Goal: Task Accomplishment & Management: Use online tool/utility

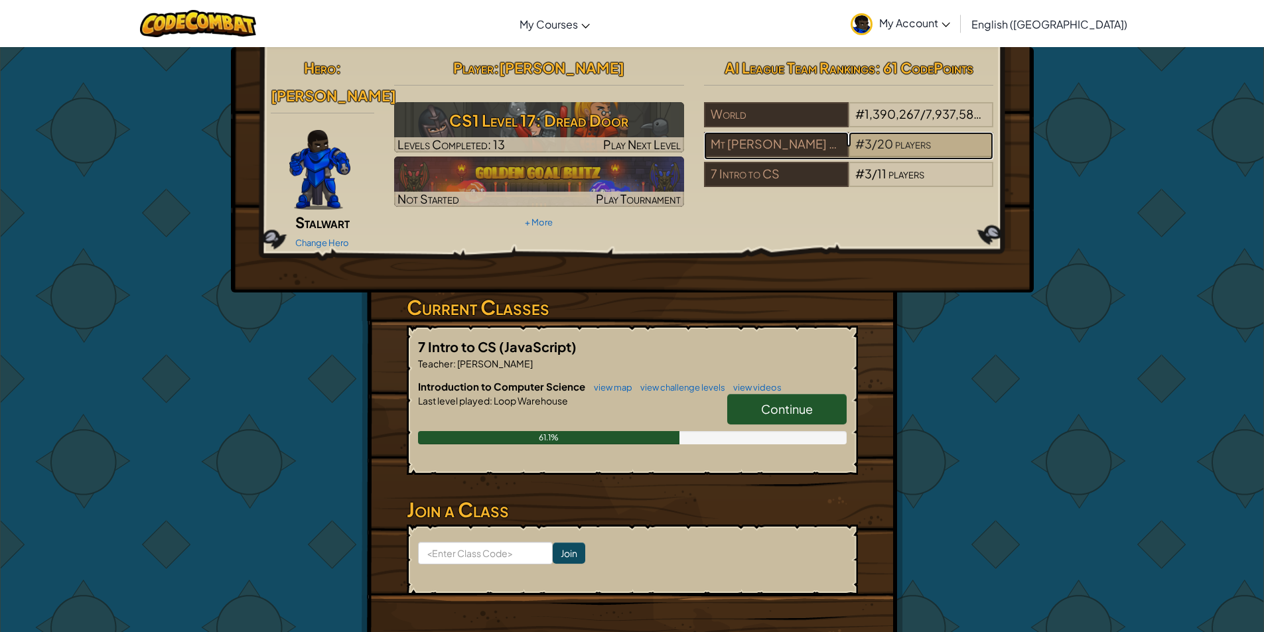
click at [888, 133] on div "# 3 / 20 players" at bounding box center [920, 144] width 145 height 25
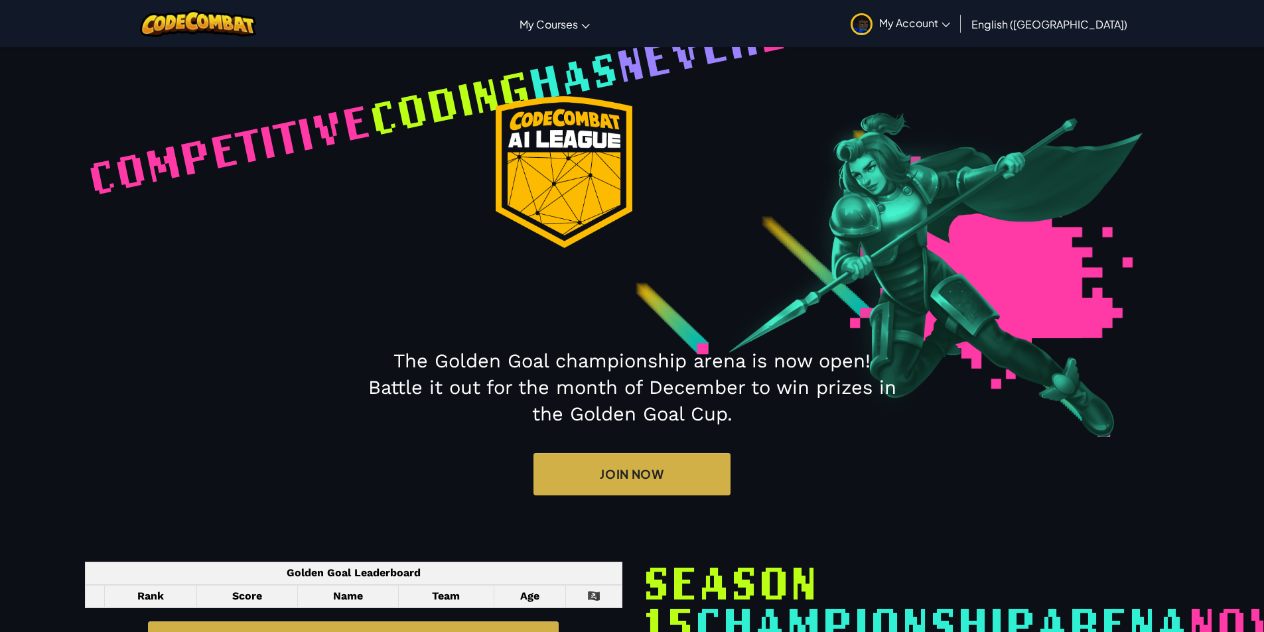
select select "68a495a4ee3f42e1826e7764"
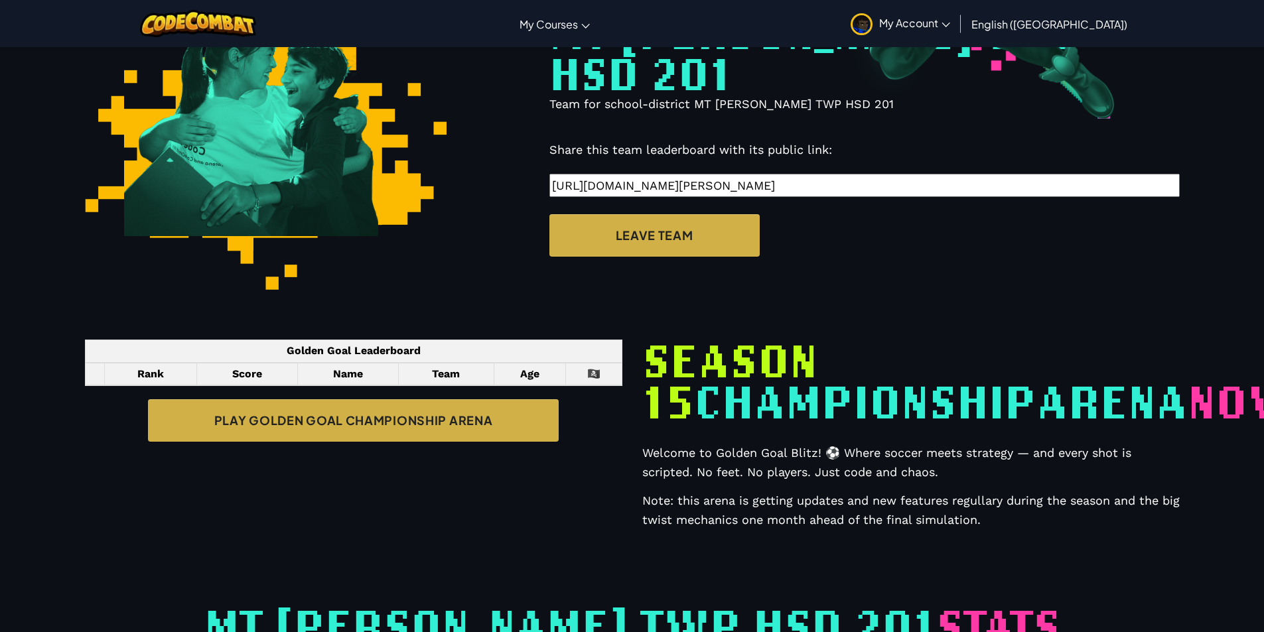
scroll to position [341, 0]
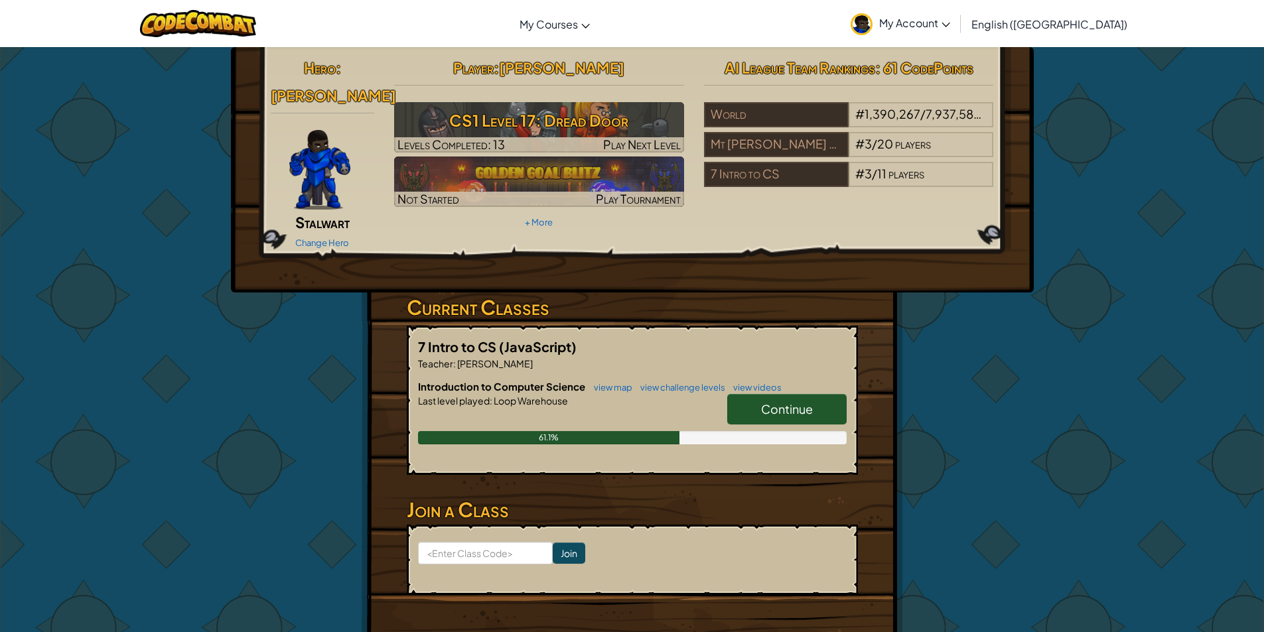
click at [777, 401] on span "Continue" at bounding box center [787, 408] width 52 height 15
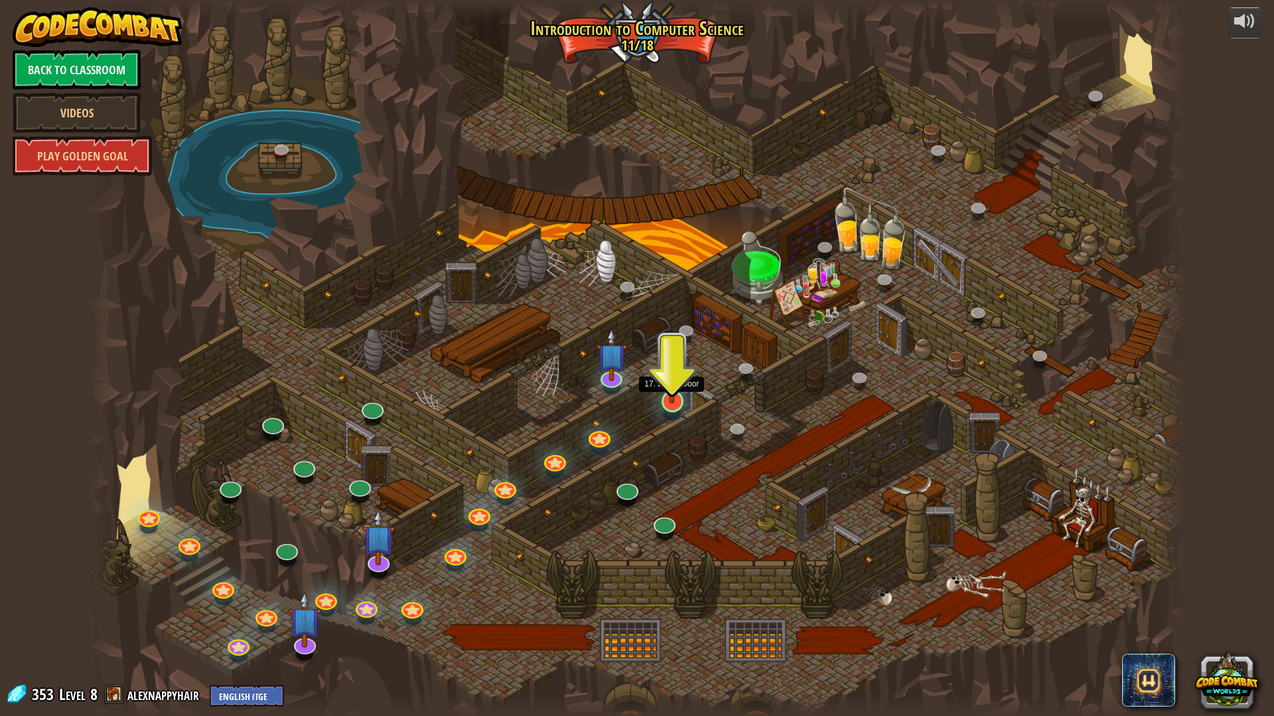
click at [668, 389] on img at bounding box center [672, 369] width 31 height 70
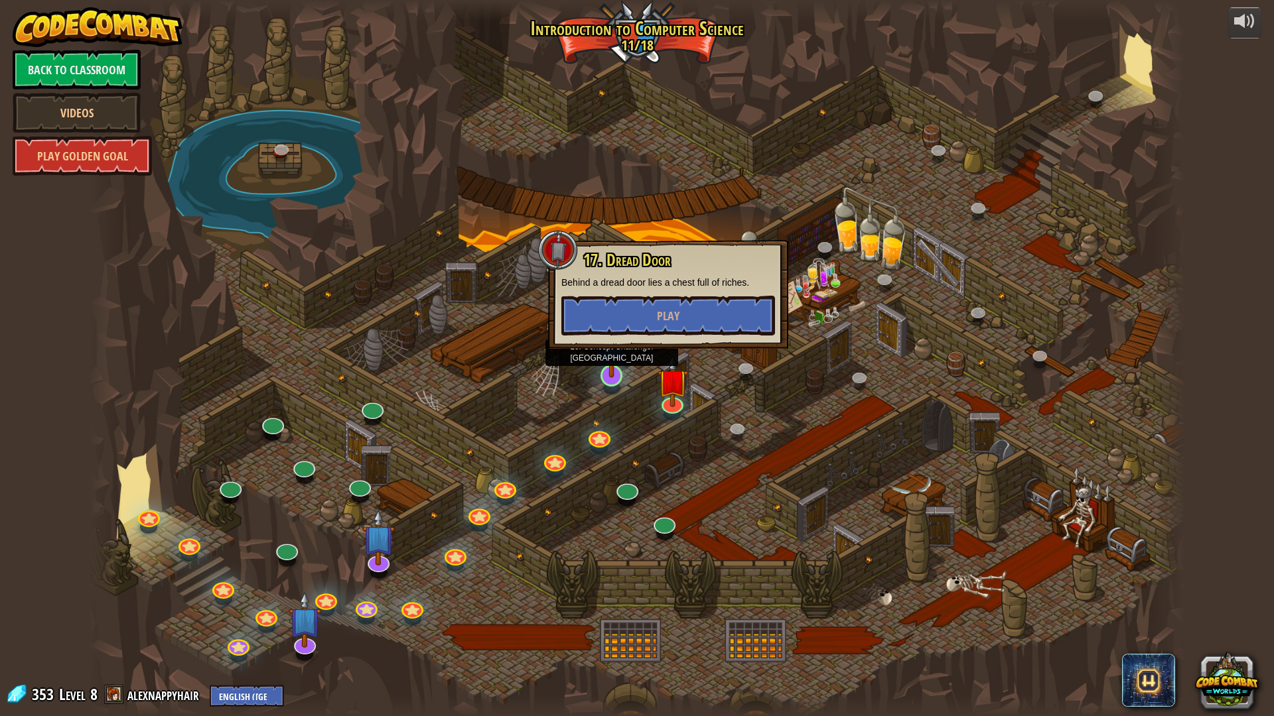
click at [607, 354] on img at bounding box center [611, 343] width 31 height 70
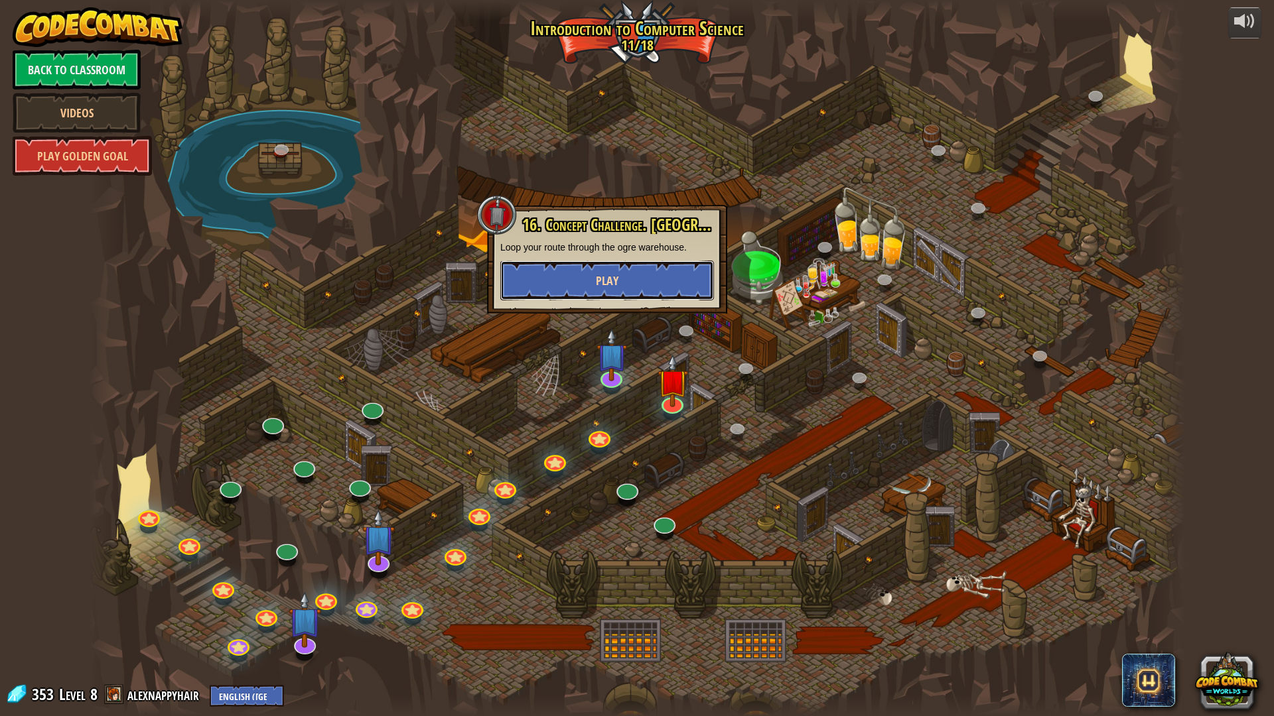
click at [618, 281] on button "Play" at bounding box center [607, 281] width 214 height 40
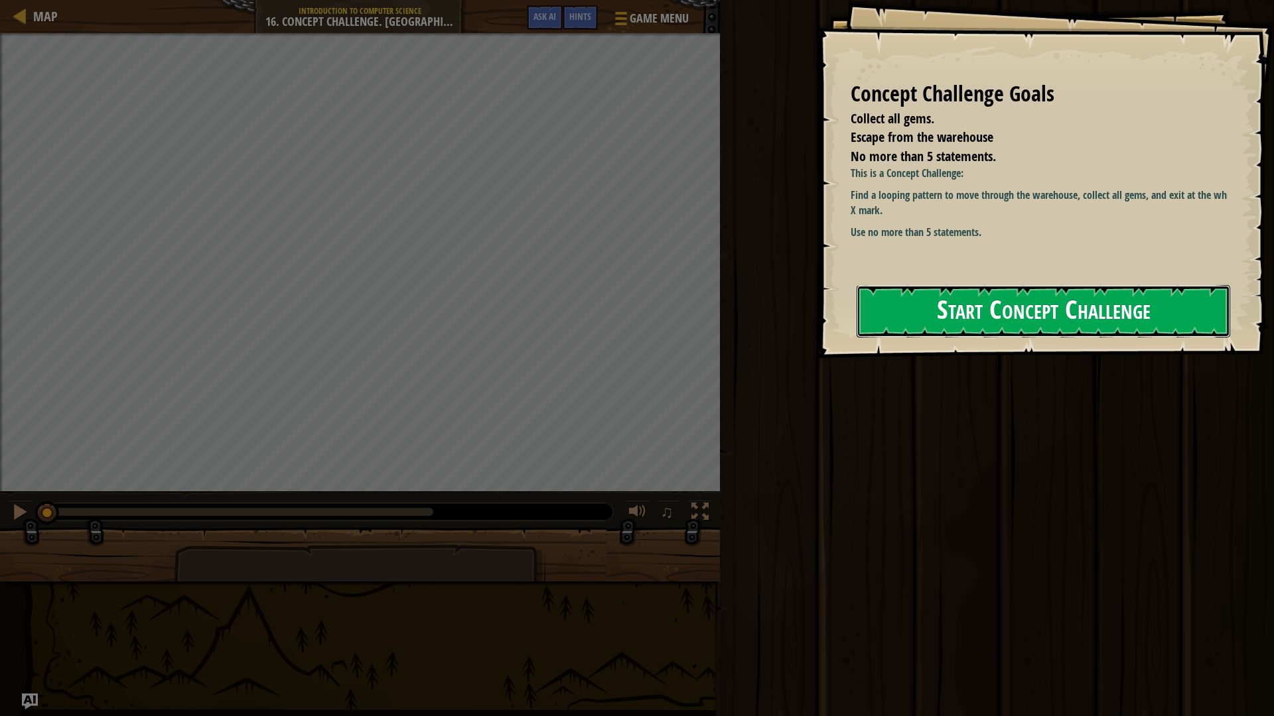
click at [976, 316] on button "Start Concept Challenge" at bounding box center [1042, 311] width 373 height 52
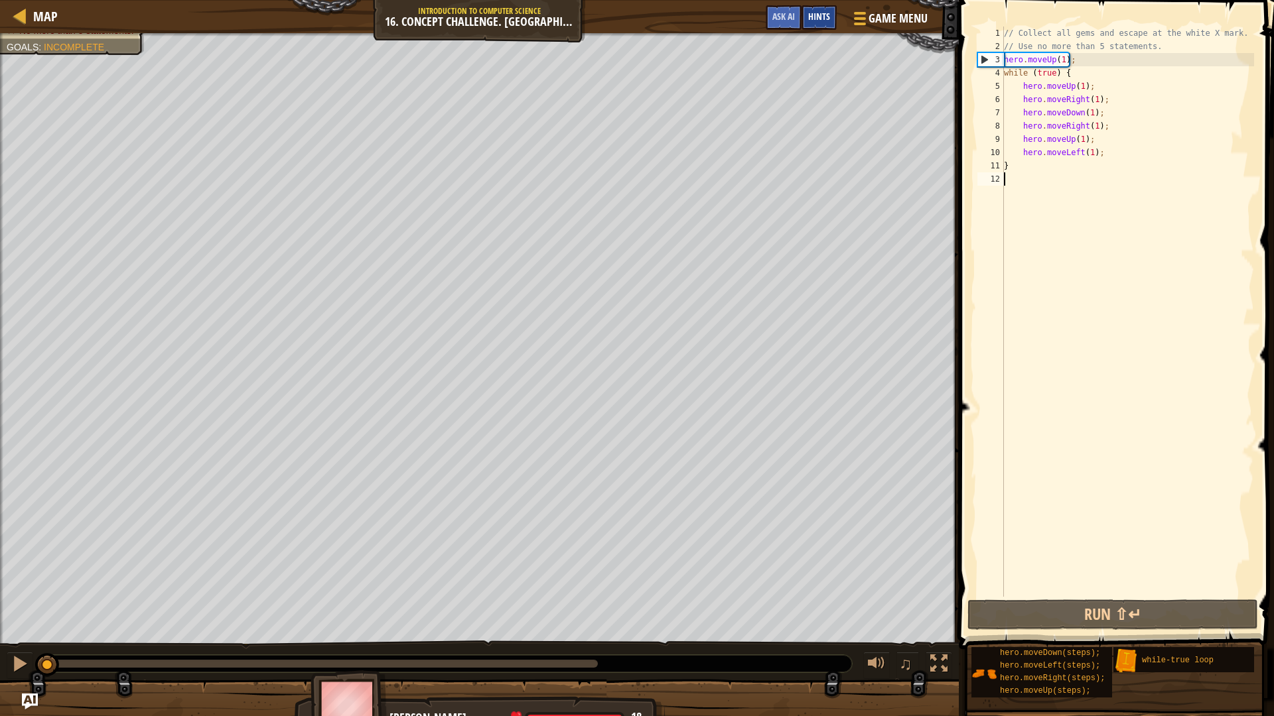
click at [807, 15] on div "Hints" at bounding box center [818, 17] width 35 height 25
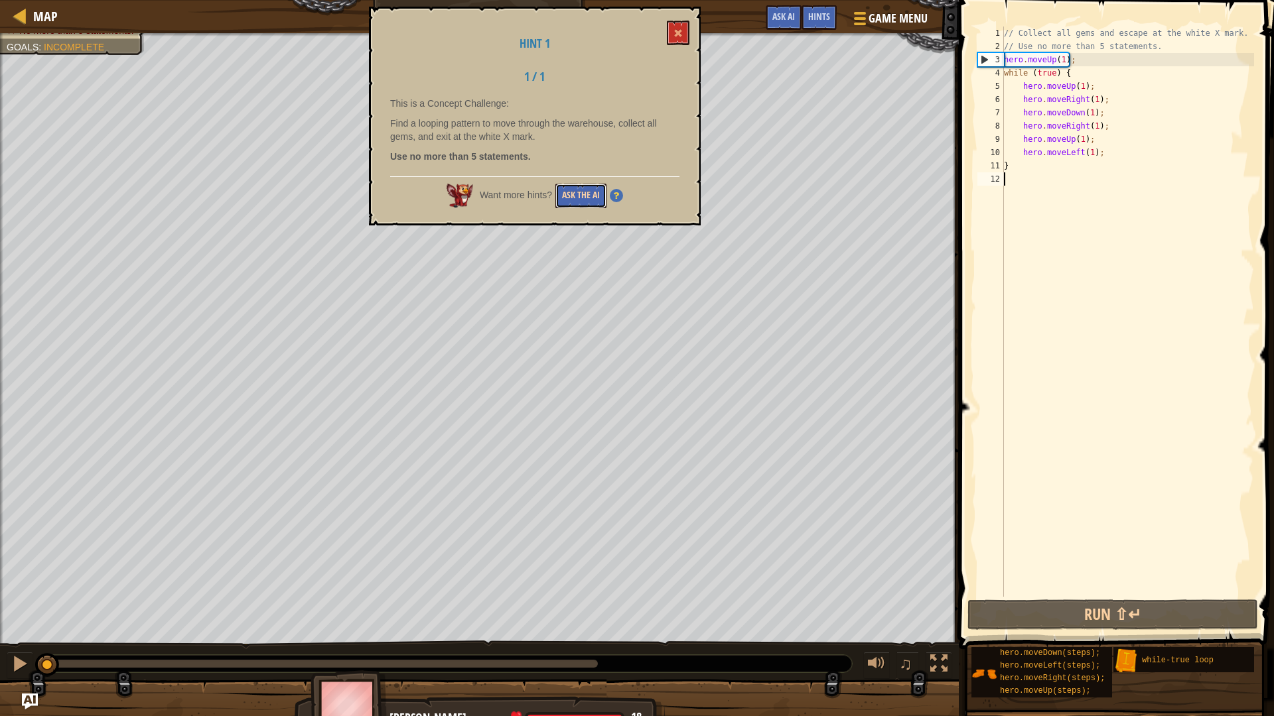
click at [598, 199] on button "Ask the AI" at bounding box center [580, 196] width 51 height 25
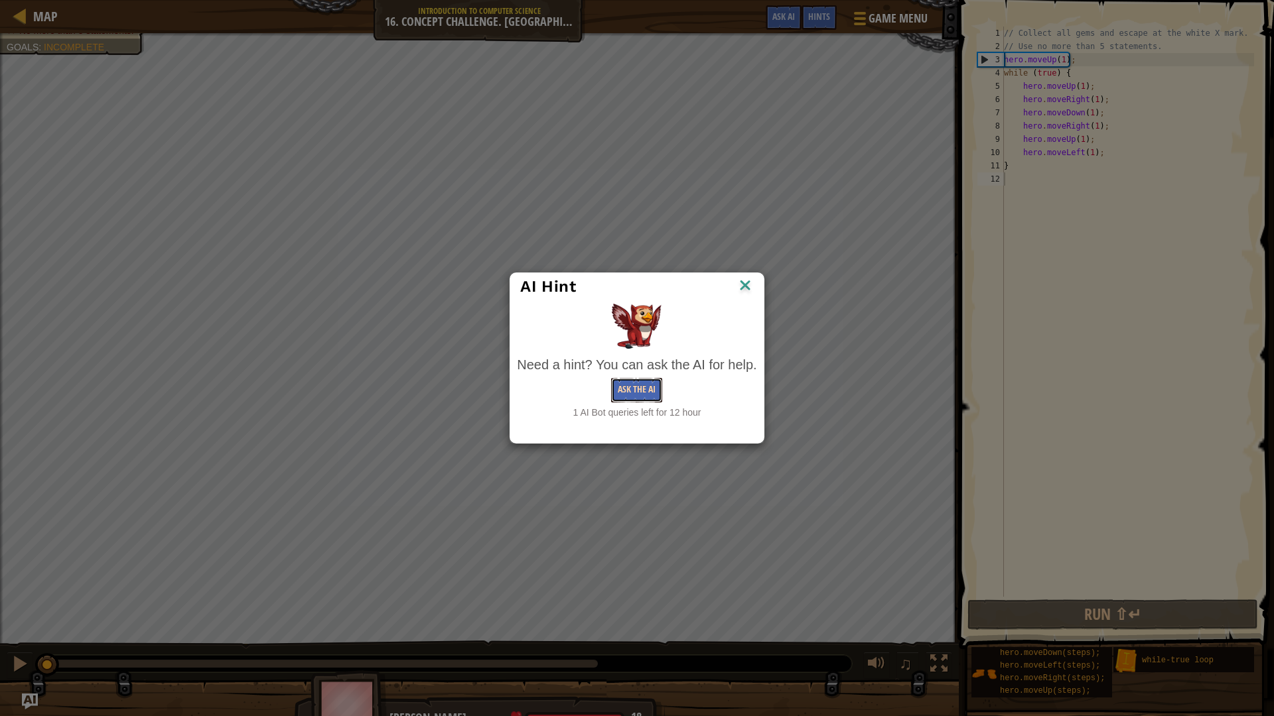
click at [643, 391] on button "Ask the AI" at bounding box center [636, 390] width 51 height 25
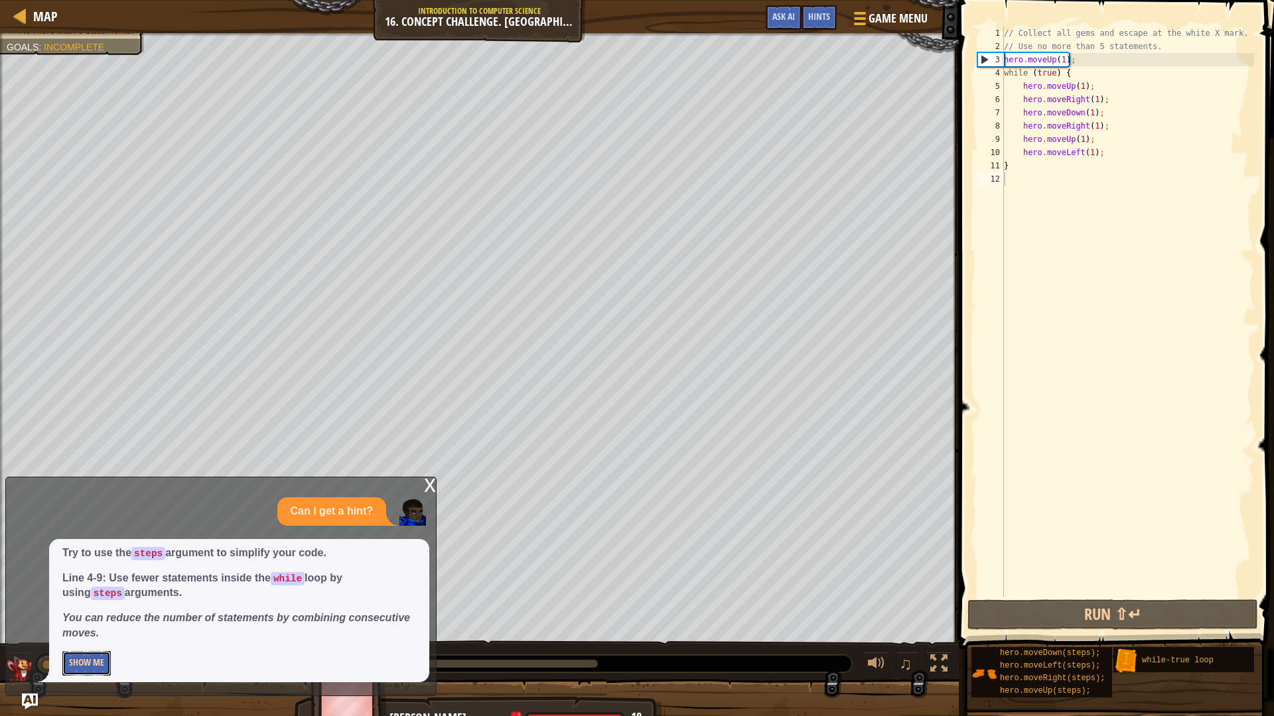
click at [98, 632] on button "Show Me" at bounding box center [86, 663] width 48 height 25
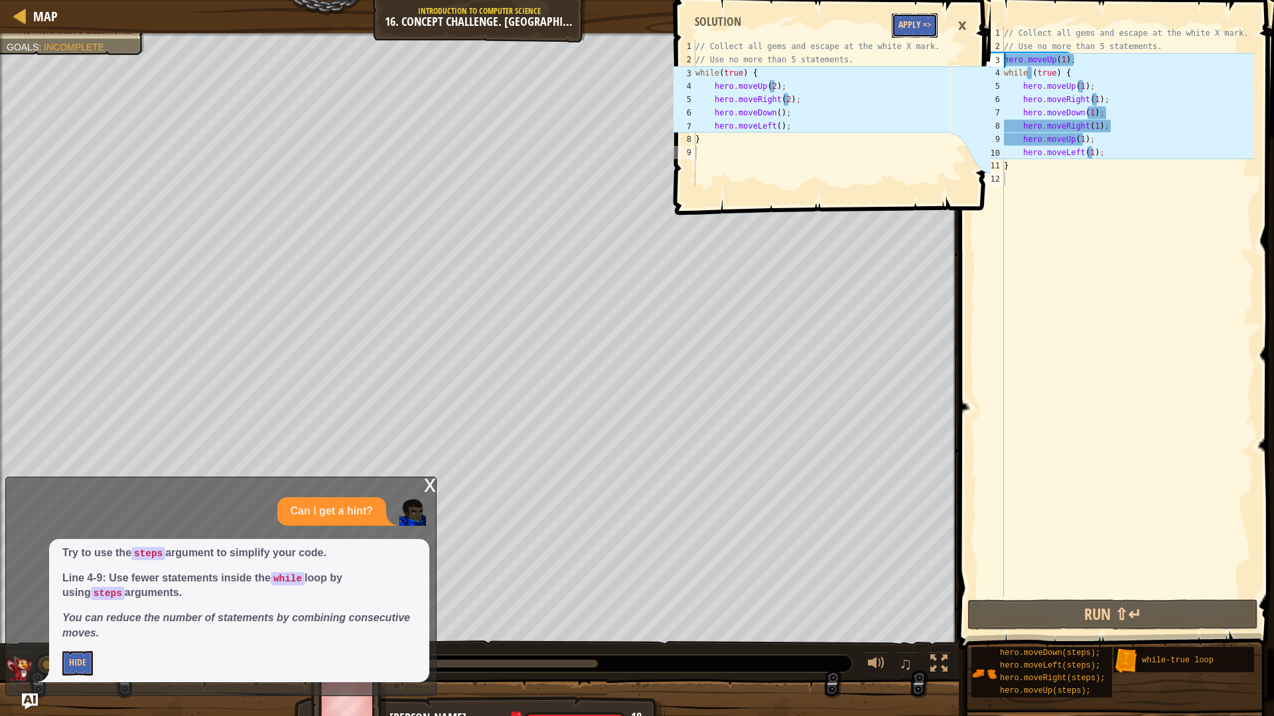
click at [921, 17] on button "Apply =>" at bounding box center [915, 25] width 46 height 25
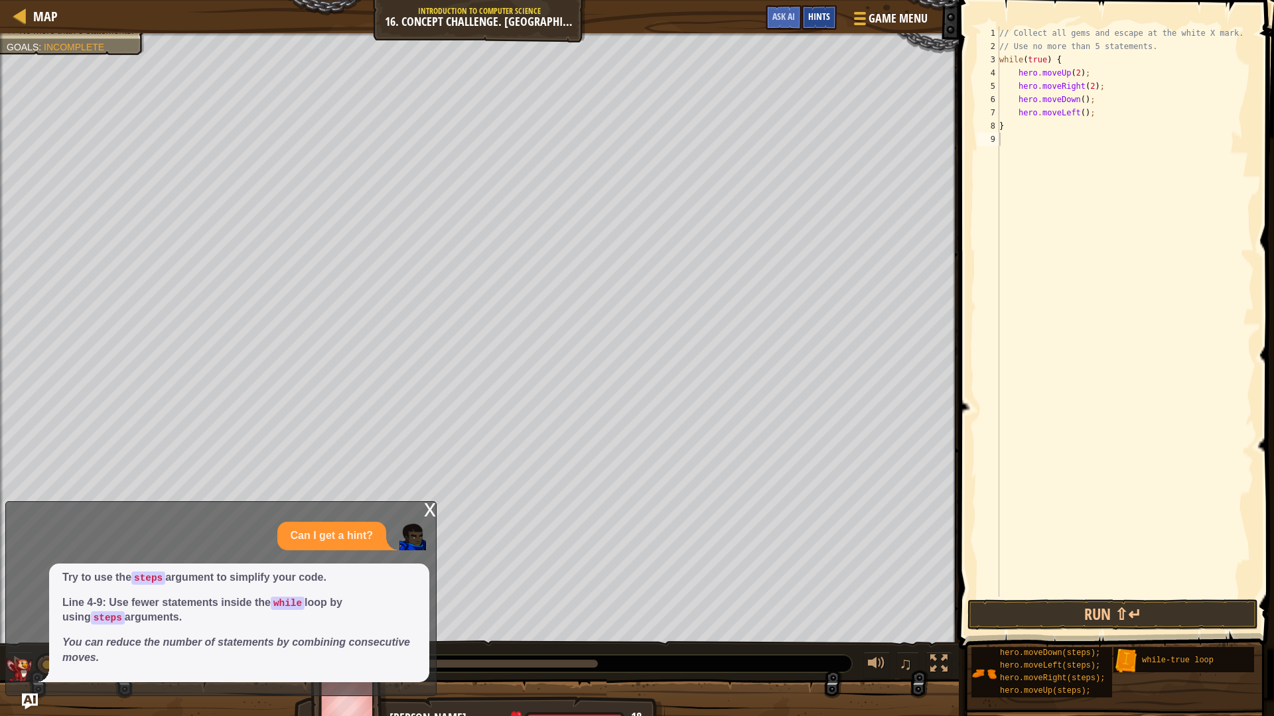
click at [815, 14] on span "Hints" at bounding box center [819, 16] width 22 height 13
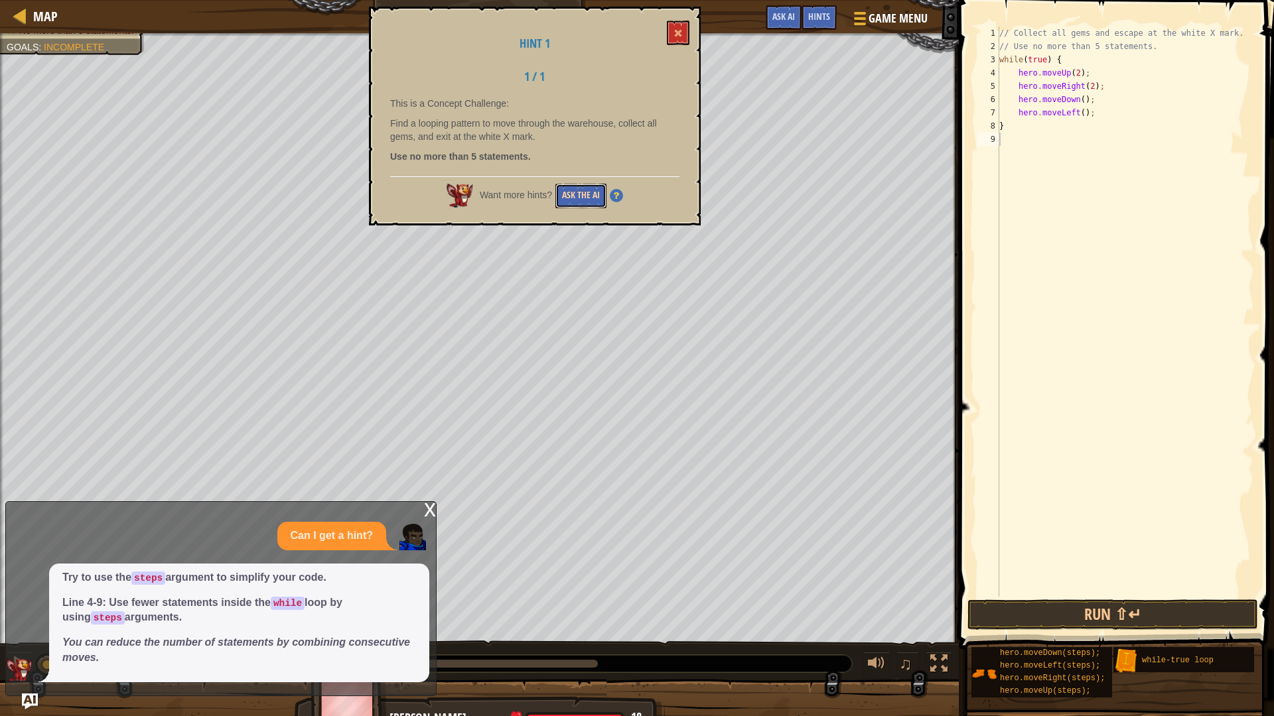
click at [594, 193] on button "Ask the AI" at bounding box center [580, 196] width 51 height 25
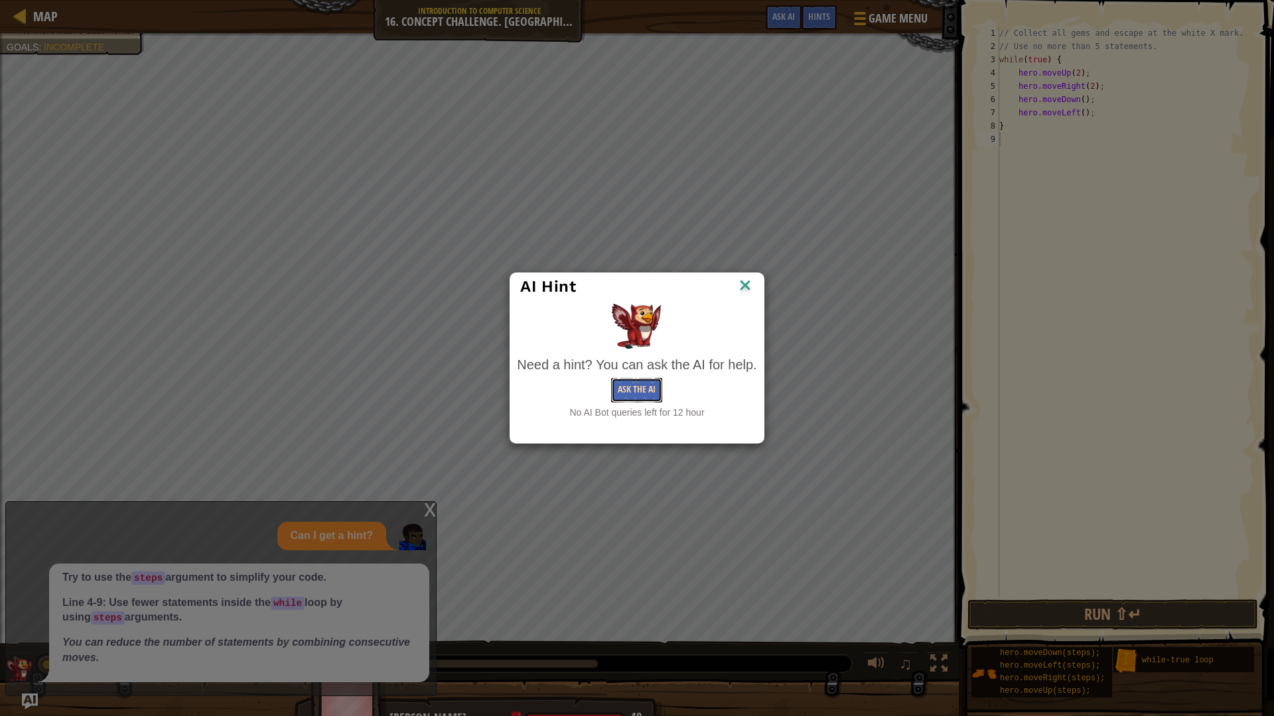
click at [650, 392] on button "Ask the AI" at bounding box center [636, 390] width 51 height 25
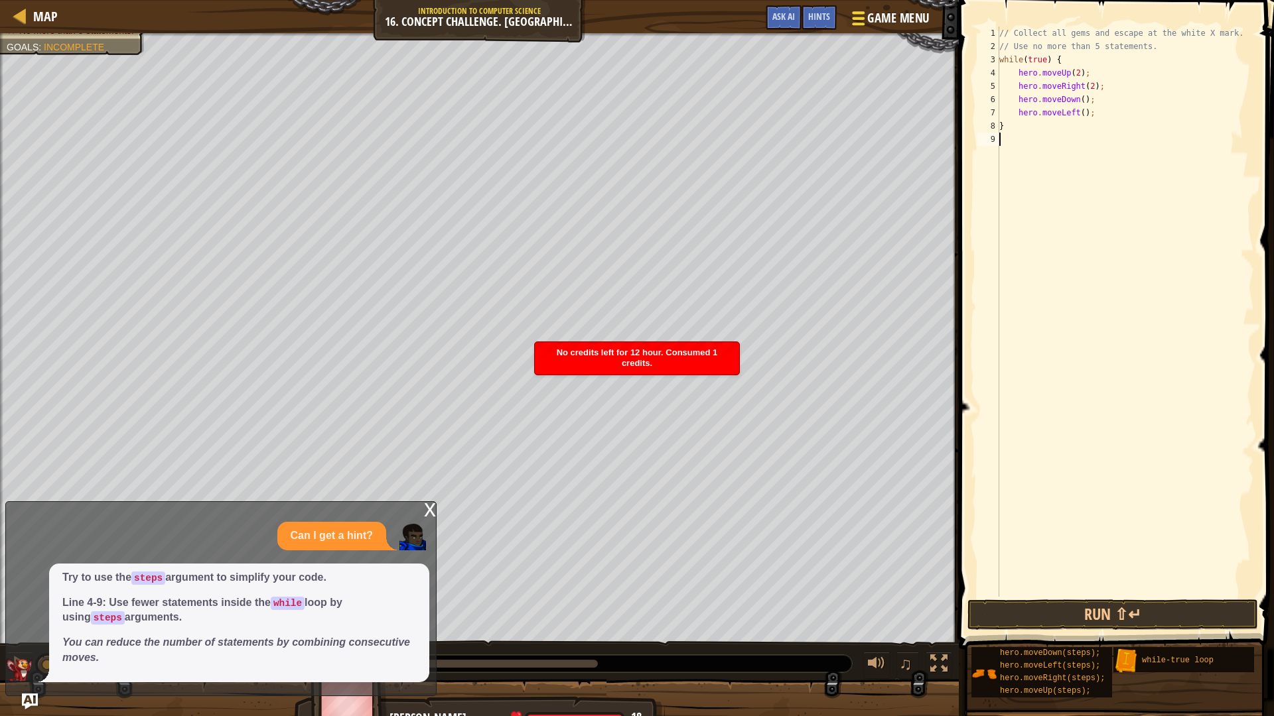
click at [902, 18] on span "Game Menu" at bounding box center [898, 18] width 62 height 18
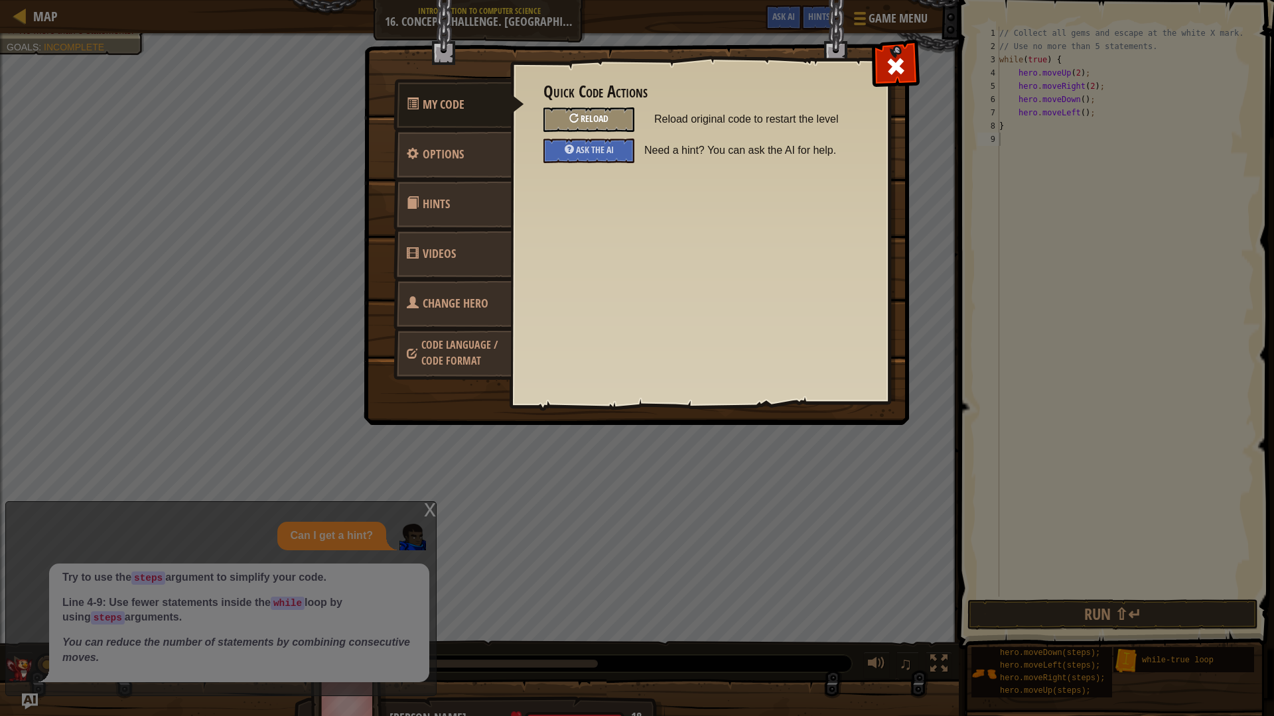
click at [619, 127] on div "Reload" at bounding box center [588, 119] width 91 height 25
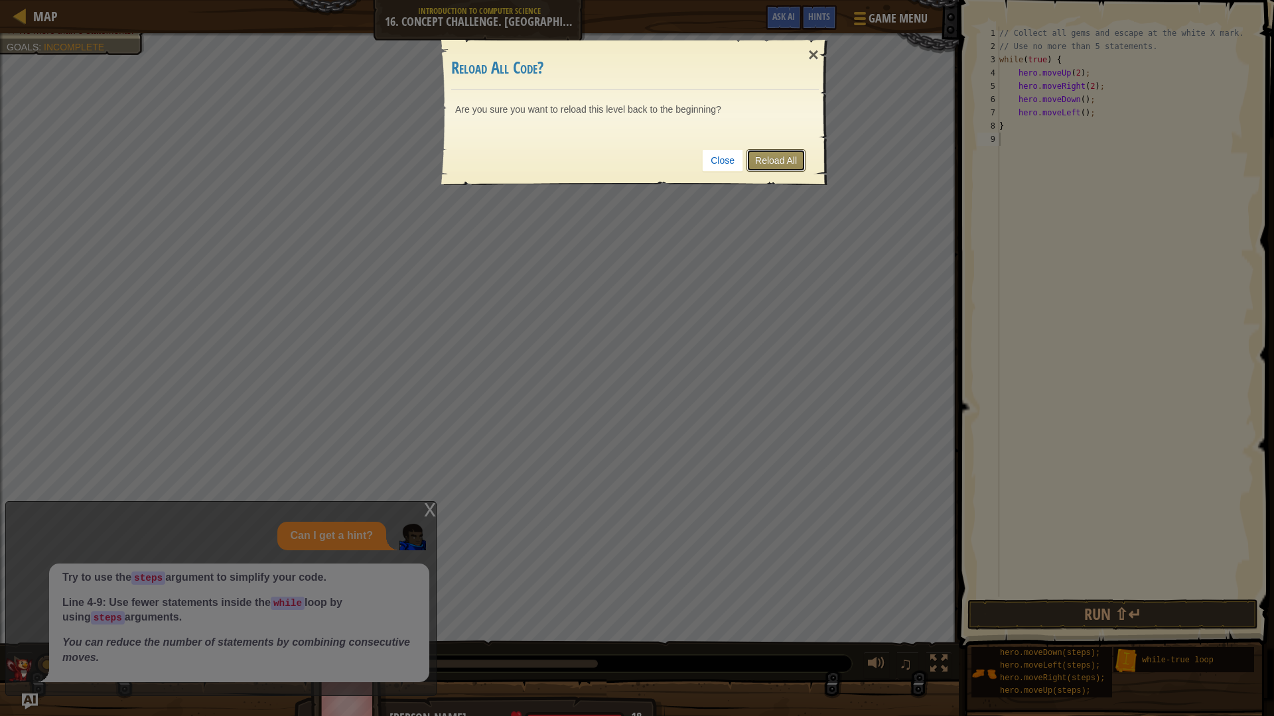
click at [781, 161] on link "Reload All" at bounding box center [775, 160] width 59 height 23
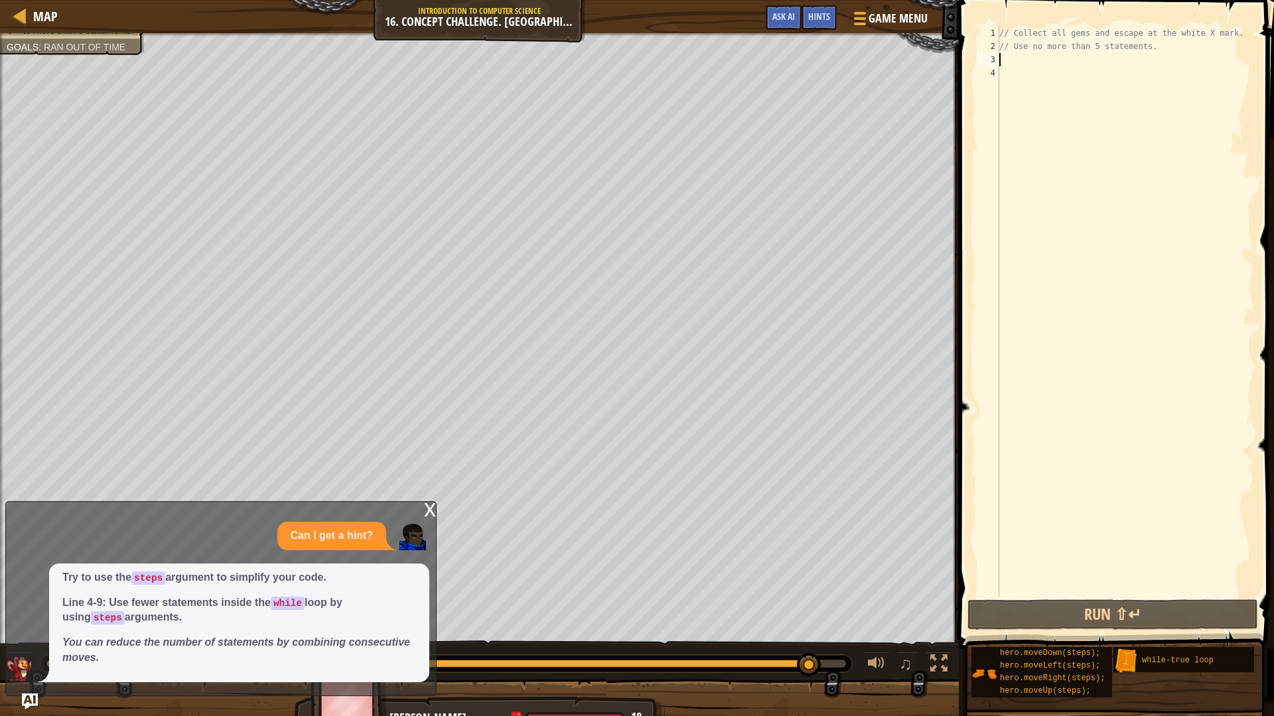
click at [1014, 64] on div "// Collect all gems and escape at the white X mark. // Use no more than 5 state…" at bounding box center [1124, 325] width 257 height 597
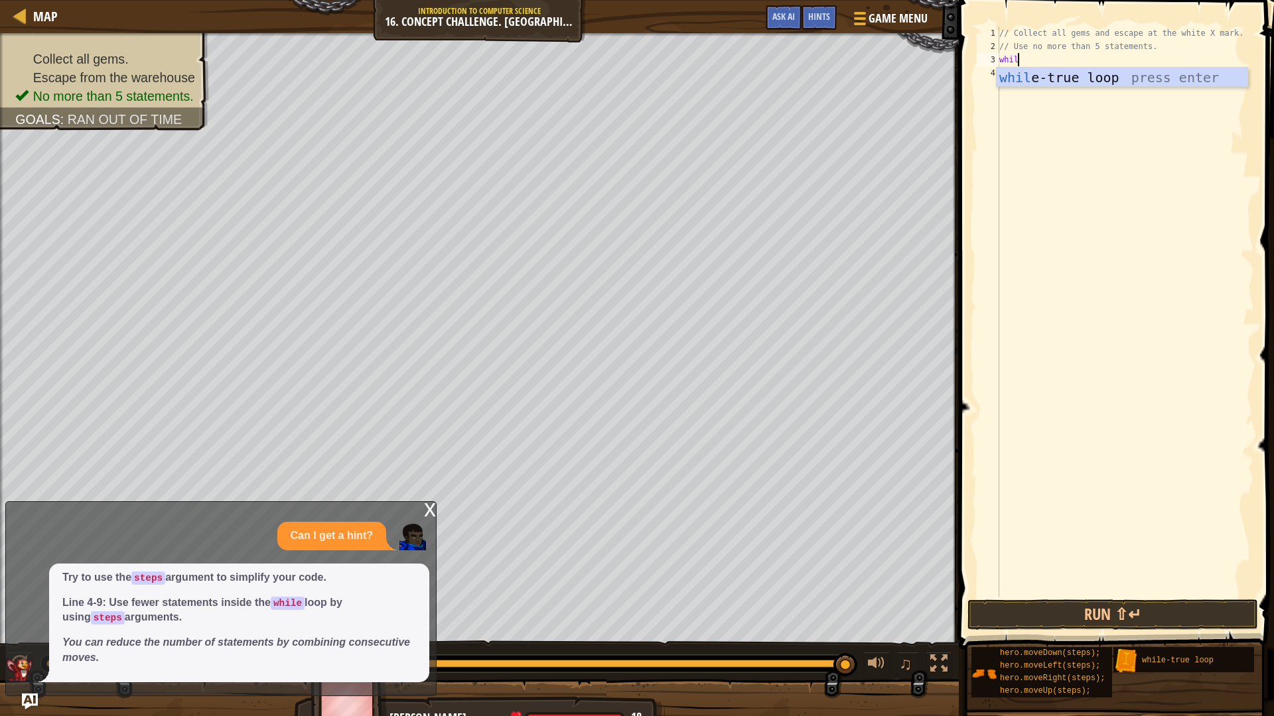
scroll to position [6, 3]
type textarea "while (true) {"
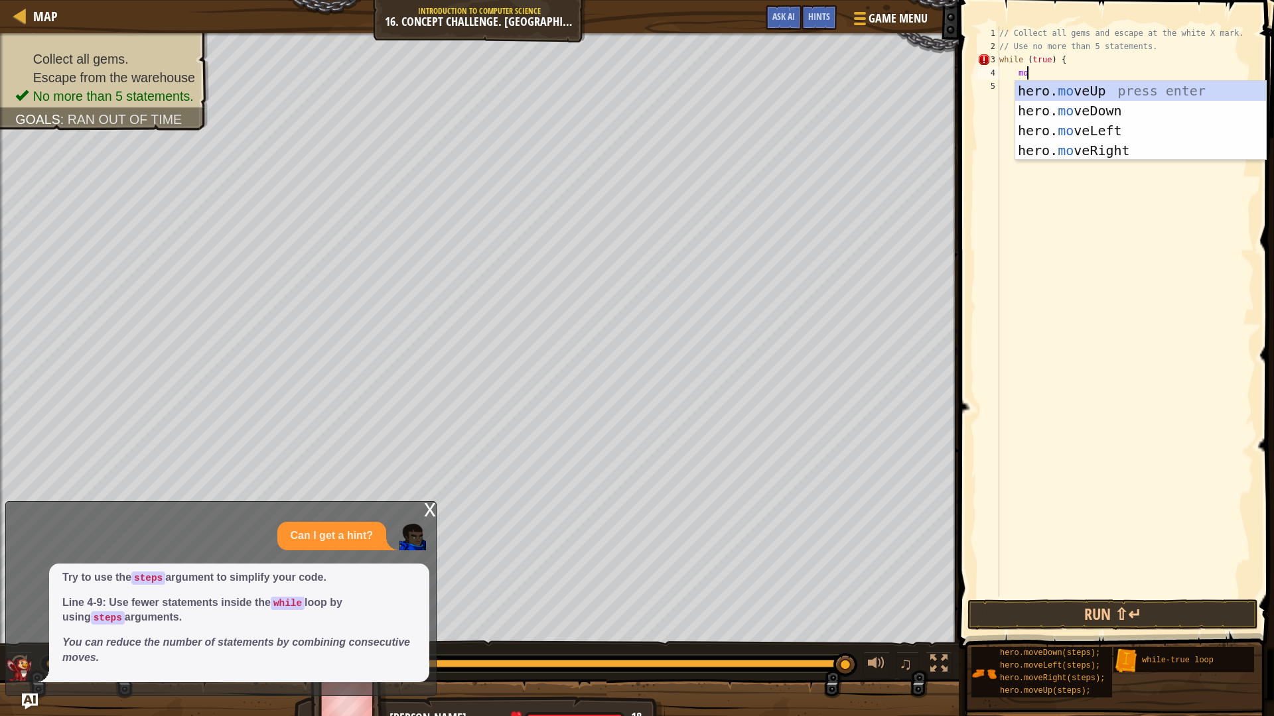
type textarea "m"
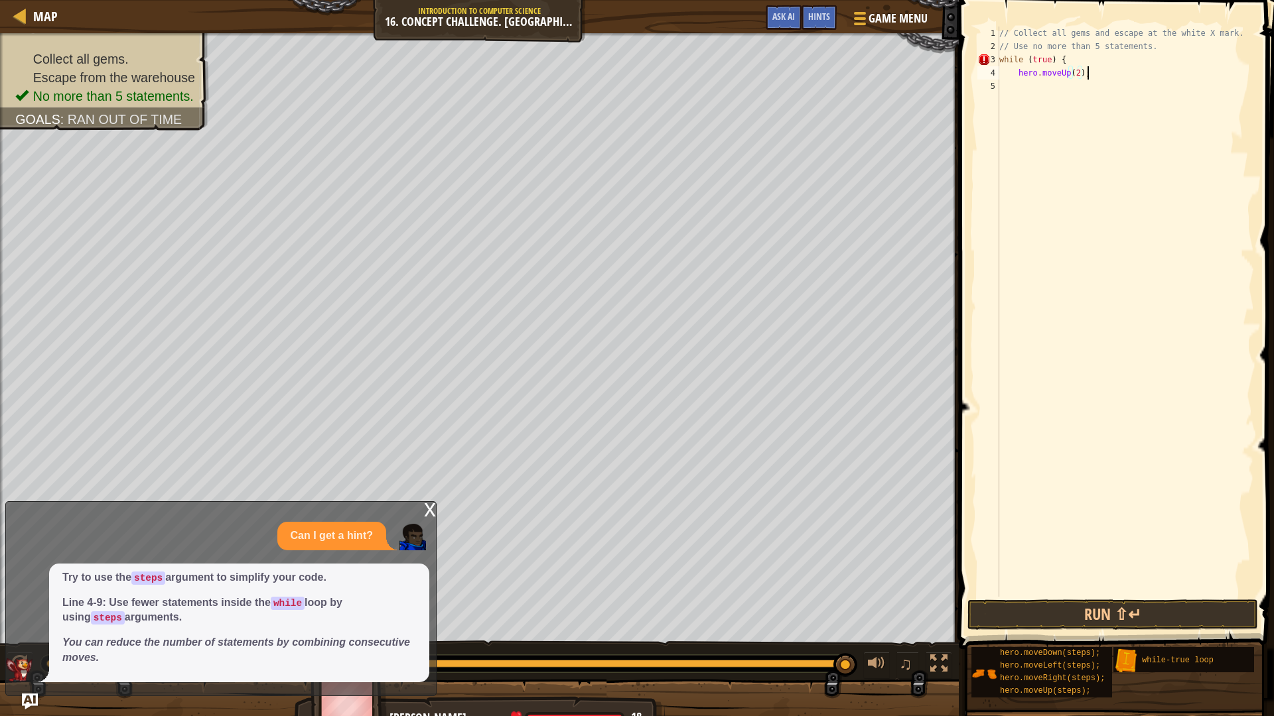
type textarea "hero.moveUp(2);"
type textarea "hero.moveRight(2);"
type textarea "hero.moveDown(1);"
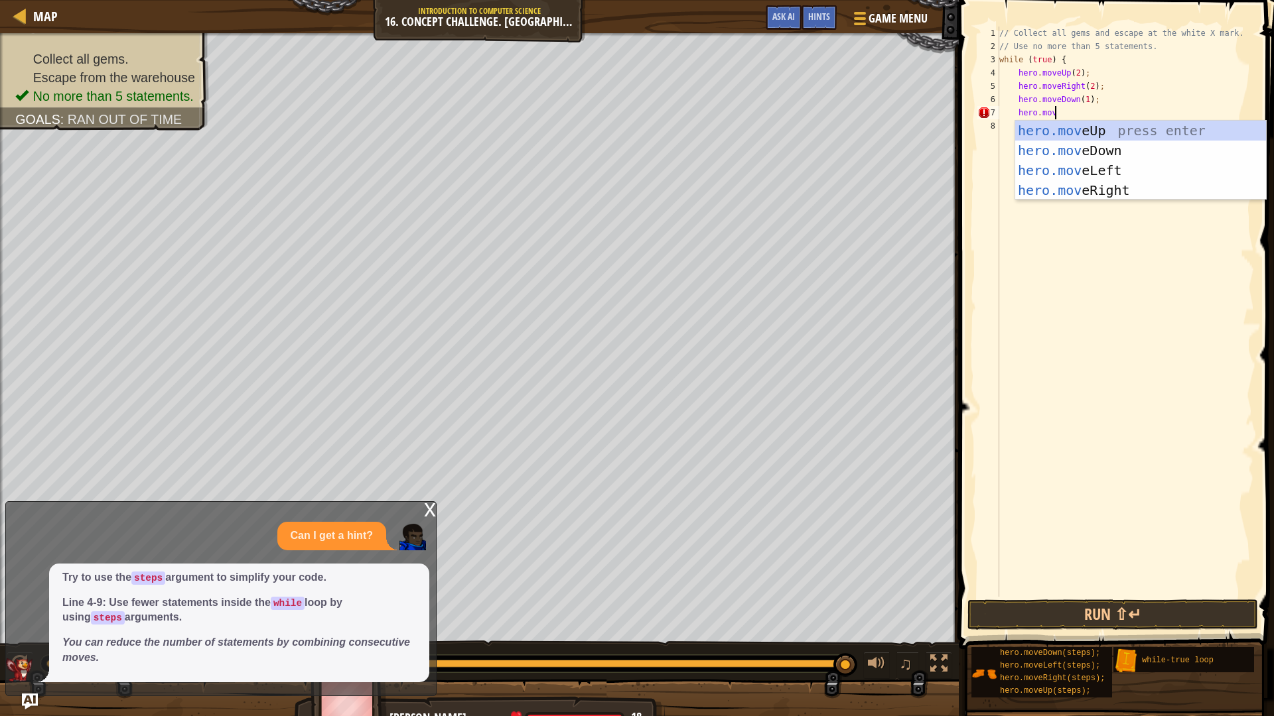
scroll to position [6, 8]
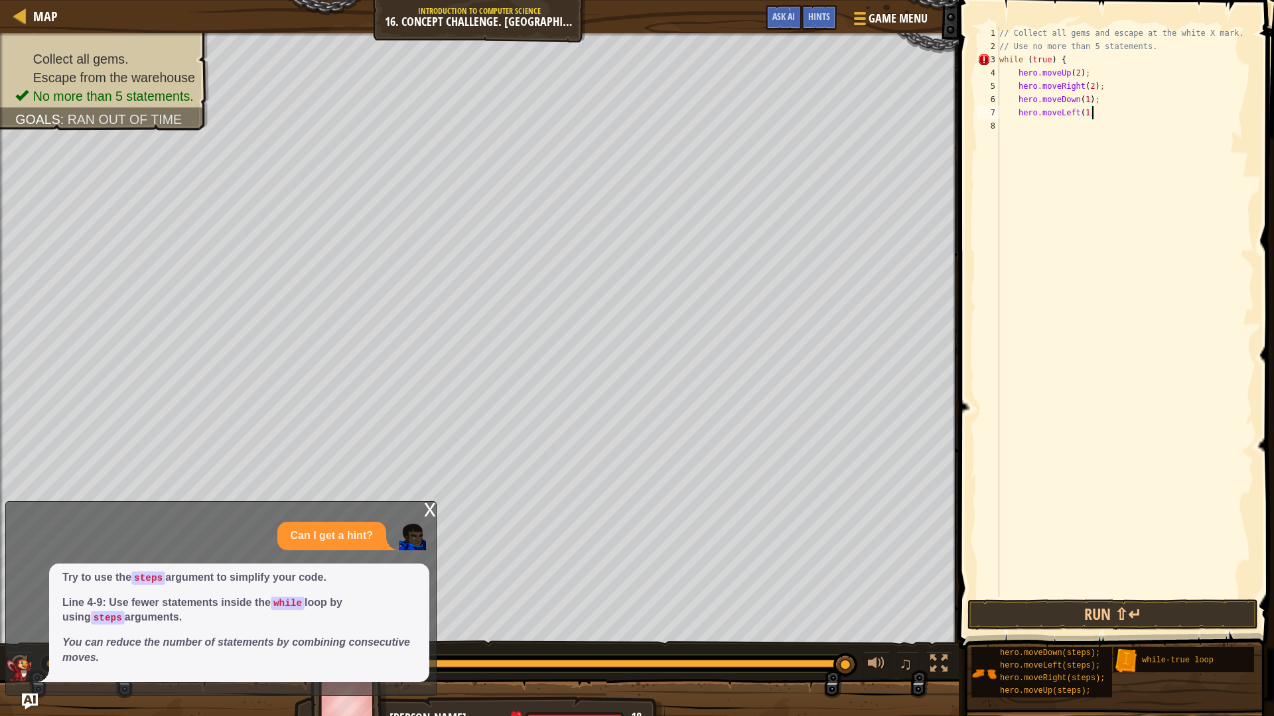
type textarea "hero.moveLeft(1);"
type textarea "f"
click at [1136, 610] on button "Run ⇧↵" at bounding box center [1112, 615] width 291 height 31
type textarea "}"
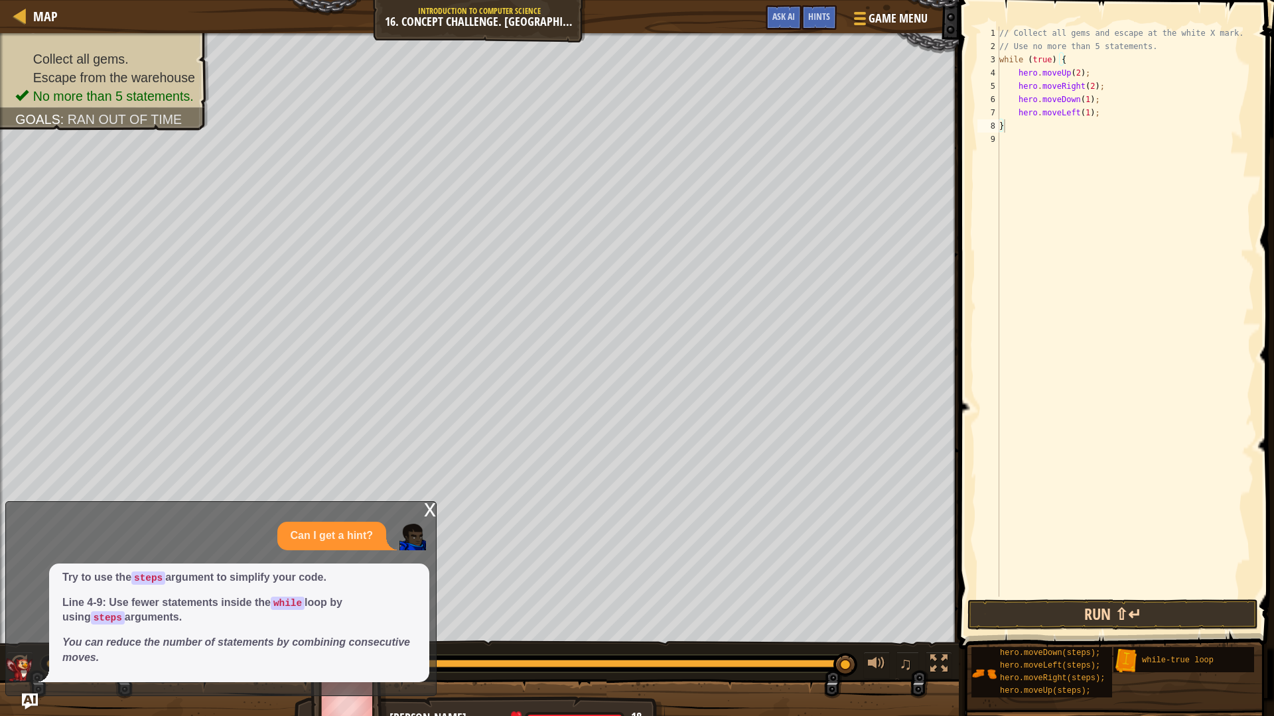
scroll to position [6, 0]
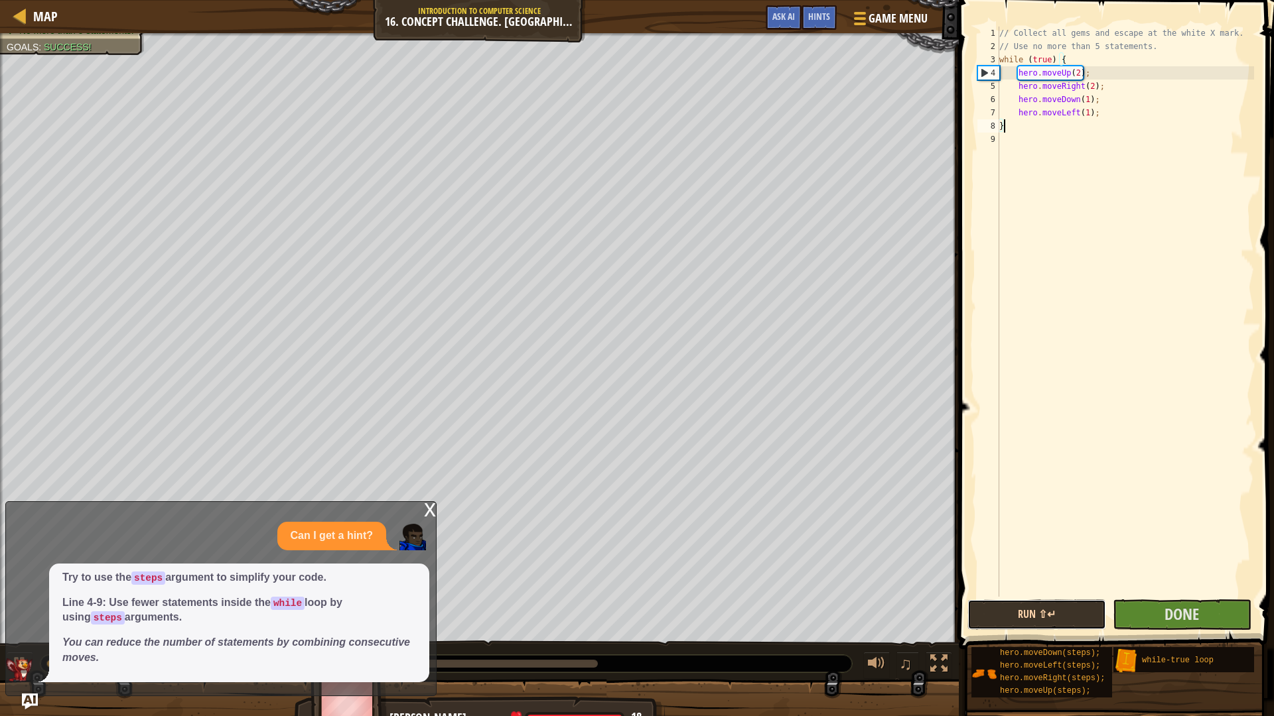
click at [1081, 607] on button "Run ⇧↵" at bounding box center [1036, 615] width 139 height 31
click at [1074, 607] on button "Run ⇧↵" at bounding box center [1036, 615] width 139 height 31
click at [1067, 606] on button "Run ⇧↵" at bounding box center [1036, 615] width 139 height 31
click at [1191, 618] on span "Done" at bounding box center [1181, 614] width 34 height 21
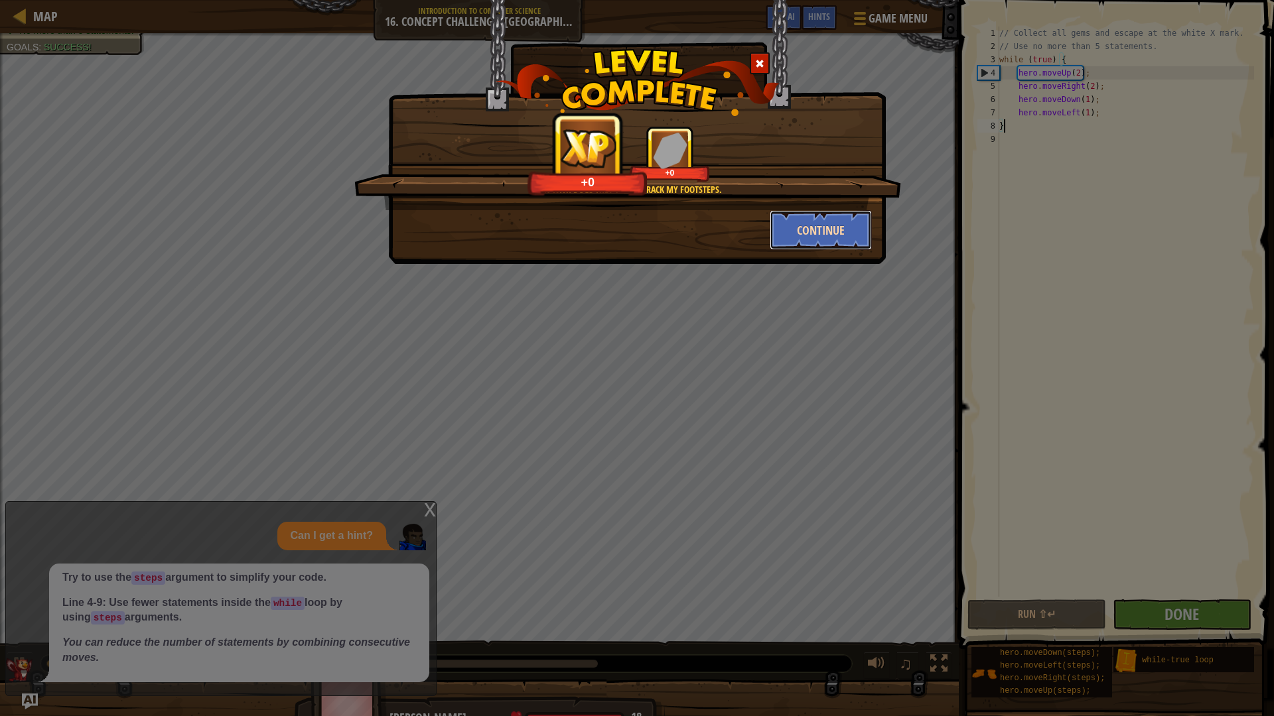
click at [837, 222] on button "Continue" at bounding box center [821, 230] width 103 height 40
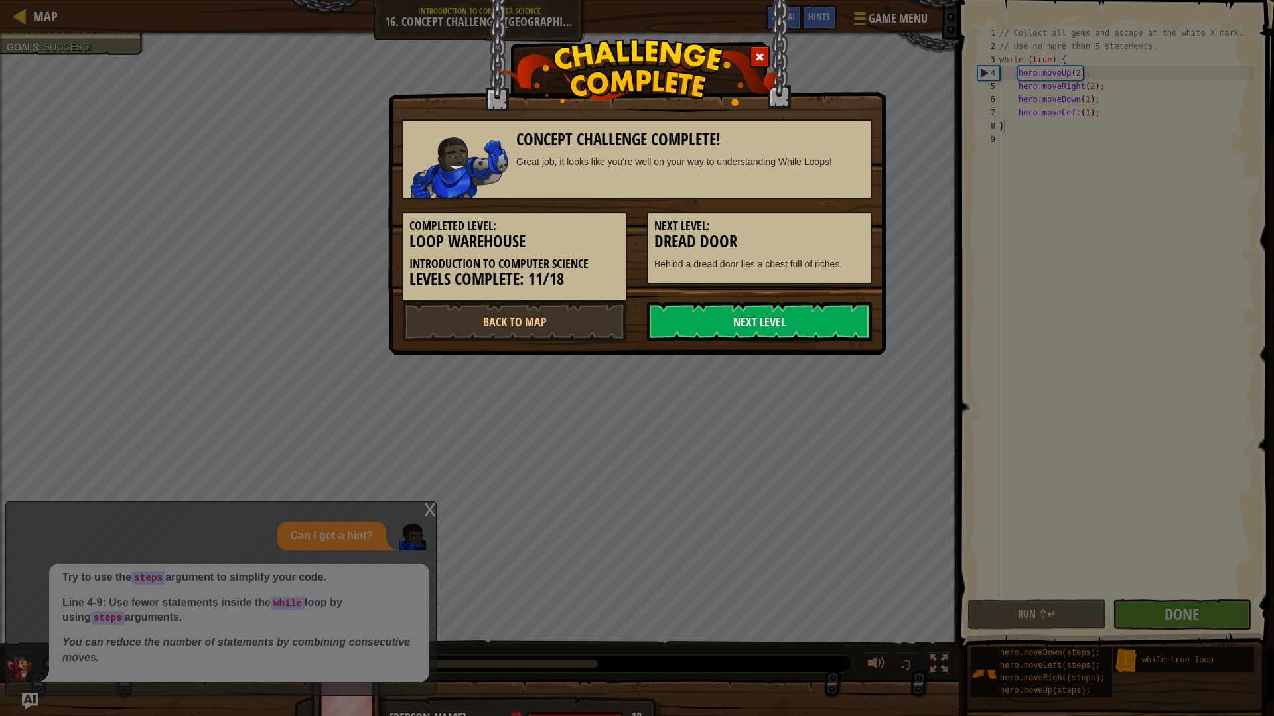
click at [797, 316] on link "Next Level" at bounding box center [759, 322] width 225 height 40
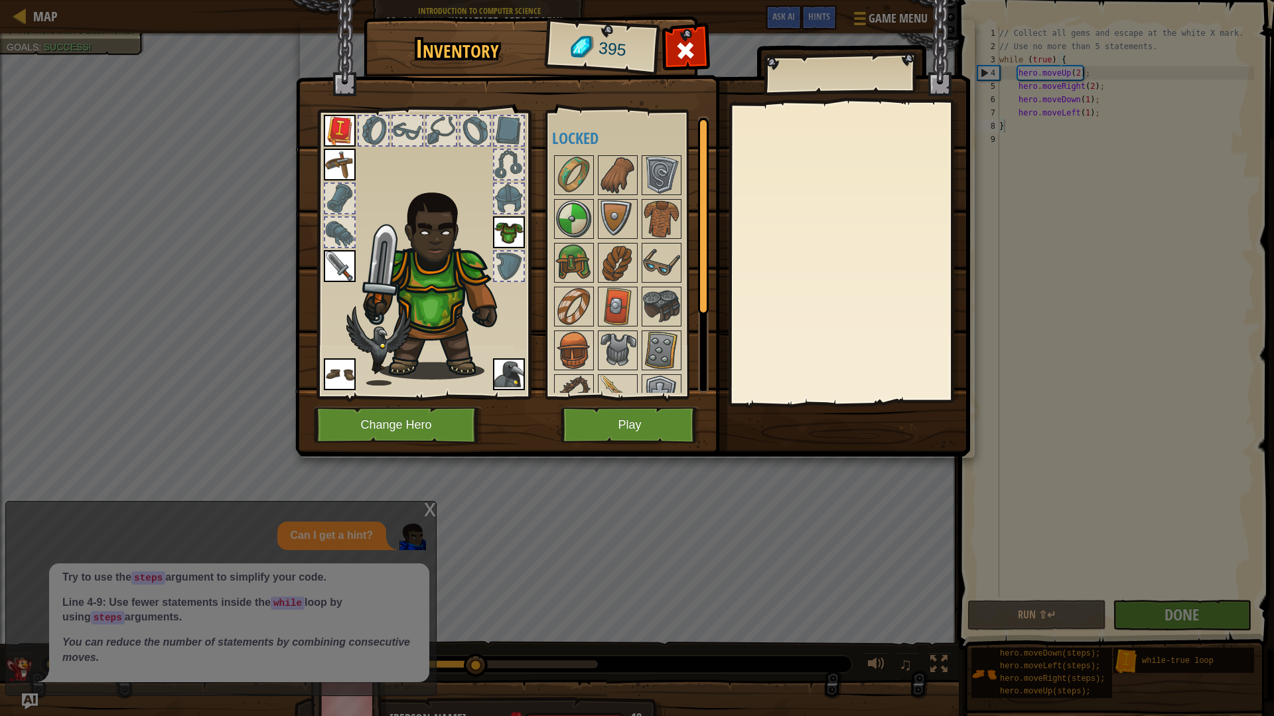
drag, startPoint x: 605, startPoint y: 573, endPoint x: 599, endPoint y: 551, distance: 22.7
click at [605, 573] on div "Inventory 395 Available Equip Equip Equip Equip Equip Equip (double-click to eq…" at bounding box center [637, 358] width 1274 height 716
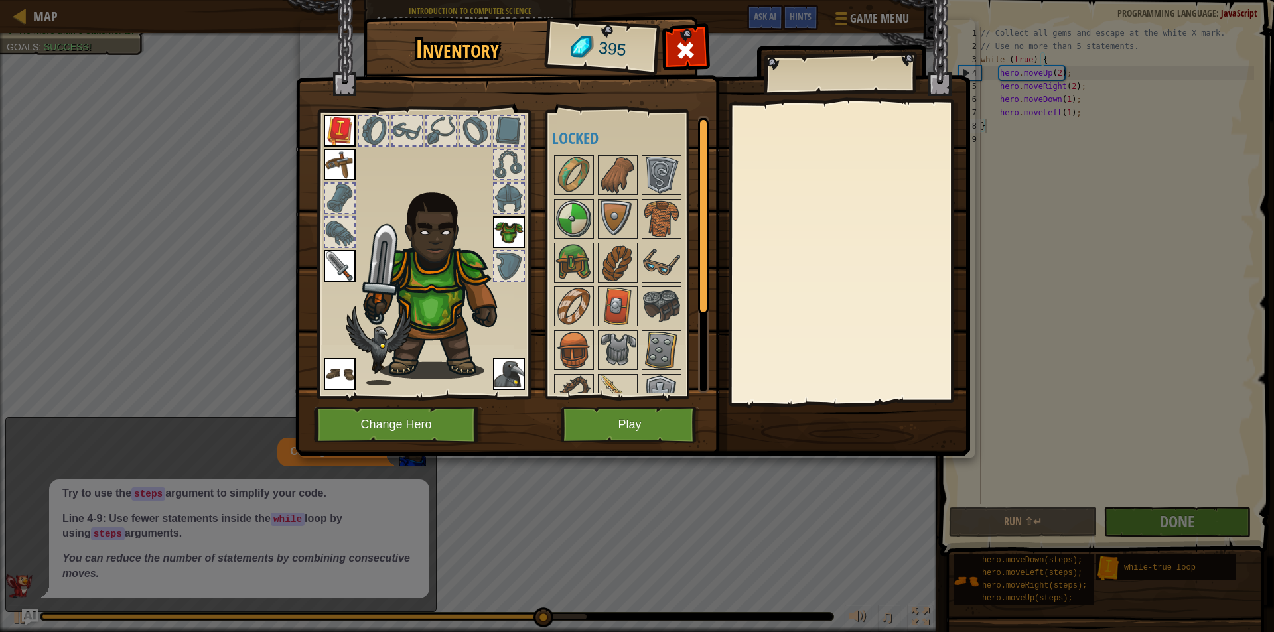
drag, startPoint x: 774, startPoint y: 527, endPoint x: 768, endPoint y: 531, distance: 7.6
click at [773, 527] on div "Inventory 395 Available Equip Equip Equip Equip Equip Equip (double-click to eq…" at bounding box center [637, 316] width 1274 height 632
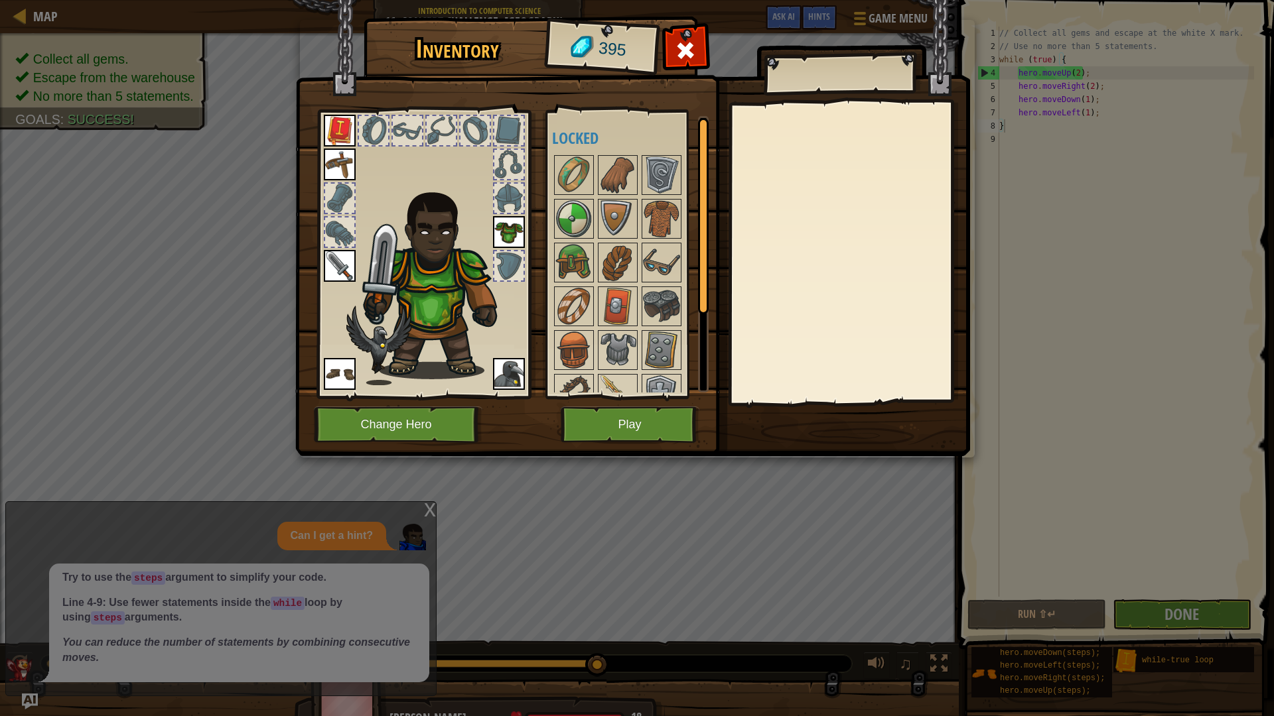
click at [194, 309] on div "Inventory 395 Available Equip Equip Equip Equip Equip Equip (double-click to eq…" at bounding box center [637, 358] width 1274 height 716
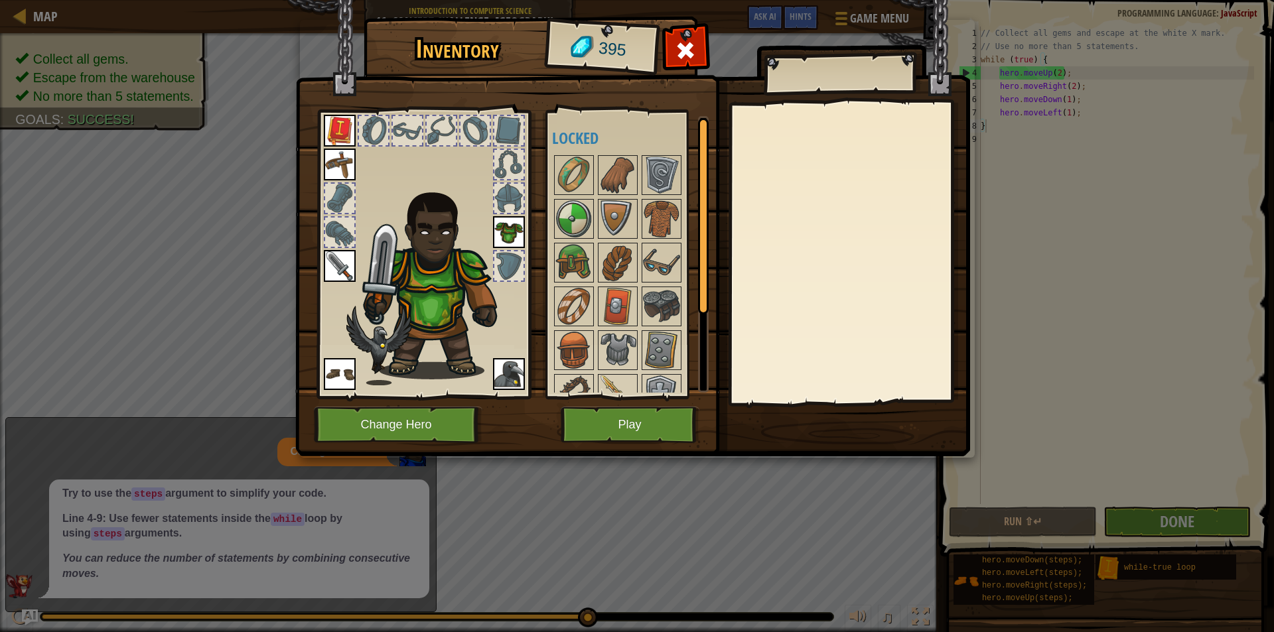
click at [172, 272] on div "Inventory 395 Available Equip Equip Equip Equip Equip Equip (double-click to eq…" at bounding box center [637, 316] width 1274 height 632
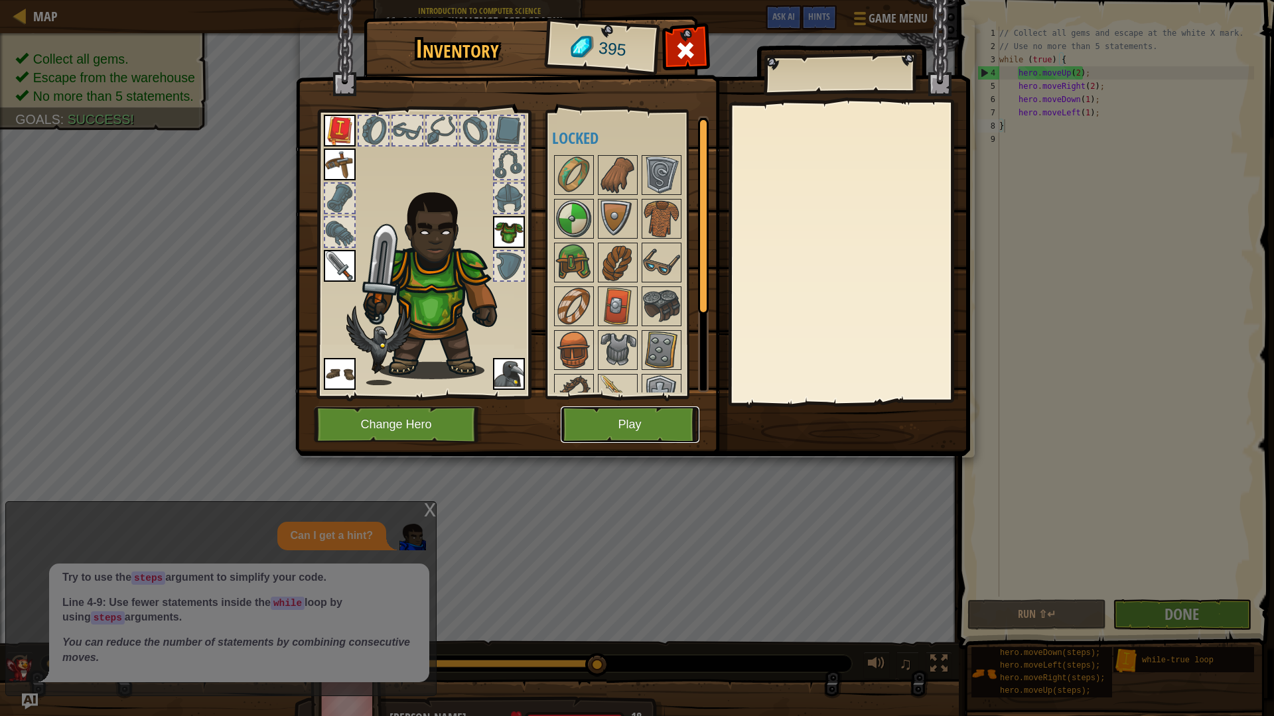
click at [604, 426] on button "Play" at bounding box center [630, 425] width 139 height 36
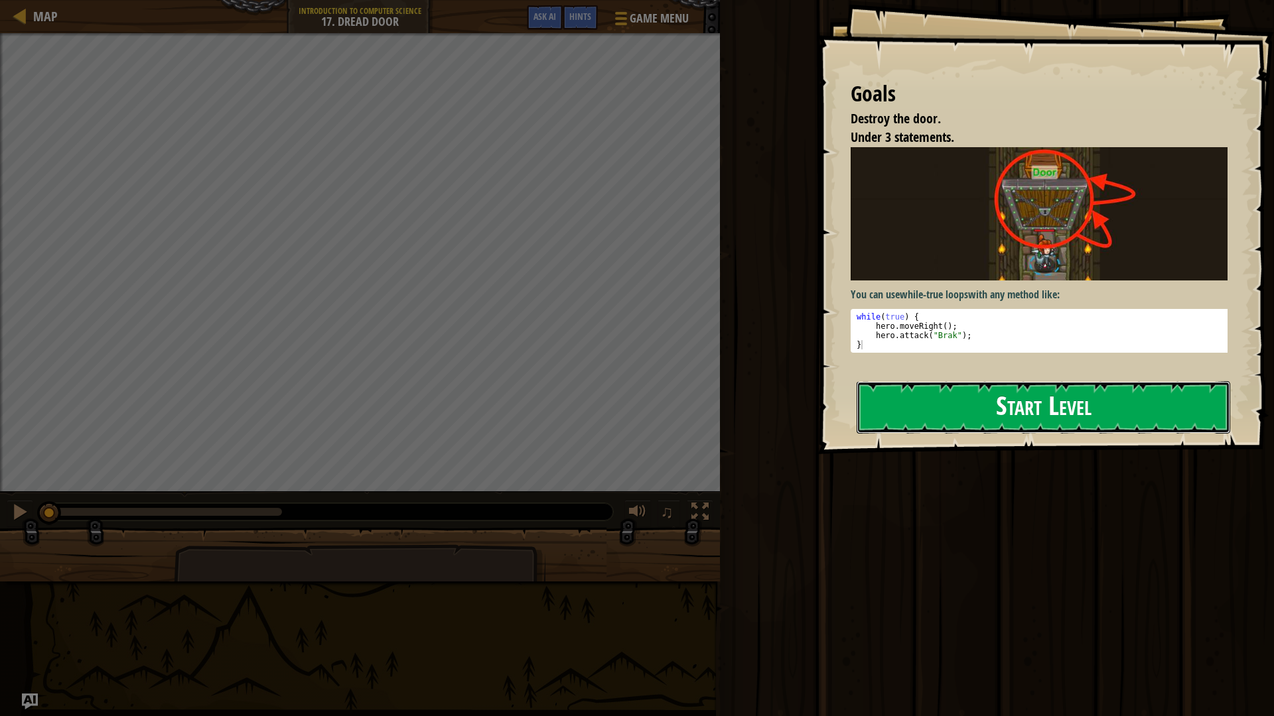
click at [984, 381] on button "Start Level" at bounding box center [1042, 407] width 373 height 52
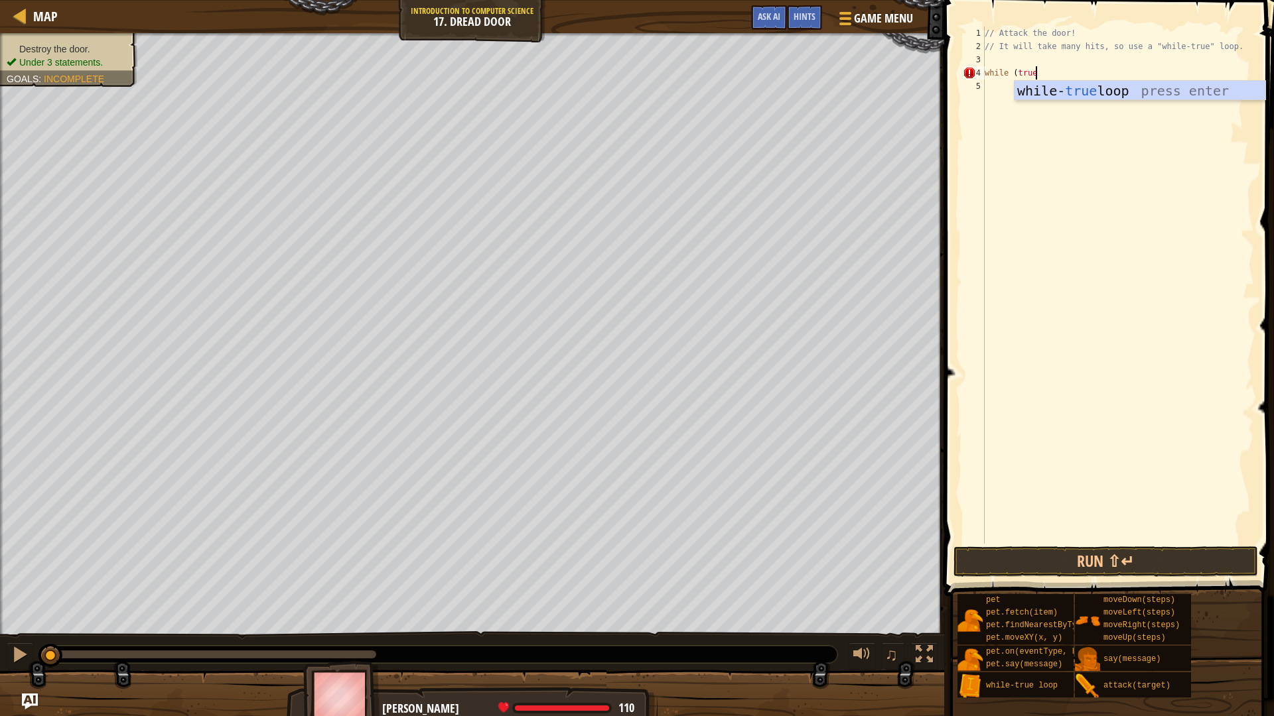
scroll to position [6, 7]
type textarea "while (true) {"
type textarea "hero.attack("Door");"
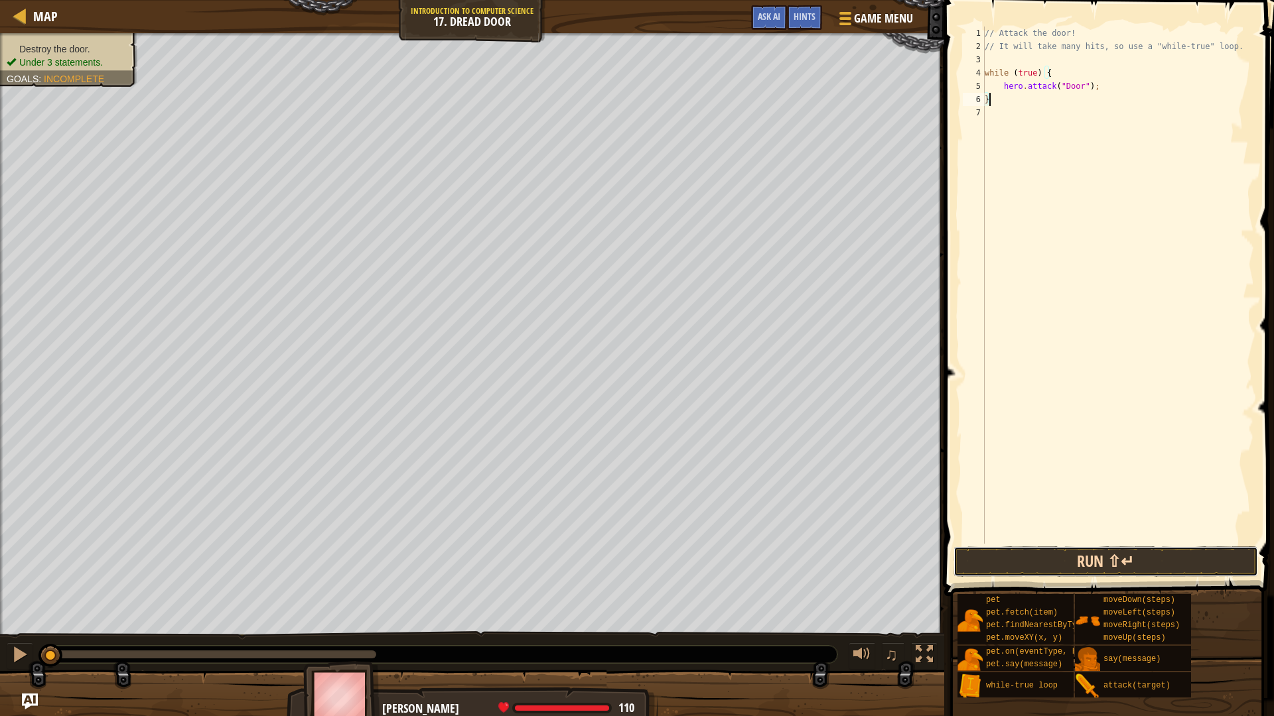
click at [1128, 555] on button "Run ⇧↵" at bounding box center [1105, 562] width 304 height 31
type textarea "}"
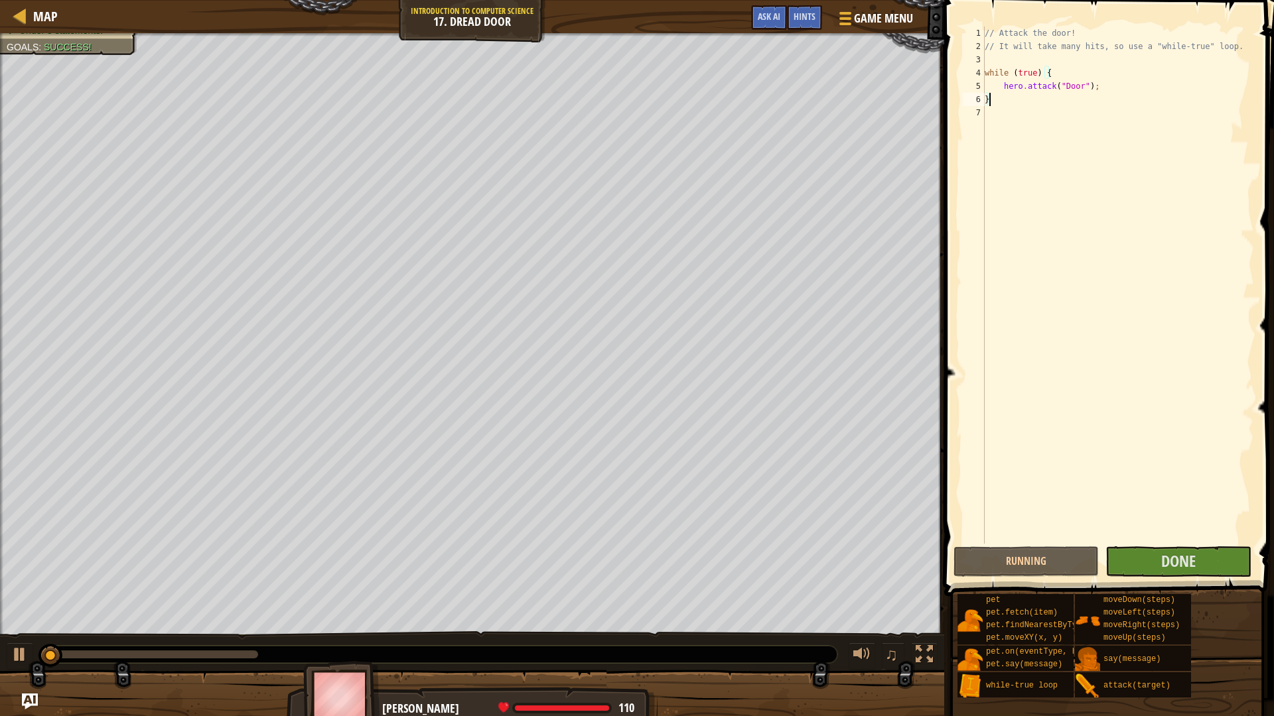
scroll to position [6, 0]
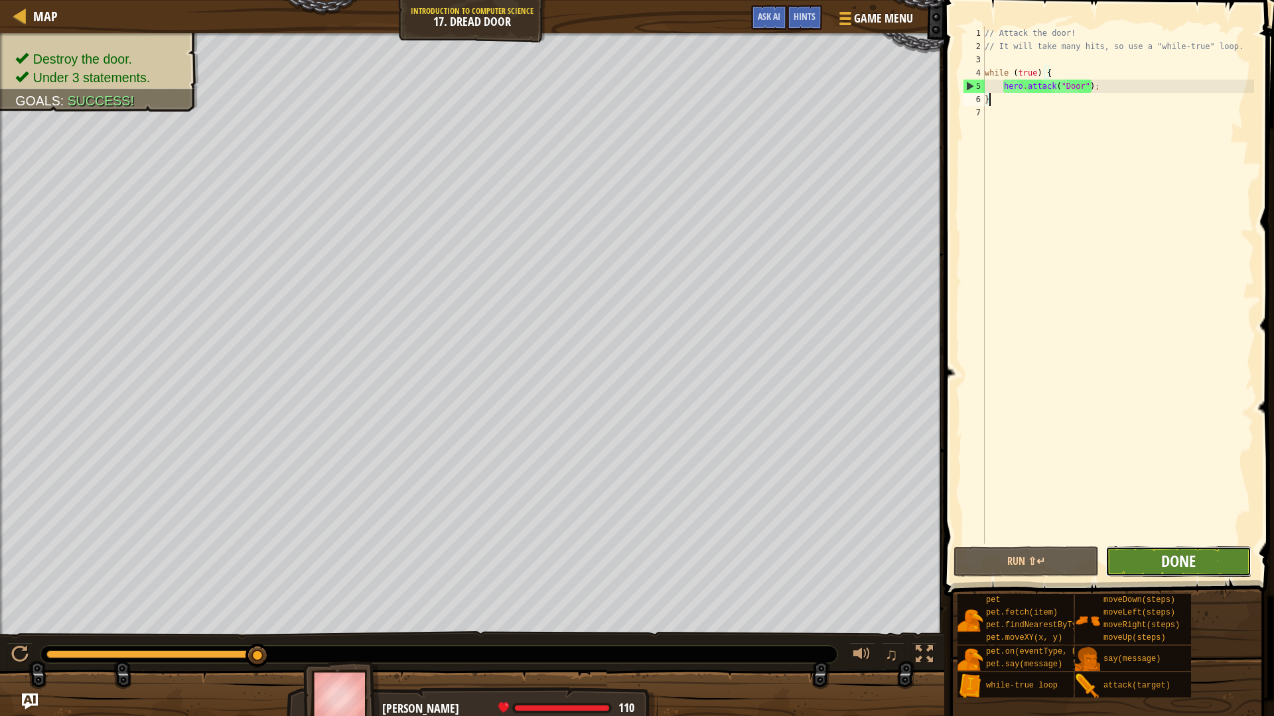
click at [1169, 566] on span "Done" at bounding box center [1178, 561] width 34 height 21
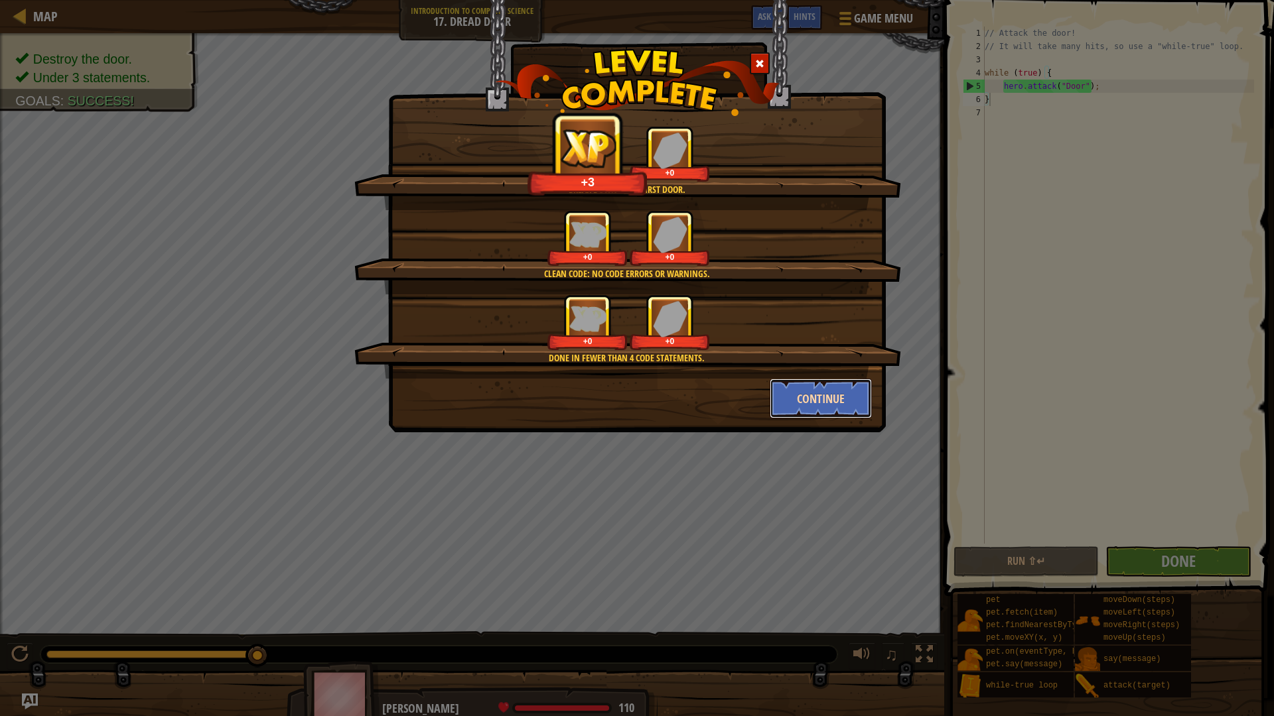
click at [803, 390] on button "Continue" at bounding box center [821, 399] width 103 height 40
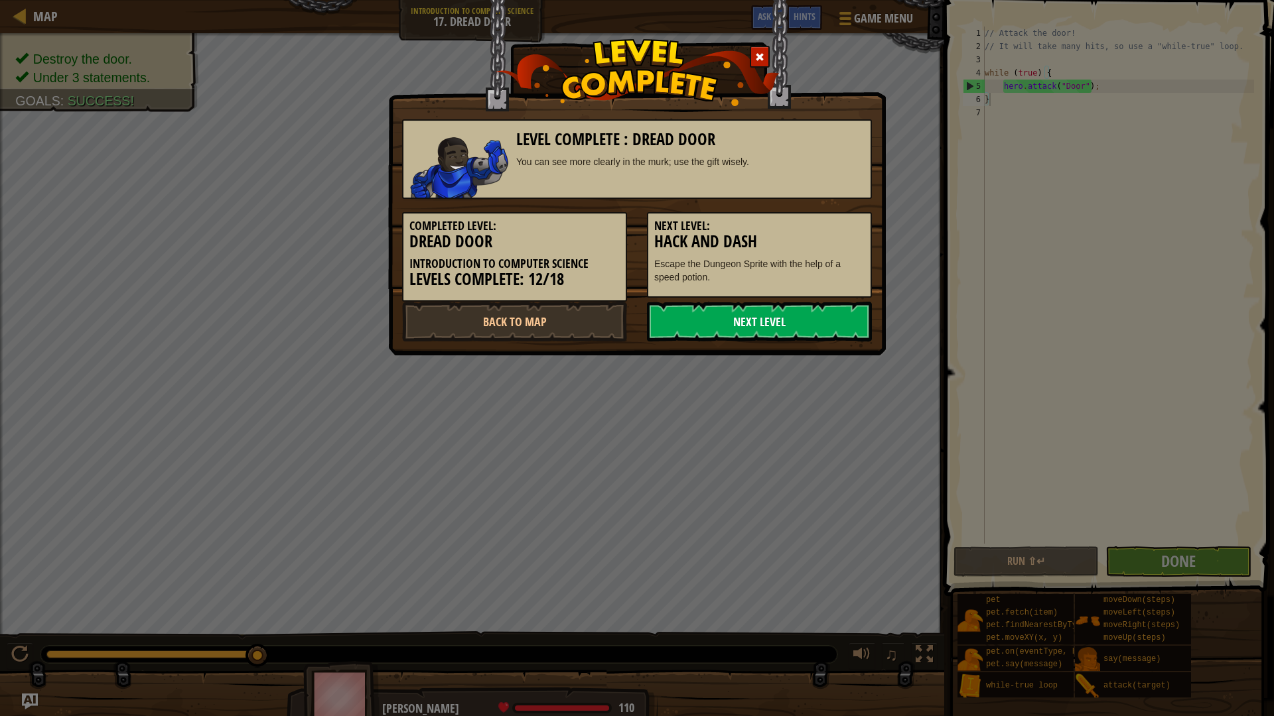
click at [785, 313] on link "Next Level" at bounding box center [759, 322] width 225 height 40
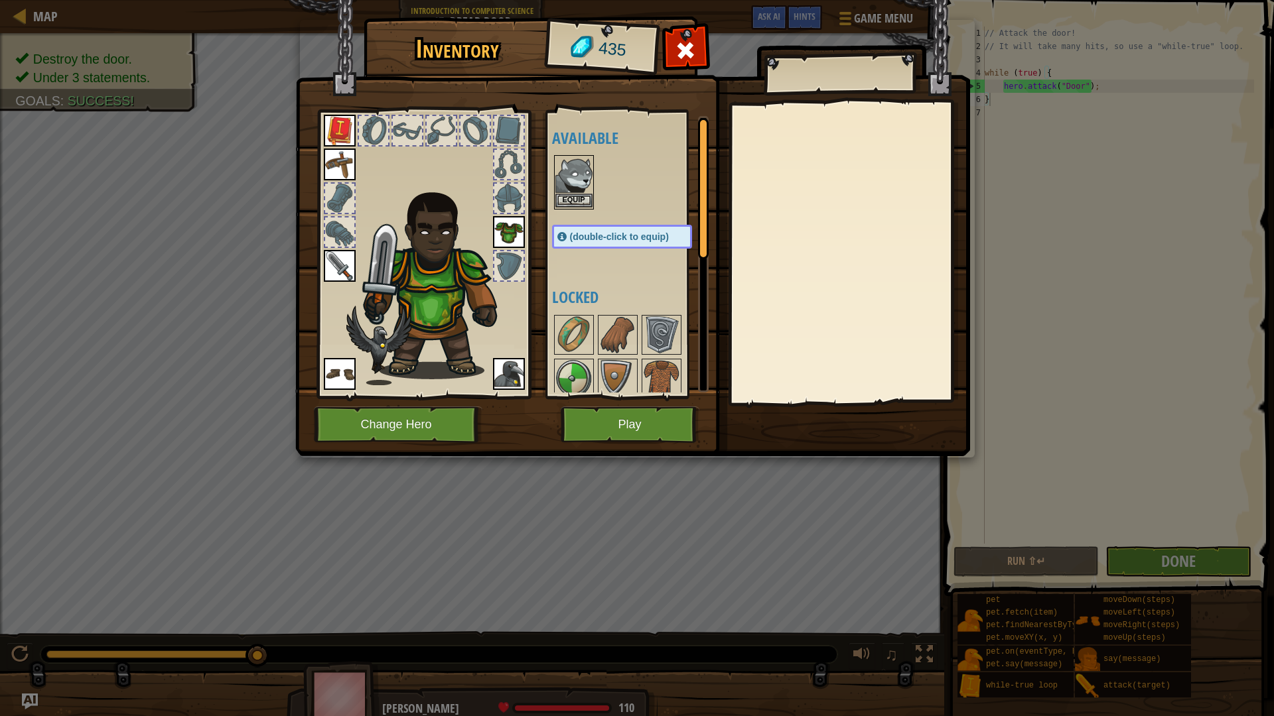
click at [575, 172] on img at bounding box center [573, 175] width 37 height 37
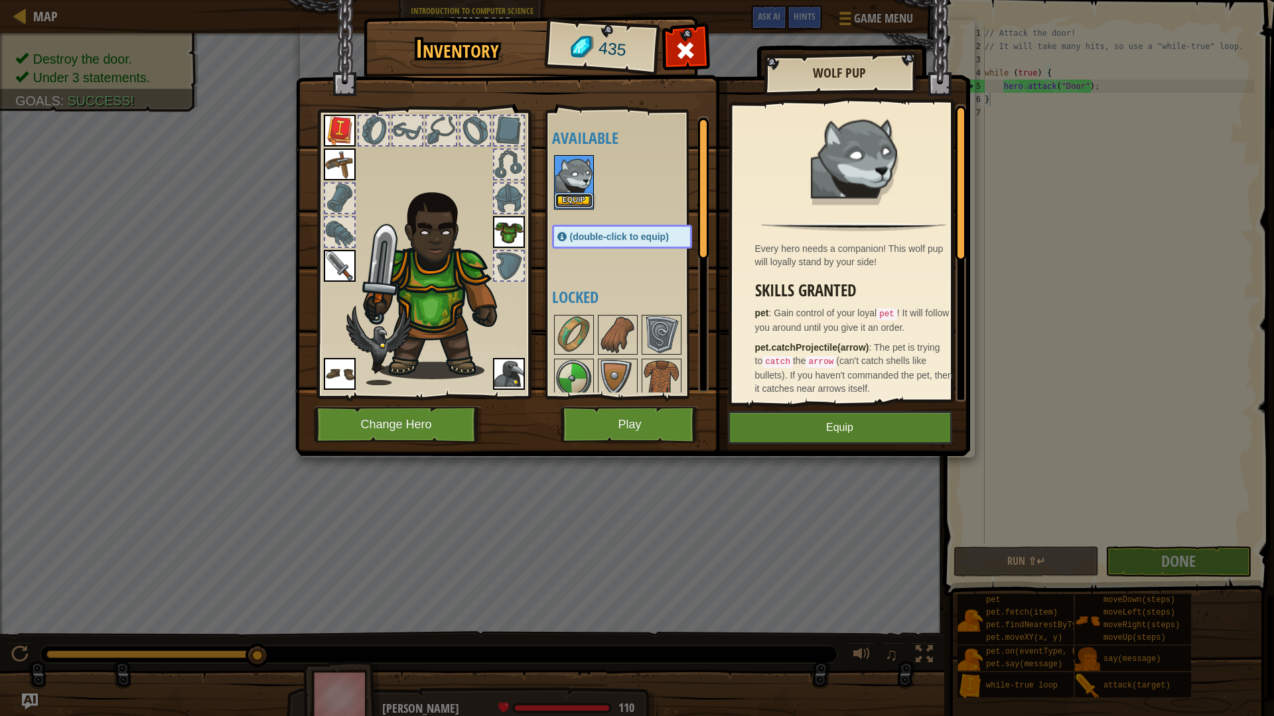
click at [575, 199] on button "Equip" at bounding box center [573, 201] width 37 height 14
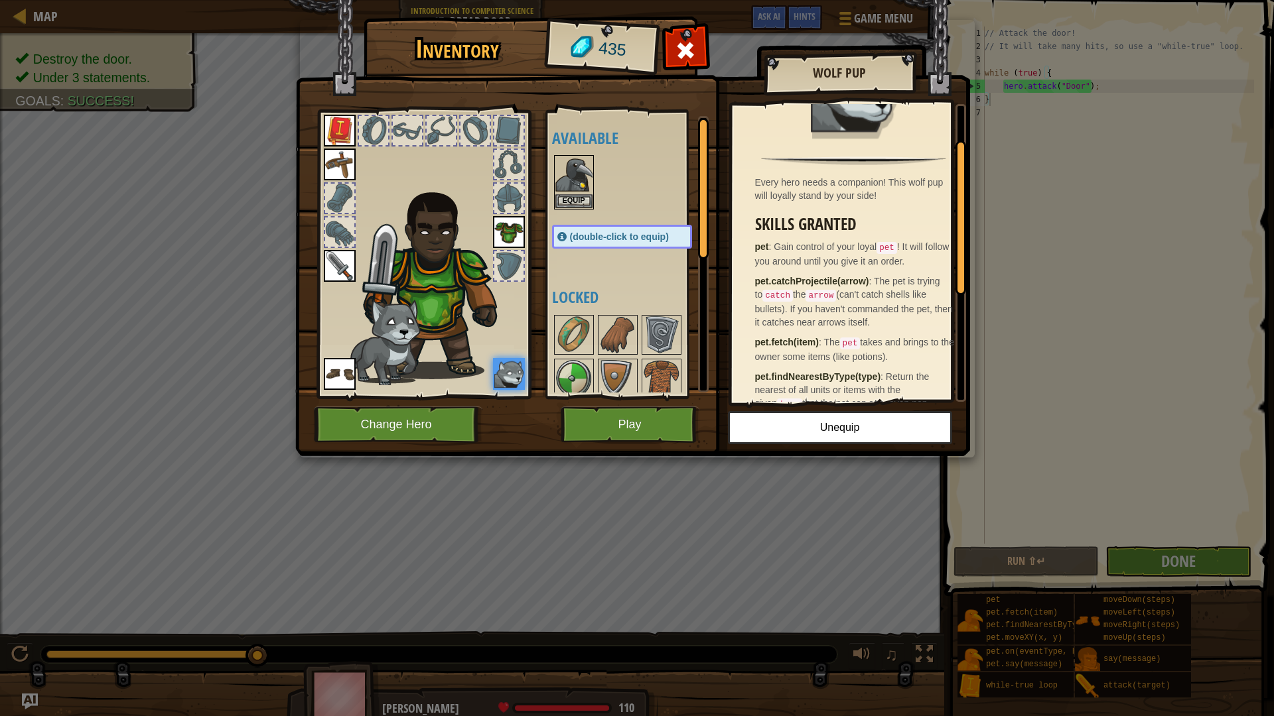
scroll to position [133, 0]
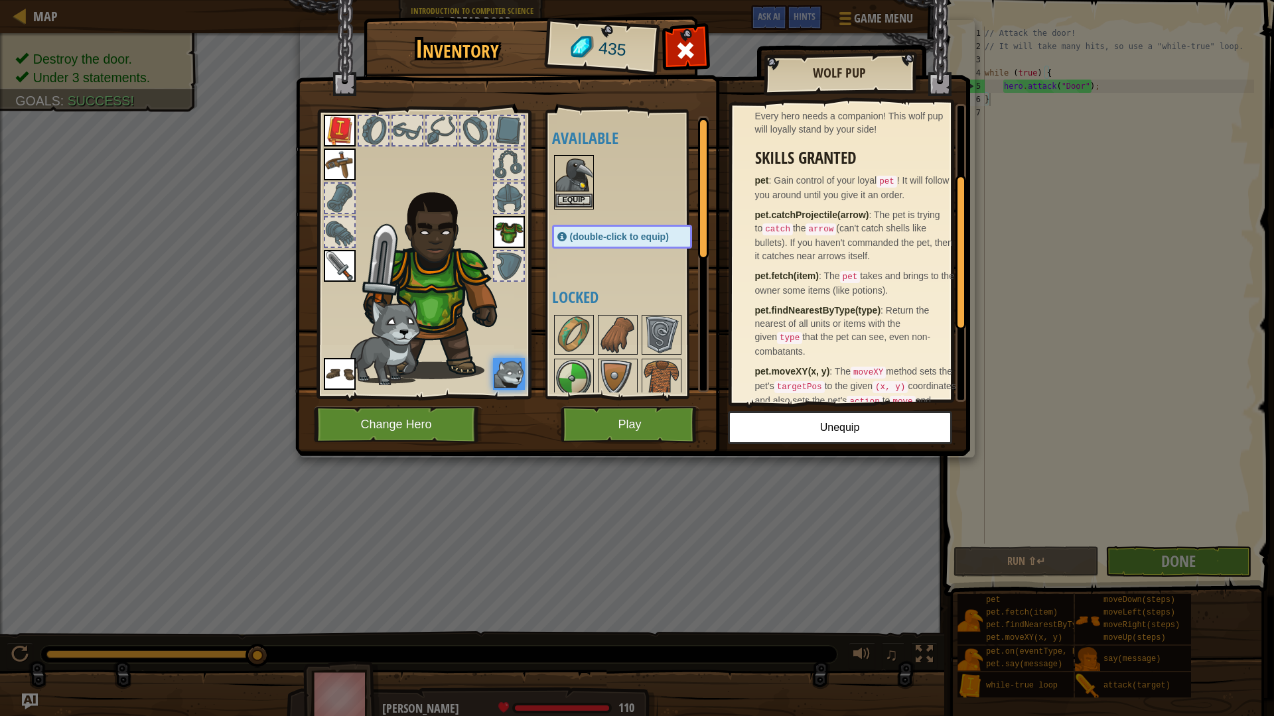
click at [575, 181] on img at bounding box center [573, 175] width 37 height 37
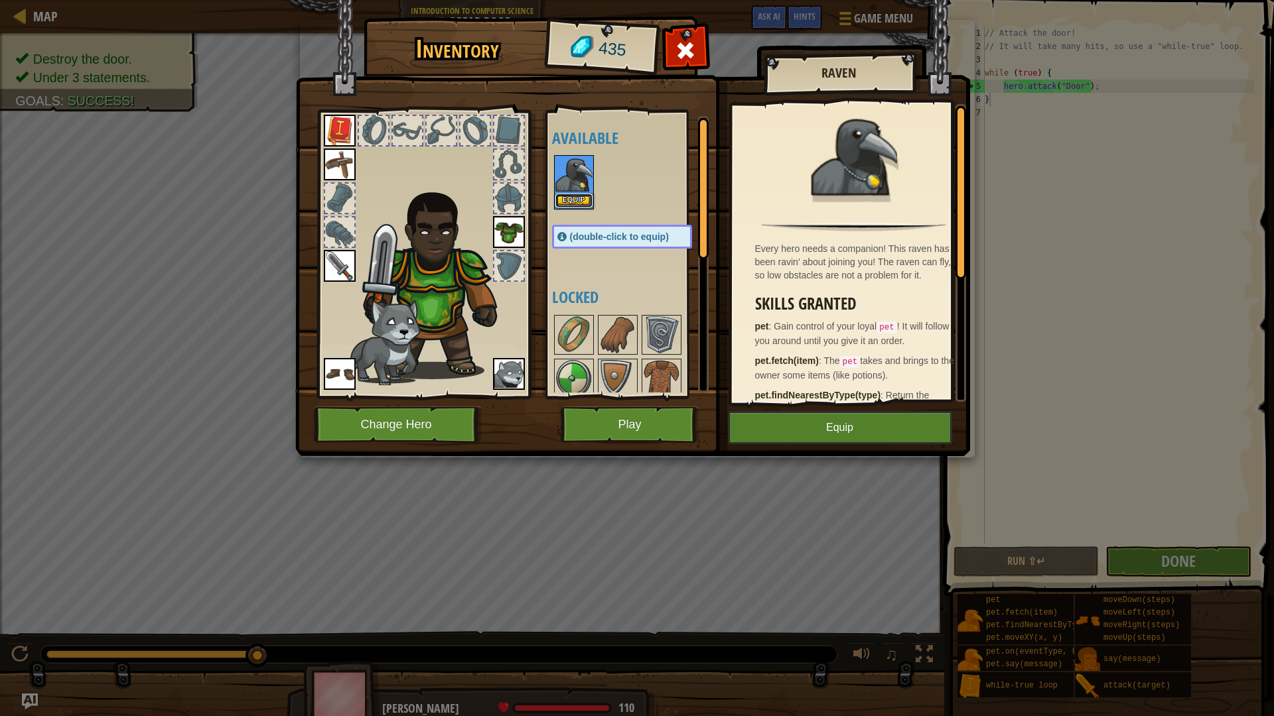
click at [578, 205] on button "Equip" at bounding box center [573, 201] width 37 height 14
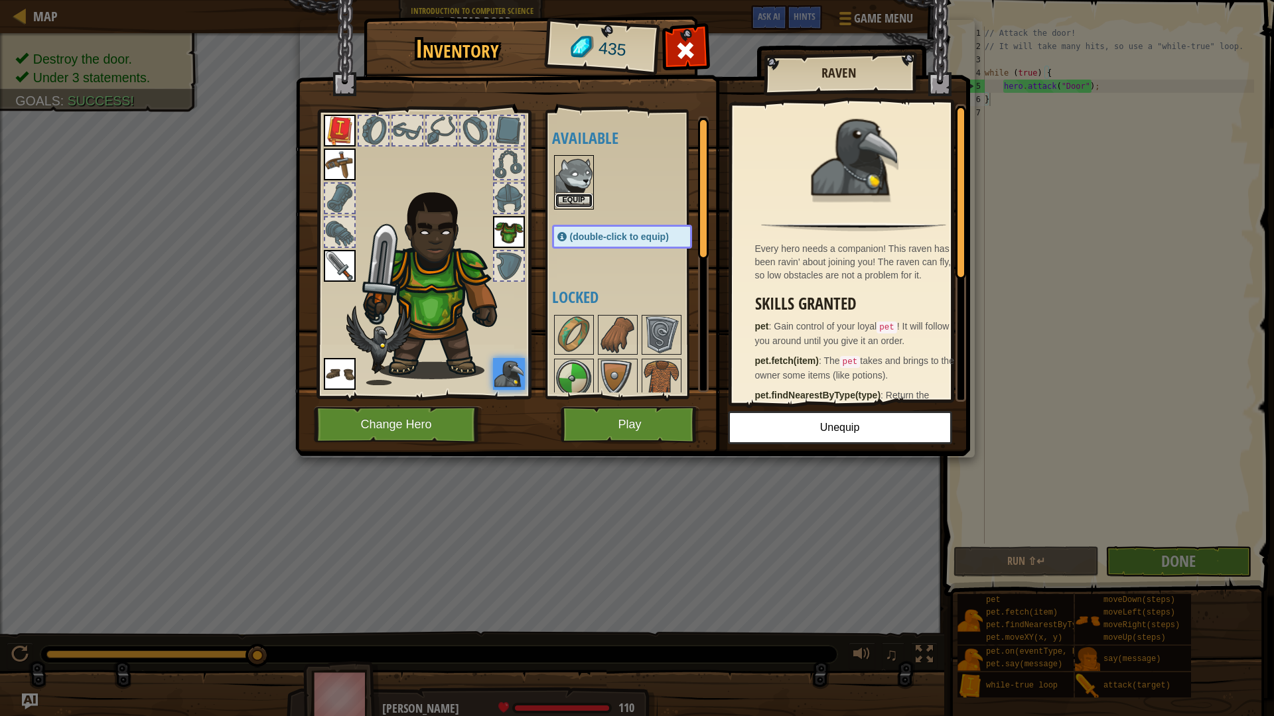
click at [576, 199] on button "Equip" at bounding box center [573, 201] width 37 height 14
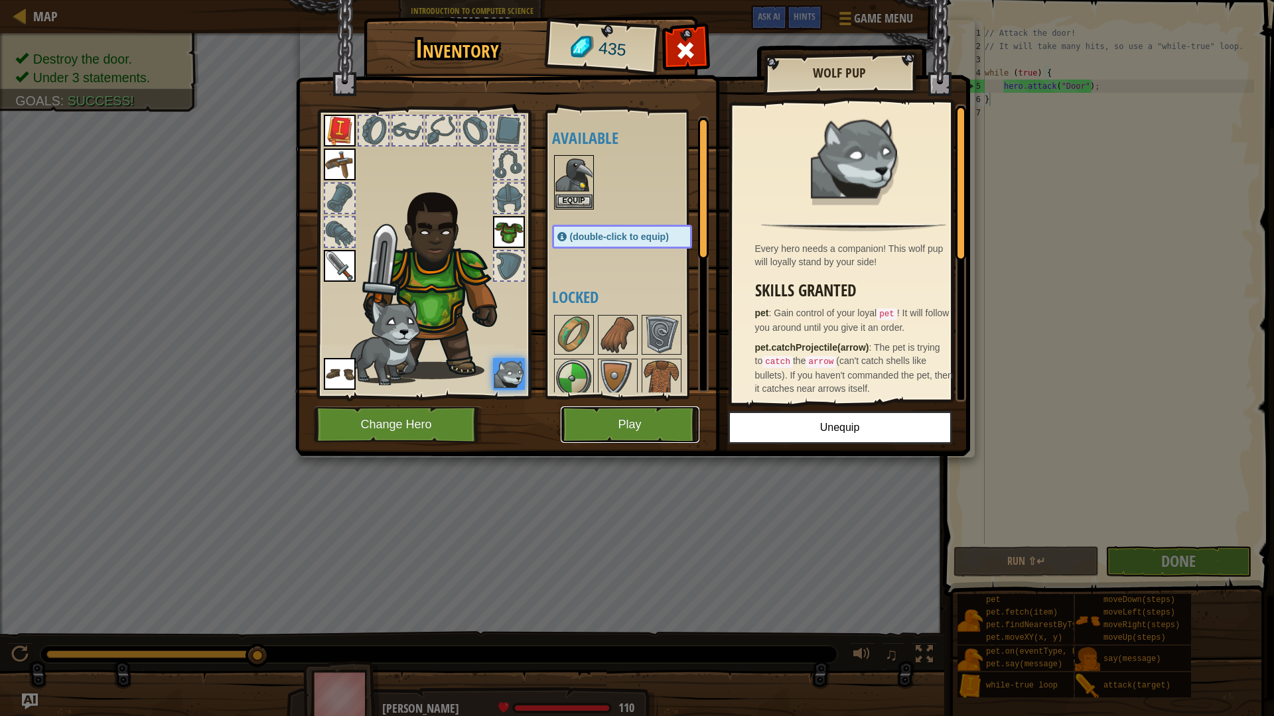
click at [659, 423] on button "Play" at bounding box center [630, 425] width 139 height 36
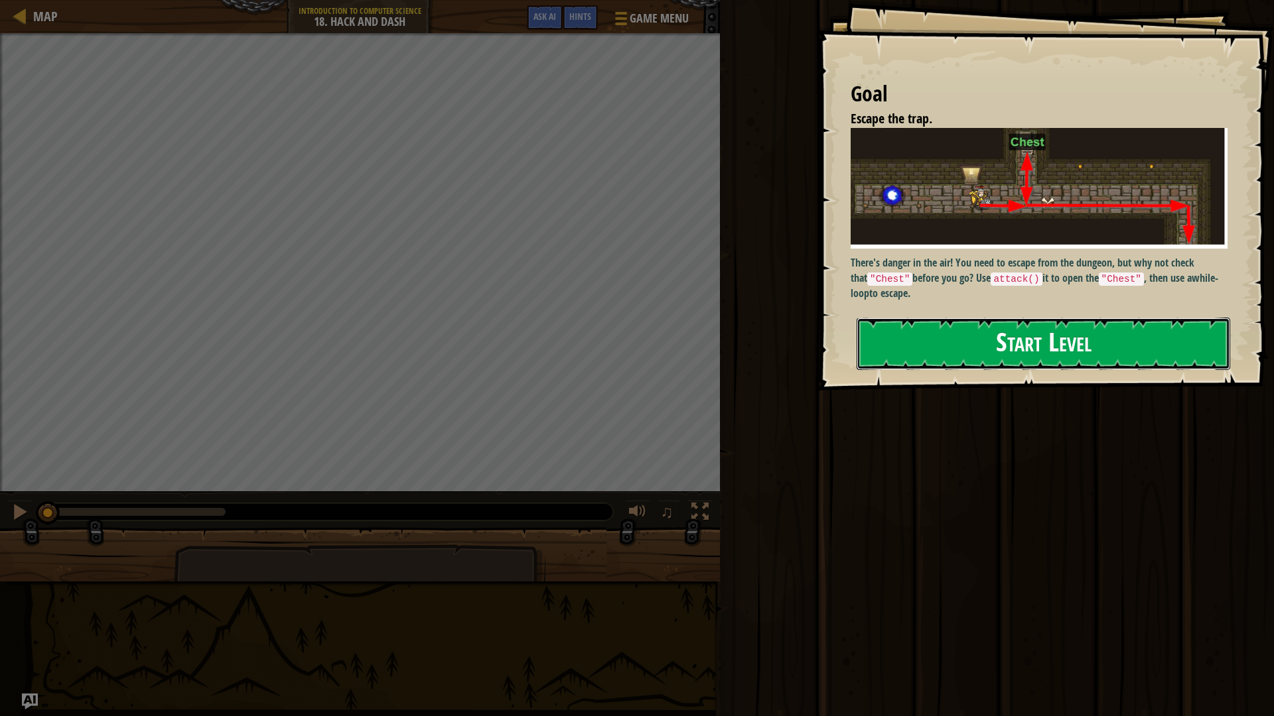
click at [1021, 356] on button "Start Level" at bounding box center [1042, 344] width 373 height 52
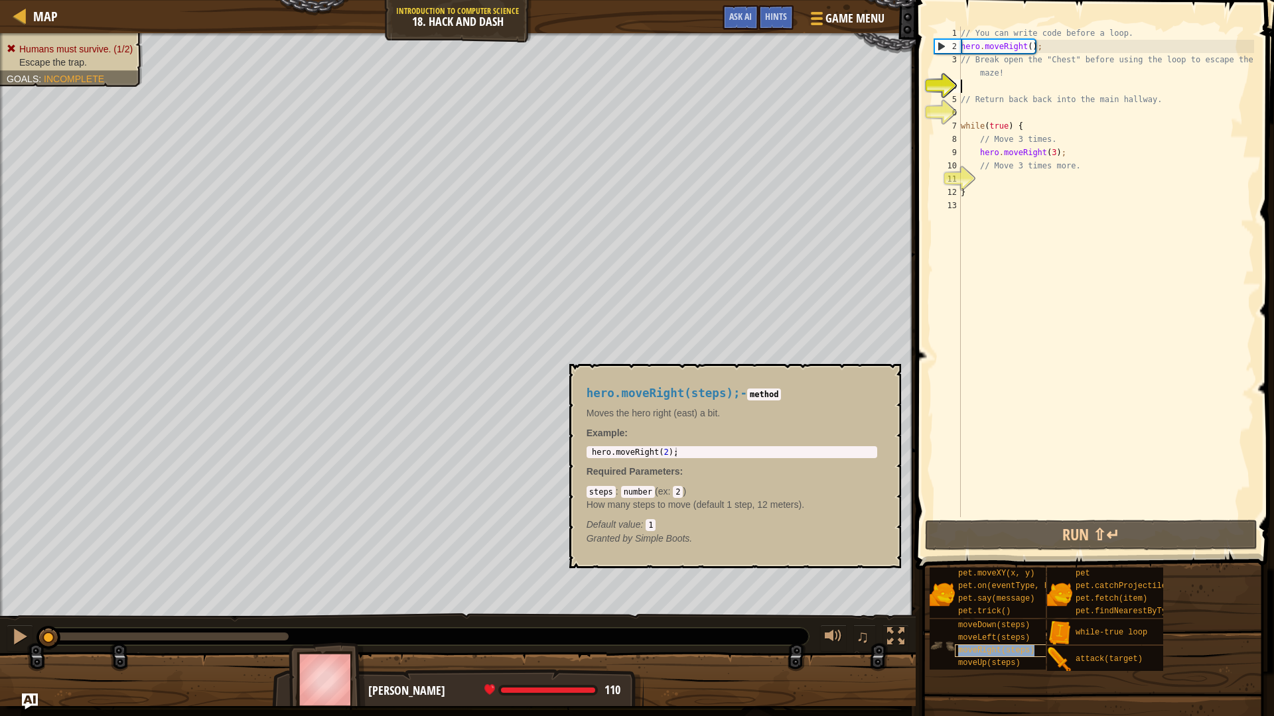
click at [1013, 632] on span "moveRight(steps)" at bounding box center [996, 650] width 76 height 9
type textarea "hero.moveRight(2);"
click at [686, 452] on div "hero . moveRight ( 2 ) ;" at bounding box center [731, 462] width 285 height 28
click at [886, 374] on button "×" at bounding box center [885, 379] width 11 height 19
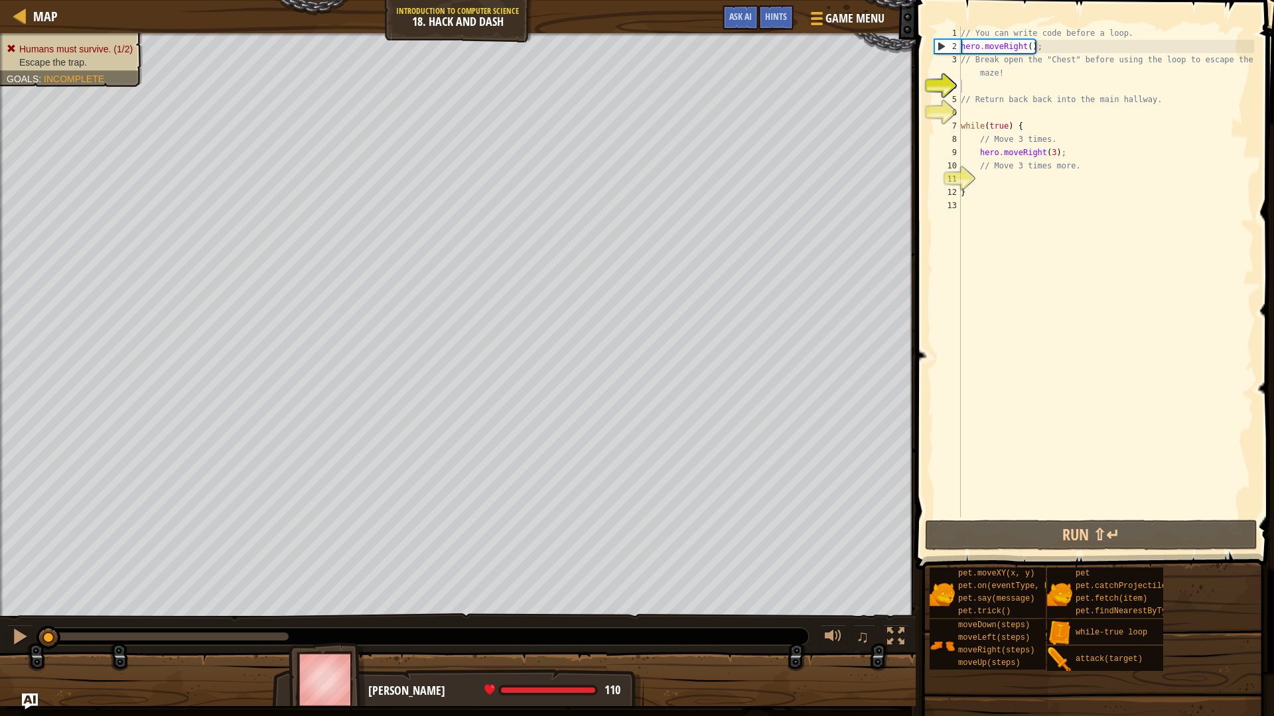
click at [991, 89] on div "// You can write code before a loop. hero . moveRight ( ) ; // Break open the "…" at bounding box center [1106, 285] width 296 height 517
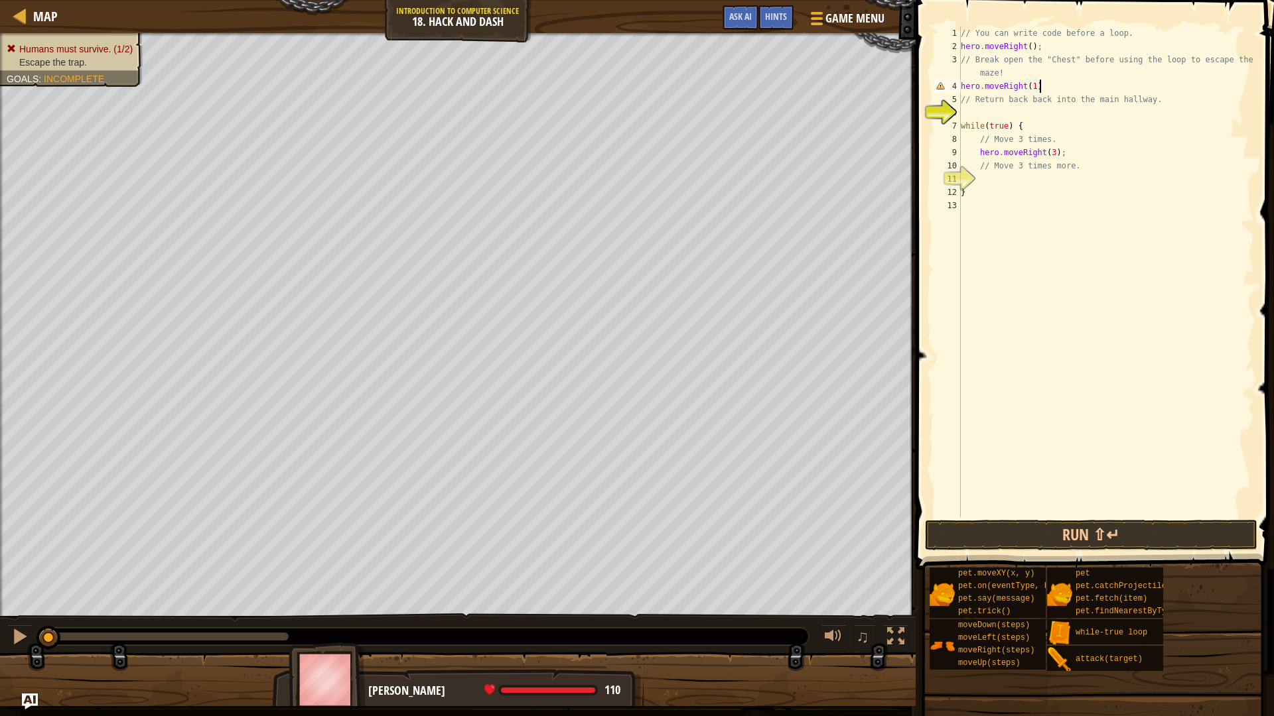
type textarea "hero.moveRight(1);"
type textarea "hero.moveUp(1);"
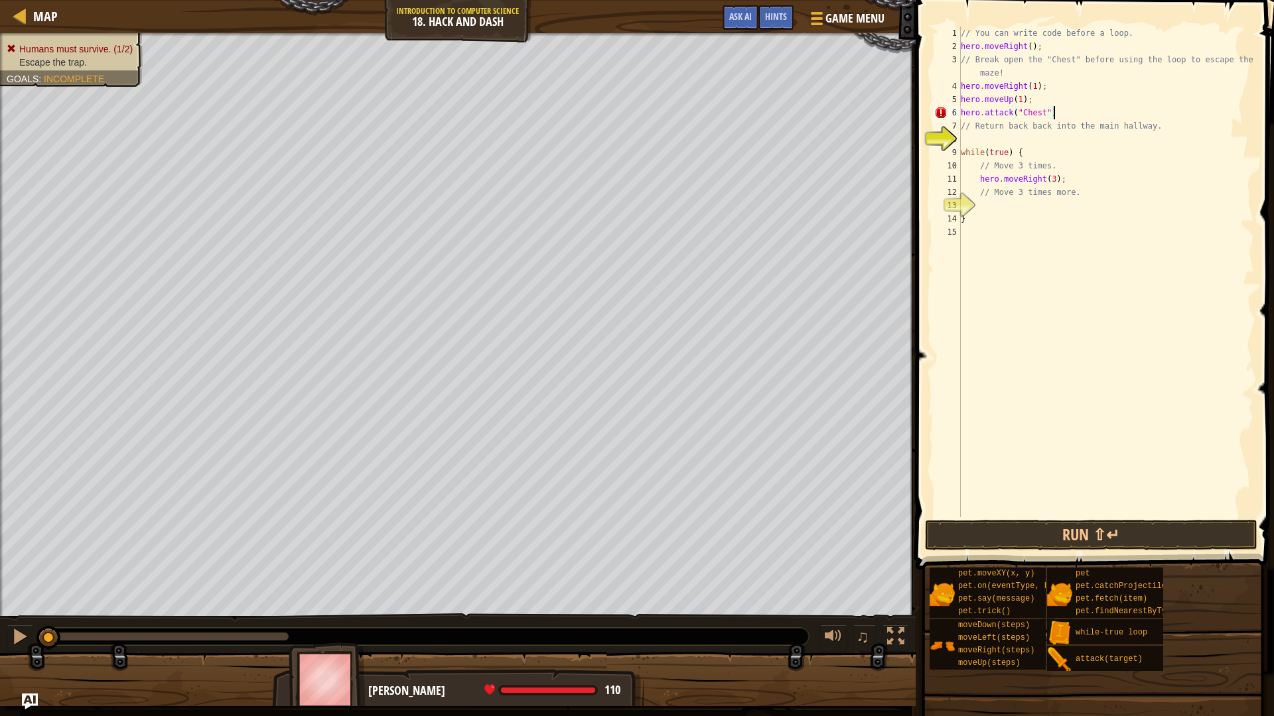
type textarea "hero.attack("Chest");"
click at [1020, 136] on div "// You can write code before a loop. hero . moveRight ( ) ; // Break open the "…" at bounding box center [1106, 285] width 296 height 517
click at [1117, 531] on button "Run ⇧↵" at bounding box center [1091, 535] width 332 height 31
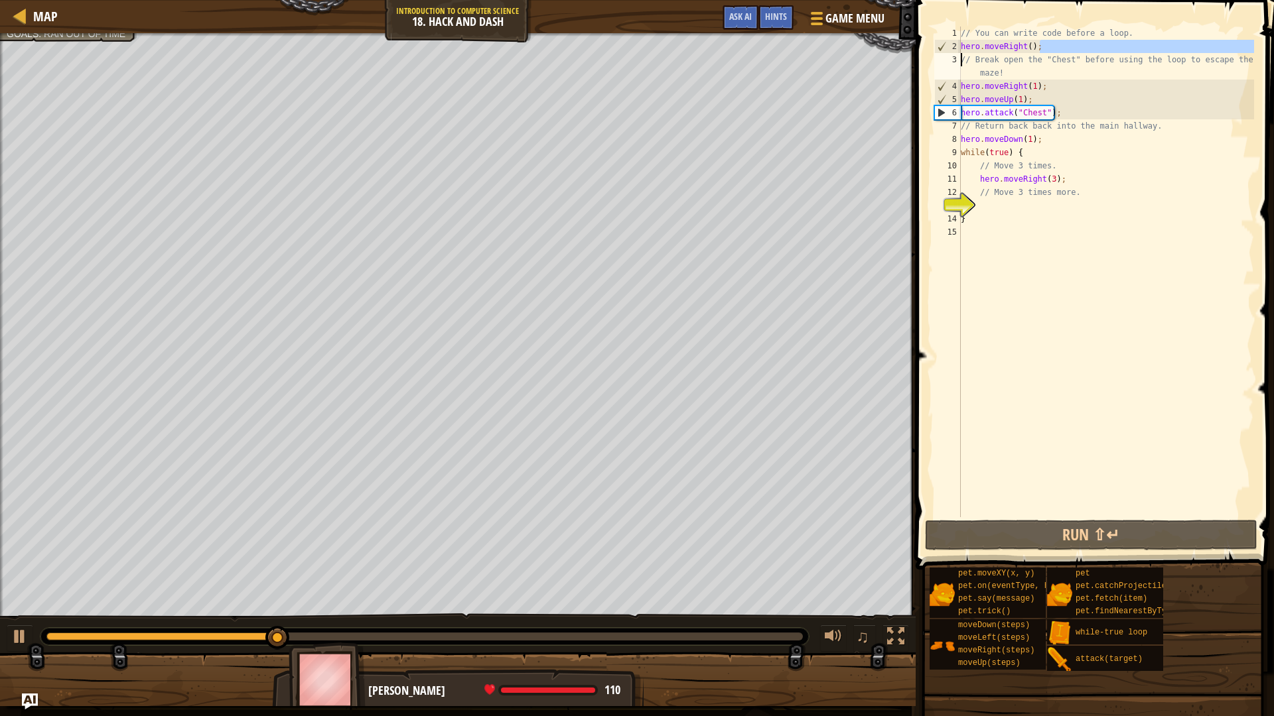
drag, startPoint x: 1040, startPoint y: 48, endPoint x: 948, endPoint y: 53, distance: 91.7
click at [948, 53] on div "hero.moveDown(1); 1 2 3 4 5 6 7 8 9 10 11 12 13 14 15 // You can write code bef…" at bounding box center [1092, 272] width 322 height 491
type textarea "hero.moveRight();// Break open the "Chest" before using the loop to escape the …"
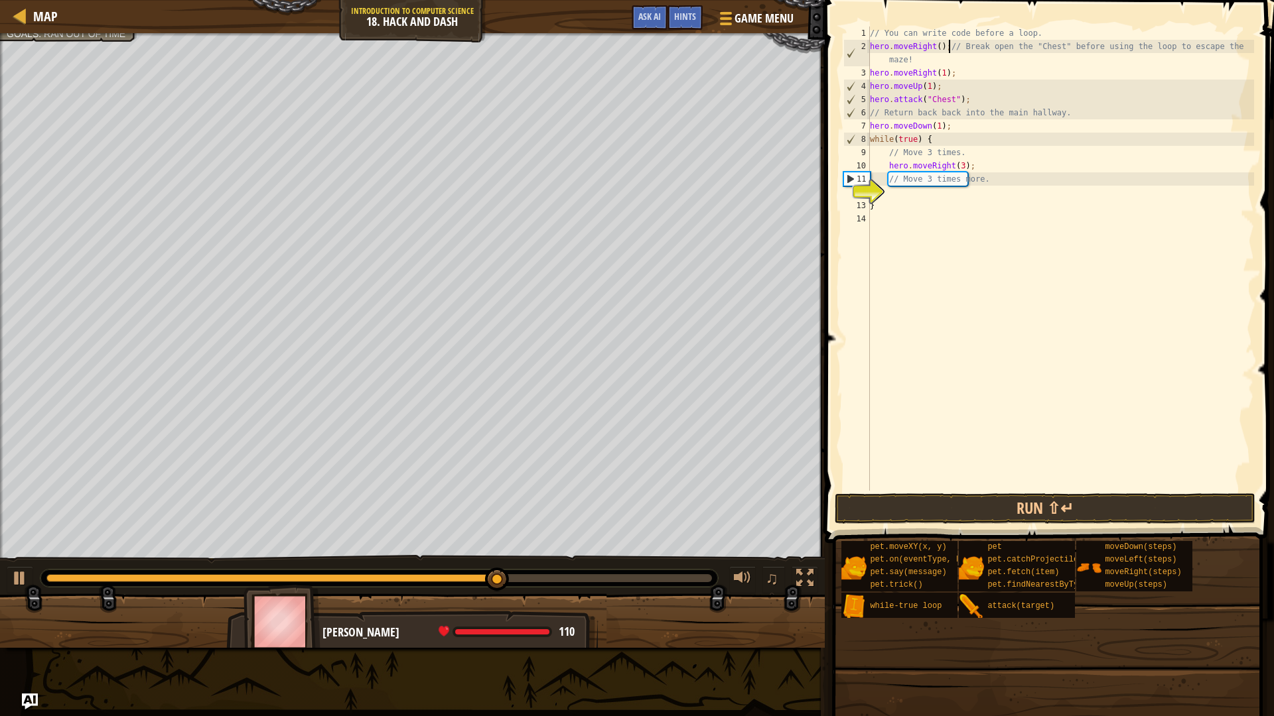
click at [982, 219] on div "// You can write code before a loop. hero . moveRight ( ) ; // Break open the "…" at bounding box center [1060, 272] width 387 height 491
click at [978, 180] on div "// You can write code before a loop. hero . moveRight ( ) ; // Break open the "…" at bounding box center [1060, 272] width 387 height 491
click at [997, 183] on div "// You can write code before a loop. hero . moveRight ( ) ; // Break open the "…" at bounding box center [1060, 272] width 387 height 491
click at [899, 181] on div "// You can write code before a loop. hero . moveRight ( ) ; // Break open the "…" at bounding box center [1060, 272] width 387 height 491
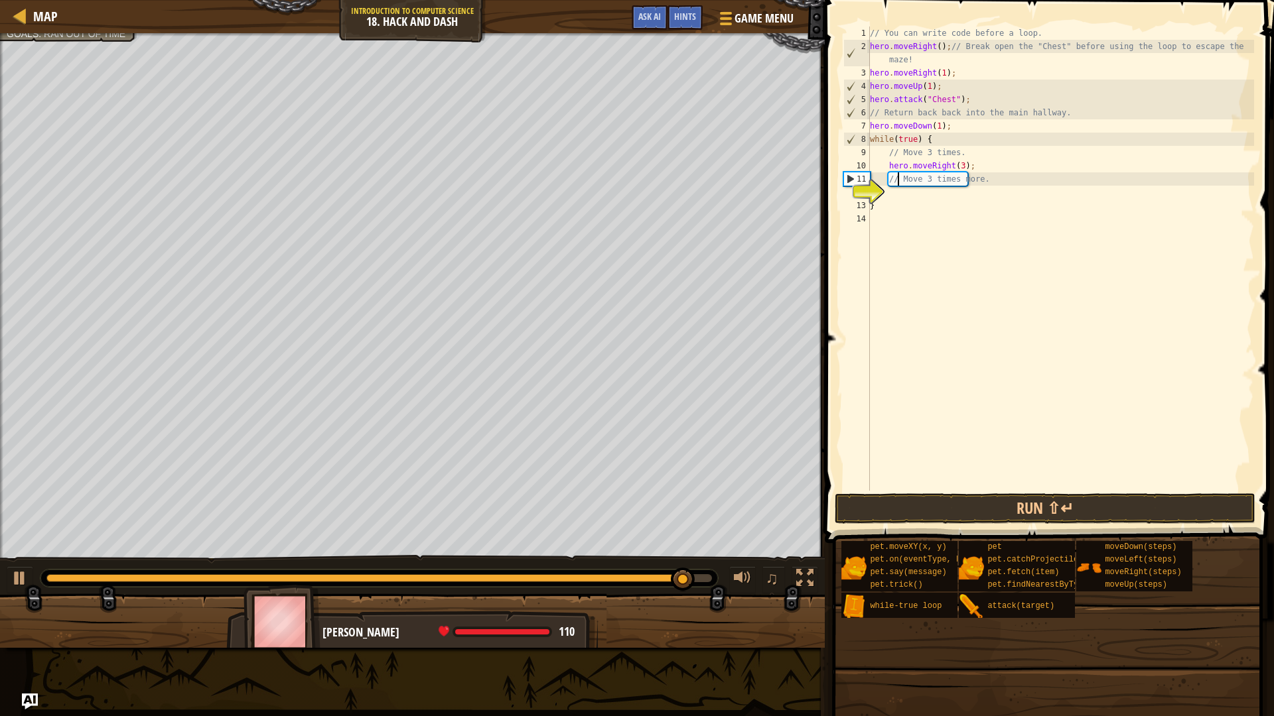
click at [1007, 164] on div "// You can write code before a loop. hero . moveRight ( ) ; // Break open the "…" at bounding box center [1060, 272] width 387 height 491
type textarea "hero.moveRight(3);"
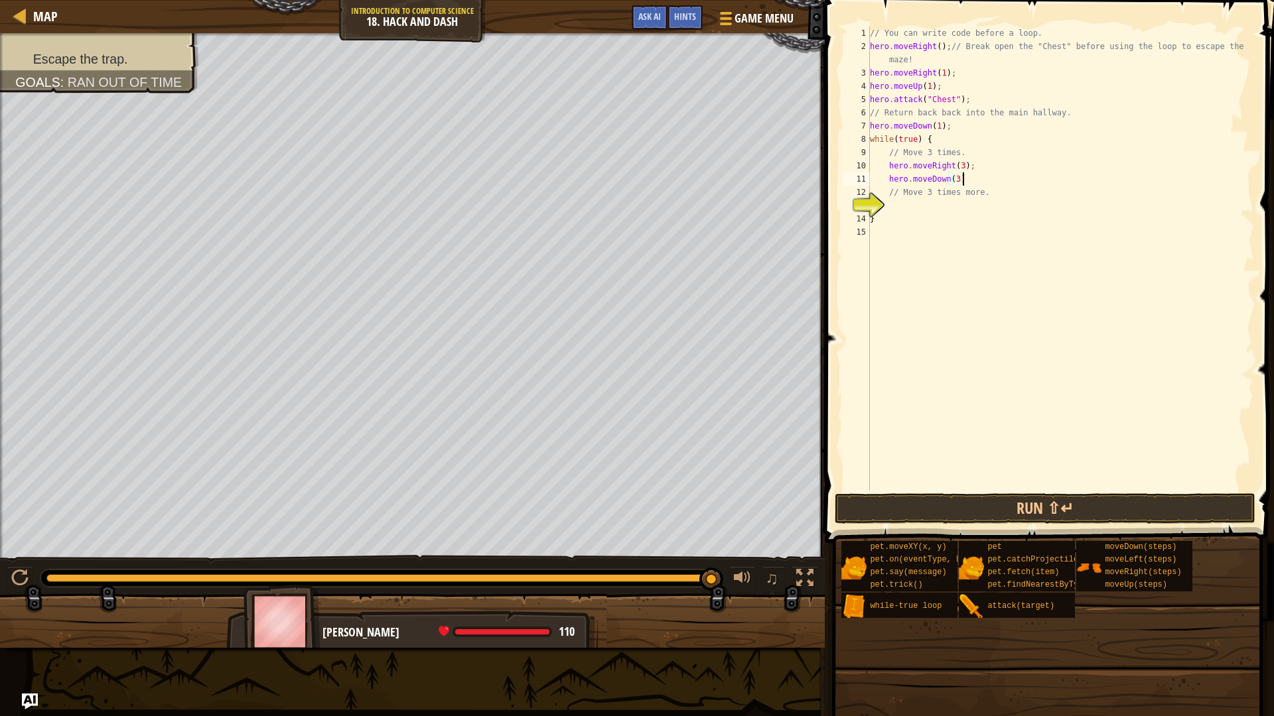
scroll to position [6, 13]
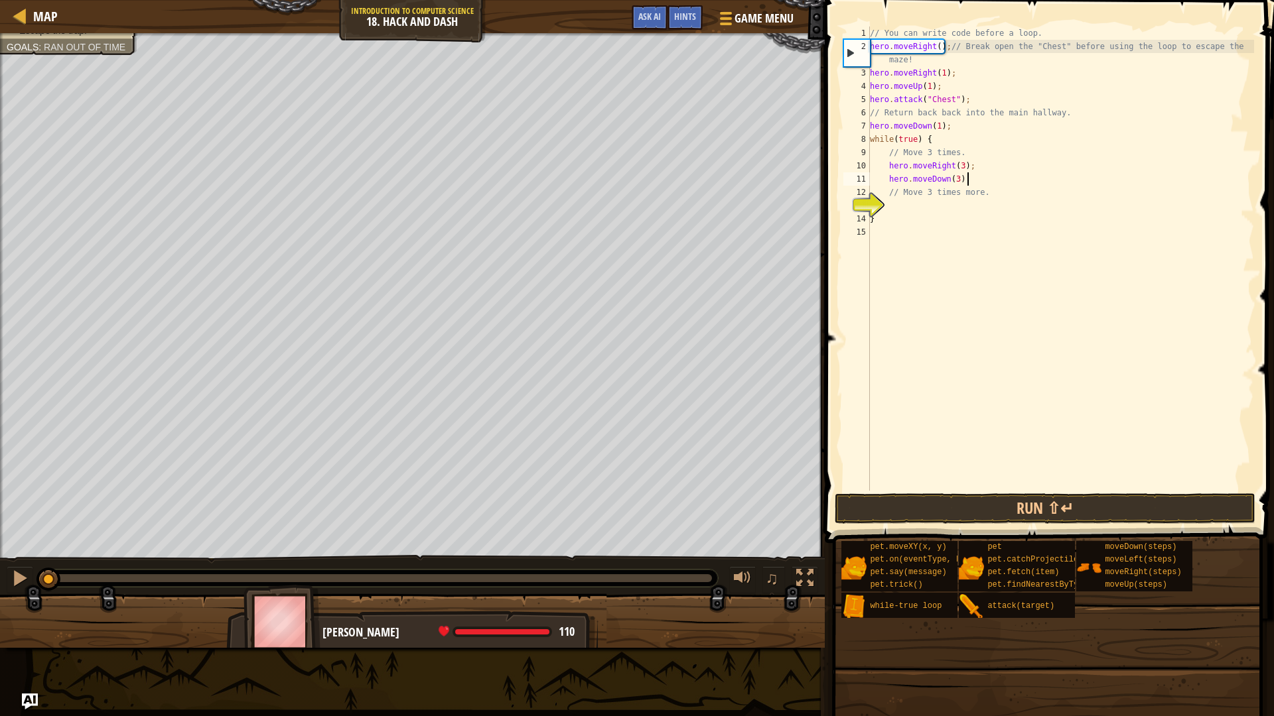
drag, startPoint x: 712, startPoint y: 580, endPoint x: 3, endPoint y: 540, distance: 711.0
click at [2, 540] on div "Escape the trap. Goals : Ran out of time ♫ [PERSON_NAME] 110 x: 39 y: 110 x: 50…" at bounding box center [637, 340] width 1274 height 615
drag, startPoint x: 874, startPoint y: 47, endPoint x: 949, endPoint y: 48, distance: 75.0
click at [949, 48] on div "// You can write code before a loop. hero . moveRight ( ) ; // Break open the "…" at bounding box center [1060, 272] width 387 height 491
click at [990, 97] on div "// You can write code before a loop. hero . moveRight ( ) ; // Break open the "…" at bounding box center [1060, 272] width 387 height 491
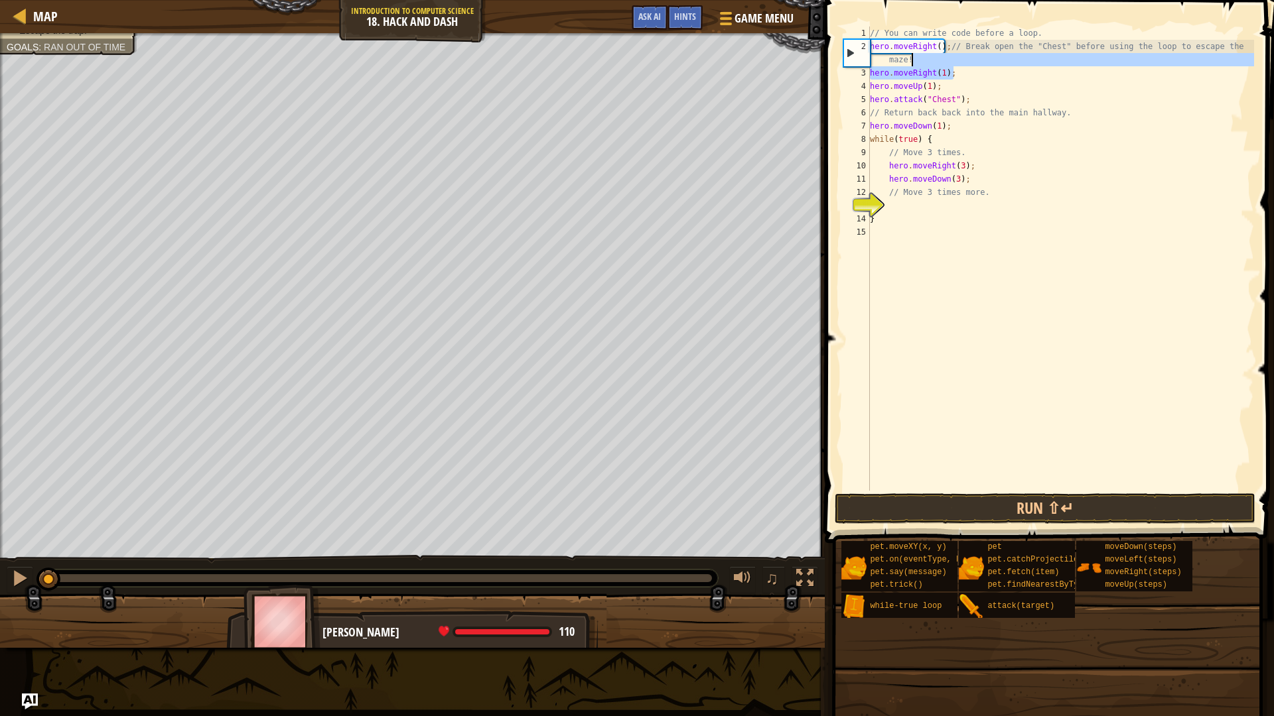
drag, startPoint x: 971, startPoint y: 66, endPoint x: 949, endPoint y: 56, distance: 24.0
click at [908, 57] on div "// You can write code before a loop. hero . moveRight ( ) ; // Break open the "…" at bounding box center [1060, 272] width 387 height 491
click at [953, 56] on div "// You can write code before a loop. hero . moveRight ( ) ; // Break open the "…" at bounding box center [1060, 259] width 387 height 464
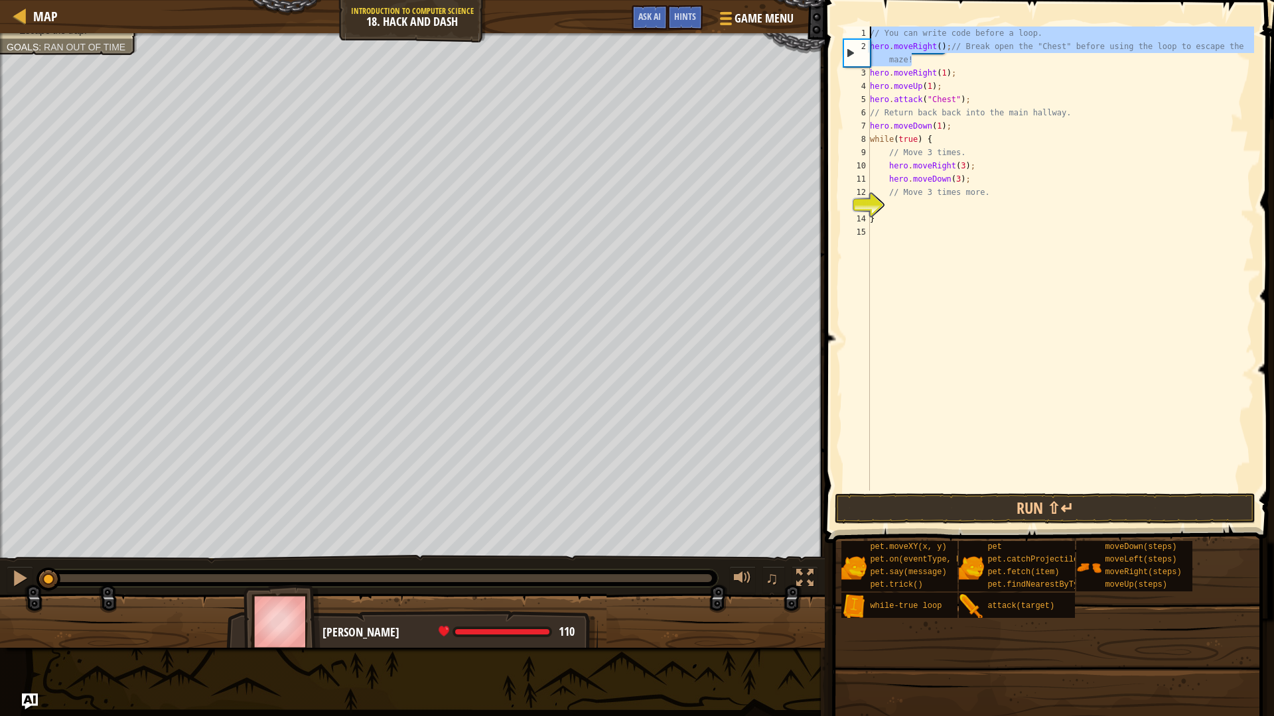
drag, startPoint x: 988, startPoint y: 60, endPoint x: 859, endPoint y: 22, distance: 134.1
click at [859, 22] on div "hero.moveRight();// Break open the "Chest" before using the loop to escape the …" at bounding box center [1047, 298] width 453 height 582
type textarea "// You can write code before a loop. hero.moveRight();// Break open the "Chest"…"
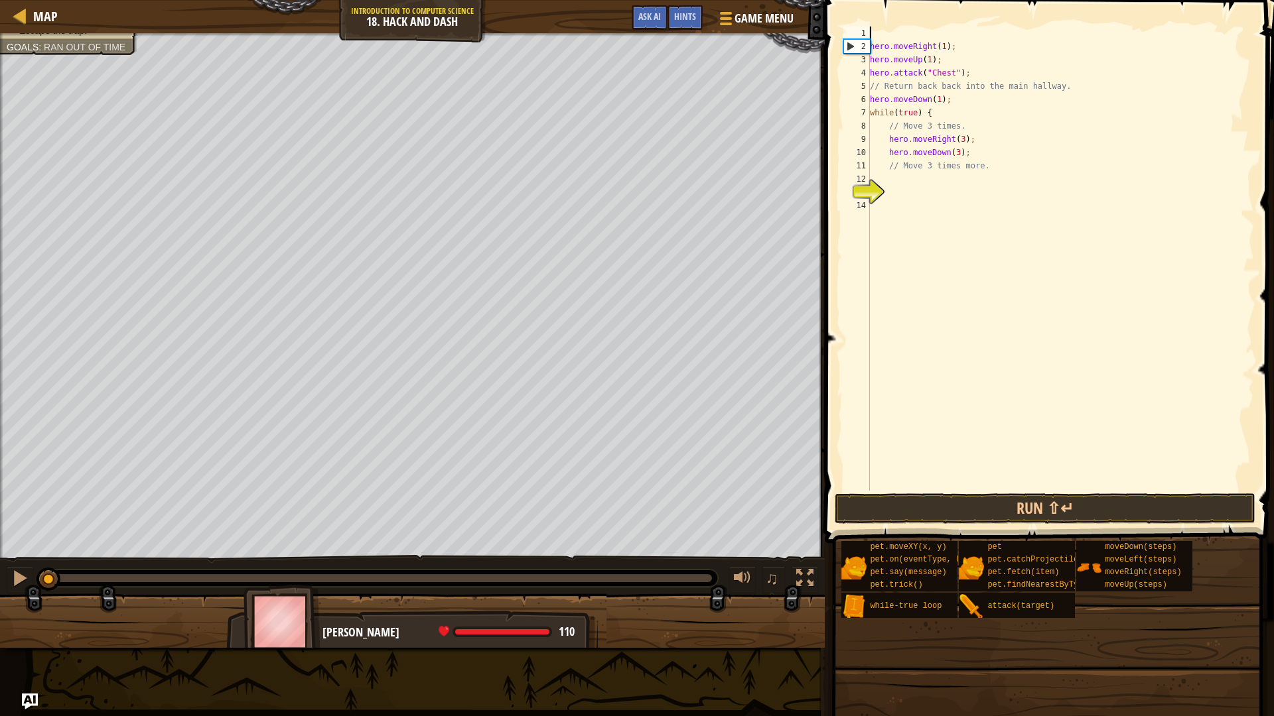
scroll to position [6, 0]
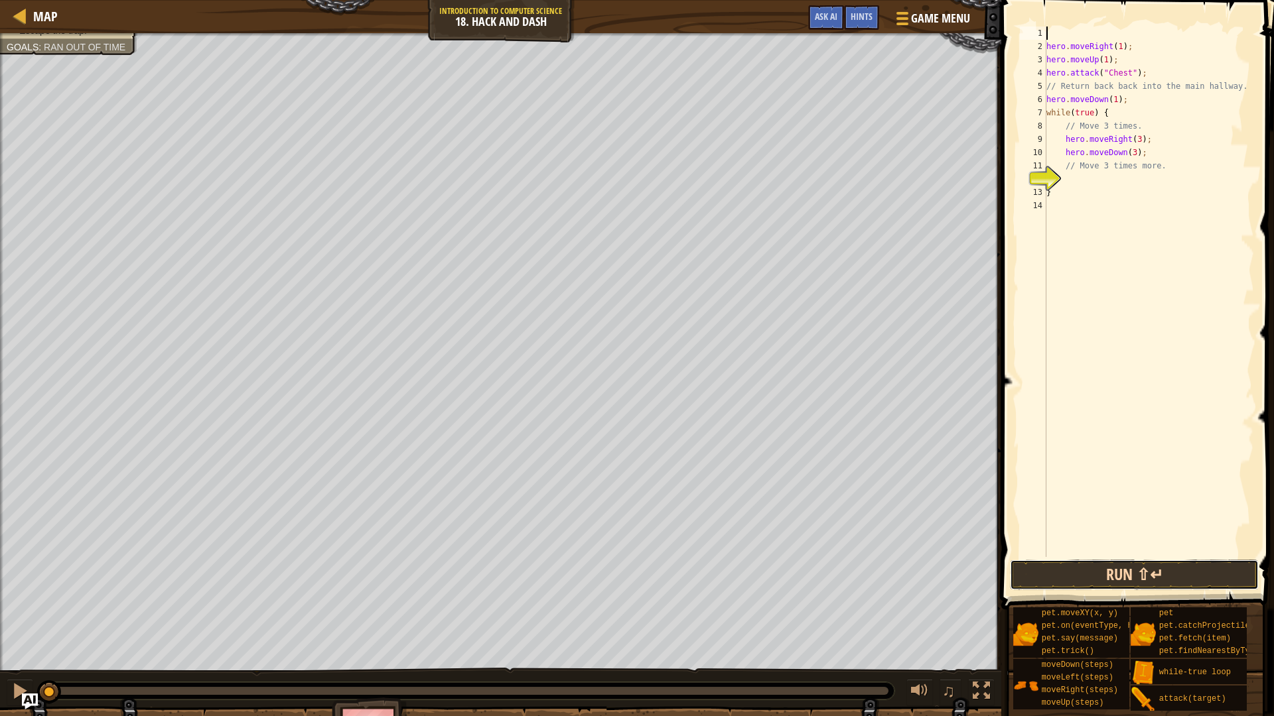
click at [1132, 578] on button "Run ⇧↵" at bounding box center [1134, 575] width 249 height 31
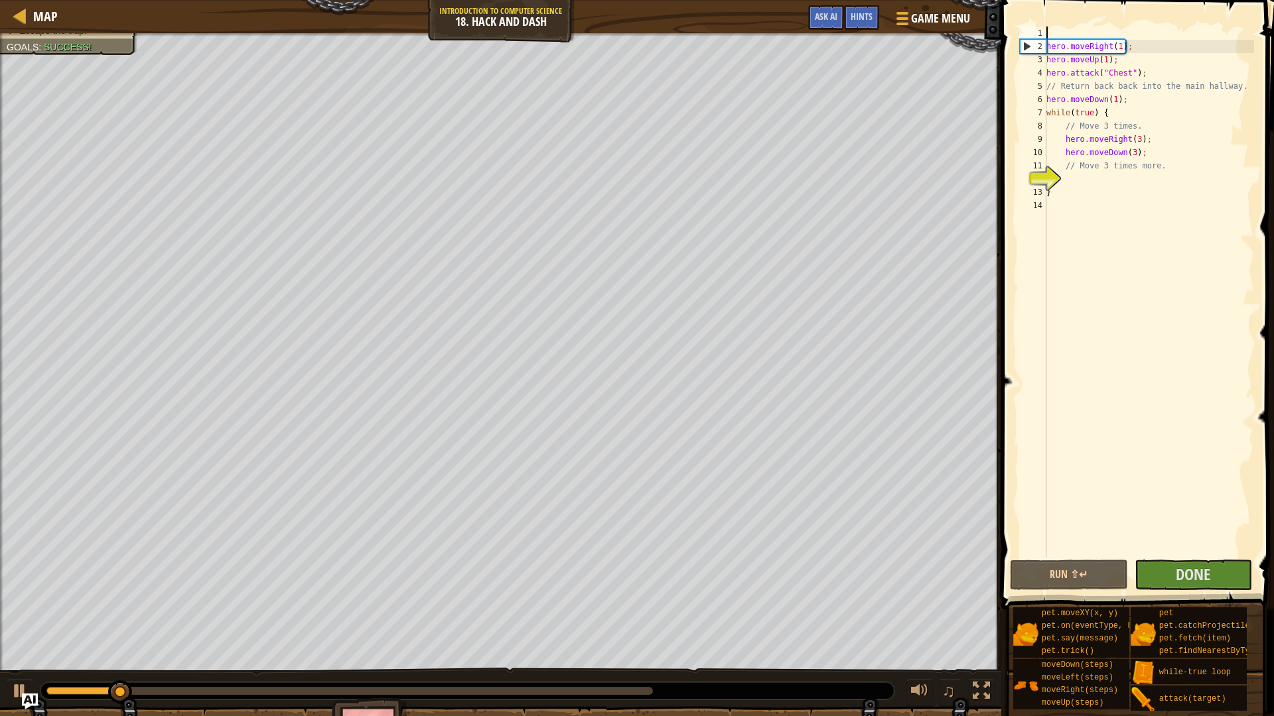
click at [1157, 559] on span at bounding box center [1138, 286] width 283 height 649
click at [1185, 563] on button "Done" at bounding box center [1193, 575] width 118 height 31
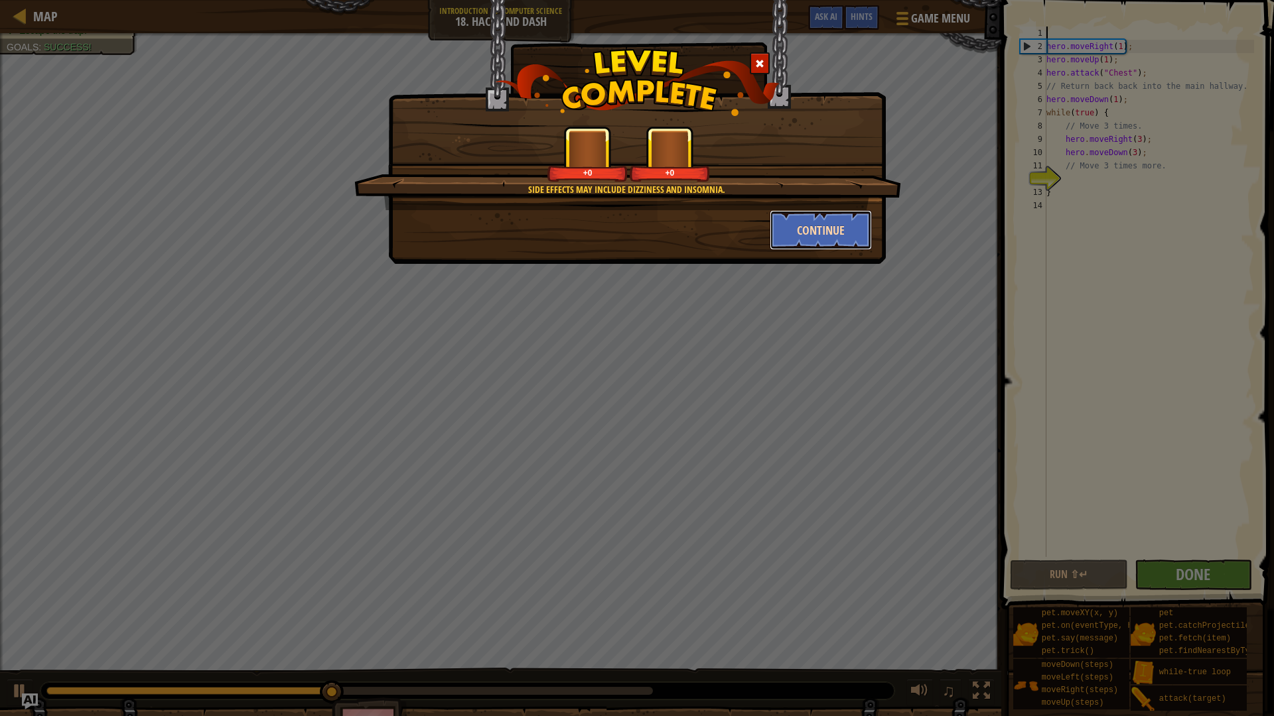
click at [799, 226] on button "Continue" at bounding box center [821, 230] width 103 height 40
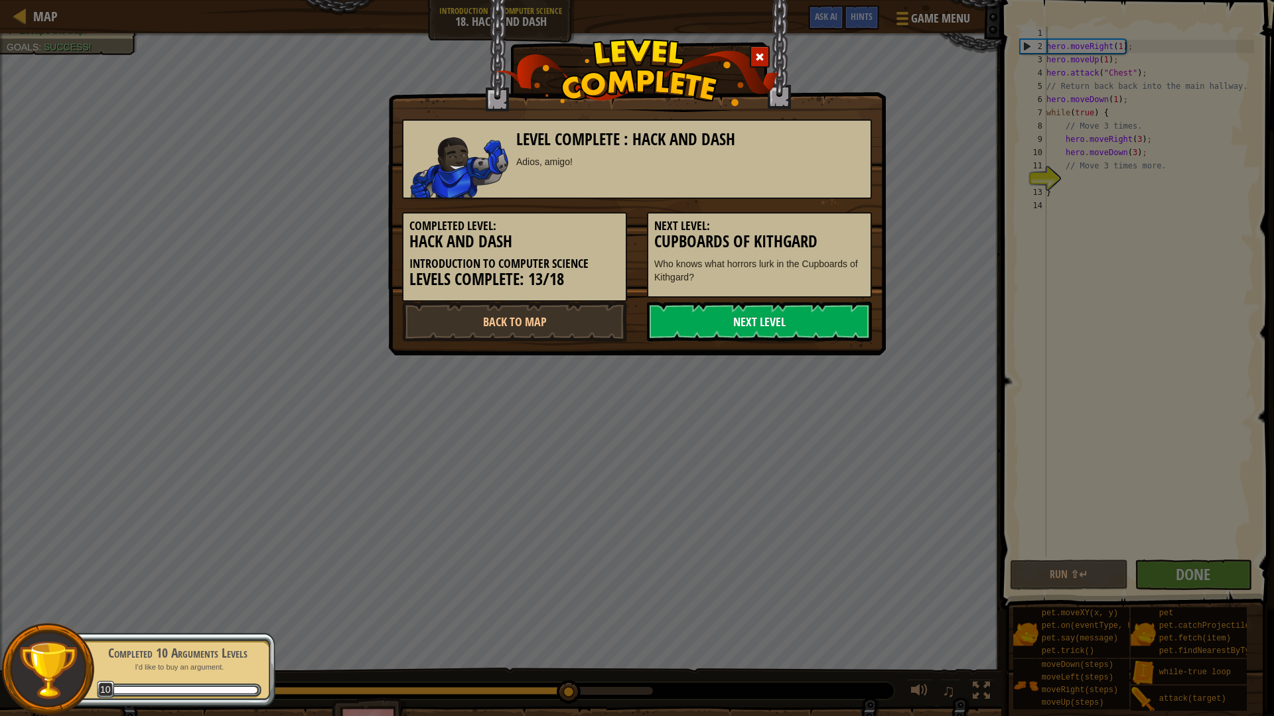
click at [748, 315] on link "Next Level" at bounding box center [759, 322] width 225 height 40
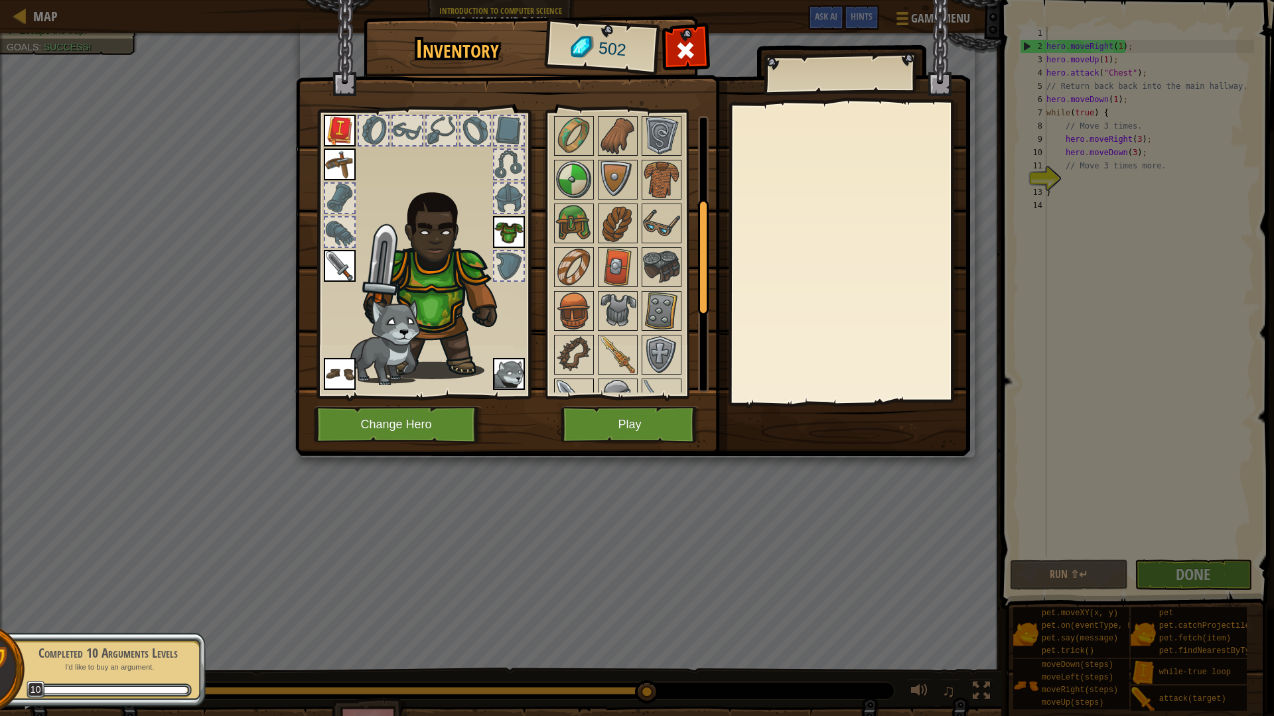
scroll to position [332, 0]
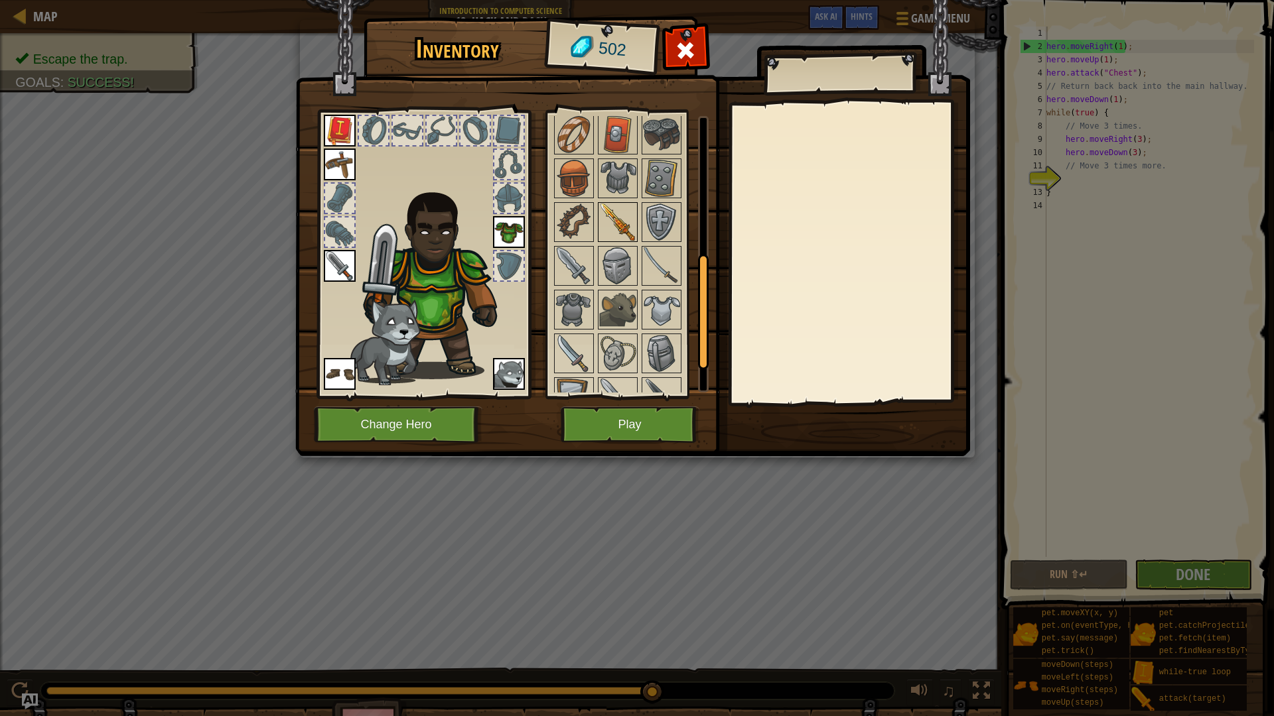
click at [624, 218] on img at bounding box center [617, 222] width 37 height 37
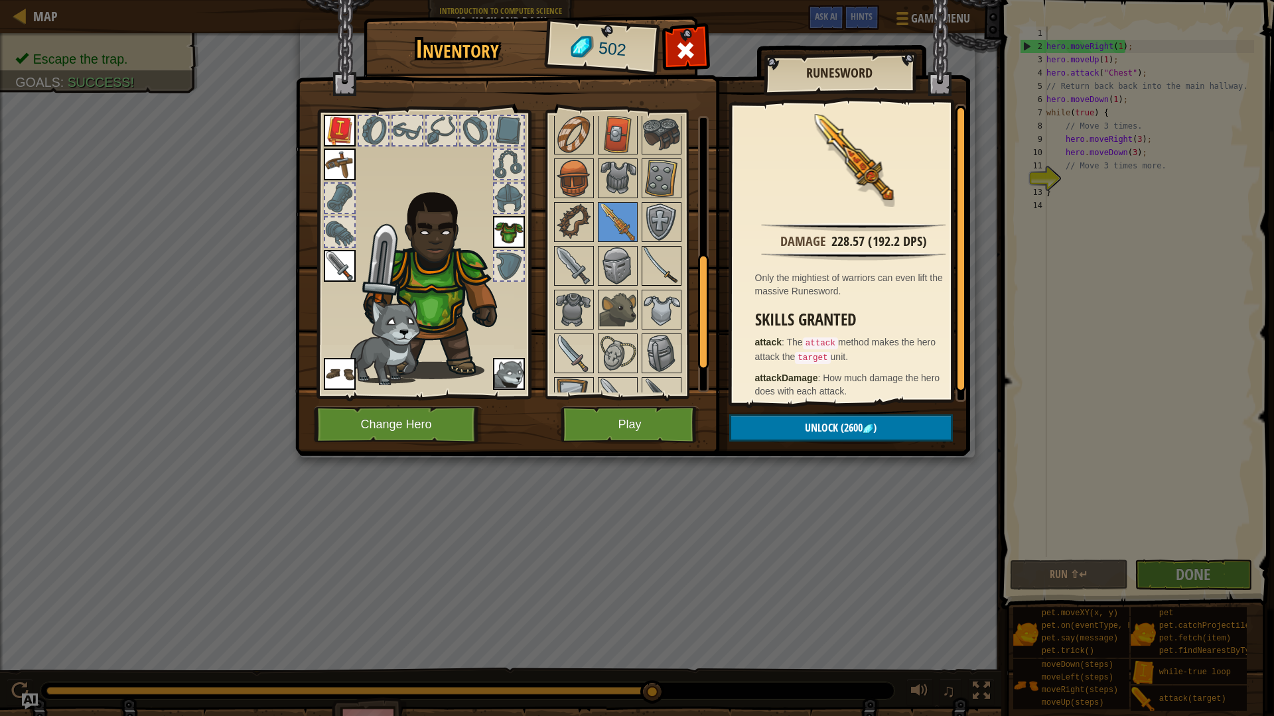
click at [664, 268] on img at bounding box center [661, 265] width 37 height 37
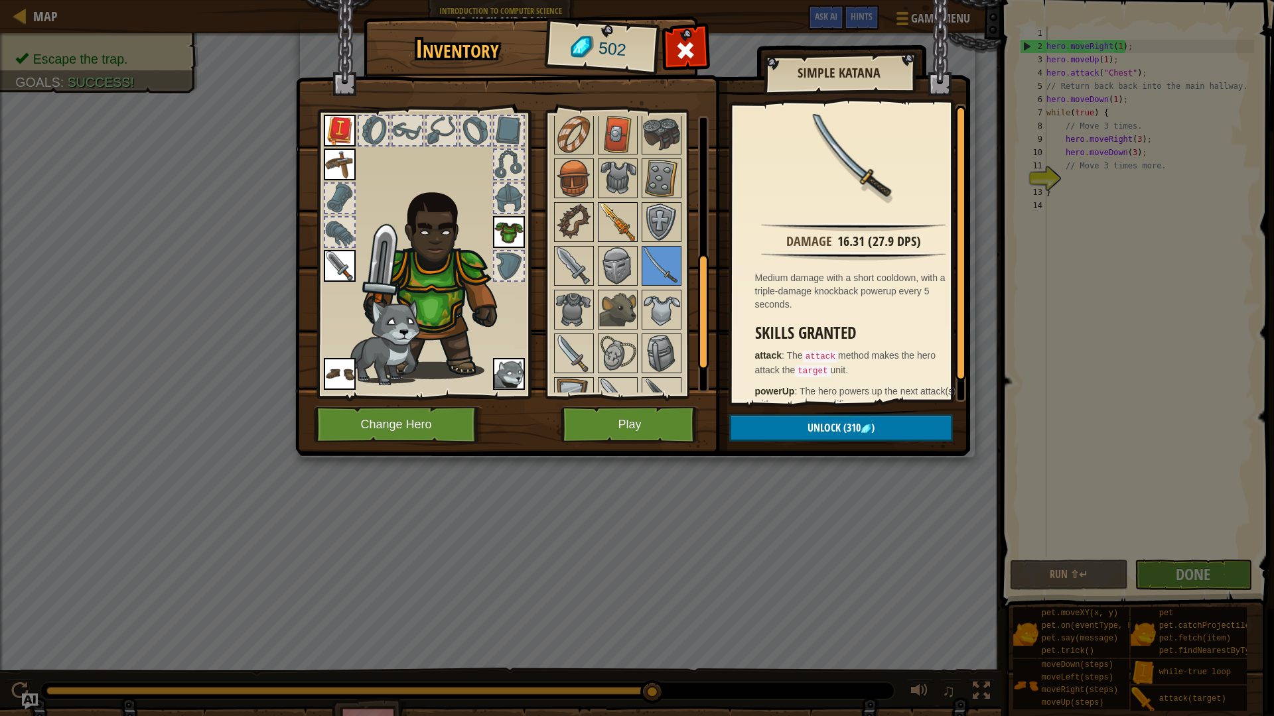
click at [624, 226] on img at bounding box center [617, 222] width 37 height 37
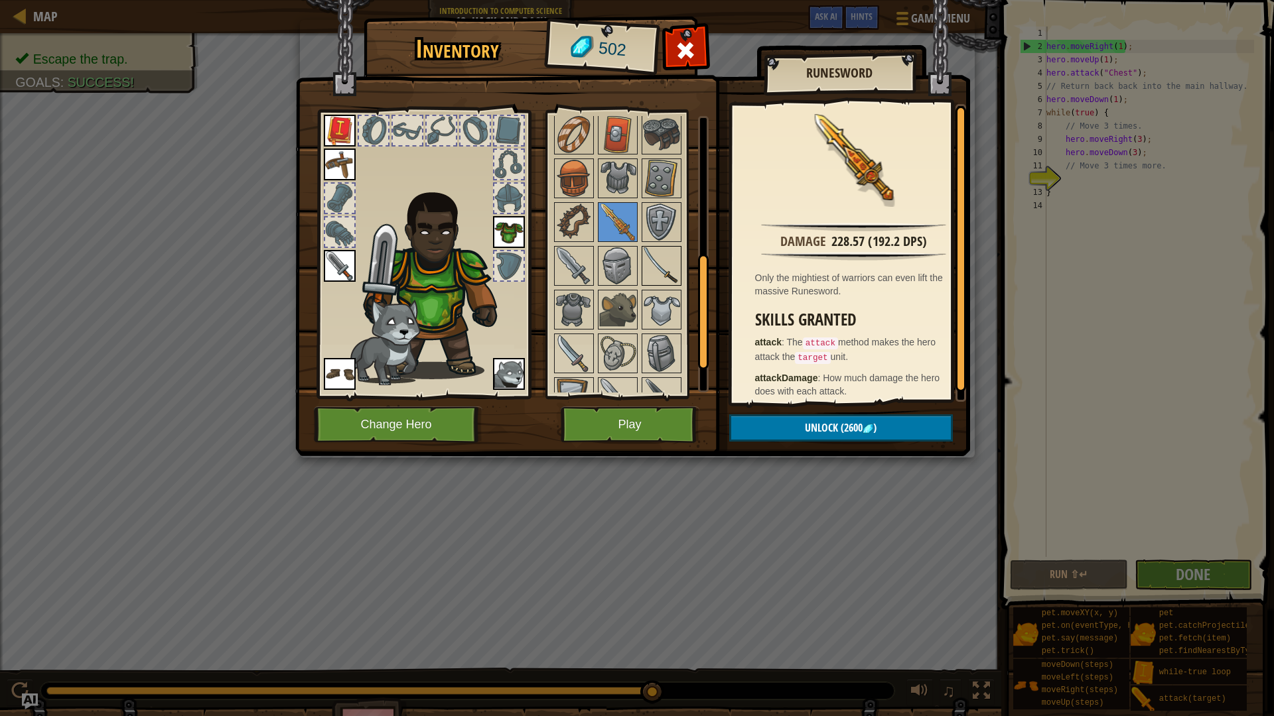
click at [655, 259] on img at bounding box center [661, 265] width 37 height 37
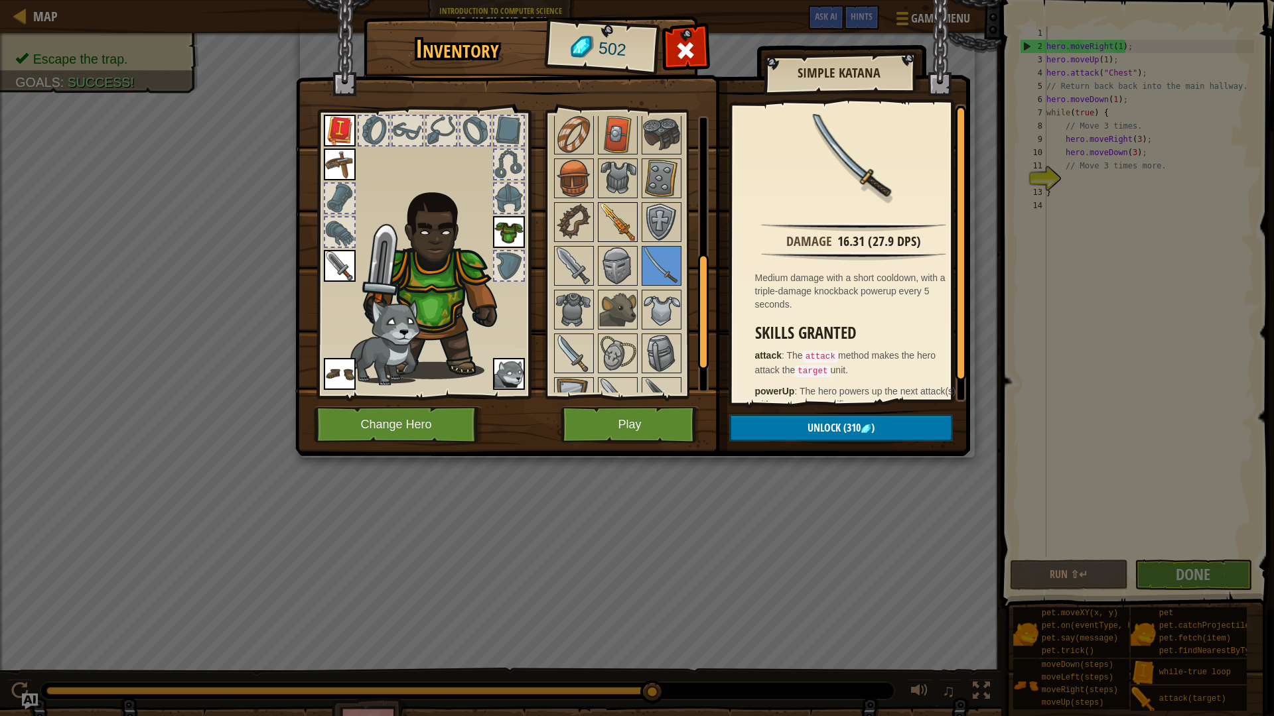
click at [623, 228] on img at bounding box center [617, 222] width 37 height 37
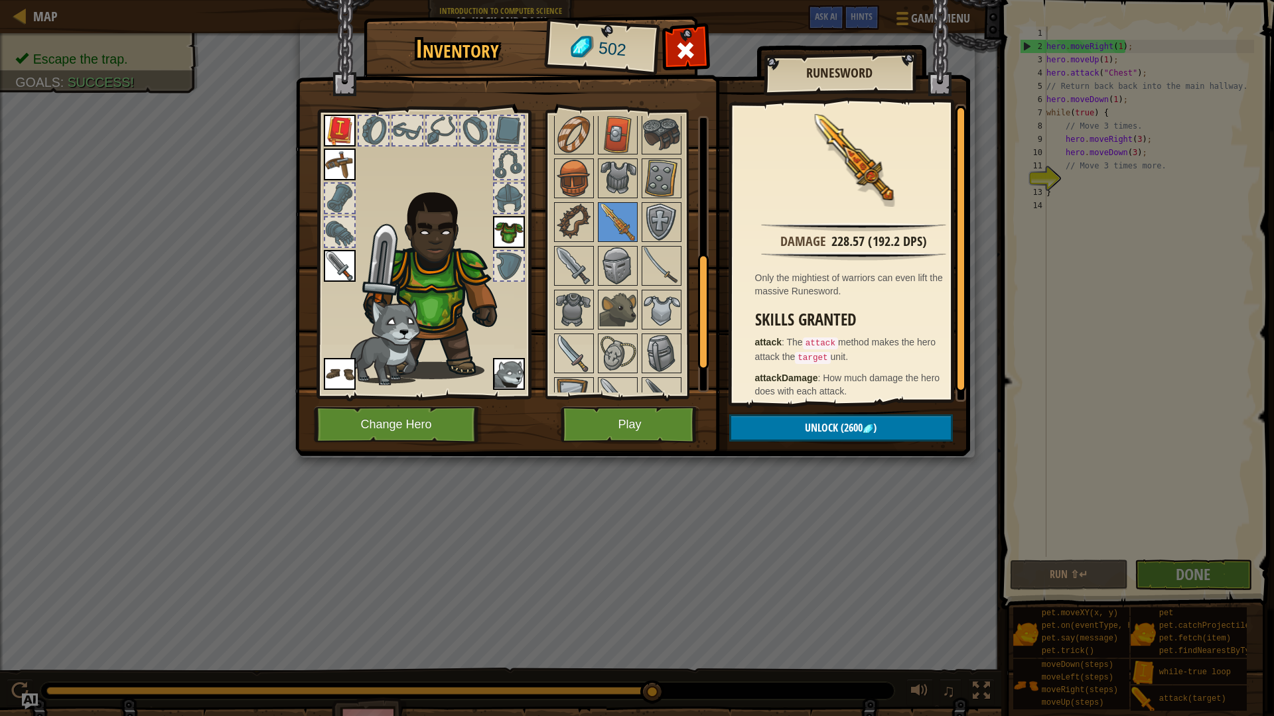
click at [351, 263] on img at bounding box center [340, 266] width 32 height 32
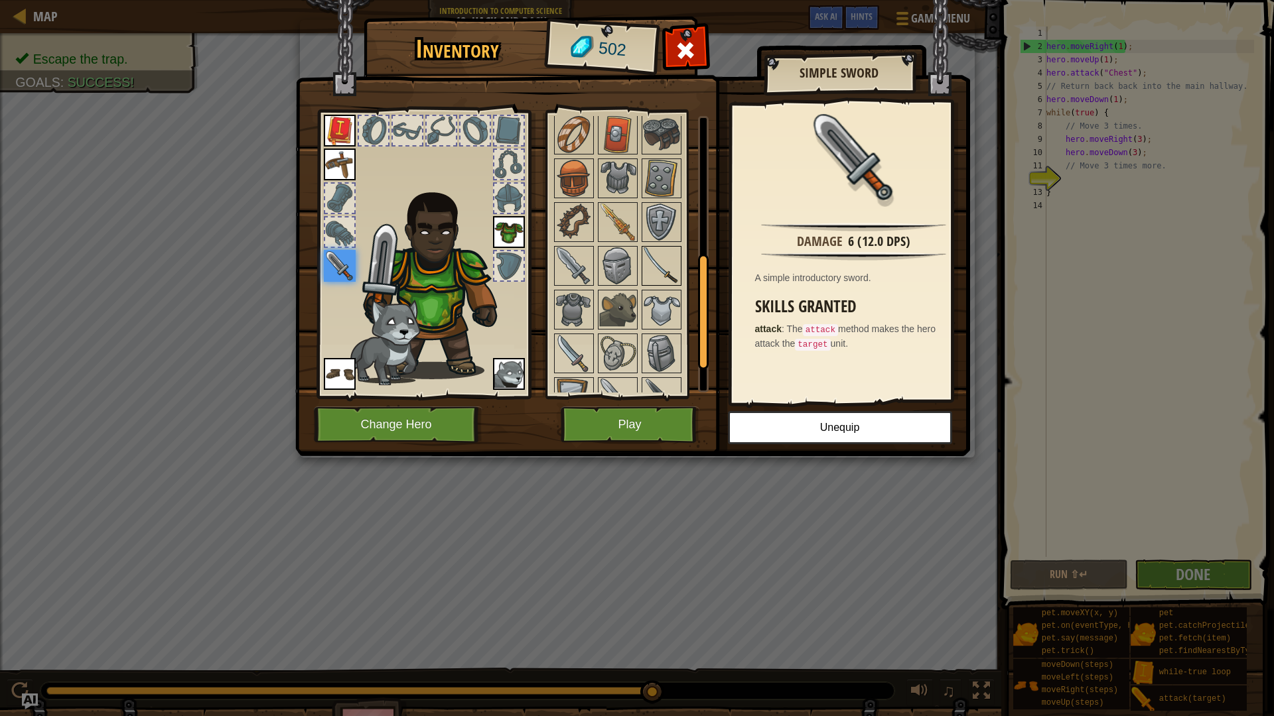
click at [660, 257] on img at bounding box center [661, 265] width 37 height 37
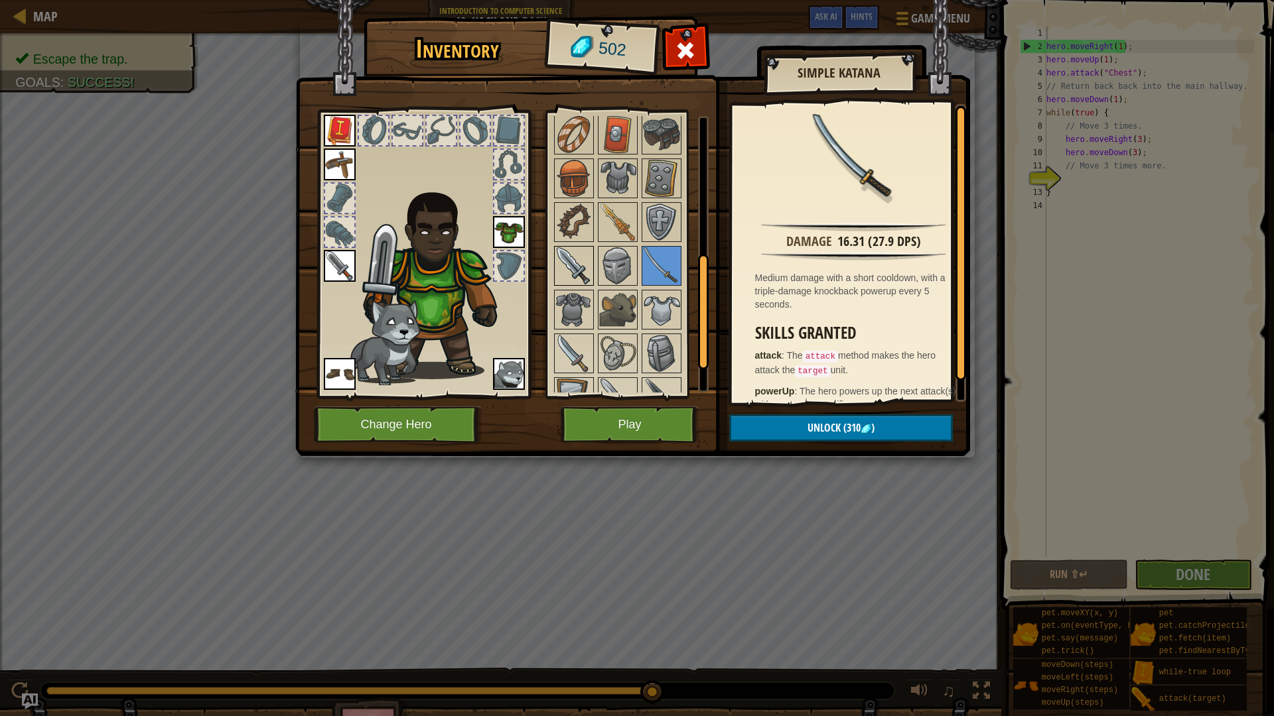
click at [580, 265] on img at bounding box center [573, 265] width 37 height 37
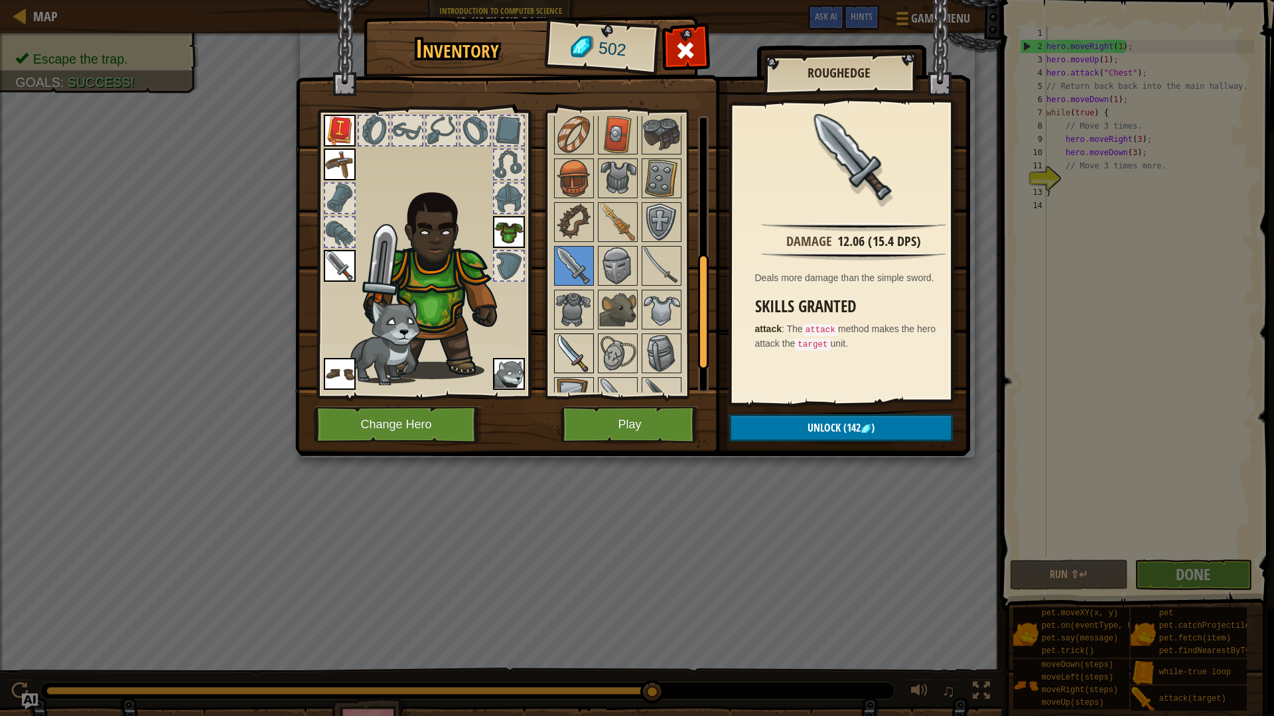
click at [569, 351] on img at bounding box center [573, 353] width 37 height 37
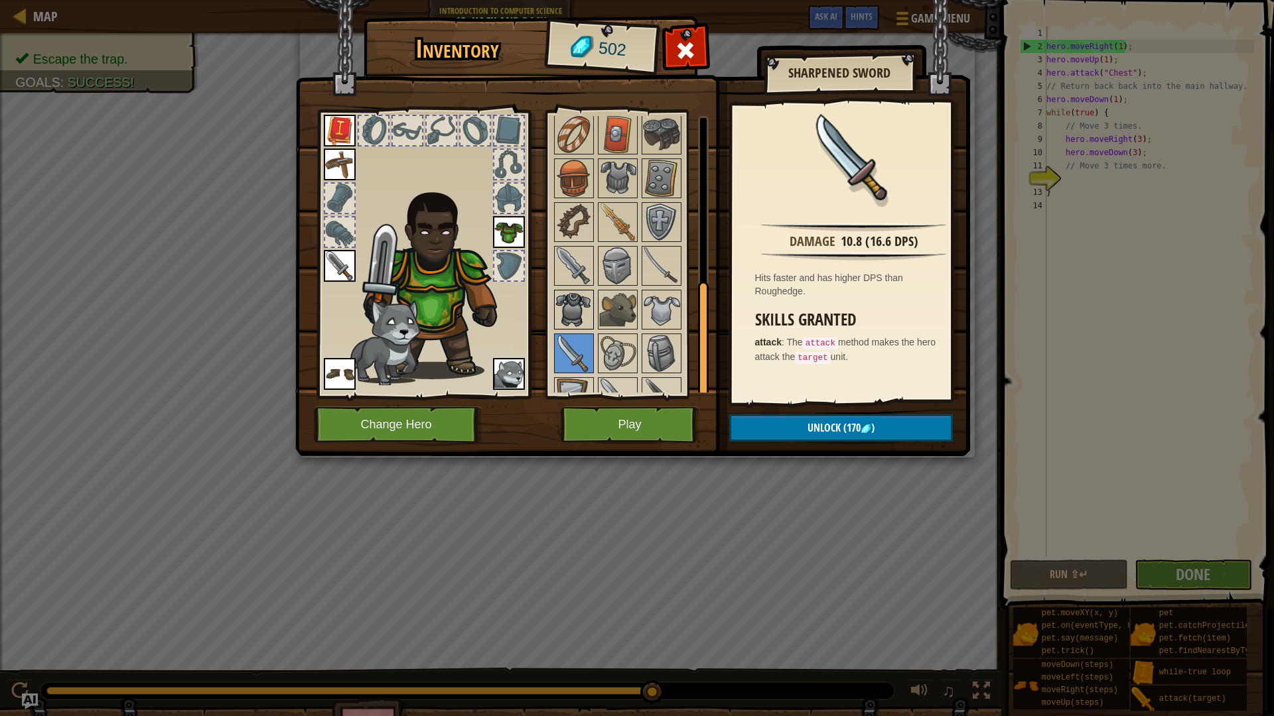
scroll to position [402, 0]
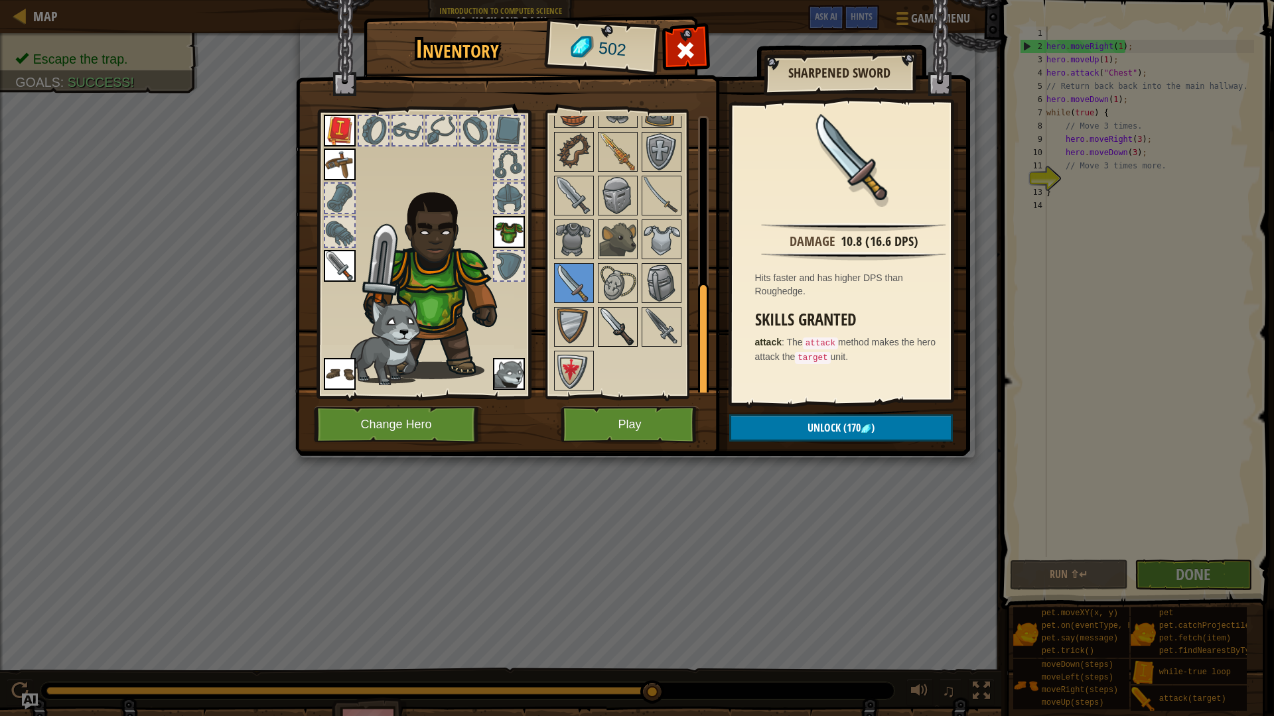
click at [623, 312] on img at bounding box center [617, 326] width 37 height 37
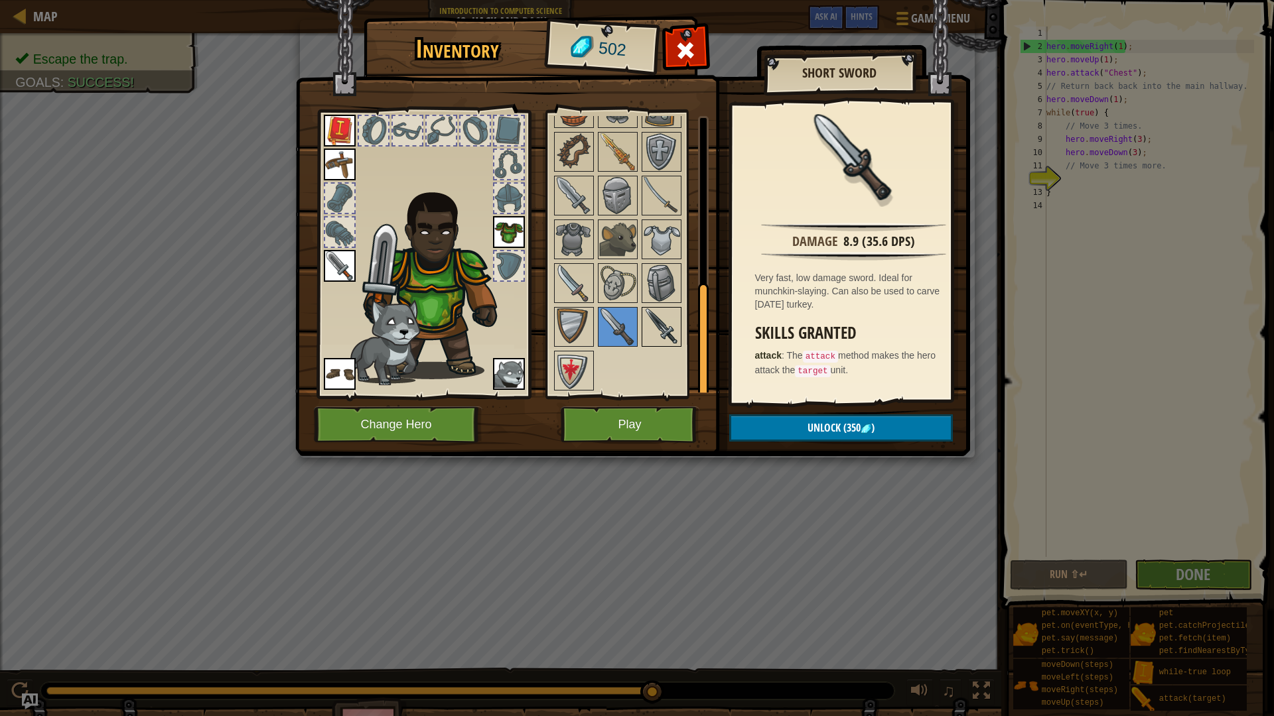
click at [651, 322] on img at bounding box center [661, 326] width 37 height 37
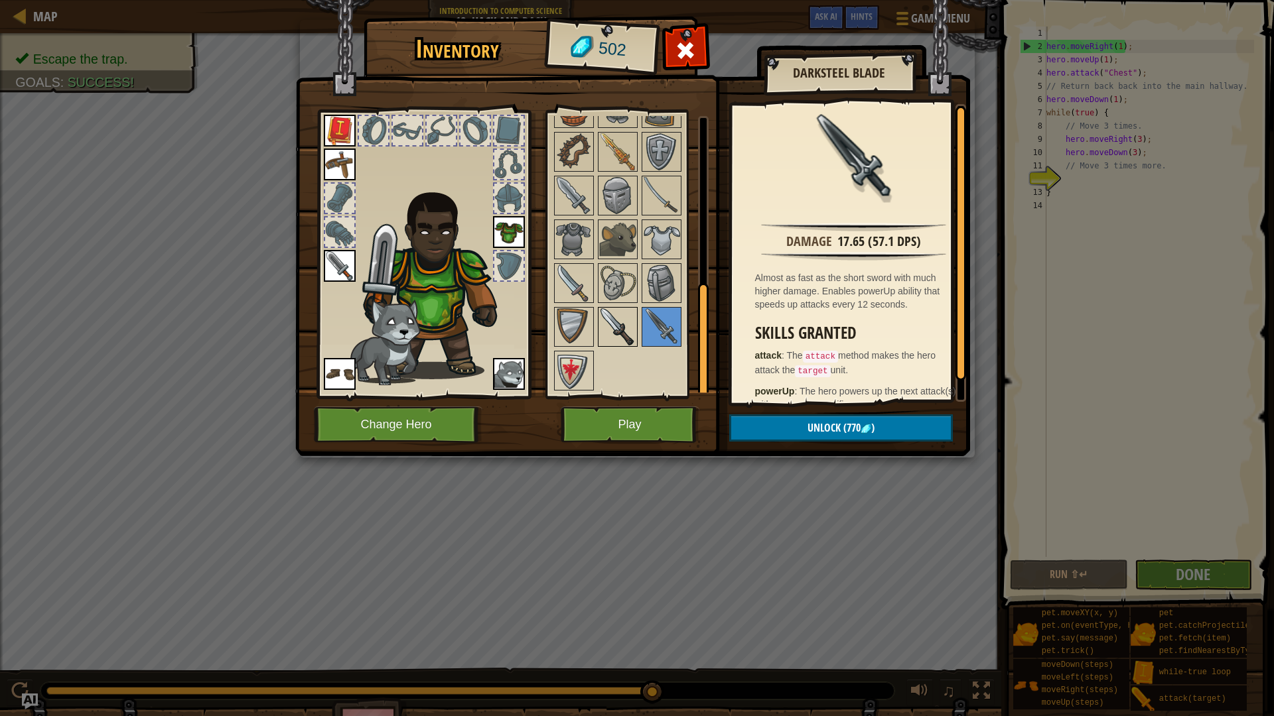
click at [626, 319] on img at bounding box center [617, 326] width 37 height 37
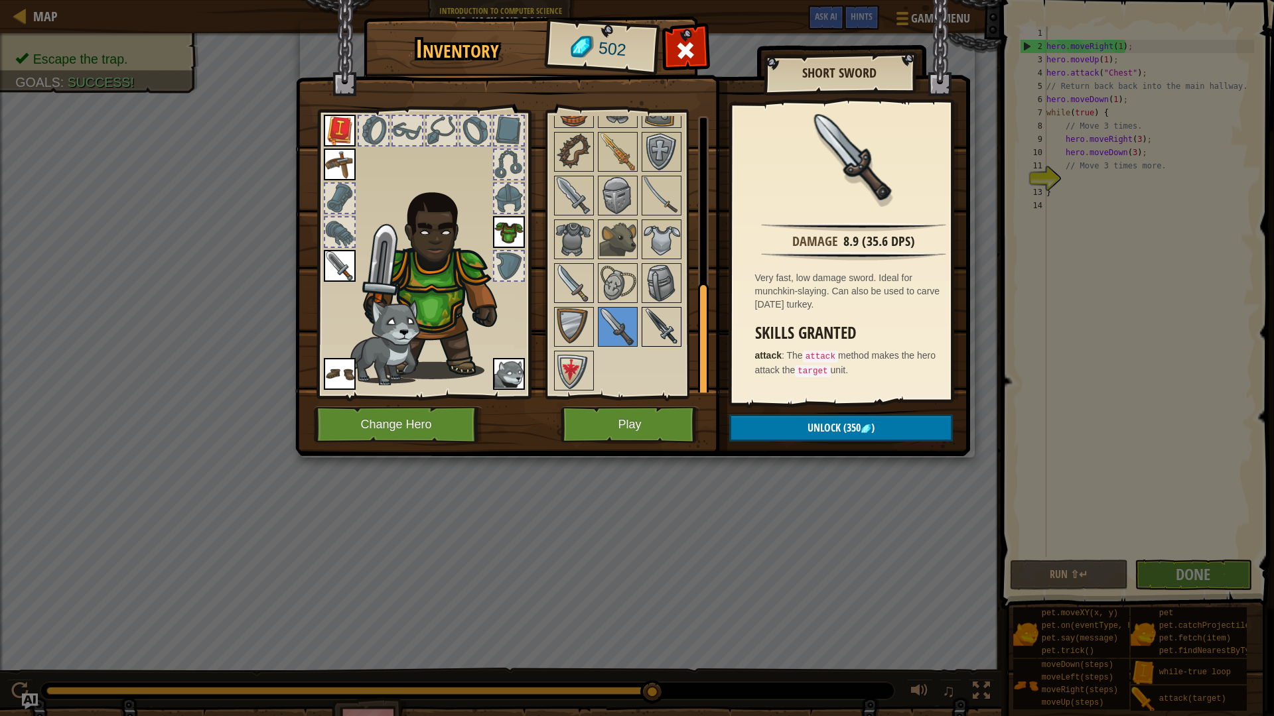
click at [652, 322] on img at bounding box center [661, 326] width 37 height 37
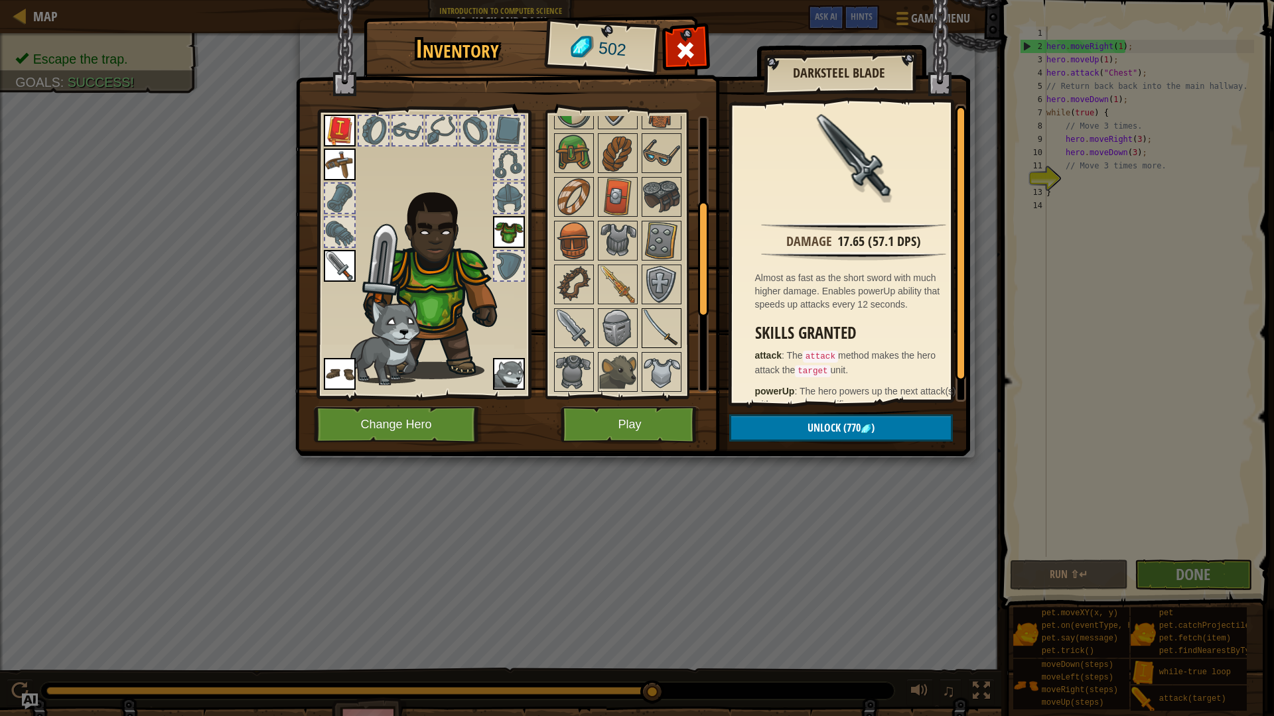
scroll to position [203, 0]
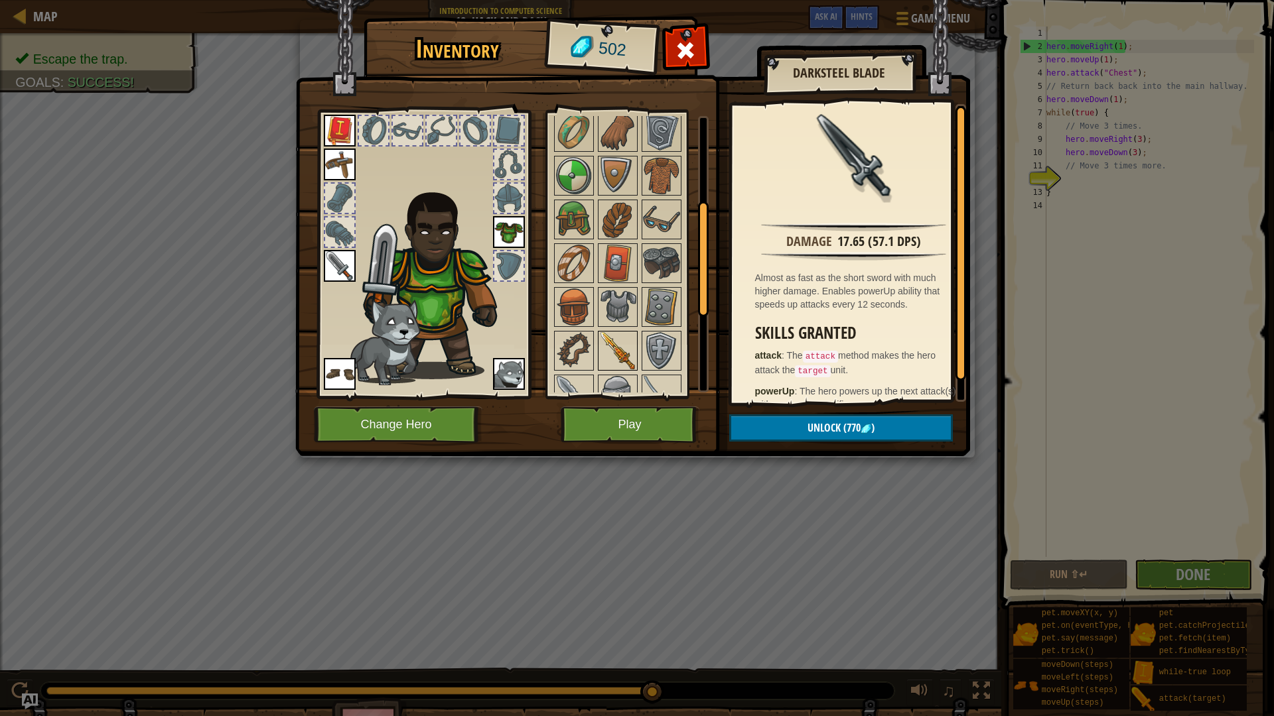
click at [614, 333] on img at bounding box center [617, 350] width 37 height 37
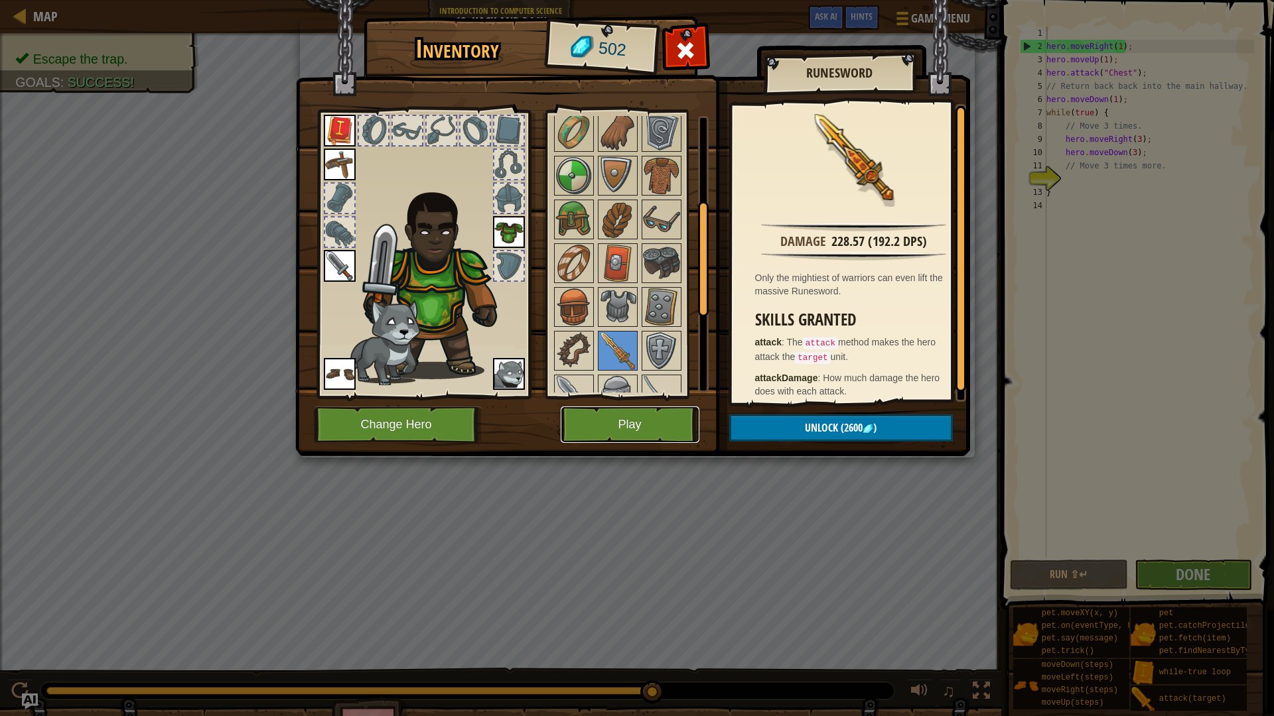
click at [600, 420] on button "Play" at bounding box center [630, 425] width 139 height 36
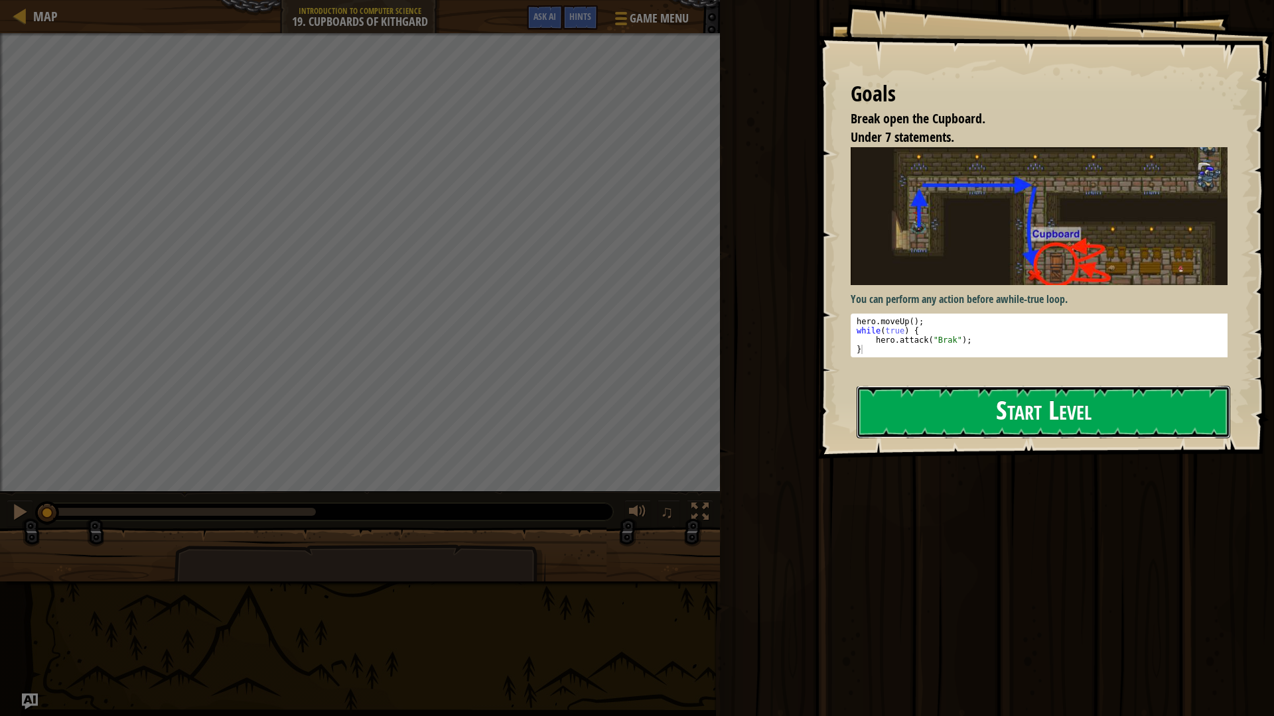
click at [957, 401] on button "Start Level" at bounding box center [1042, 412] width 373 height 52
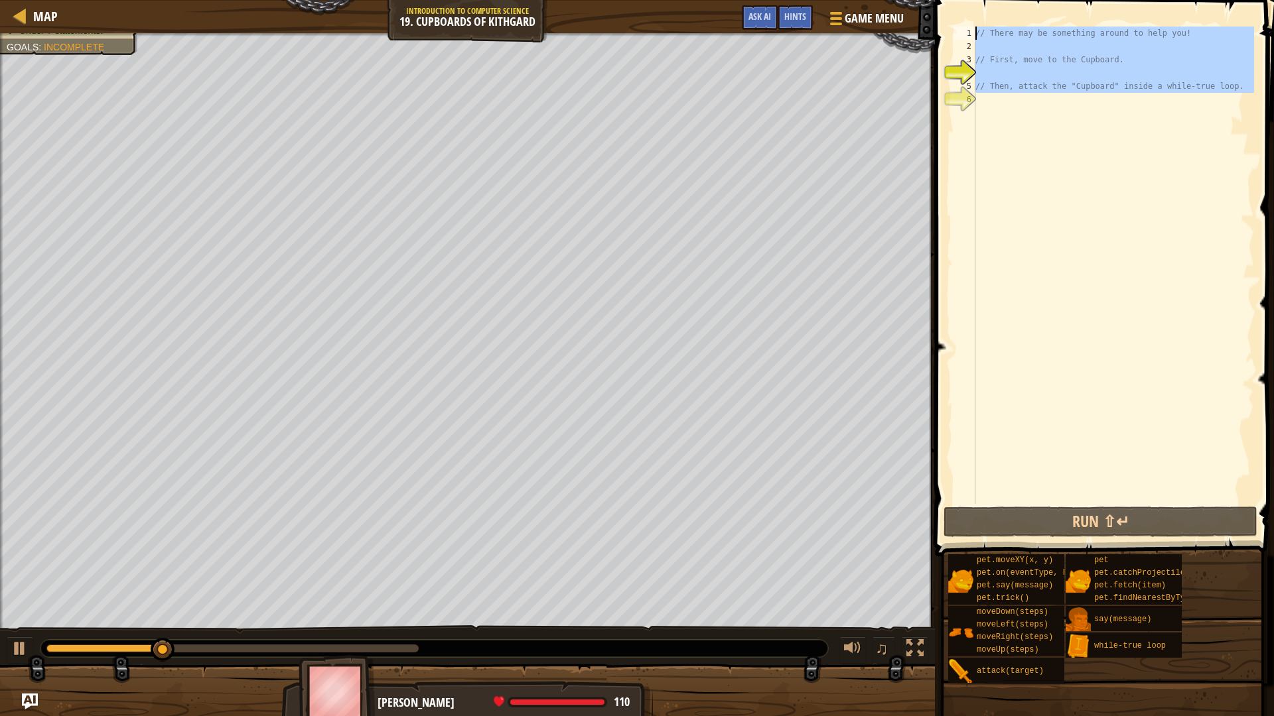
drag, startPoint x: 1232, startPoint y: 119, endPoint x: 939, endPoint y: 6, distance: 314.4
click at [939, 7] on div "1 2 3 4 5 6 // There may be something around to help you! // First, move to the…" at bounding box center [1102, 305] width 343 height 596
type textarea "// There may be something around to help you!"
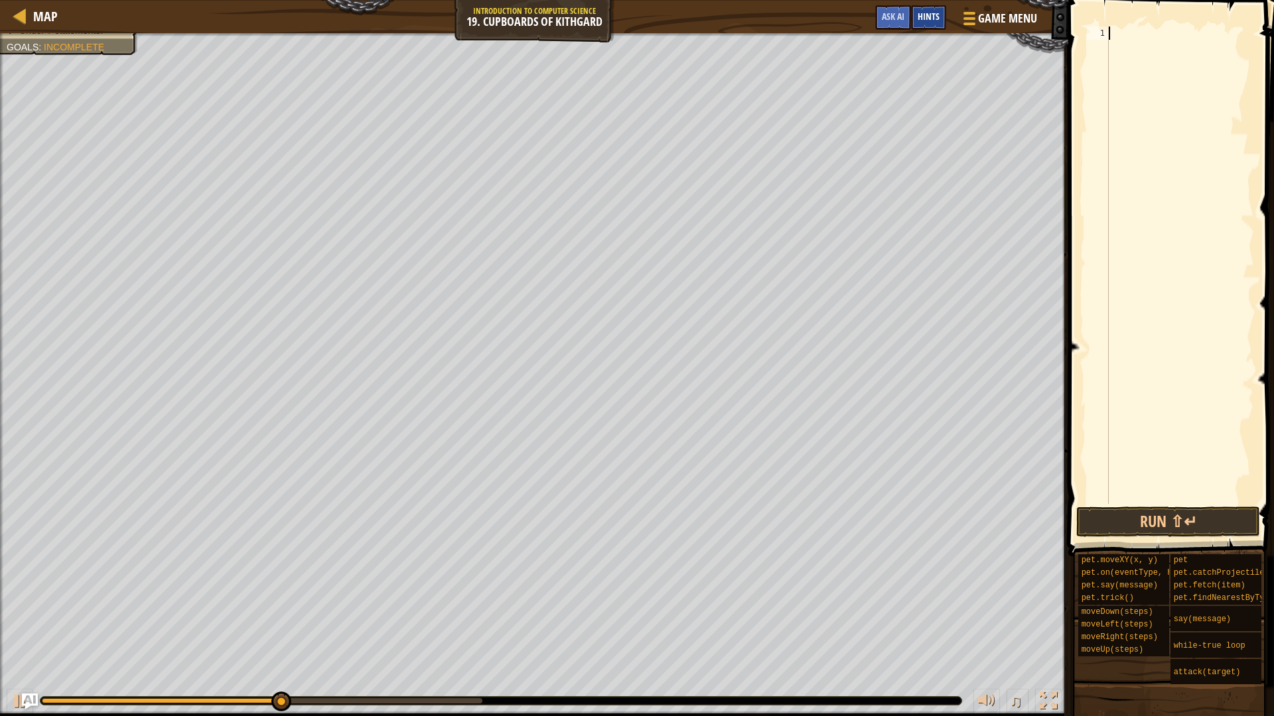
click at [919, 22] on span "Hints" at bounding box center [928, 16] width 22 height 13
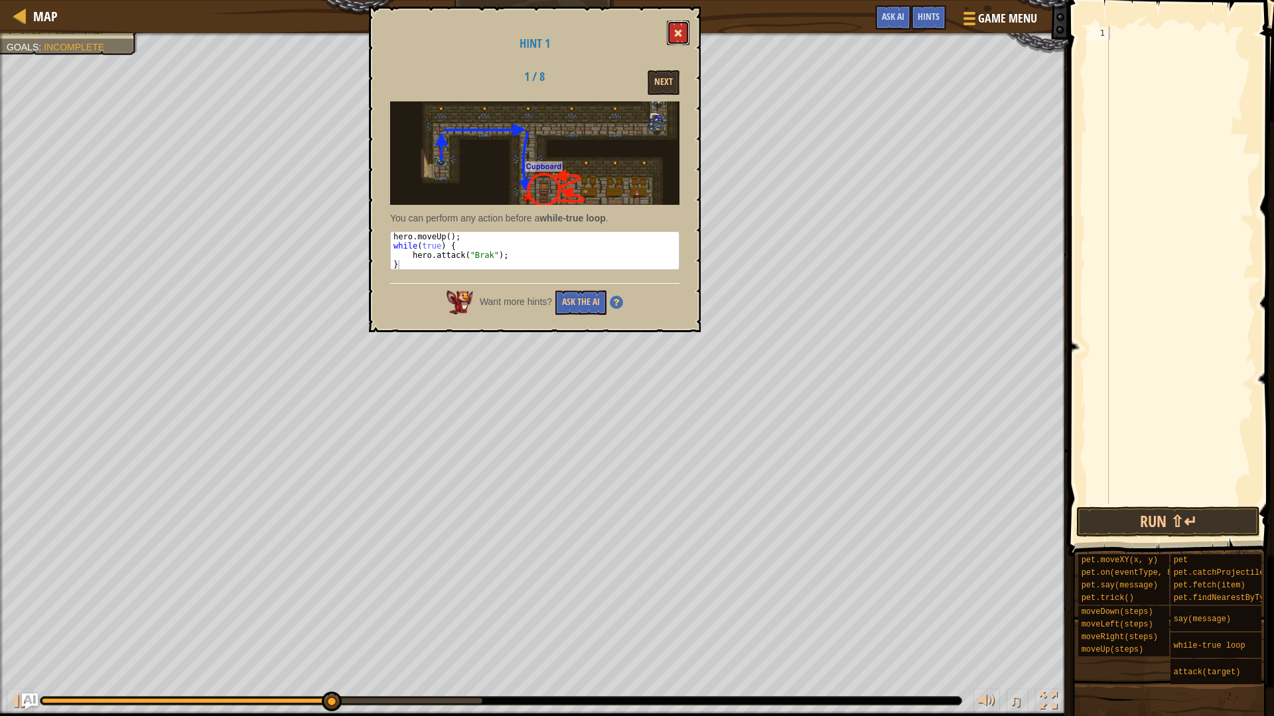
click at [681, 31] on span at bounding box center [677, 33] width 9 height 9
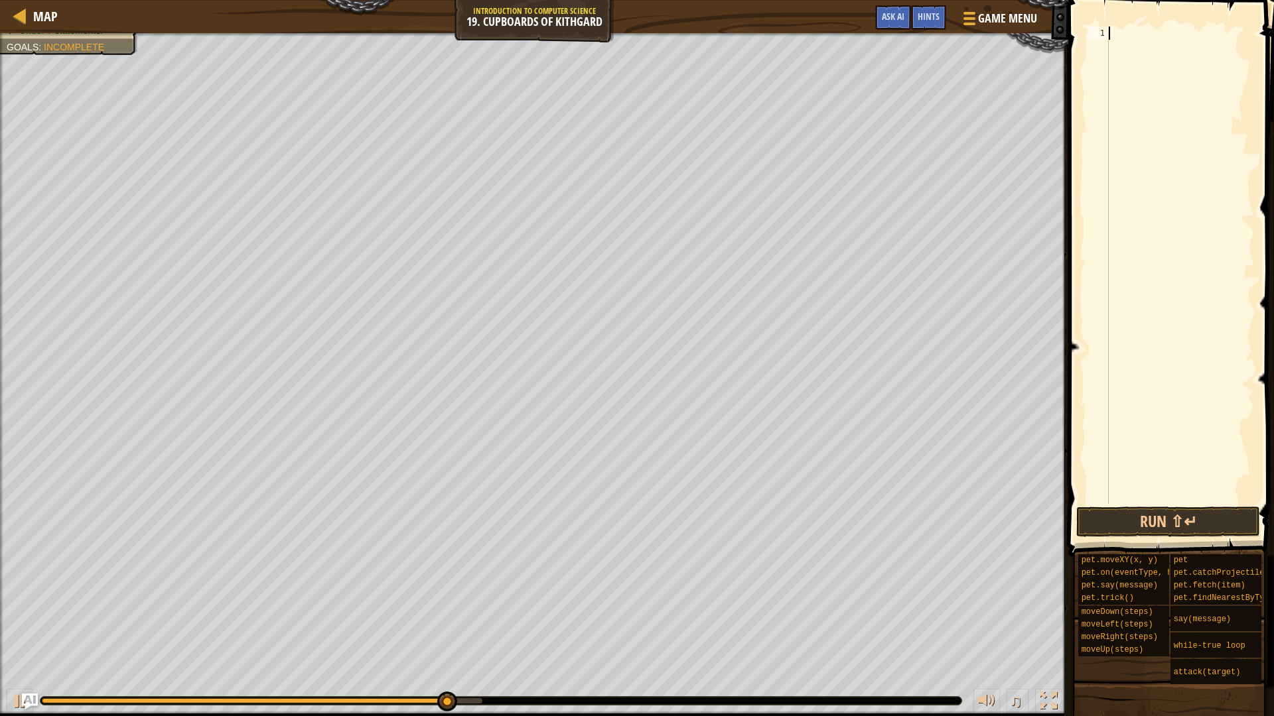
click at [1130, 36] on div at bounding box center [1180, 279] width 148 height 504
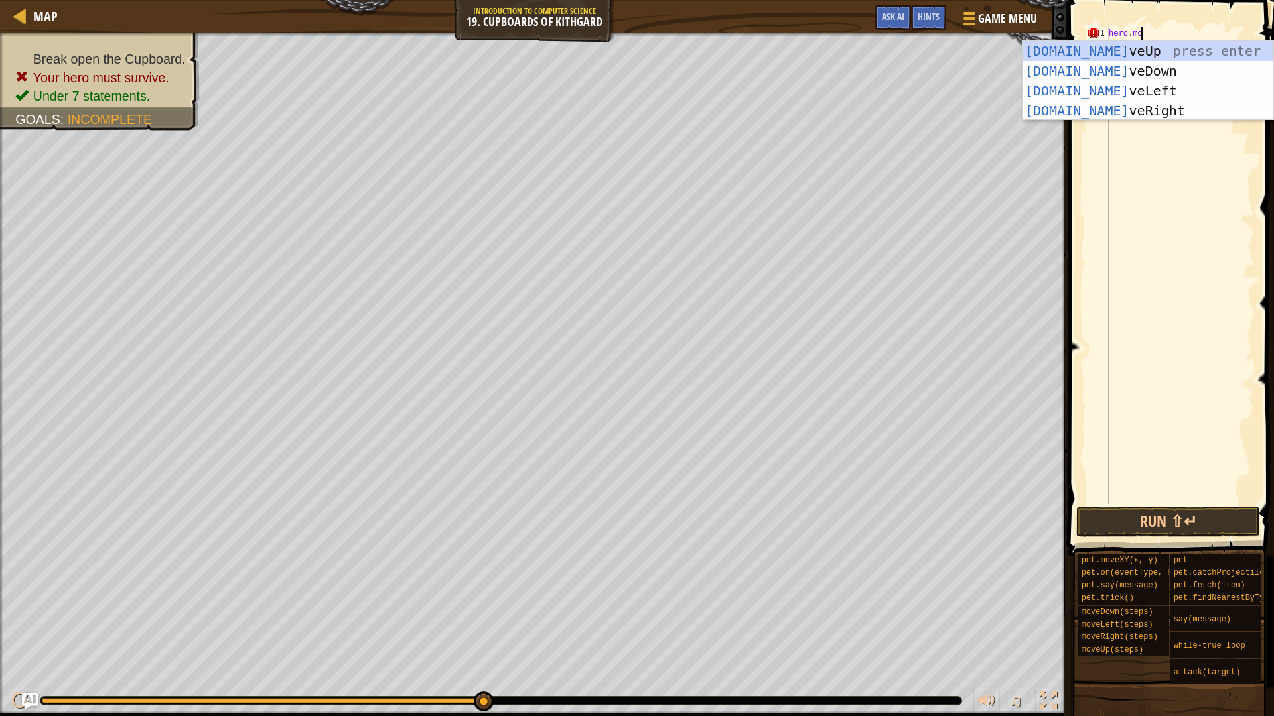
scroll to position [6, 5]
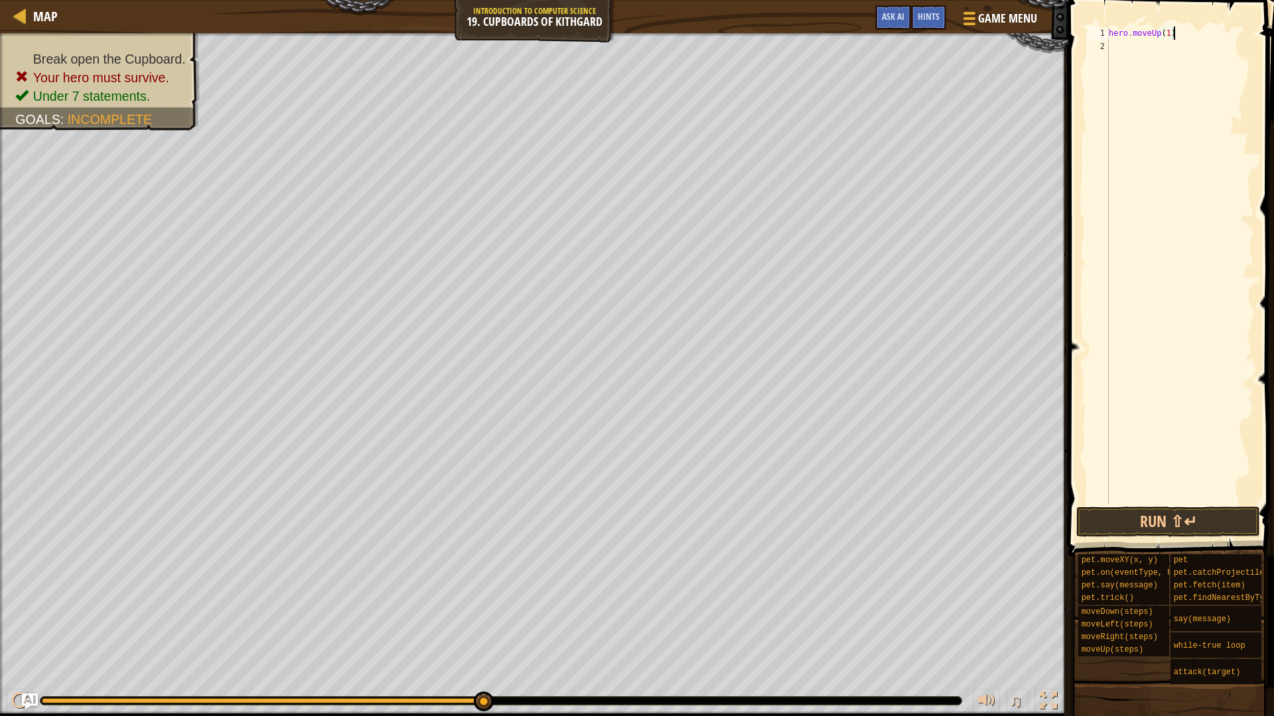
type textarea "hero.moveUp(1);"
type textarea "while (true) {"
click at [924, 9] on div "Hints" at bounding box center [928, 17] width 35 height 25
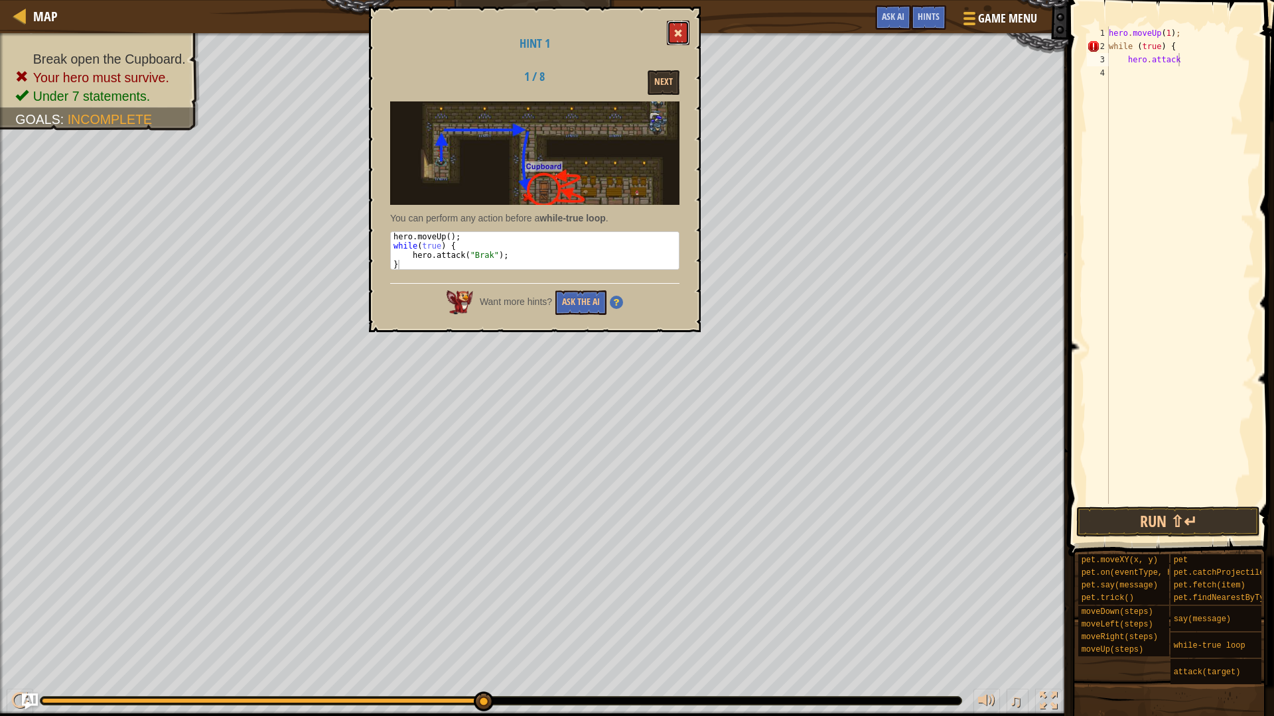
click at [675, 24] on button at bounding box center [678, 33] width 23 height 25
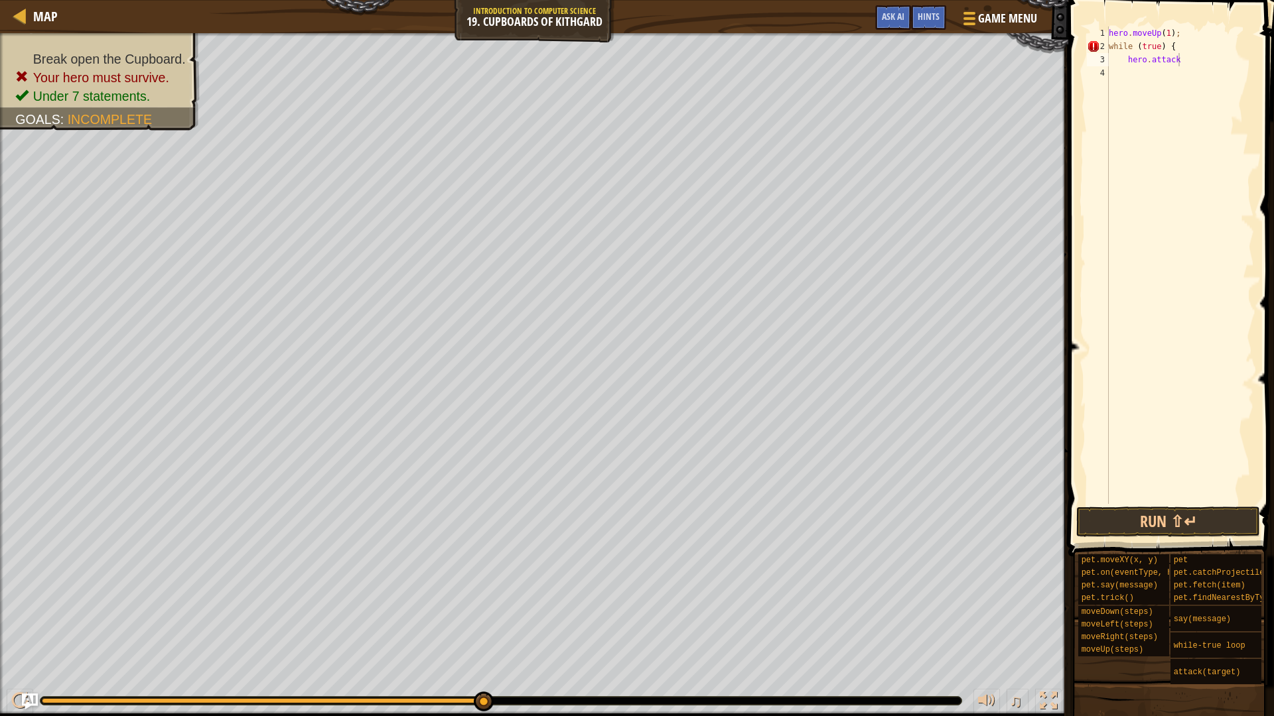
click at [1198, 62] on div "hero . moveUp ( 1 ) ; while ( true ) { hero . attack" at bounding box center [1180, 279] width 148 height 504
type textarea "hero.attack("Brak")"
type textarea "}"
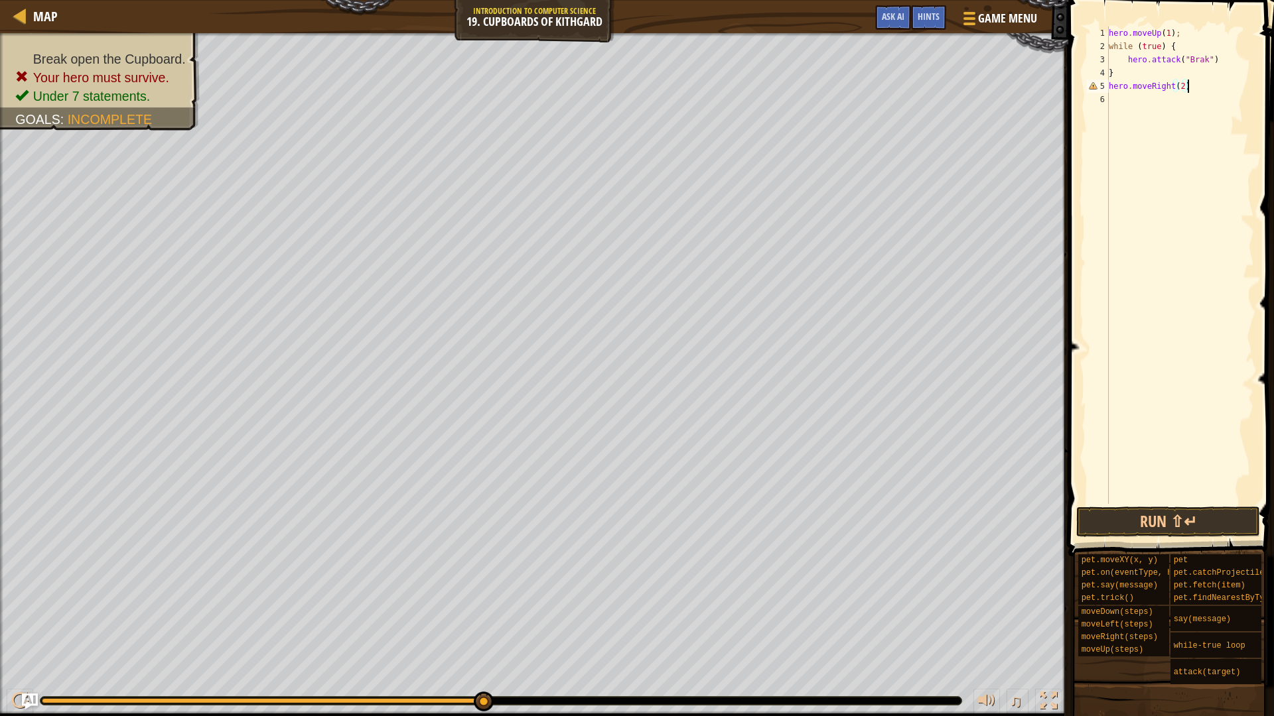
type textarea "hero.moveRight(2);"
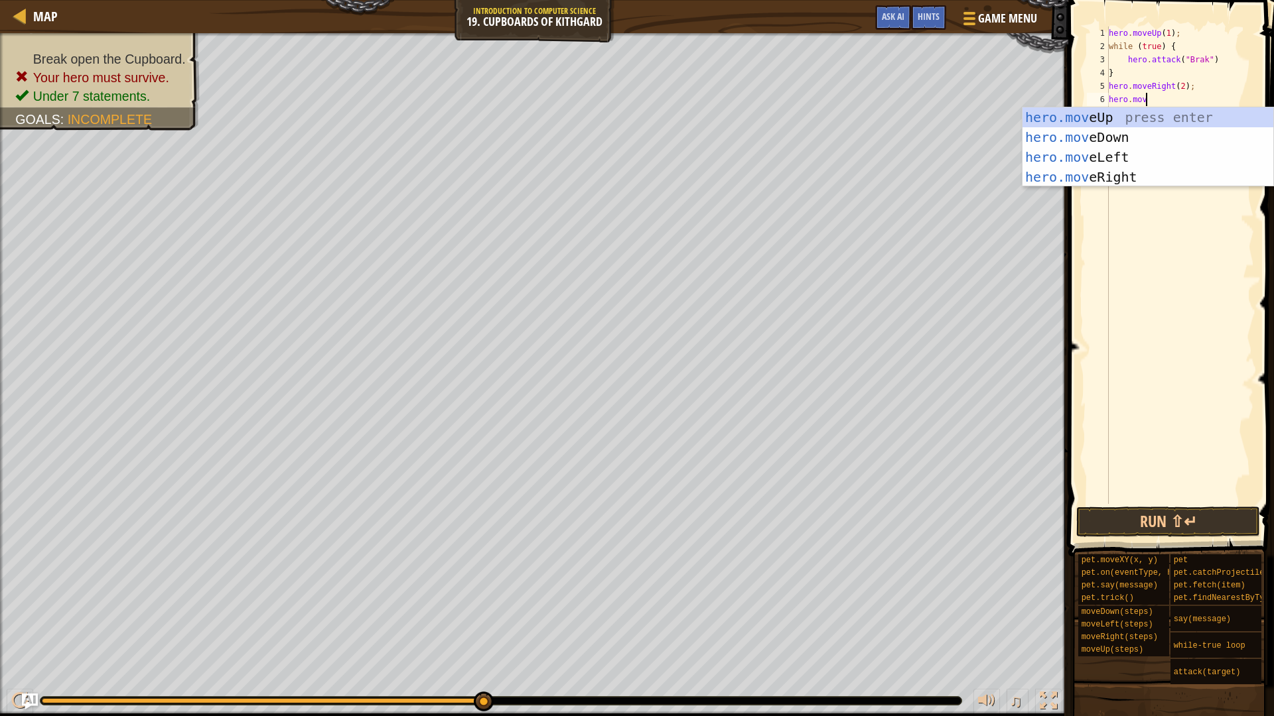
scroll to position [6, 5]
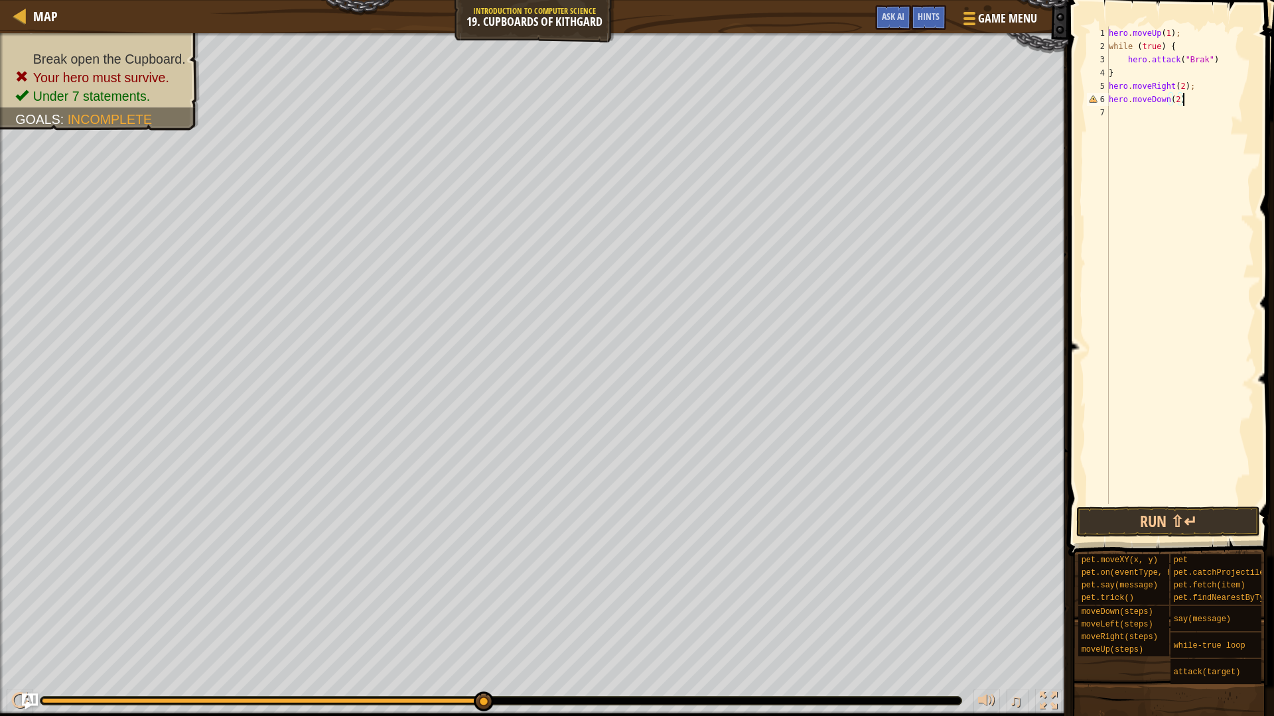
type textarea "hero.moveDown(2);"
click at [1118, 509] on button "Run ⇧↵" at bounding box center [1168, 522] width 184 height 31
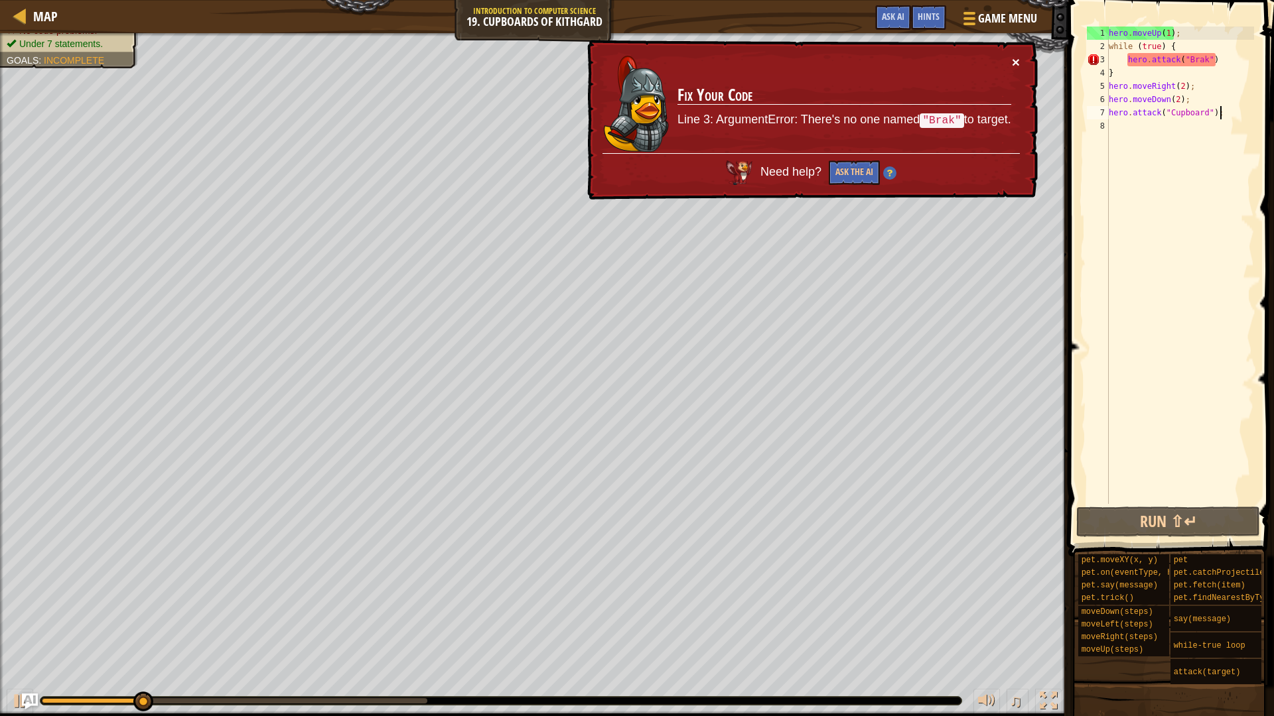
click at [1018, 61] on button "×" at bounding box center [1016, 62] width 8 height 14
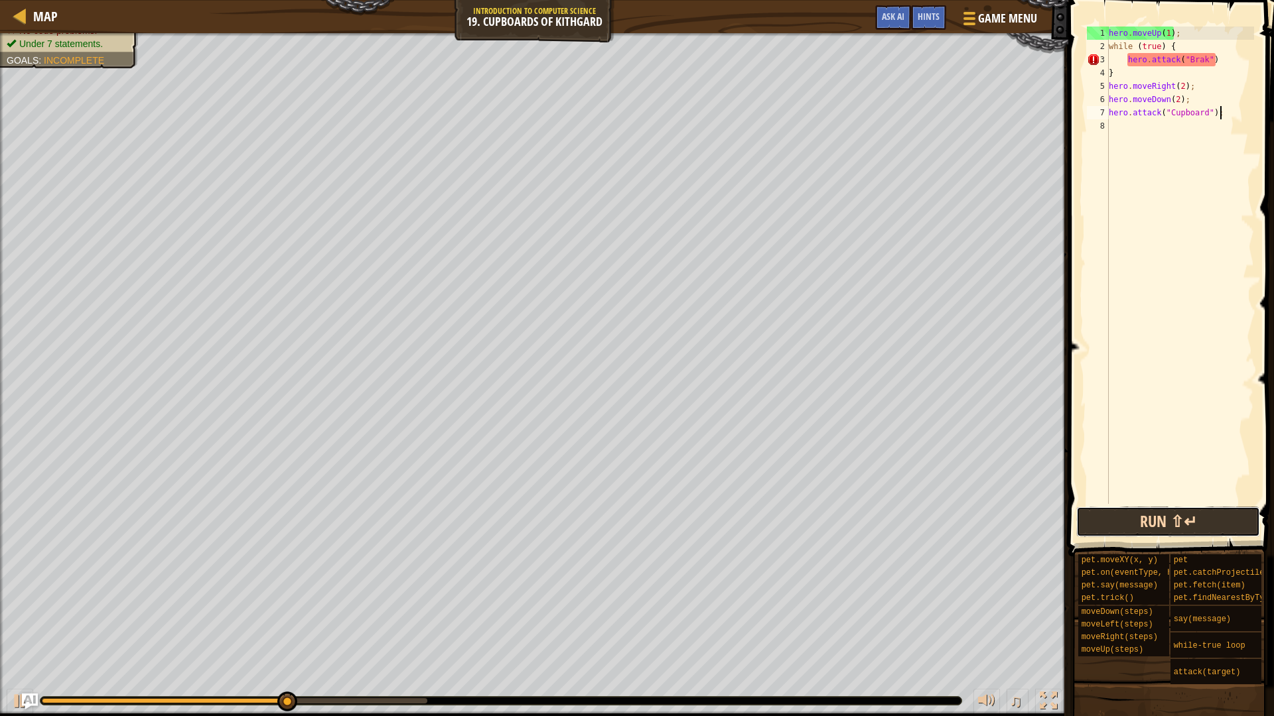
click at [1198, 517] on button "Run ⇧↵" at bounding box center [1168, 522] width 184 height 31
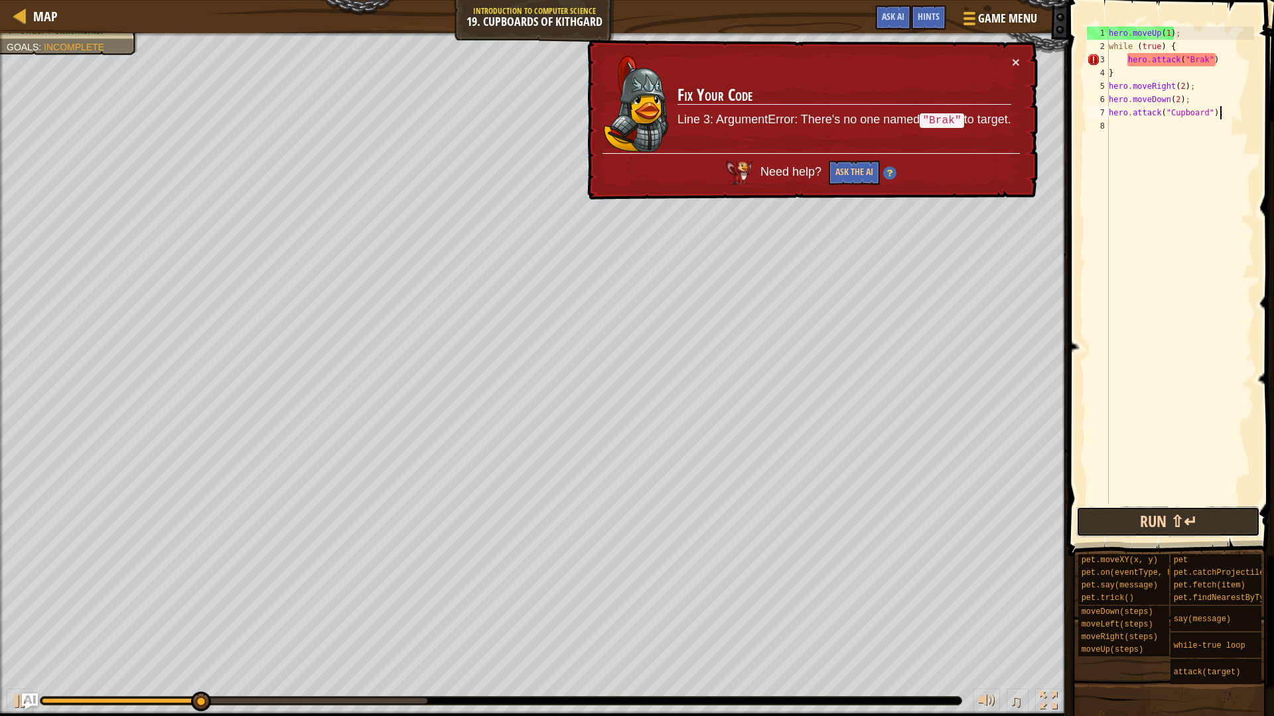
click at [1197, 517] on button "Run ⇧↵" at bounding box center [1168, 522] width 184 height 31
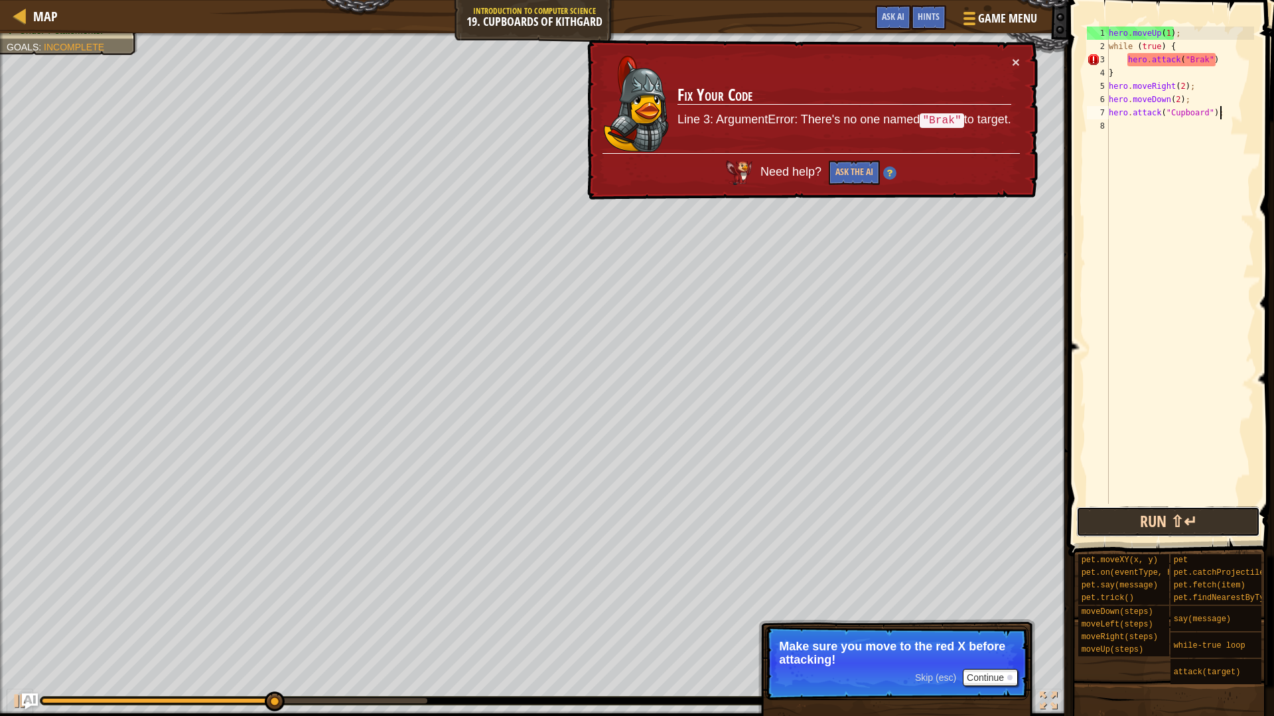
click at [1197, 517] on button "Run ⇧↵" at bounding box center [1168, 522] width 184 height 31
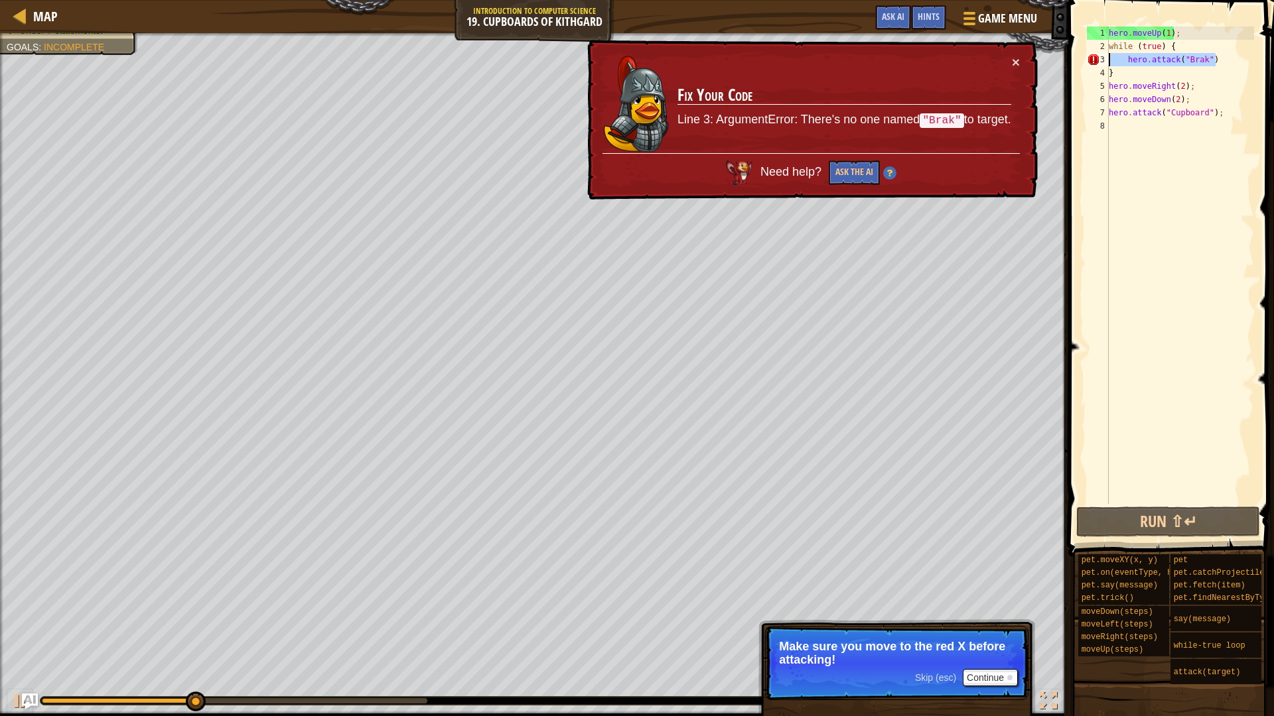
drag, startPoint x: 1241, startPoint y: 57, endPoint x: 1103, endPoint y: 58, distance: 138.0
click at [1103, 58] on div "hero.attack("Cupboard"); 1 2 3 4 5 6 7 8 hero . moveUp ( 1 ) ; while ( true ) {…" at bounding box center [1169, 266] width 170 height 478
click at [1195, 77] on div "hero . moveUp ( 1 ) ; while ( true ) { hero . attack ( "Brak" ) } hero . moveRi…" at bounding box center [1180, 279] width 148 height 504
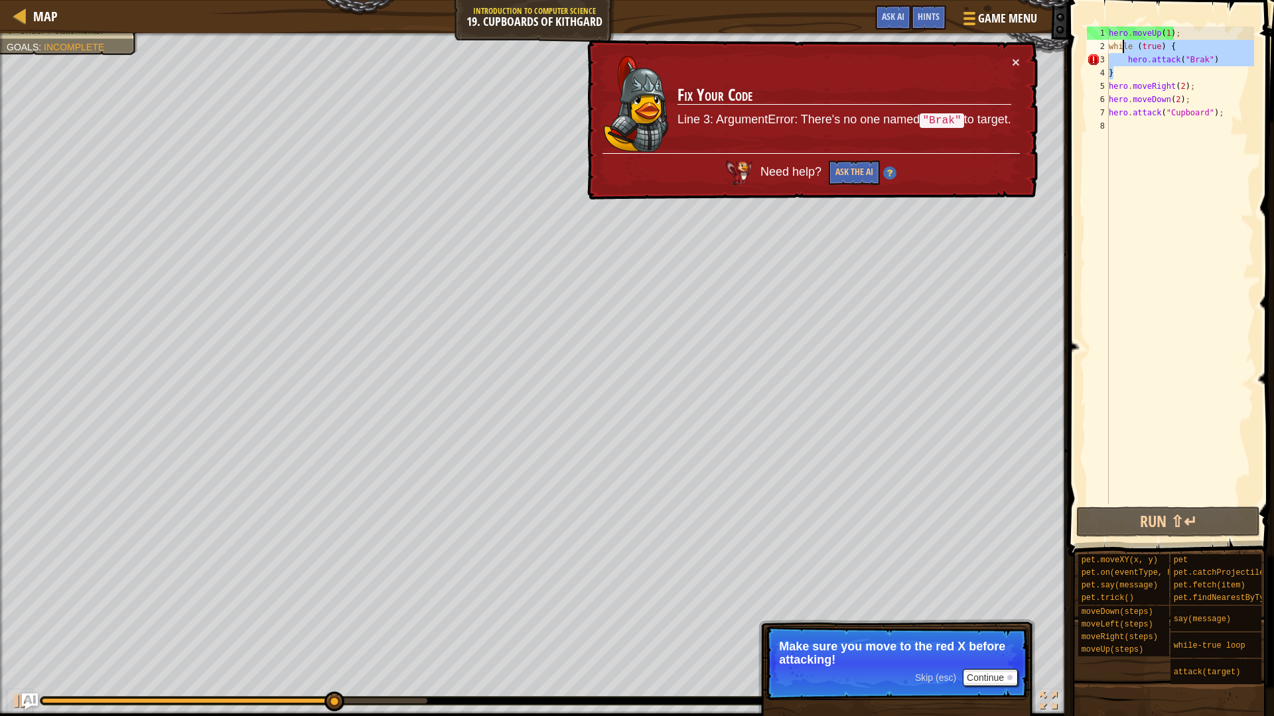
drag, startPoint x: 1195, startPoint y: 77, endPoint x: 1124, endPoint y: 40, distance: 79.5
click at [1124, 40] on div "hero . moveUp ( 1 ) ; while ( true ) { hero . attack ( "Brak" ) } hero . moveRi…" at bounding box center [1180, 279] width 148 height 504
click at [1207, 80] on div "hero . moveUp ( 1 ) ; while ( true ) { hero . attack ( "Brak" ) } hero . moveRi…" at bounding box center [1180, 279] width 148 height 504
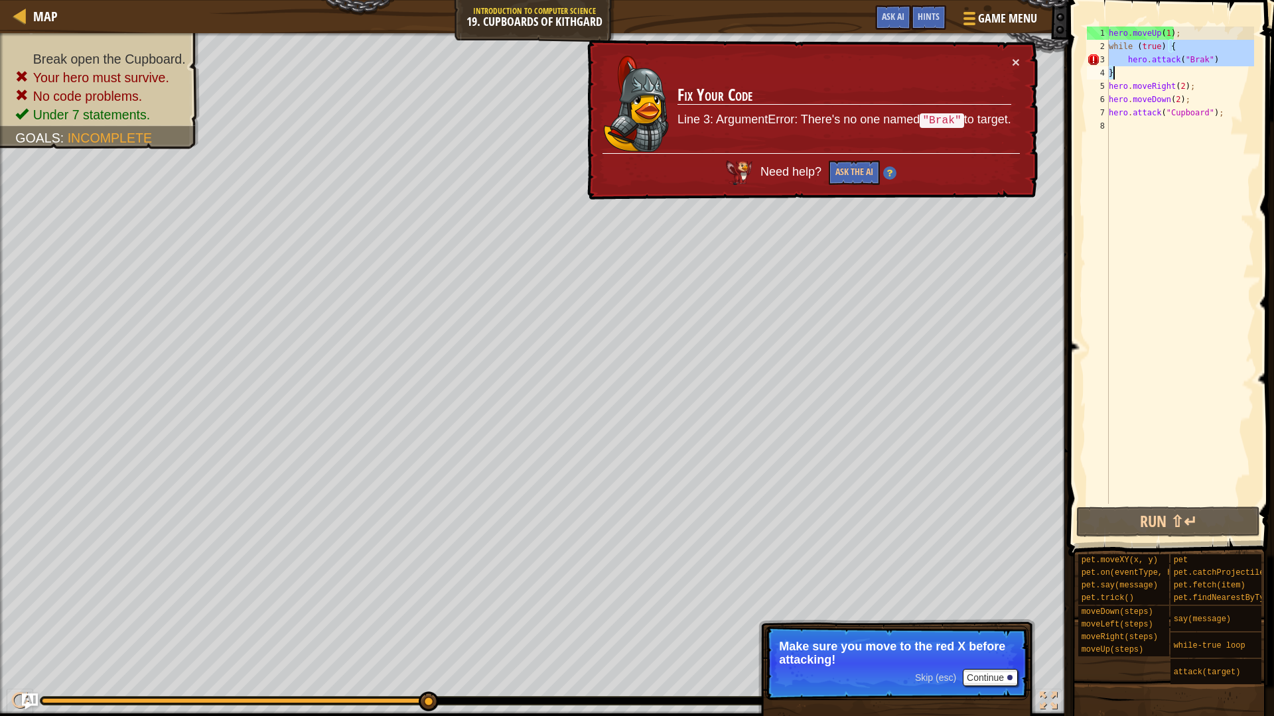
drag, startPoint x: 1109, startPoint y: 46, endPoint x: 1186, endPoint y: 71, distance: 81.6
click at [1186, 71] on div "hero . moveUp ( 1 ) ; while ( true ) { hero . attack ( "Brak" ) } hero . moveRi…" at bounding box center [1180, 279] width 148 height 504
type textarea "hero.attack("Brak") }"
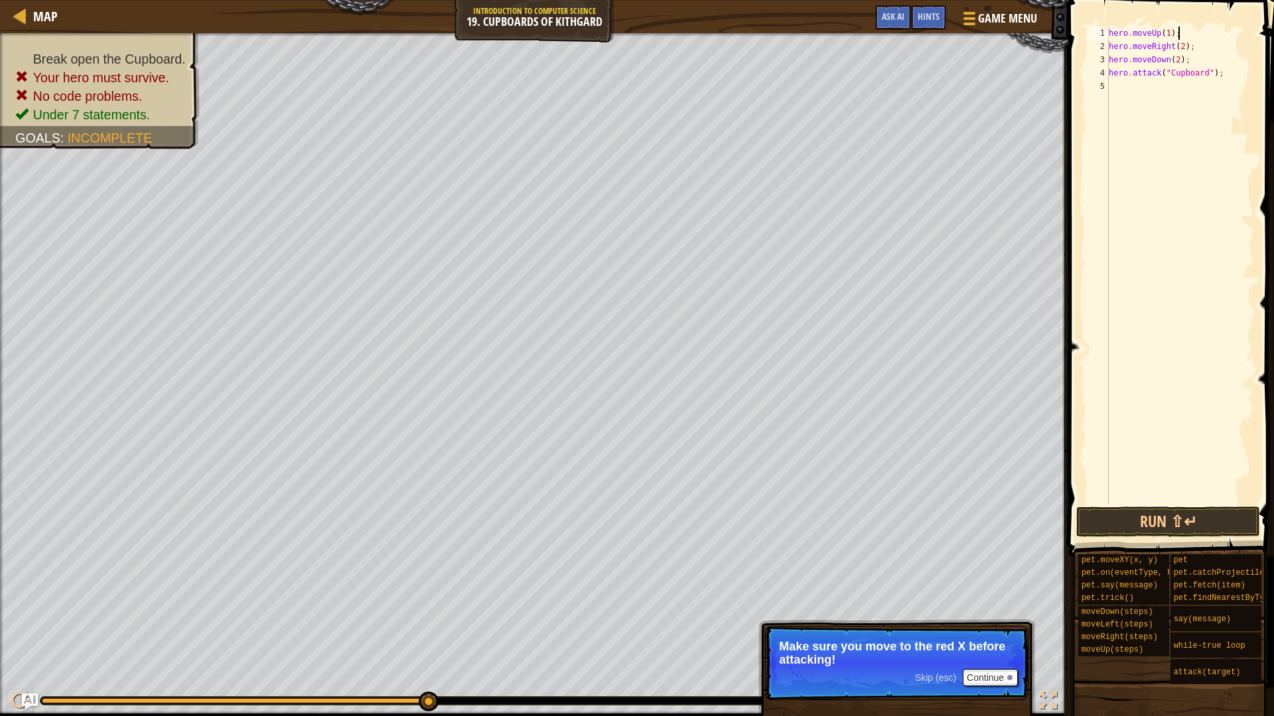
click at [1109, 69] on div "hero . moveUp ( 1 ) ; hero . moveRight ( 2 ) ; hero . moveDown ( 2 ) ; hero . a…" at bounding box center [1180, 279] width 148 height 504
type textarea "hero.attack("Cupboard");"
click at [1137, 77] on div "hero . moveUp ( 1 ) ; hero . moveRight ( 2 ) ; hero . moveDown ( 2 ) ; hero . a…" at bounding box center [1180, 279] width 148 height 504
paste textarea "}"
type textarea "}"
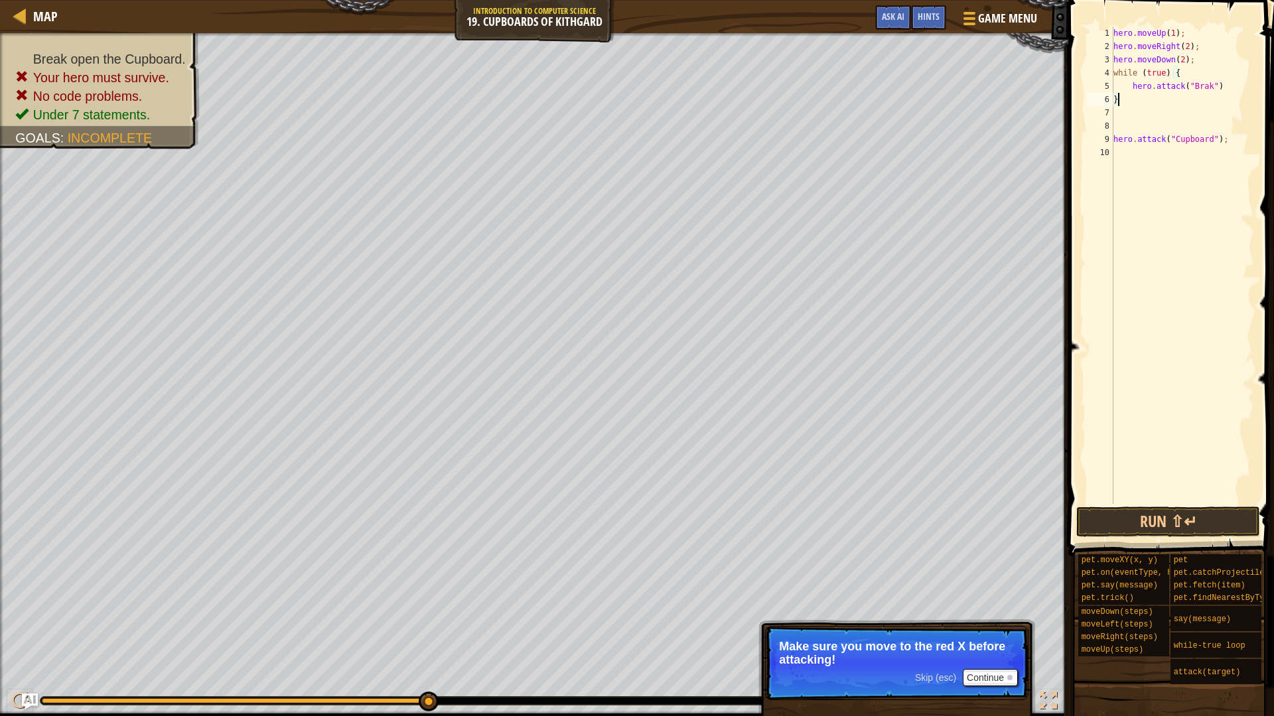
click at [1144, 113] on div "hero . moveUp ( 1 ) ; hero . moveRight ( 2 ) ; hero . moveDown ( 2 ) ; while ( …" at bounding box center [1182, 279] width 143 height 504
click at [1192, 511] on button "Run ⇧↵" at bounding box center [1168, 522] width 184 height 31
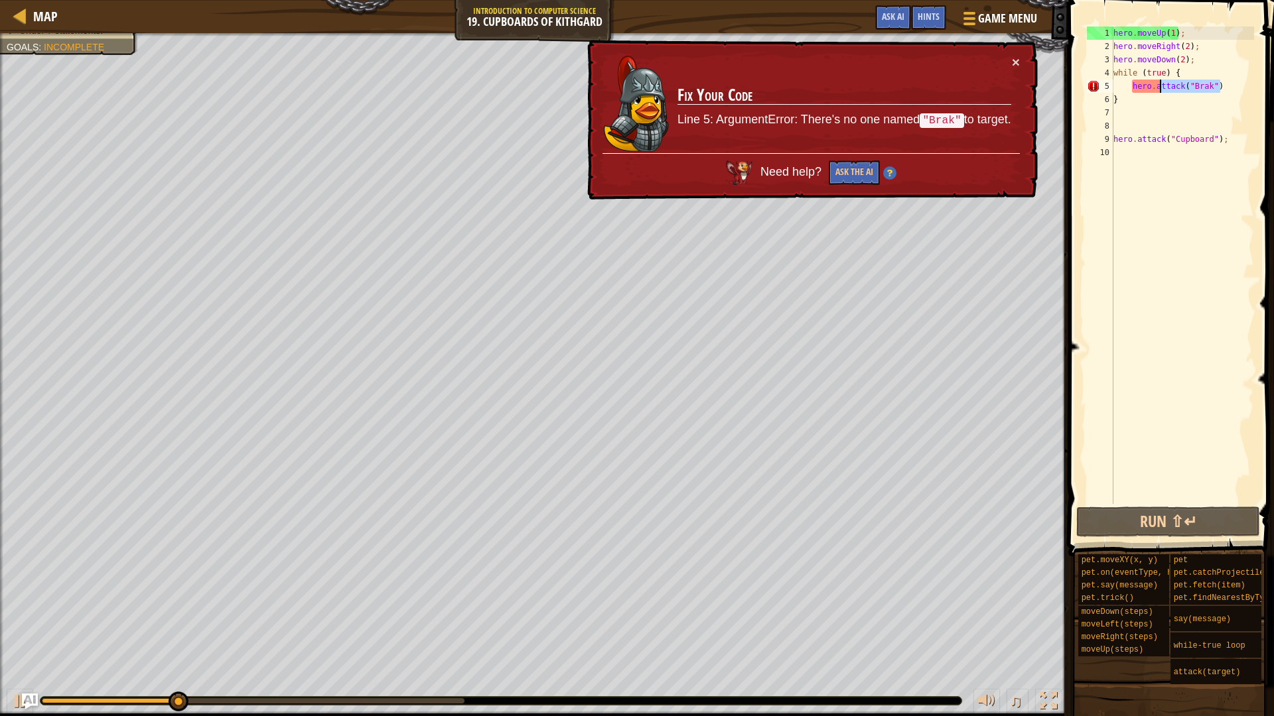
drag, startPoint x: 1237, startPoint y: 90, endPoint x: 1160, endPoint y: 84, distance: 77.1
click at [1160, 84] on div "hero . moveUp ( 1 ) ; hero . moveRight ( 2 ) ; hero . moveDown ( 2 ) ; while ( …" at bounding box center [1182, 279] width 143 height 504
drag, startPoint x: 1174, startPoint y: 101, endPoint x: 1102, endPoint y: 69, distance: 79.0
click at [1102, 69] on div "hero.attack("Brak") 1 2 3 4 5 6 7 8 9 10 hero . moveUp ( 1 ) ; hero . moveRight…" at bounding box center [1169, 266] width 170 height 478
type textarea "while (true) { hero.attack("Brak")"
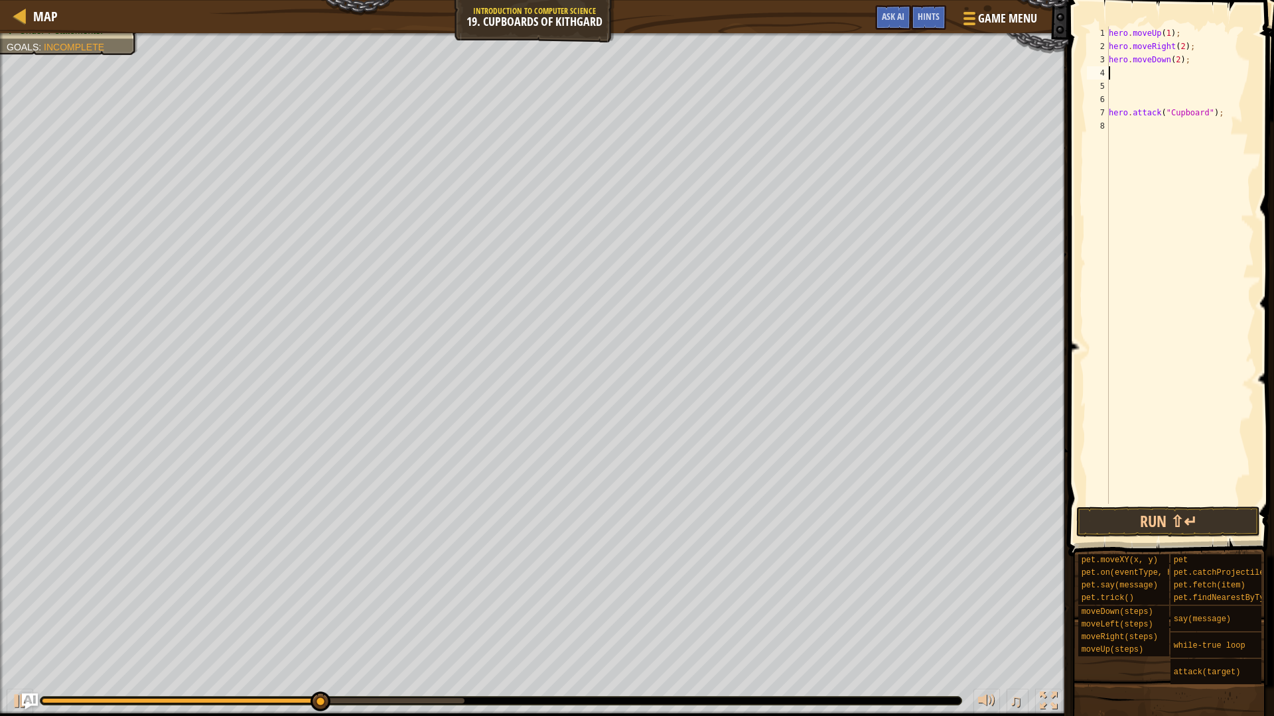
type textarea "hero.moveDown(2);"
click at [1137, 85] on div "hero . moveUp ( 1 ) ; hero . moveRight ( 2 ) ; hero . moveDown ( 2 ) ; hero . a…" at bounding box center [1180, 279] width 148 height 504
click at [1116, 74] on div "hero . moveUp ( 1 ) ; hero . moveRight ( 2 ) ; hero . moveDown ( 2 ) ; hero . a…" at bounding box center [1180, 279] width 148 height 504
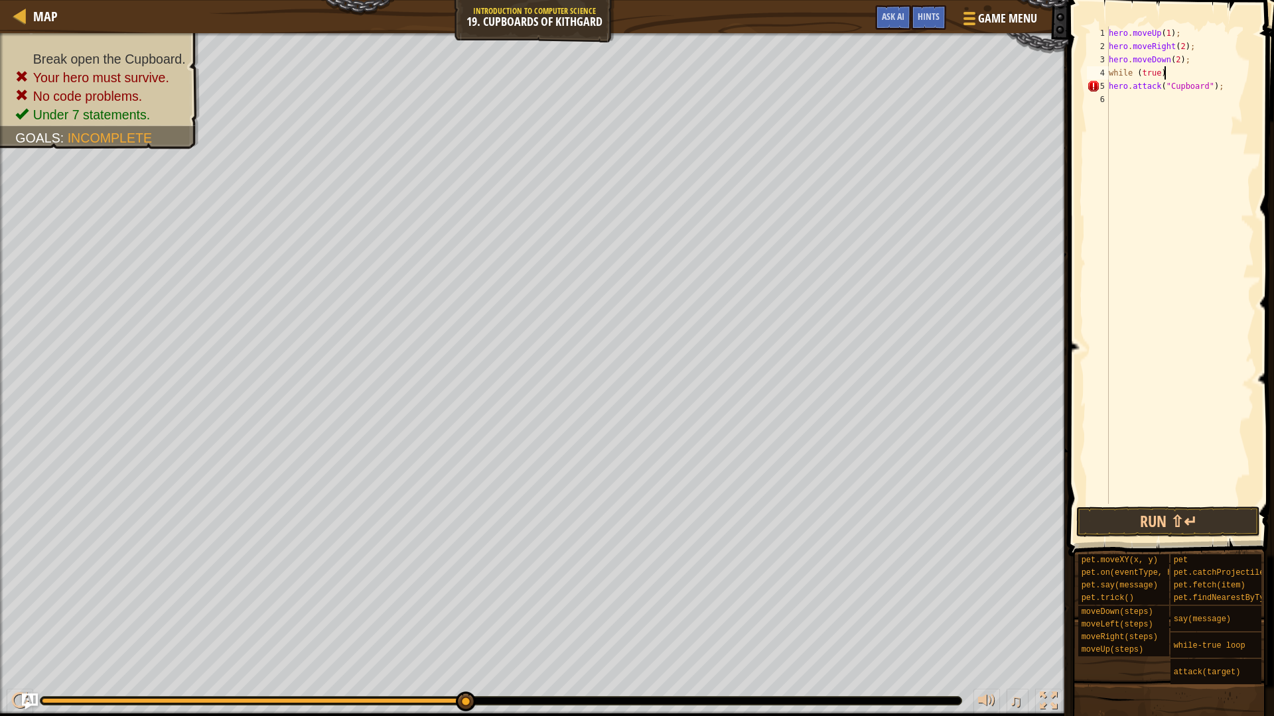
scroll to position [6, 7]
type textarea "while (true) {"
click at [1175, 113] on div "hero . moveUp ( 1 ) ; hero . moveRight ( 2 ) ; hero . moveDown ( 2 ) ; while ( …" at bounding box center [1180, 279] width 148 height 504
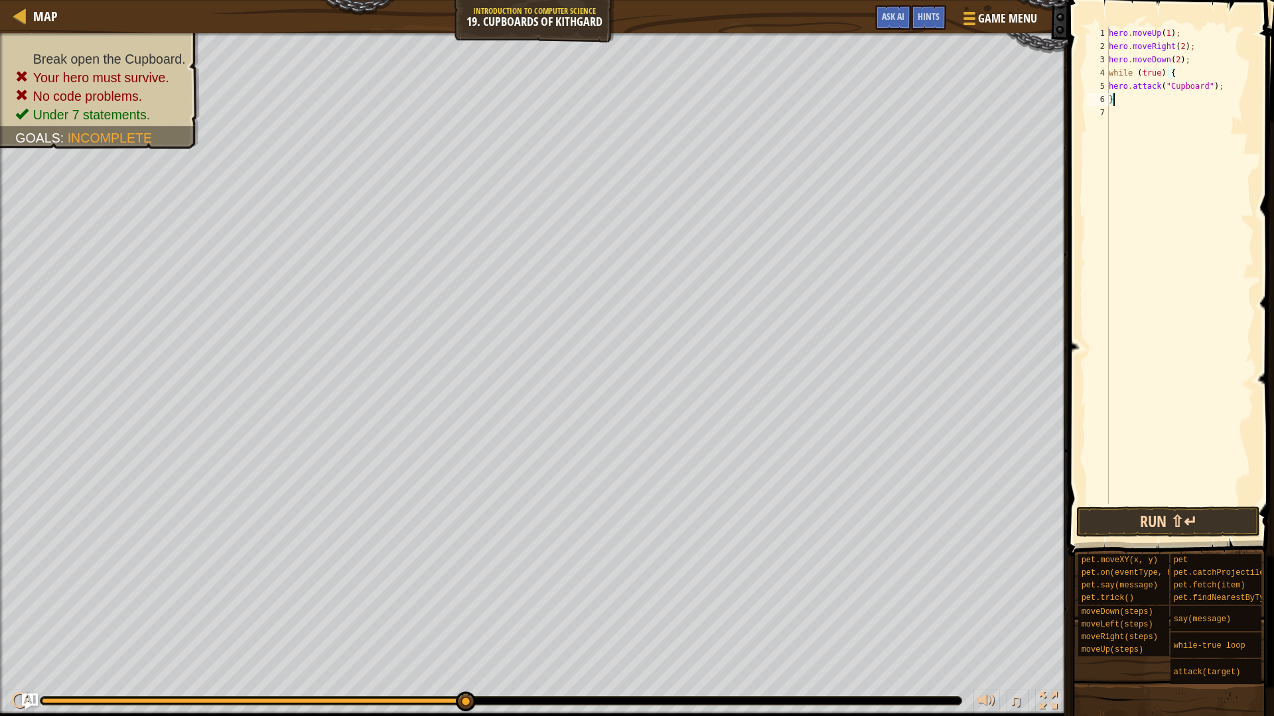
type textarea "}"
click at [1163, 521] on button "Run ⇧↵" at bounding box center [1168, 522] width 184 height 31
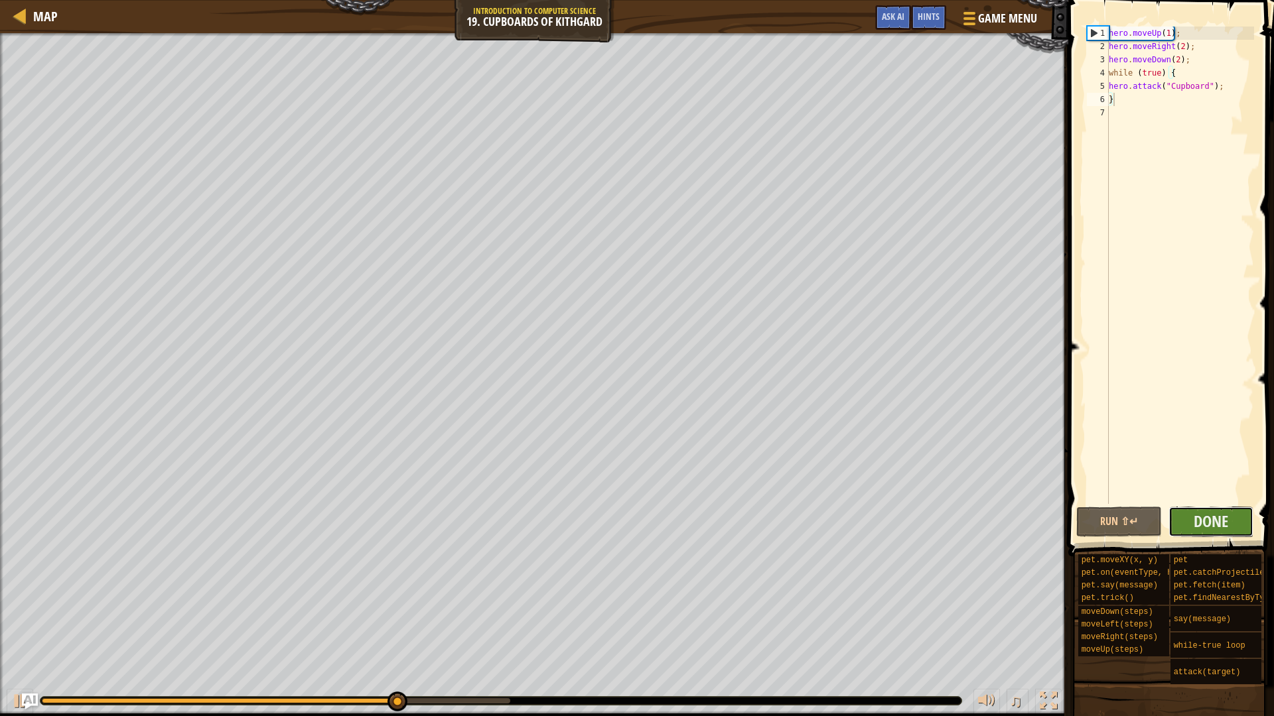
click at [1191, 514] on button "Done" at bounding box center [1211, 522] width 86 height 31
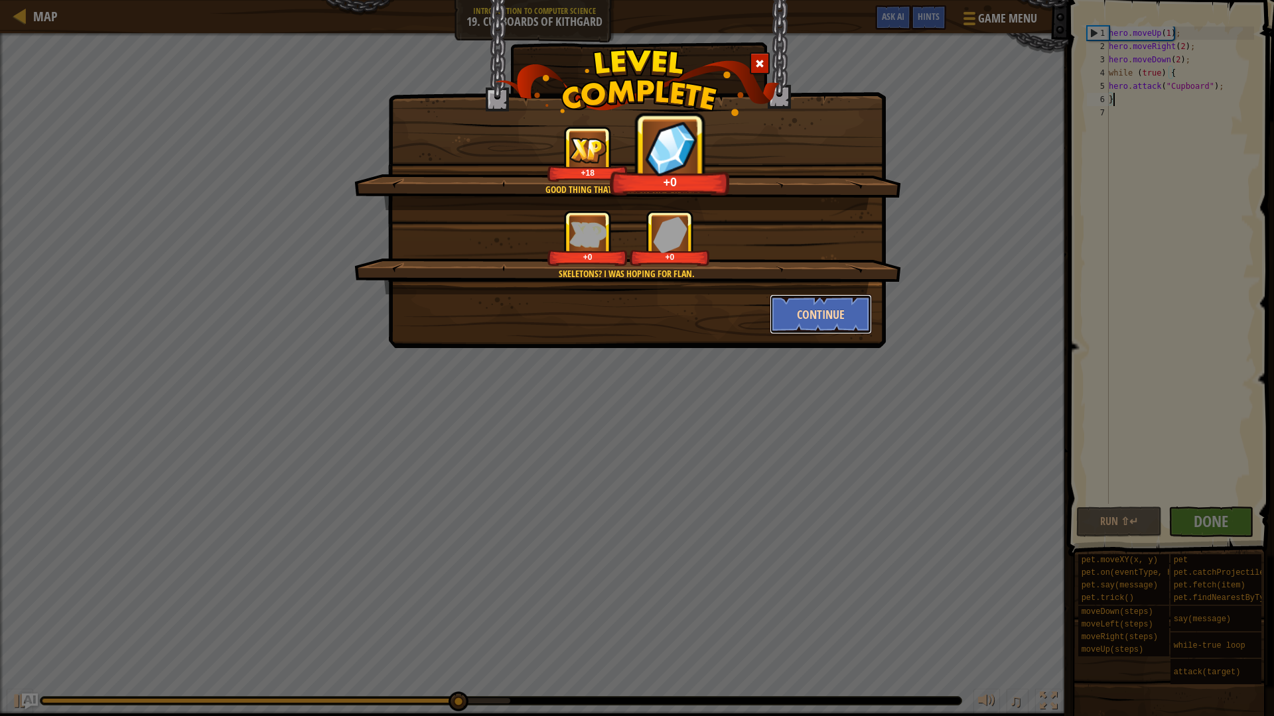
click at [803, 317] on button "Continue" at bounding box center [821, 315] width 103 height 40
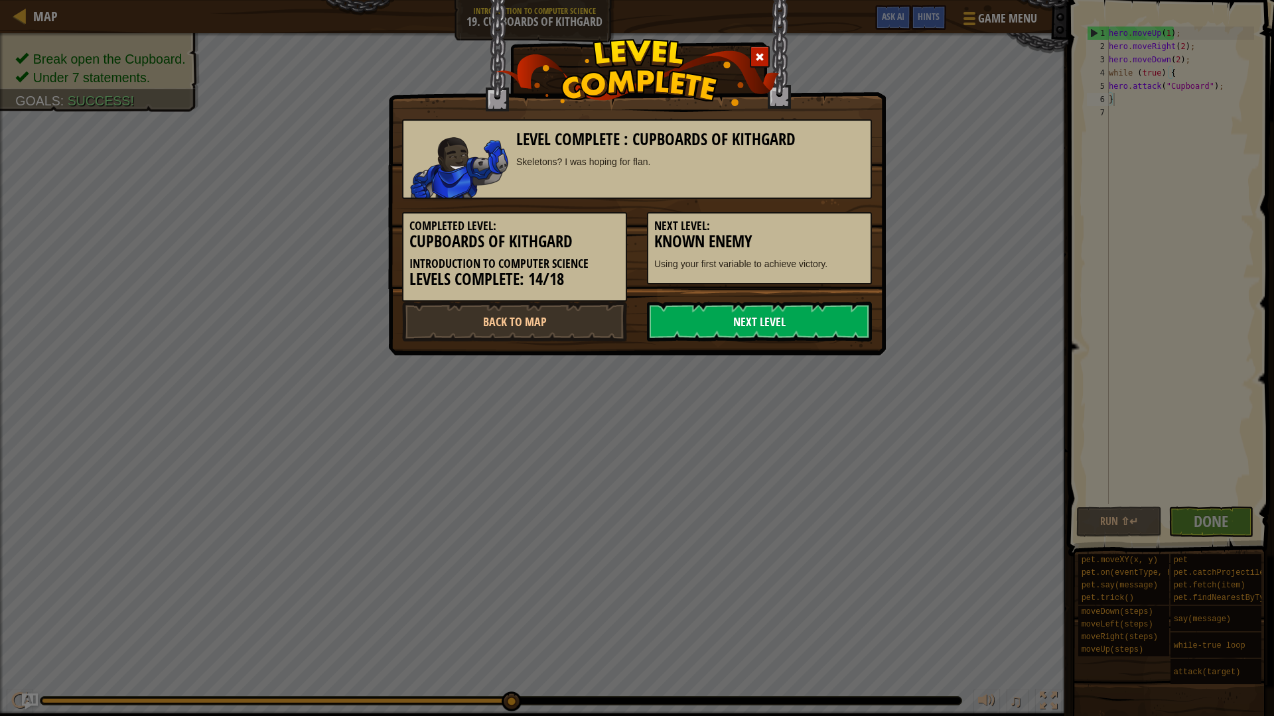
click at [795, 325] on link "Next Level" at bounding box center [759, 322] width 225 height 40
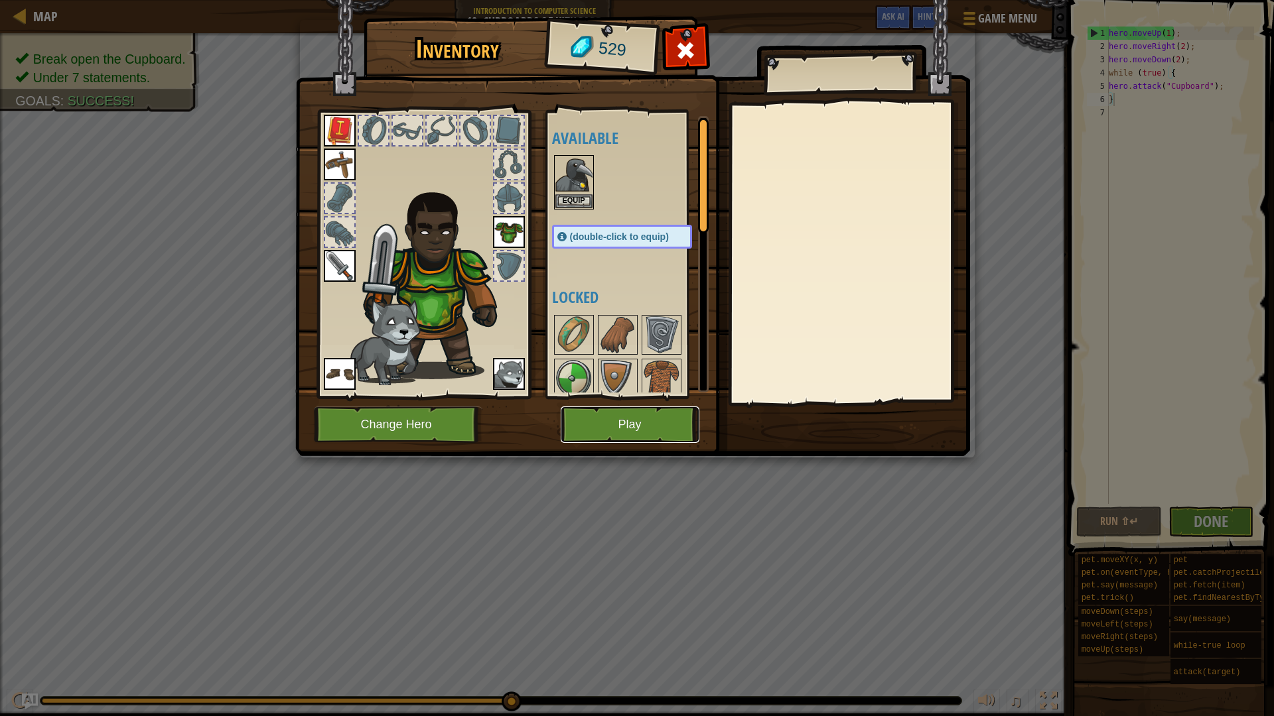
click at [590, 413] on button "Play" at bounding box center [630, 425] width 139 height 36
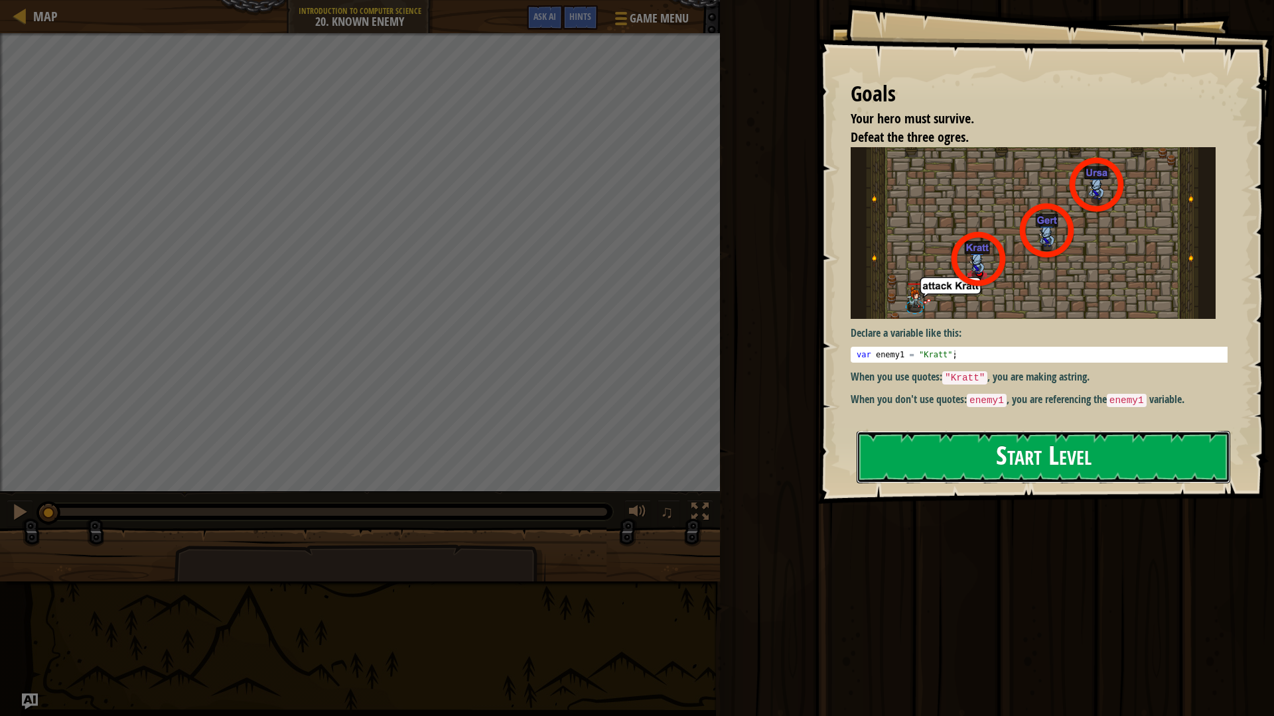
click at [1183, 466] on button "Start Level" at bounding box center [1042, 457] width 373 height 52
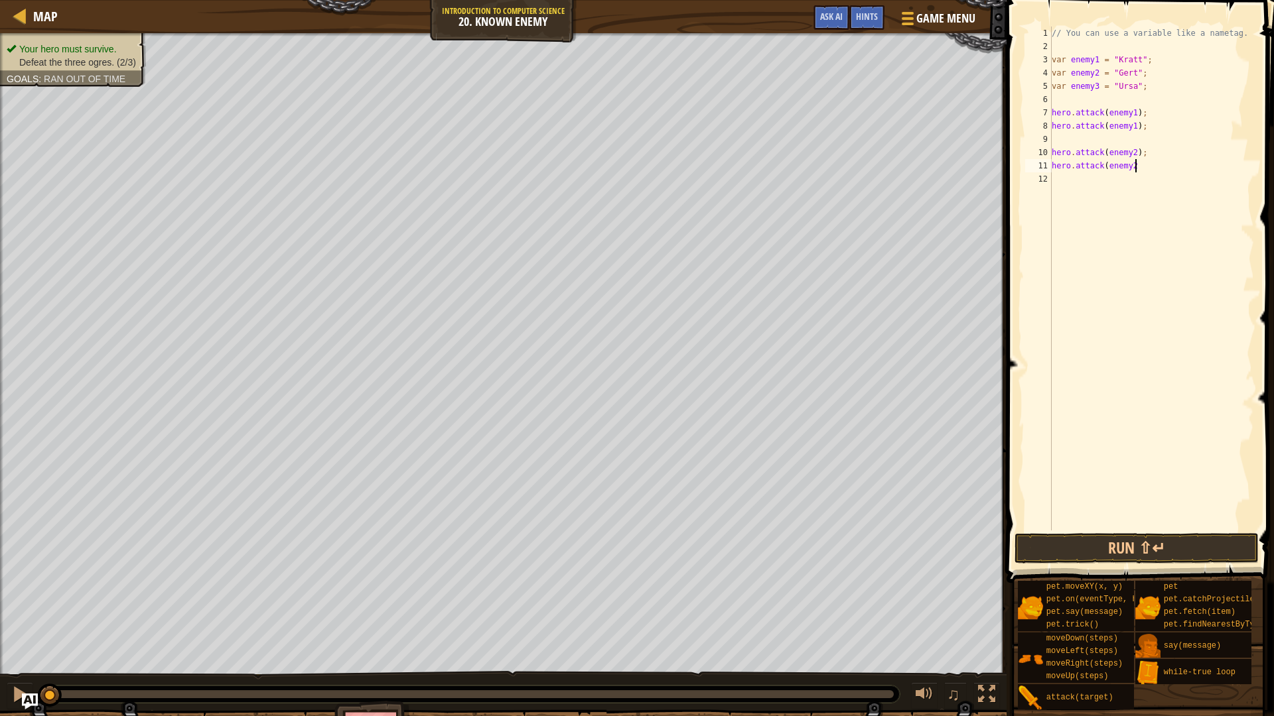
scroll to position [6, 12]
type textarea "hero.attack(enemy2);"
type textarea "hero.attack(enemy3);"
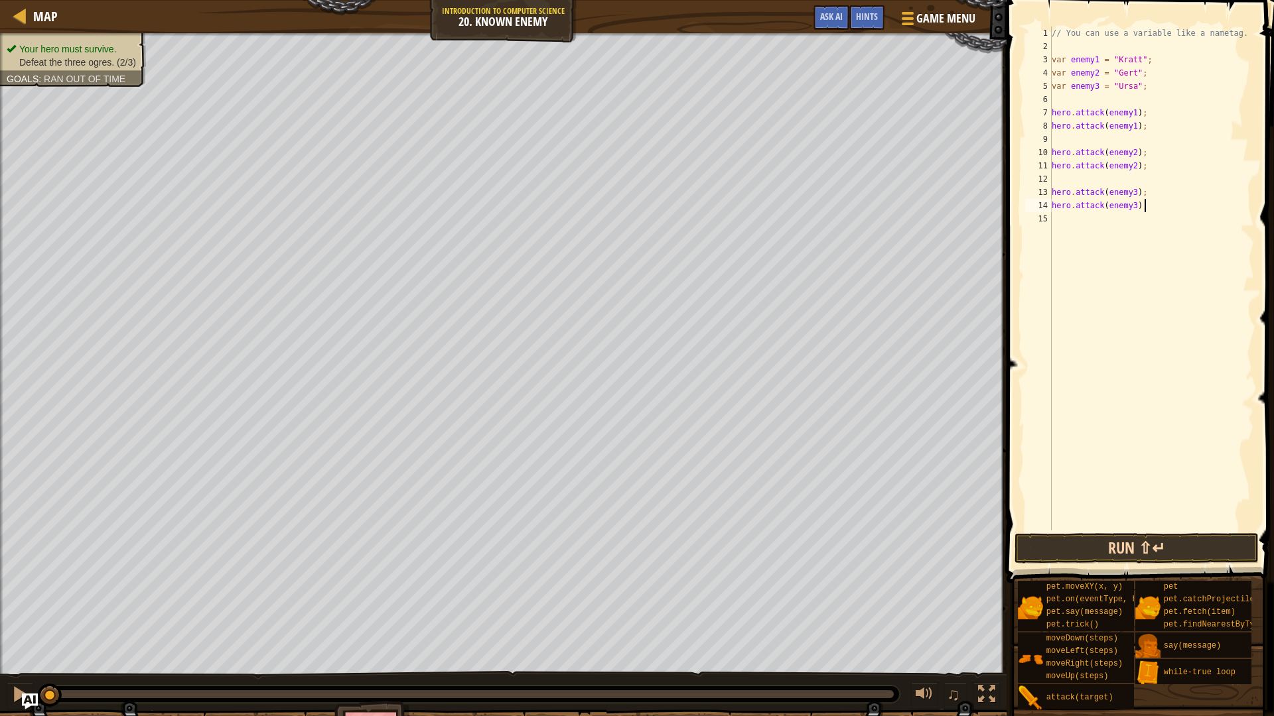
type textarea "hero.attack(enemy3);"
click at [1165, 535] on button "Run ⇧↵" at bounding box center [1136, 548] width 244 height 31
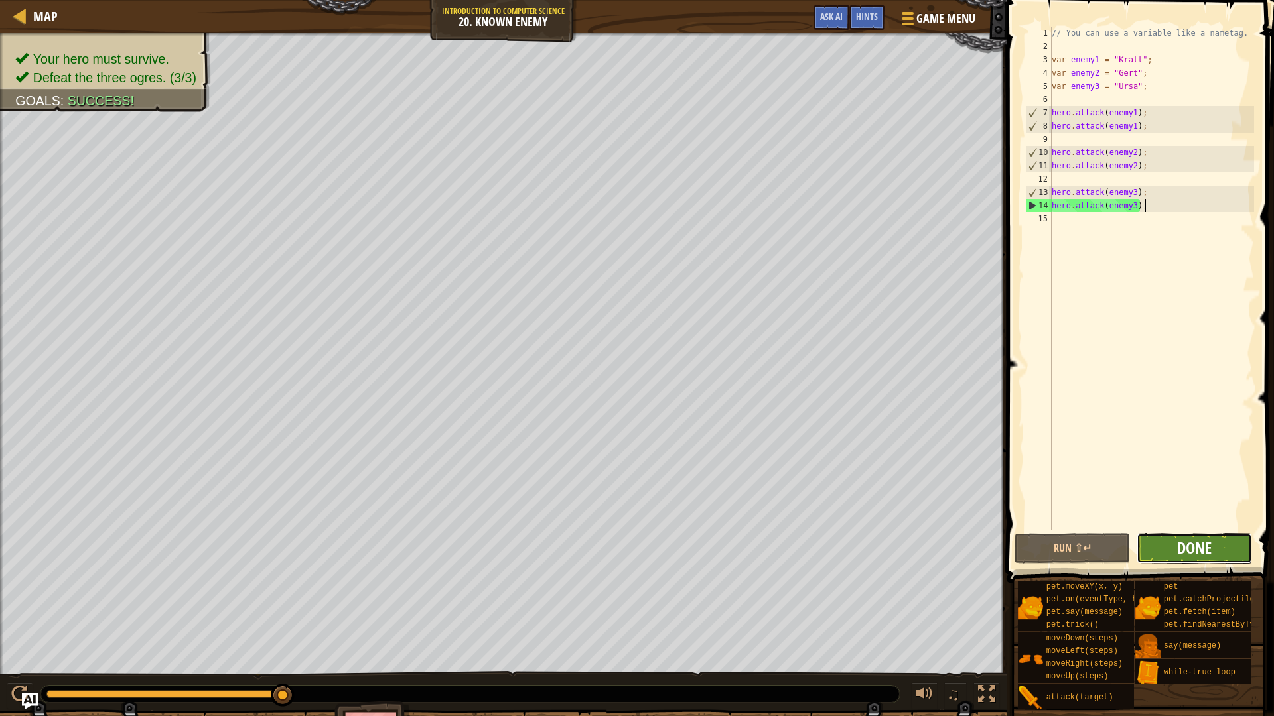
click at [1178, 543] on span "Done" at bounding box center [1194, 547] width 34 height 21
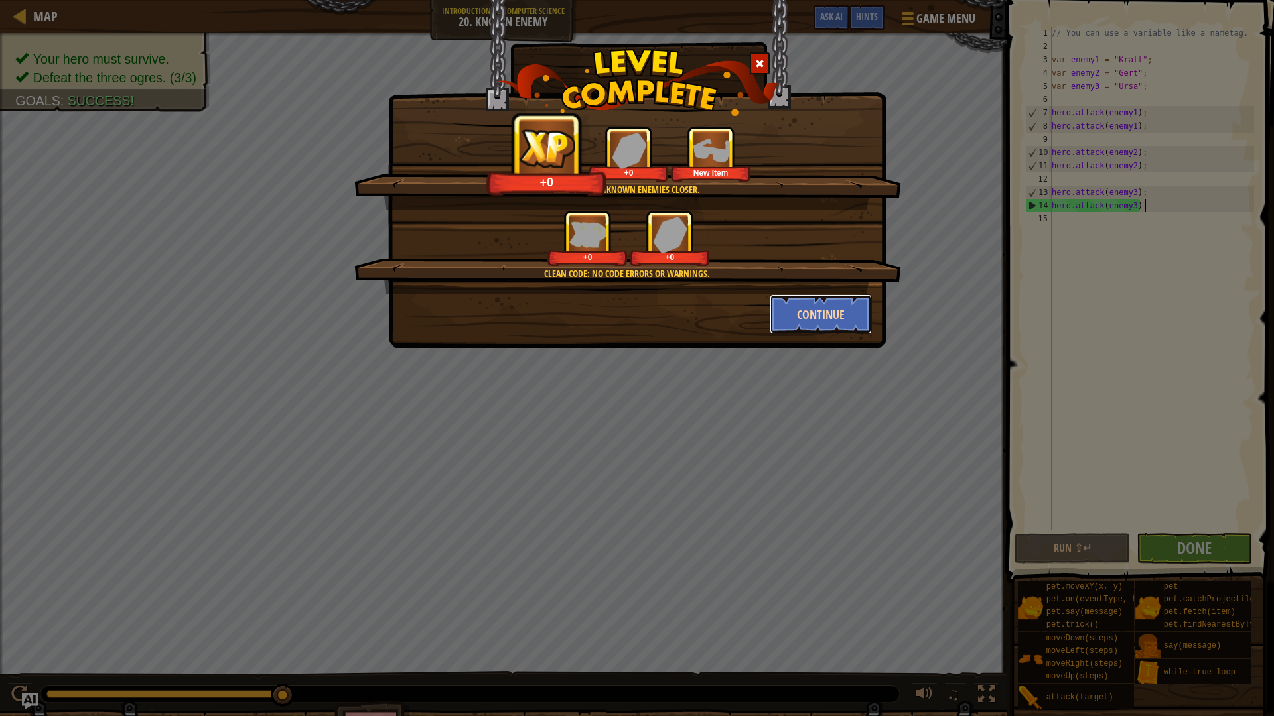
click at [835, 315] on button "Continue" at bounding box center [821, 315] width 103 height 40
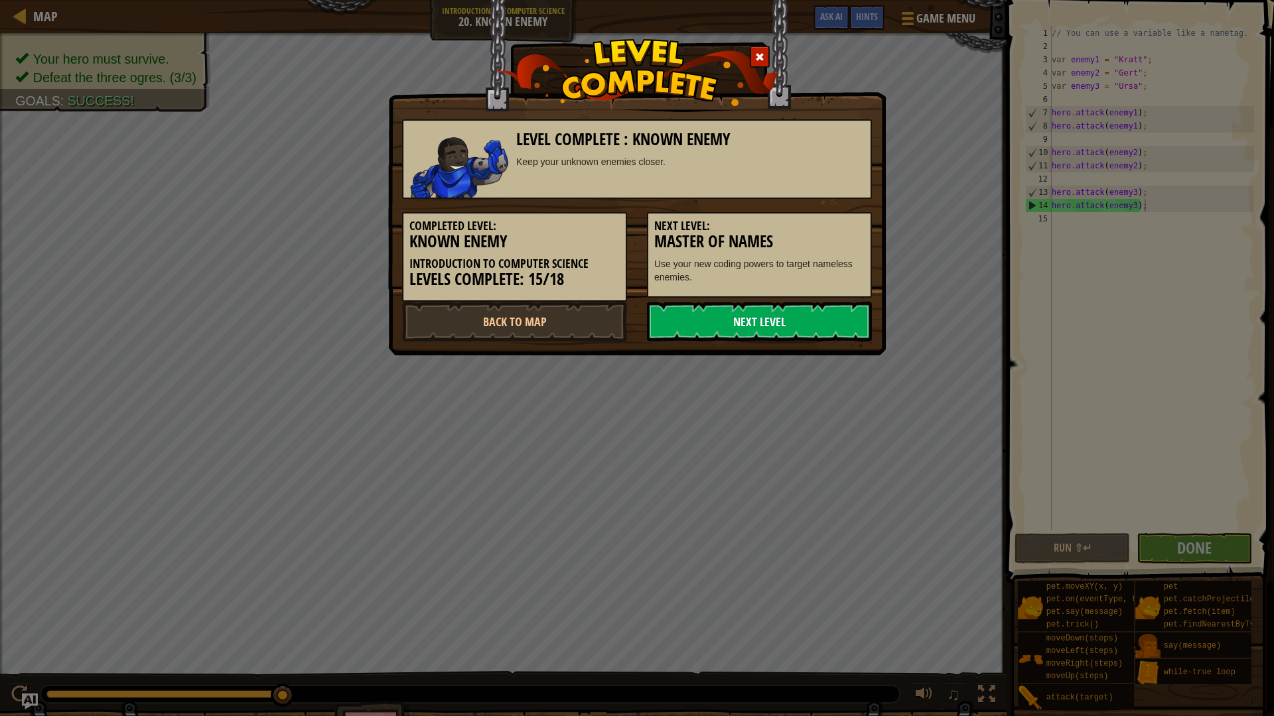
click at [753, 324] on link "Next Level" at bounding box center [759, 322] width 225 height 40
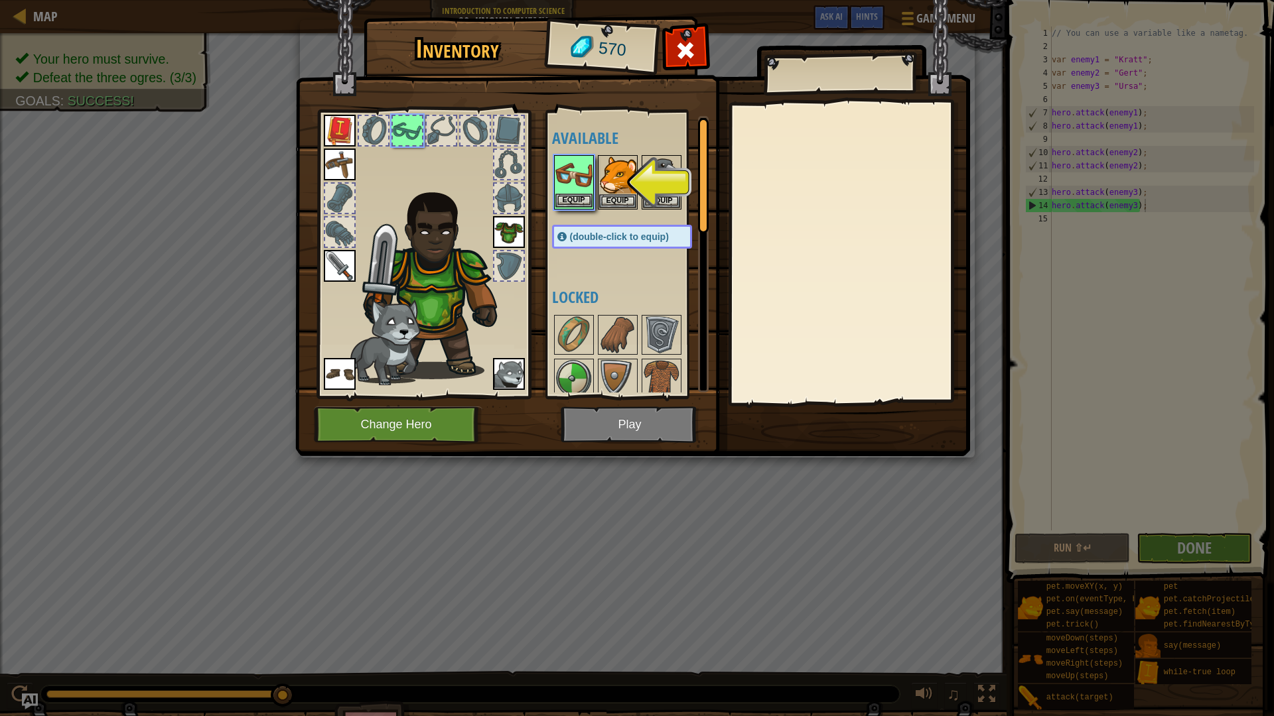
click at [558, 170] on img at bounding box center [573, 175] width 37 height 37
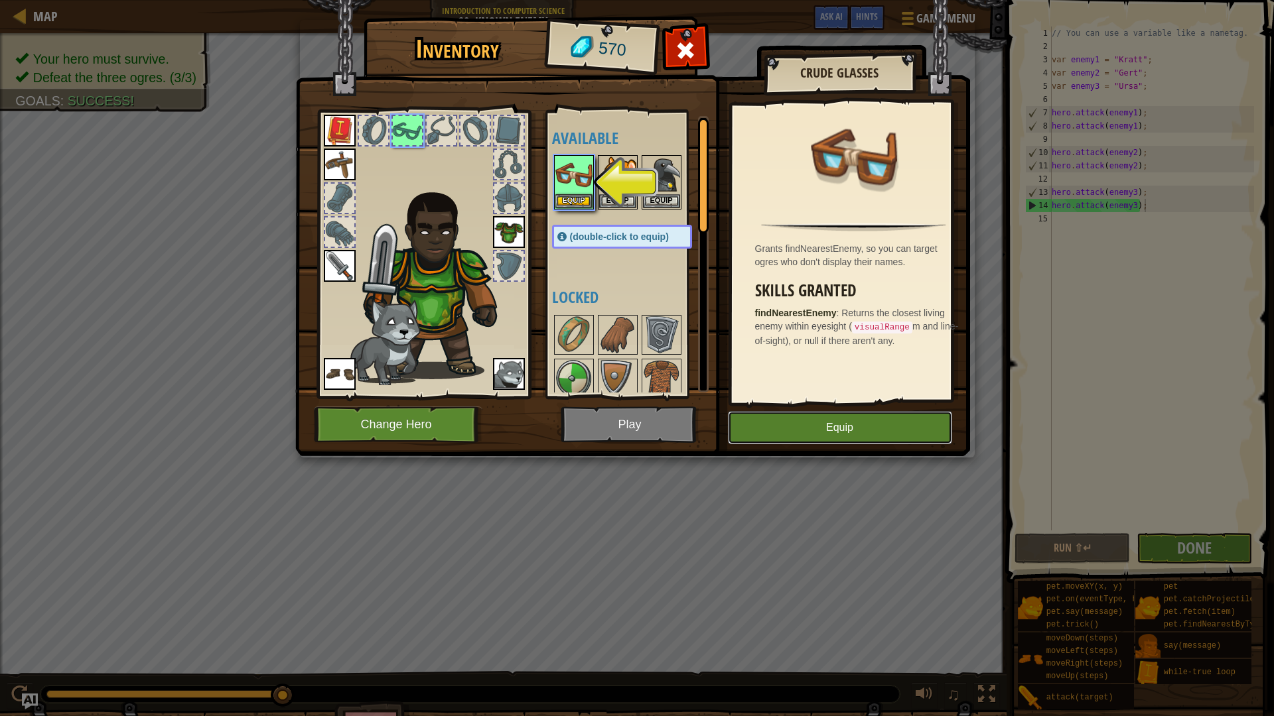
click at [845, 413] on button "Equip" at bounding box center [840, 427] width 224 height 33
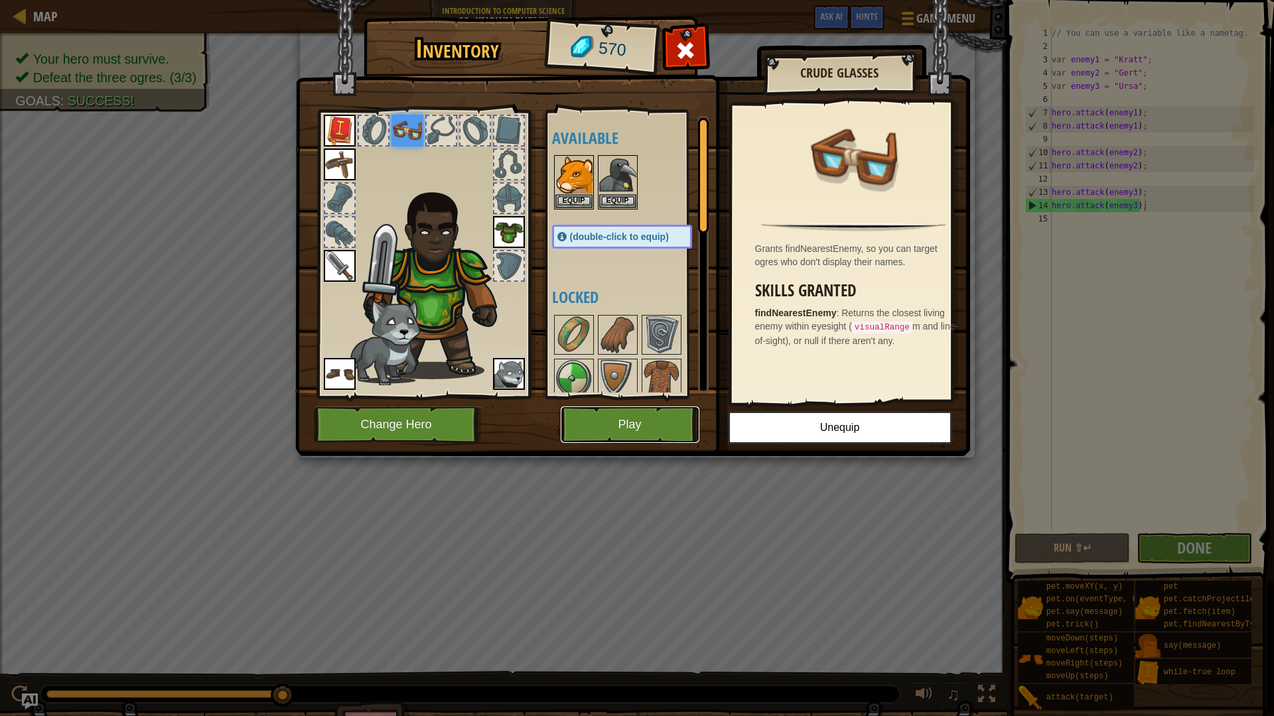
click at [649, 421] on button "Play" at bounding box center [630, 425] width 139 height 36
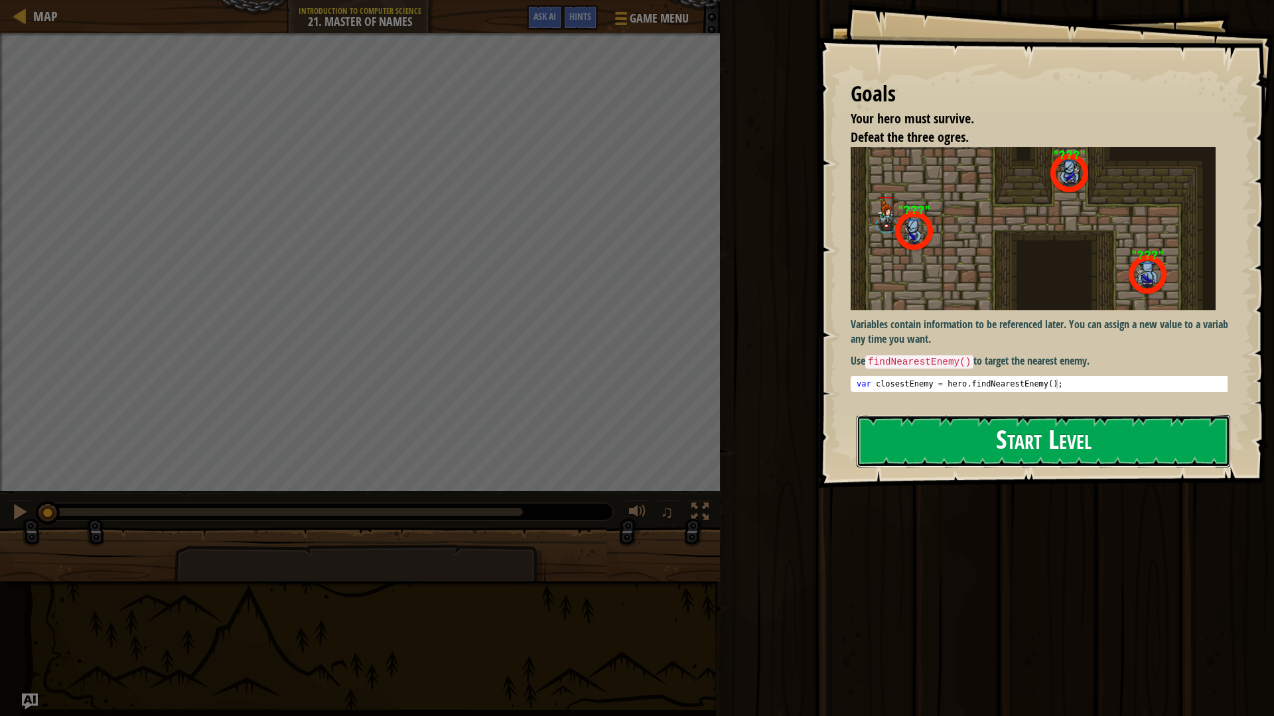
click at [1089, 446] on button "Start Level" at bounding box center [1042, 441] width 373 height 52
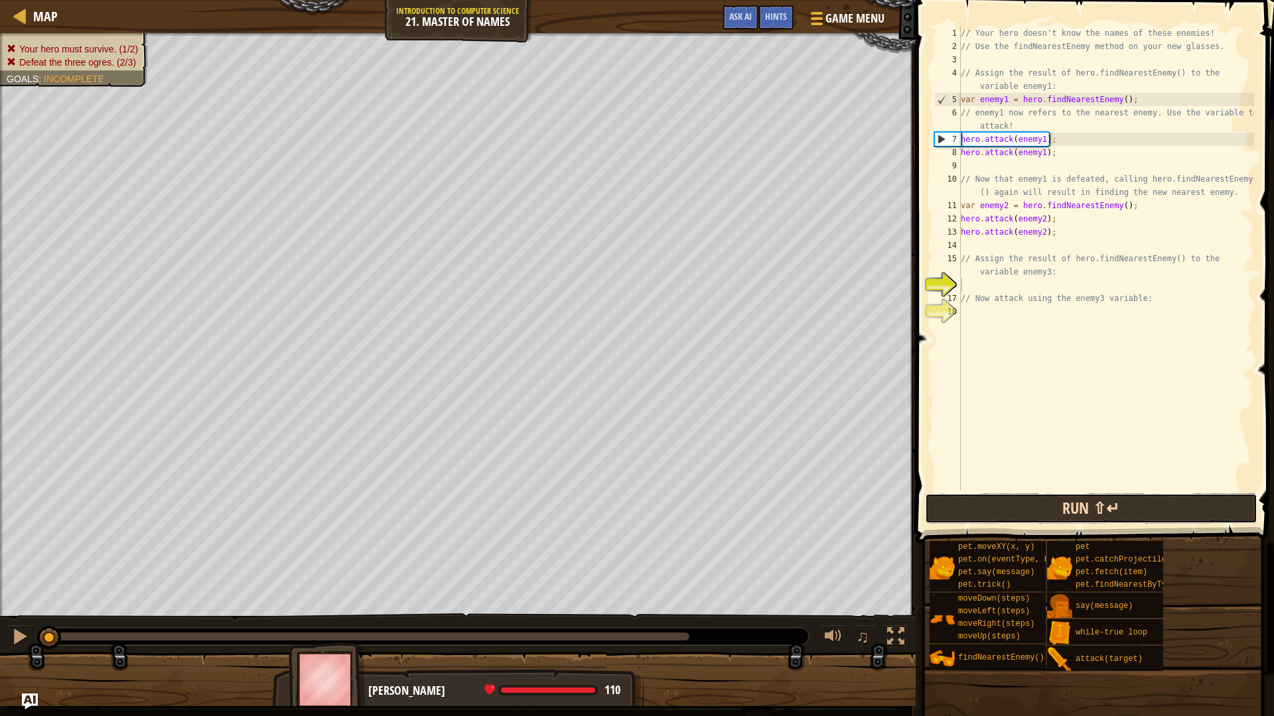
click at [1134, 500] on button "Run ⇧↵" at bounding box center [1091, 509] width 332 height 31
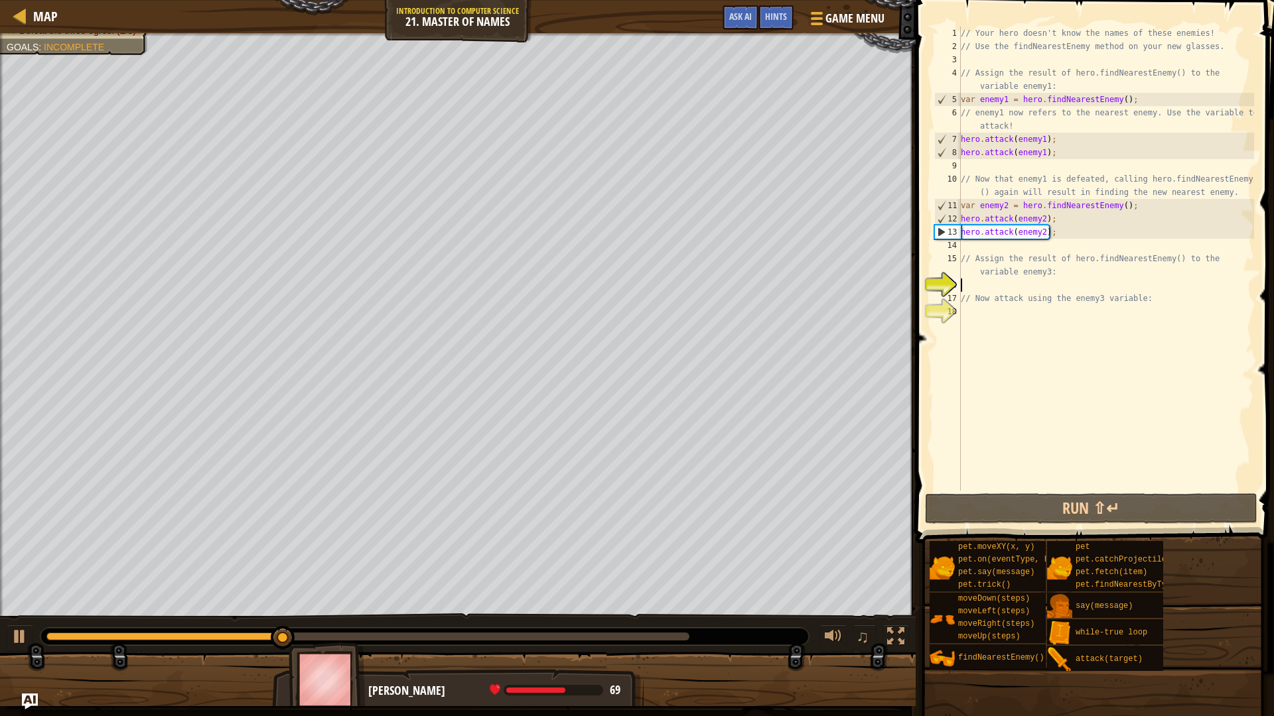
click at [1052, 285] on div "// Your hero doesn't know the names of these enemies! // Use the findNearestEne…" at bounding box center [1106, 272] width 296 height 491
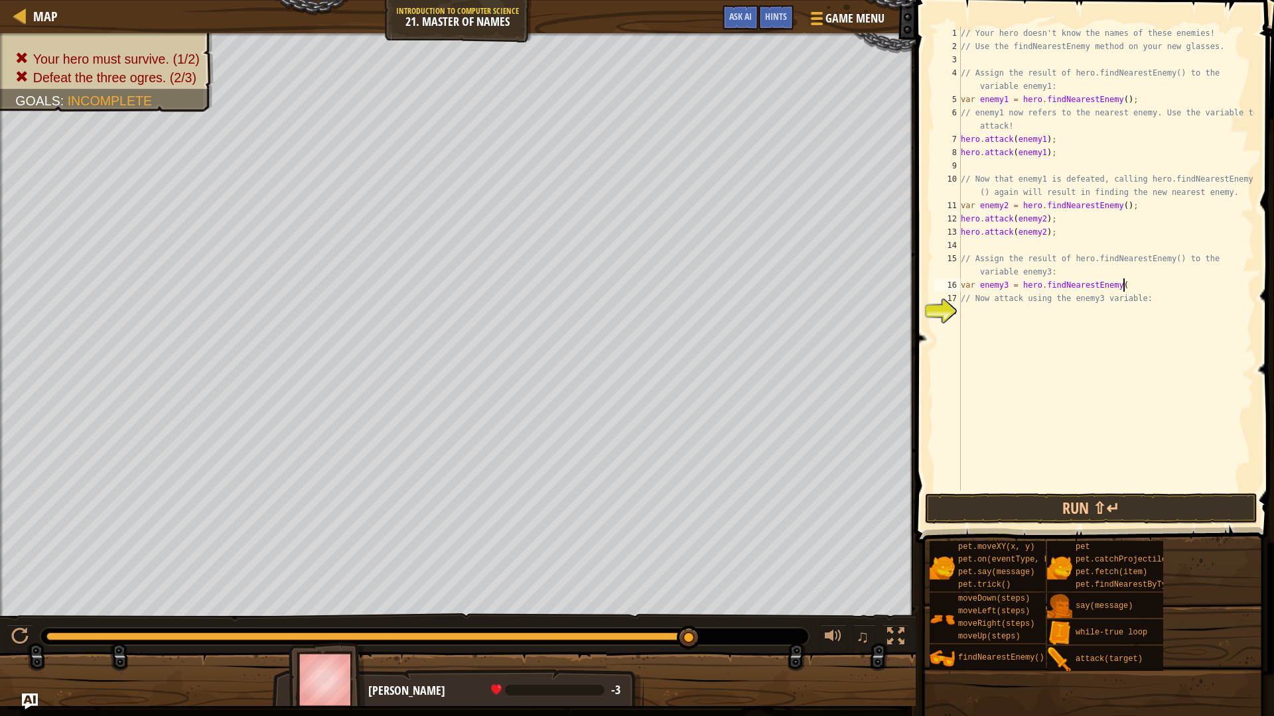
scroll to position [6, 23]
type textarea "var enemy3 = hero.findNearestEnemy();"
click at [1054, 316] on div "// Your hero doesn't know the names of these enemies! // Use the findNearestEne…" at bounding box center [1106, 272] width 296 height 491
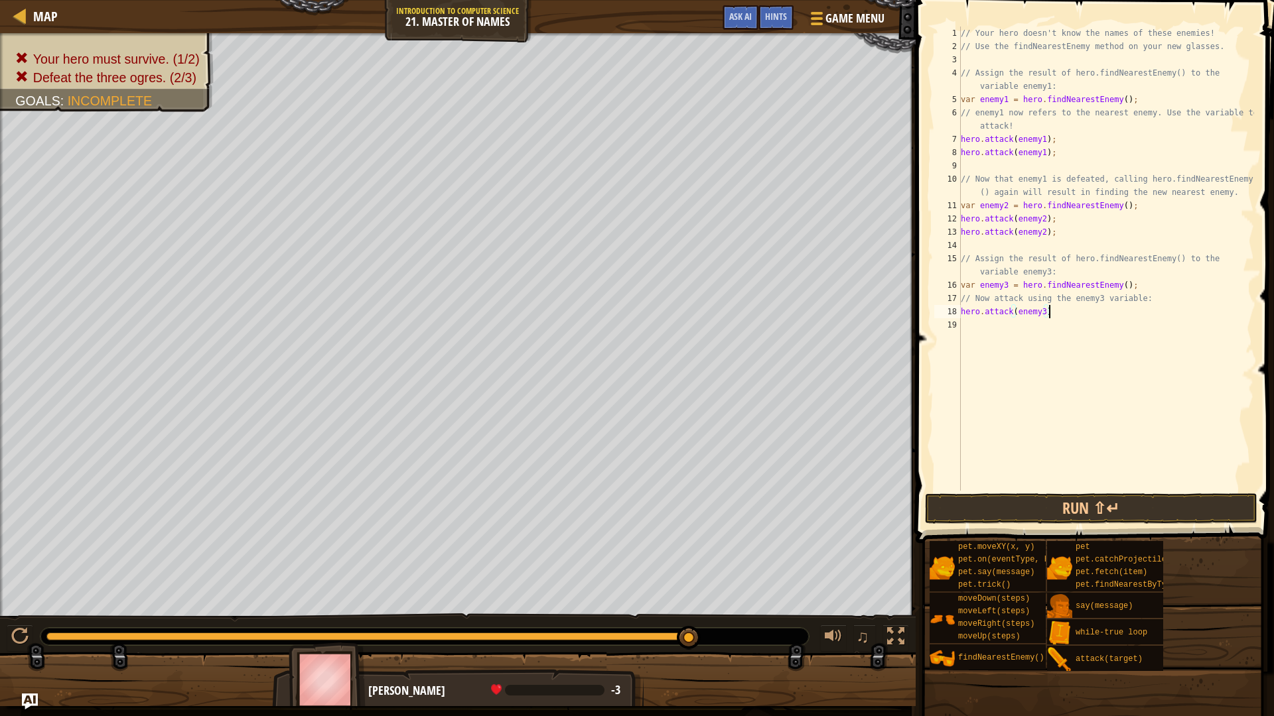
type textarea "hero.attack(enemy3);"
click at [1081, 500] on button "Run ⇧↵" at bounding box center [1091, 509] width 332 height 31
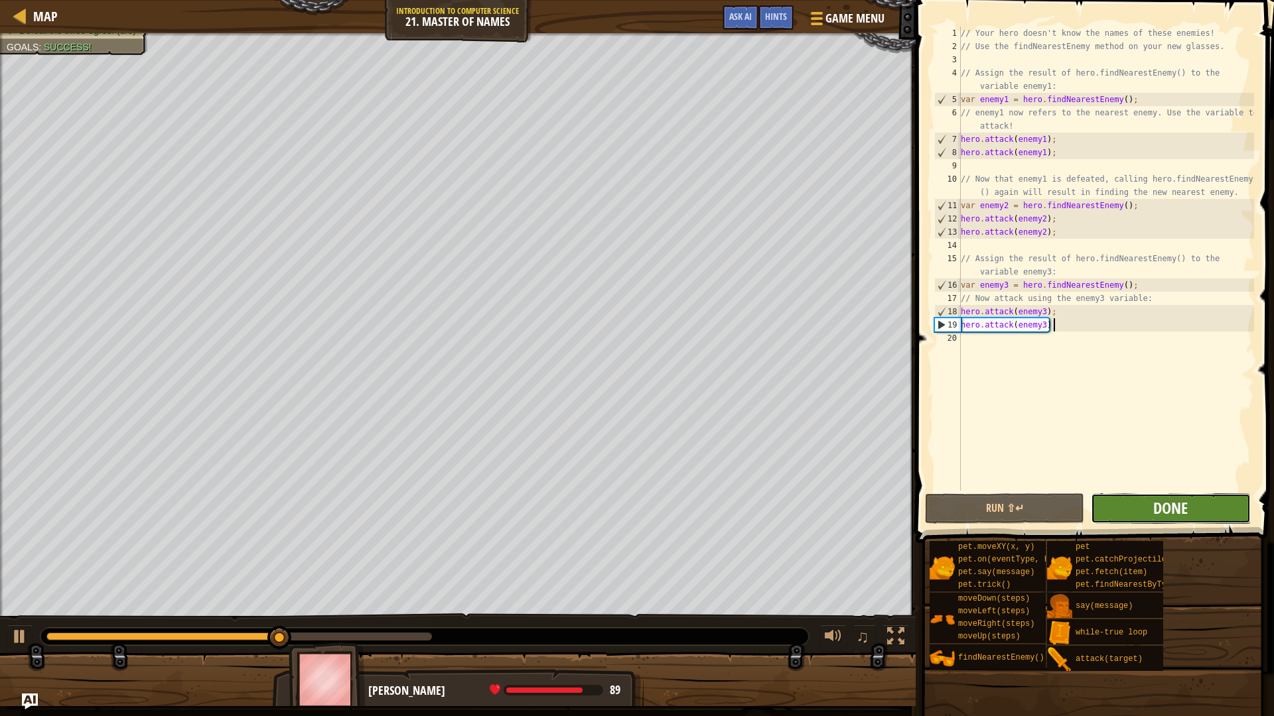
click at [1171, 514] on span "Done" at bounding box center [1170, 508] width 34 height 21
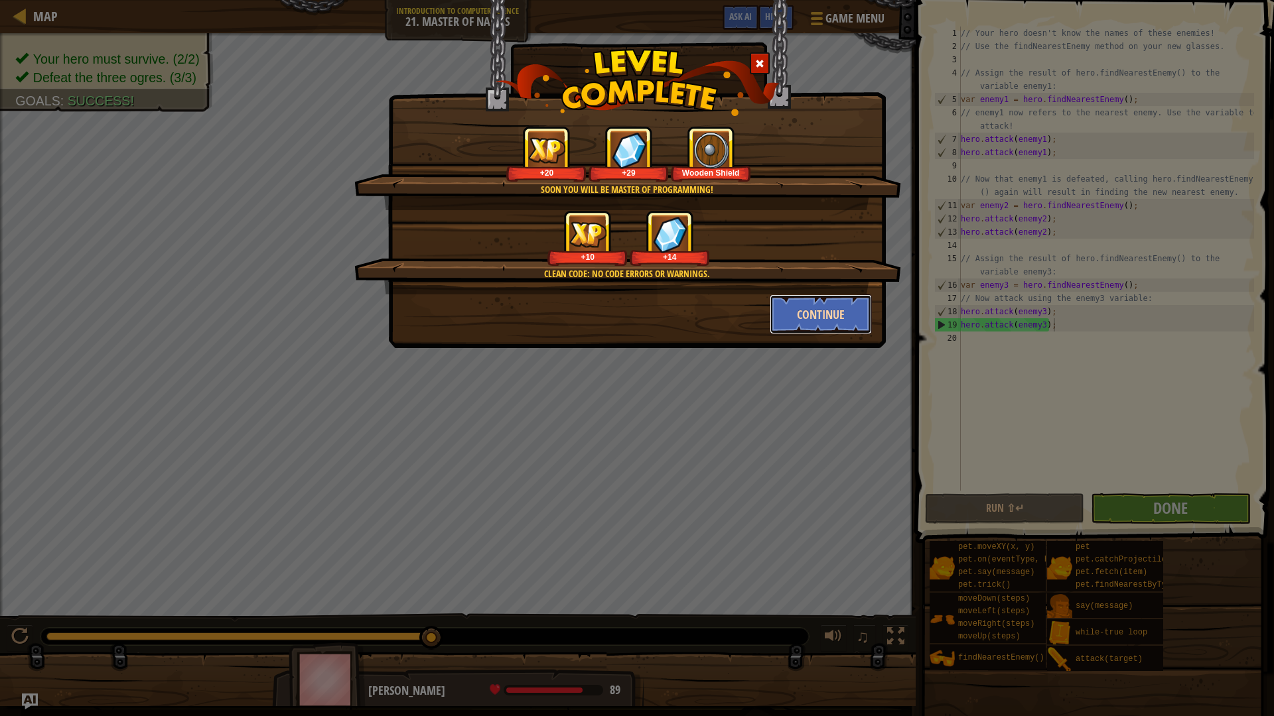
click at [786, 325] on button "Continue" at bounding box center [821, 315] width 103 height 40
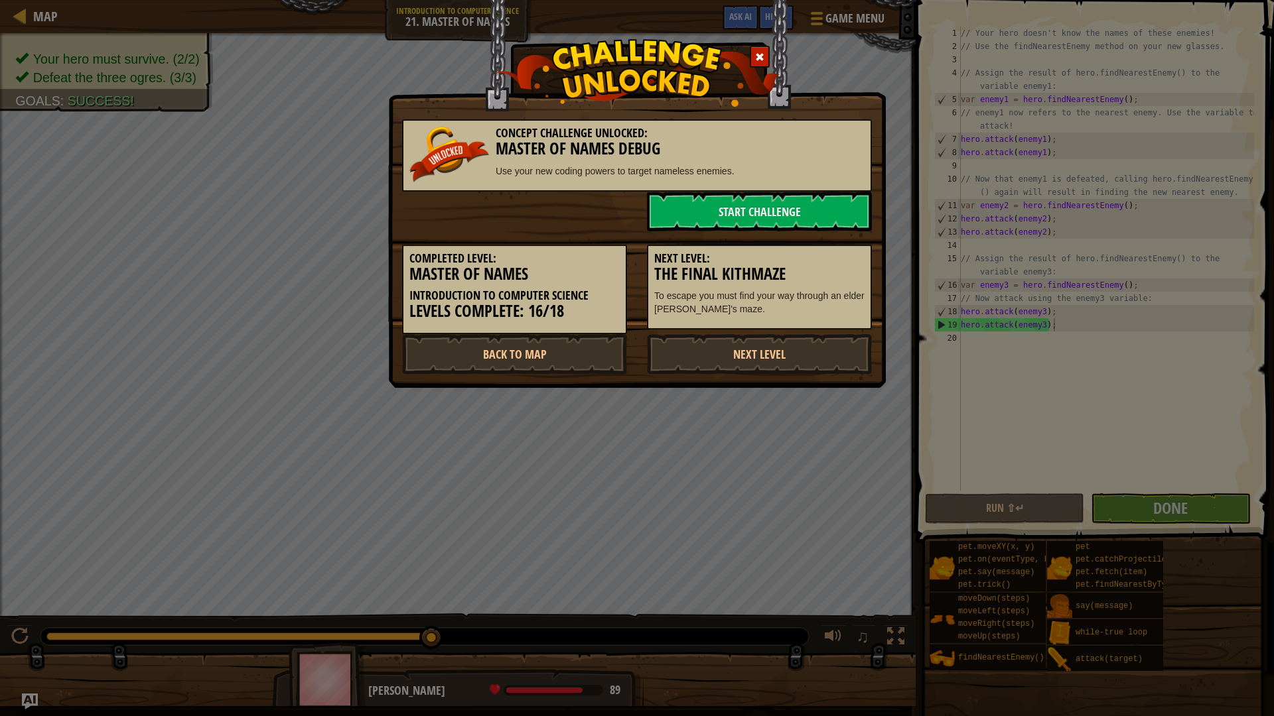
click at [770, 189] on div "Concept Challenge Unlocked: Master Of Names Debug Use your new coding powers to…" at bounding box center [637, 155] width 470 height 72
click at [762, 200] on link "Start Challenge" at bounding box center [759, 212] width 225 height 40
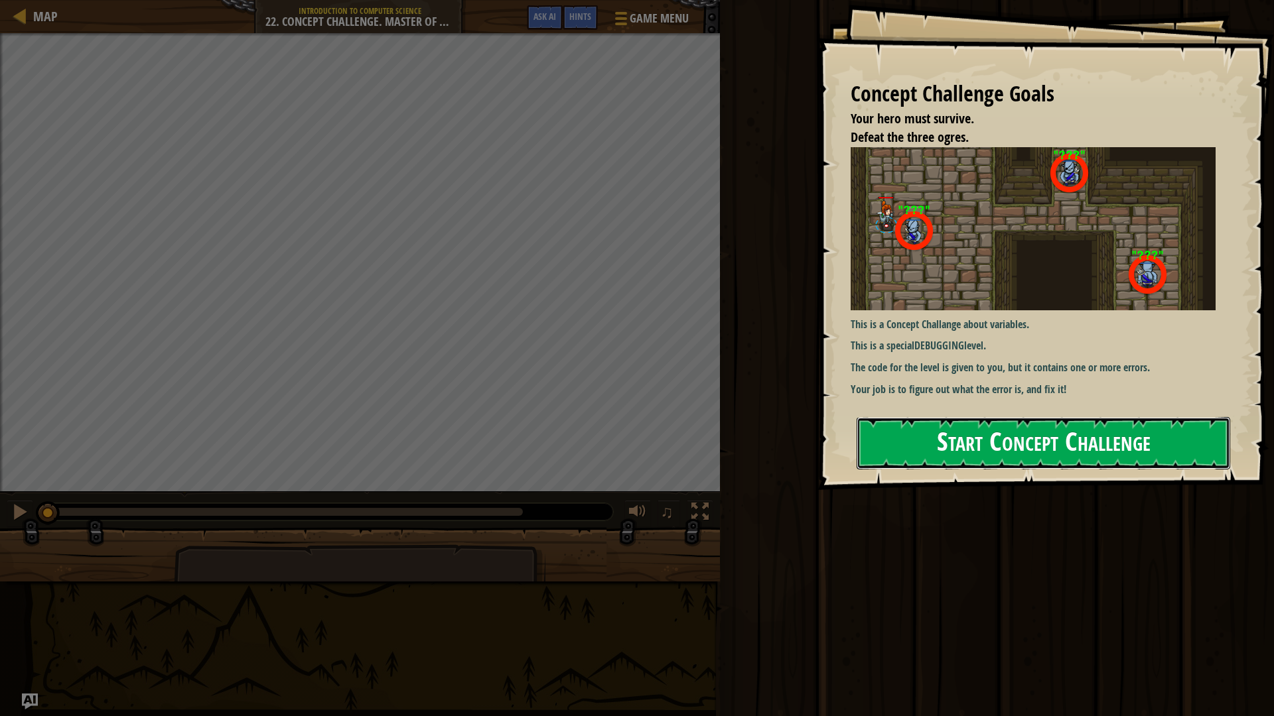
click at [1052, 438] on button "Start Concept Challenge" at bounding box center [1042, 443] width 373 height 52
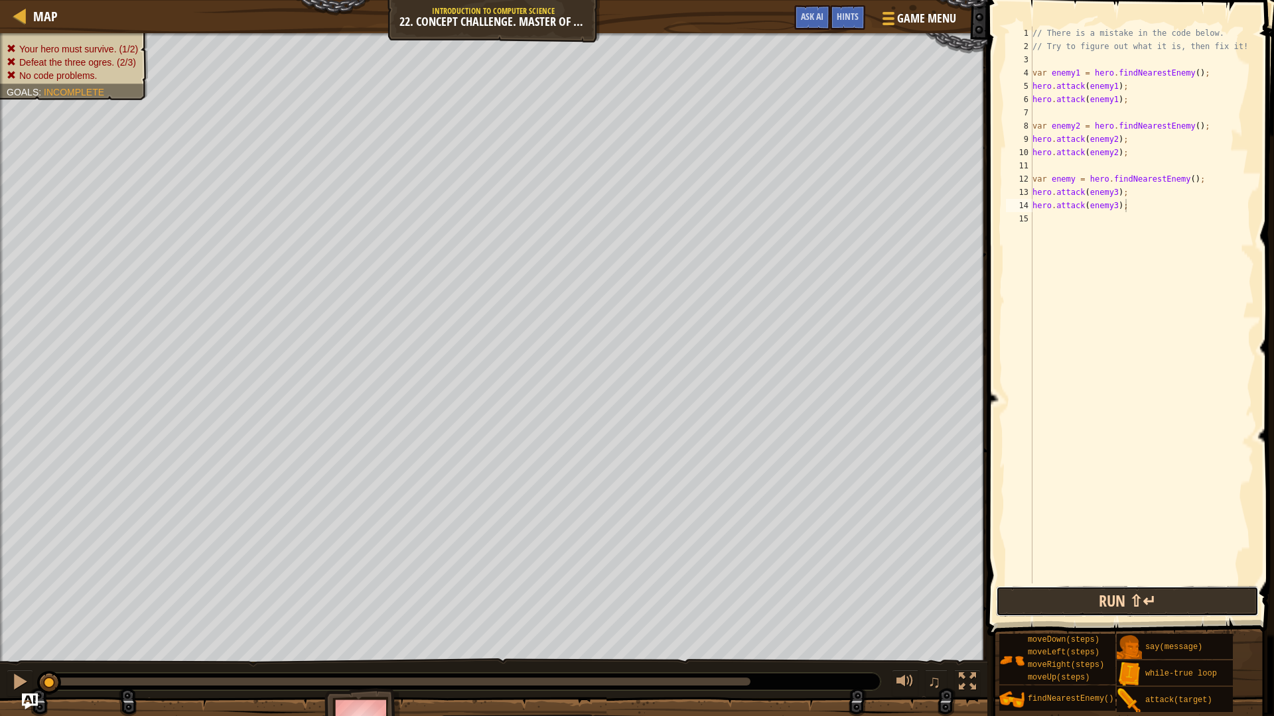
click at [1203, 606] on button "Run ⇧↵" at bounding box center [1127, 601] width 263 height 31
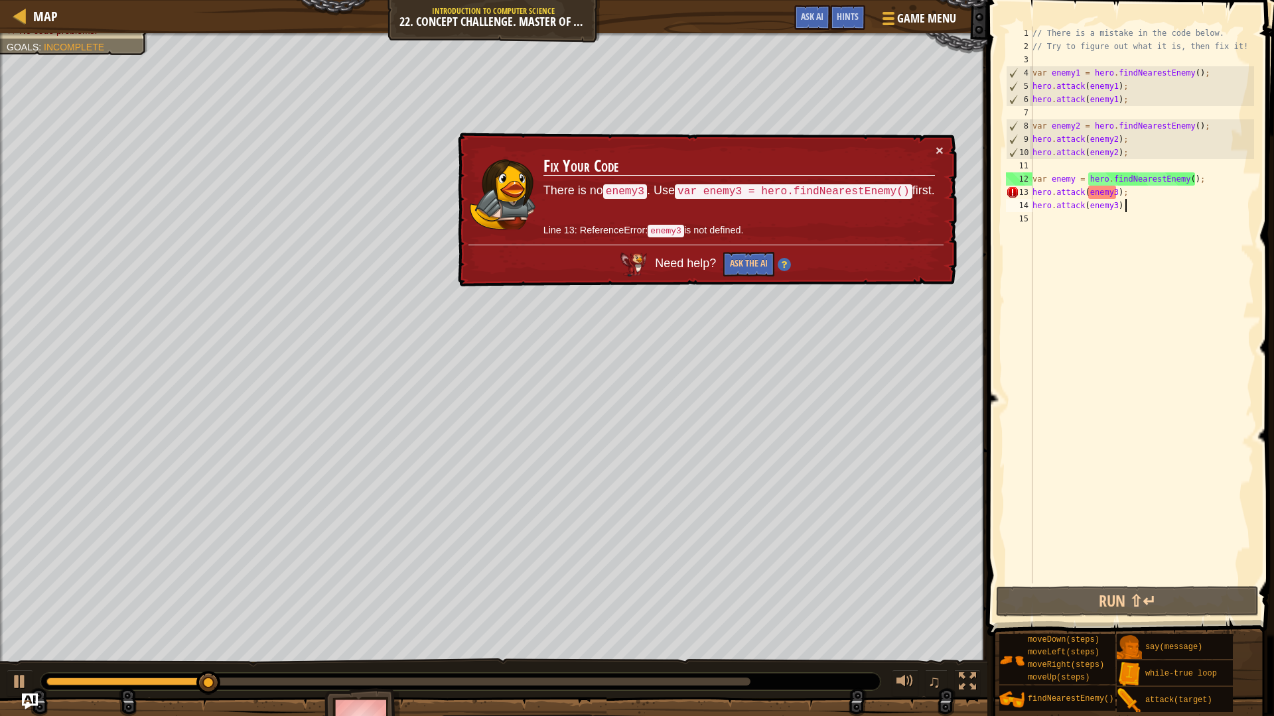
click at [1072, 178] on div "// There is a mistake in the code below. // Try to figure out what it is, then …" at bounding box center [1142, 319] width 224 height 584
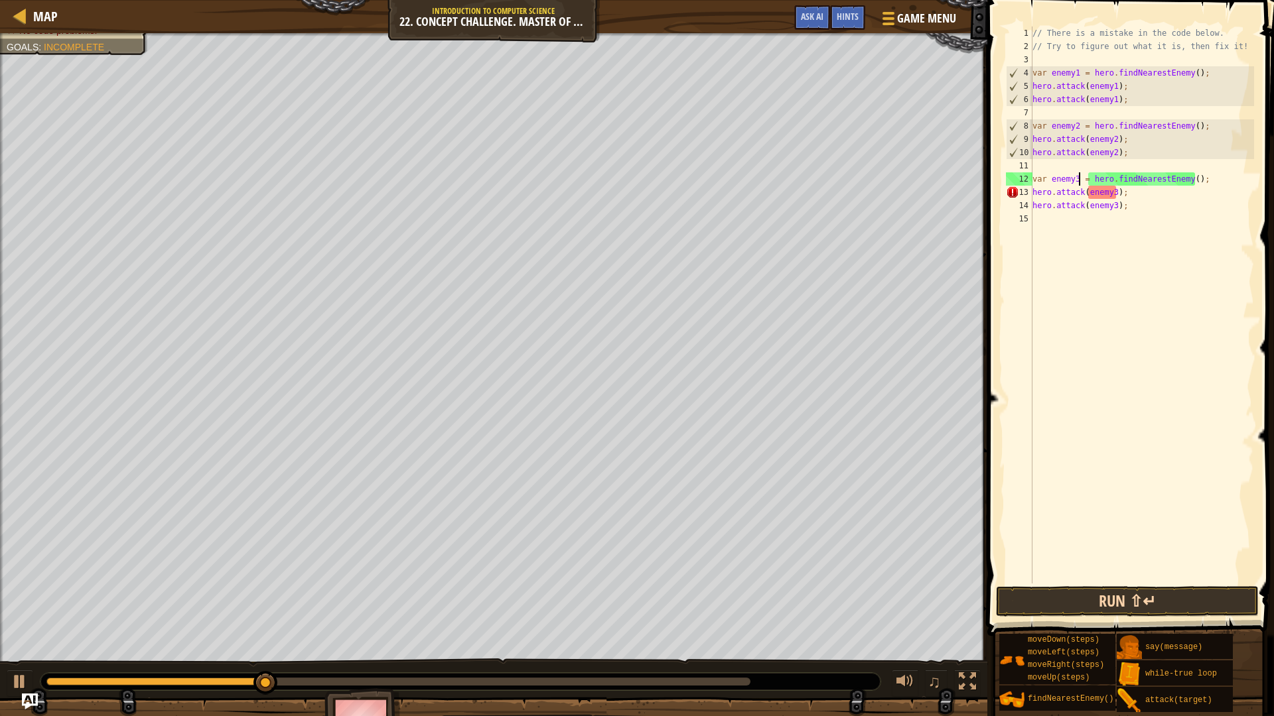
type textarea "var enemy3 = hero.findNearestEnemy();"
click at [1128, 594] on button "Run ⇧↵" at bounding box center [1127, 601] width 263 height 31
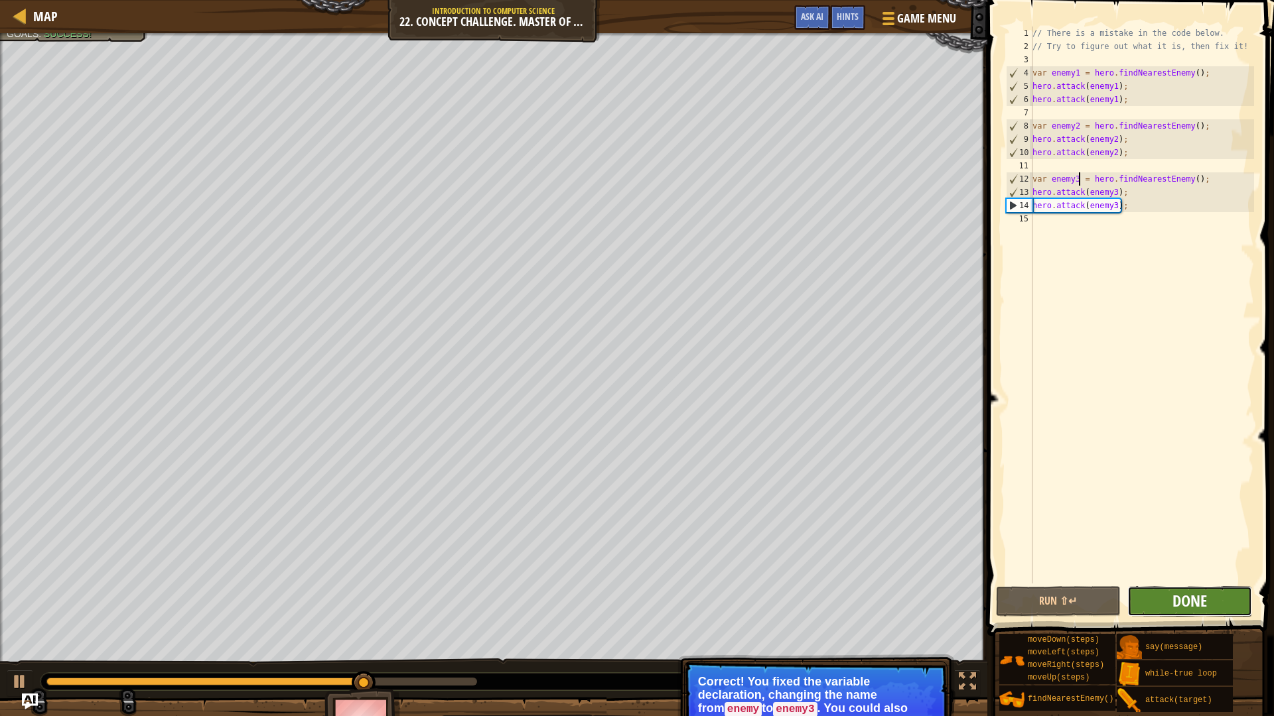
click at [1184, 599] on span "Done" at bounding box center [1189, 600] width 34 height 21
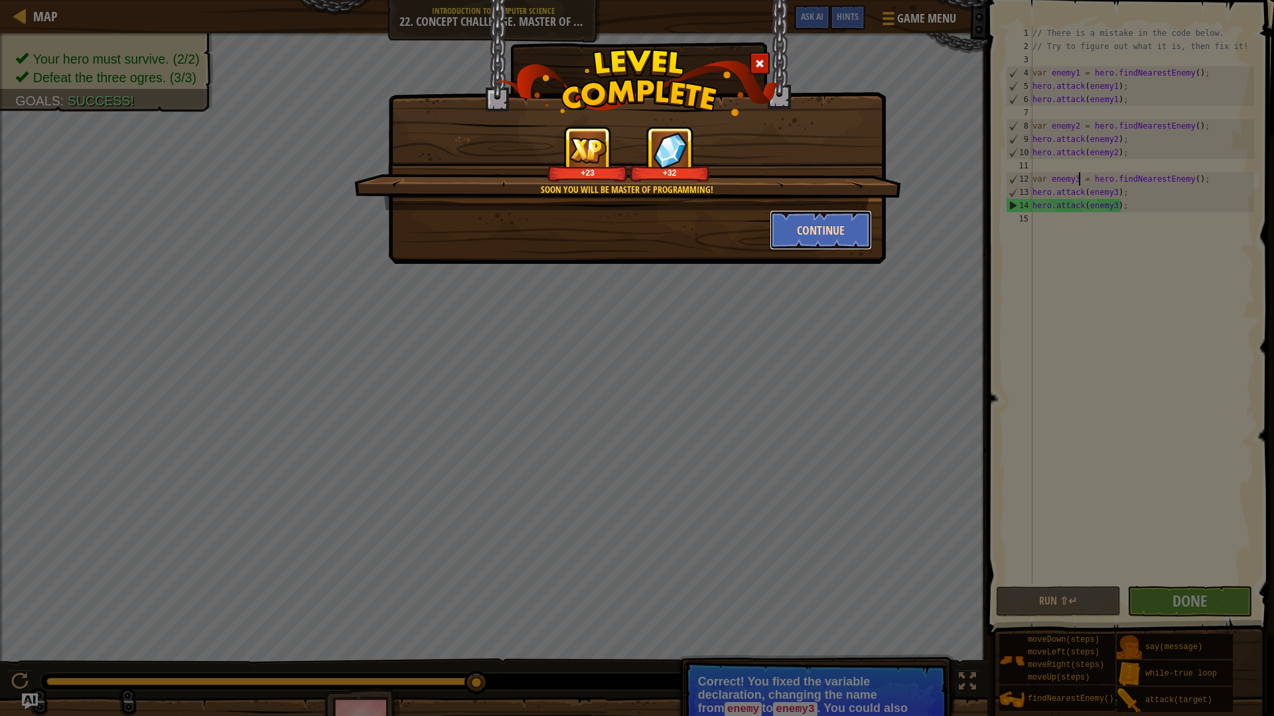
click at [822, 235] on button "Continue" at bounding box center [821, 230] width 103 height 40
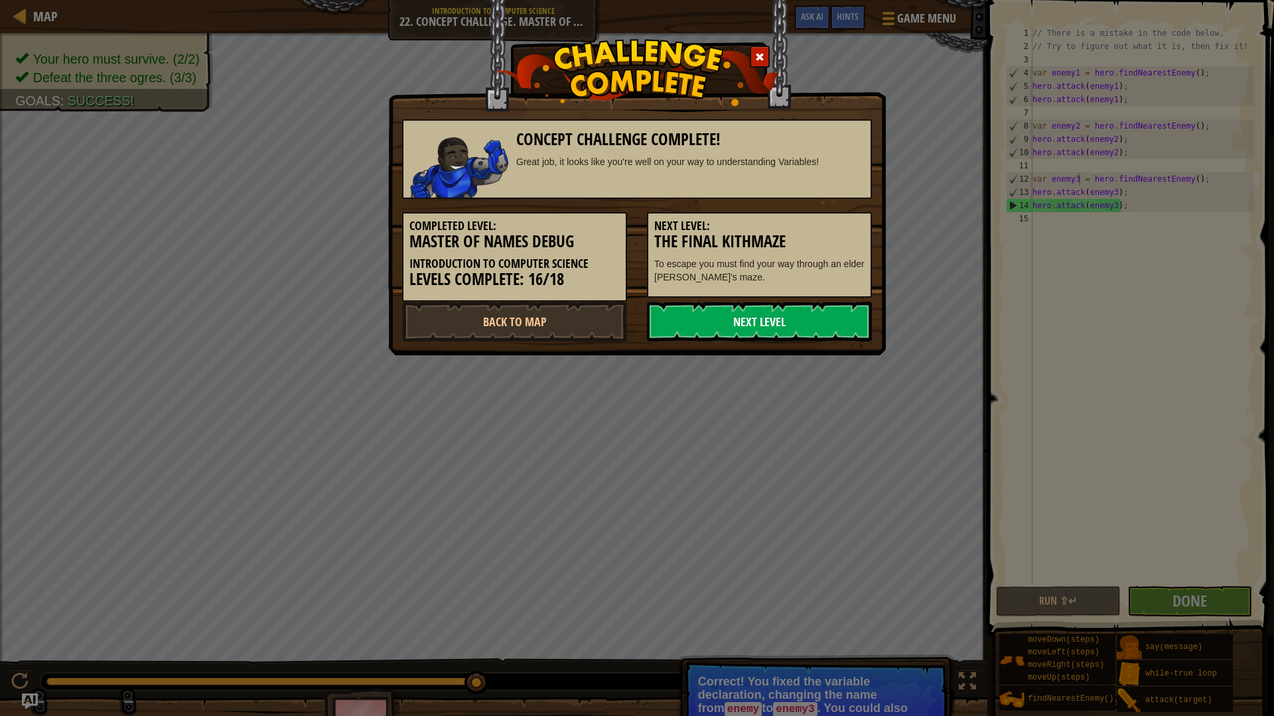
click at [760, 320] on link "Next Level" at bounding box center [759, 322] width 225 height 40
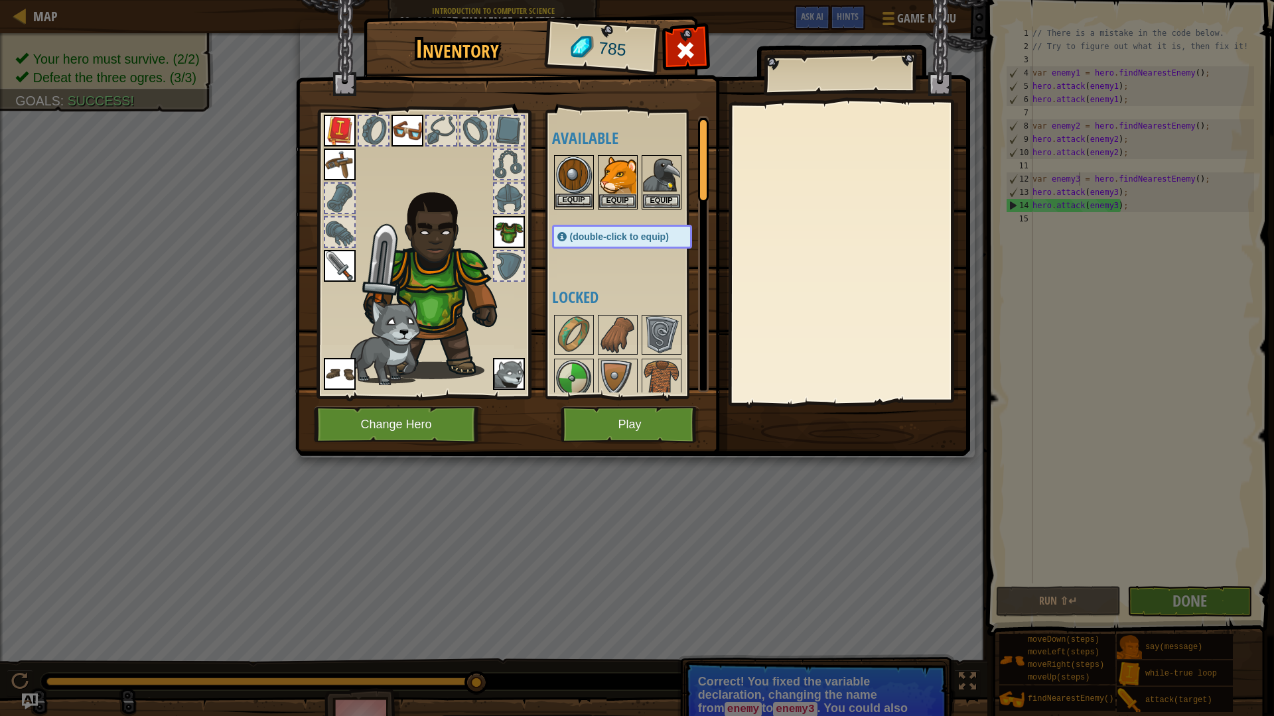
click at [561, 165] on img at bounding box center [573, 175] width 37 height 37
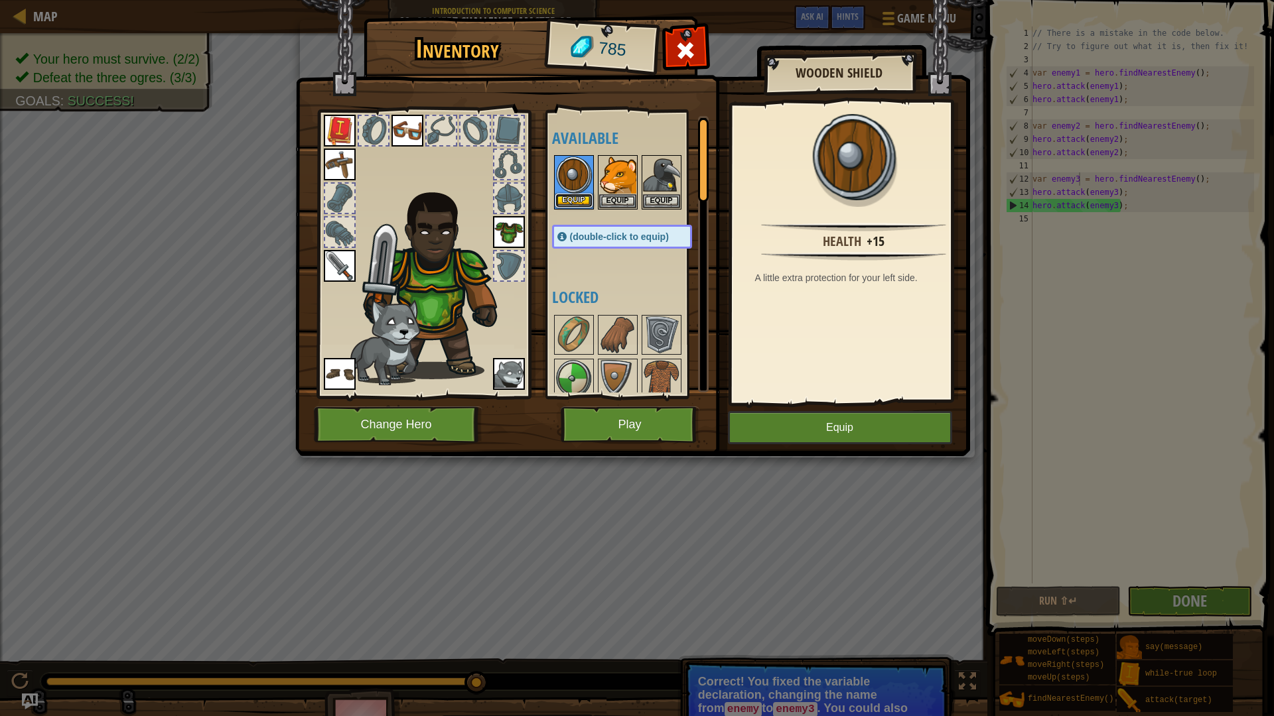
click at [559, 197] on button "Equip" at bounding box center [573, 201] width 37 height 14
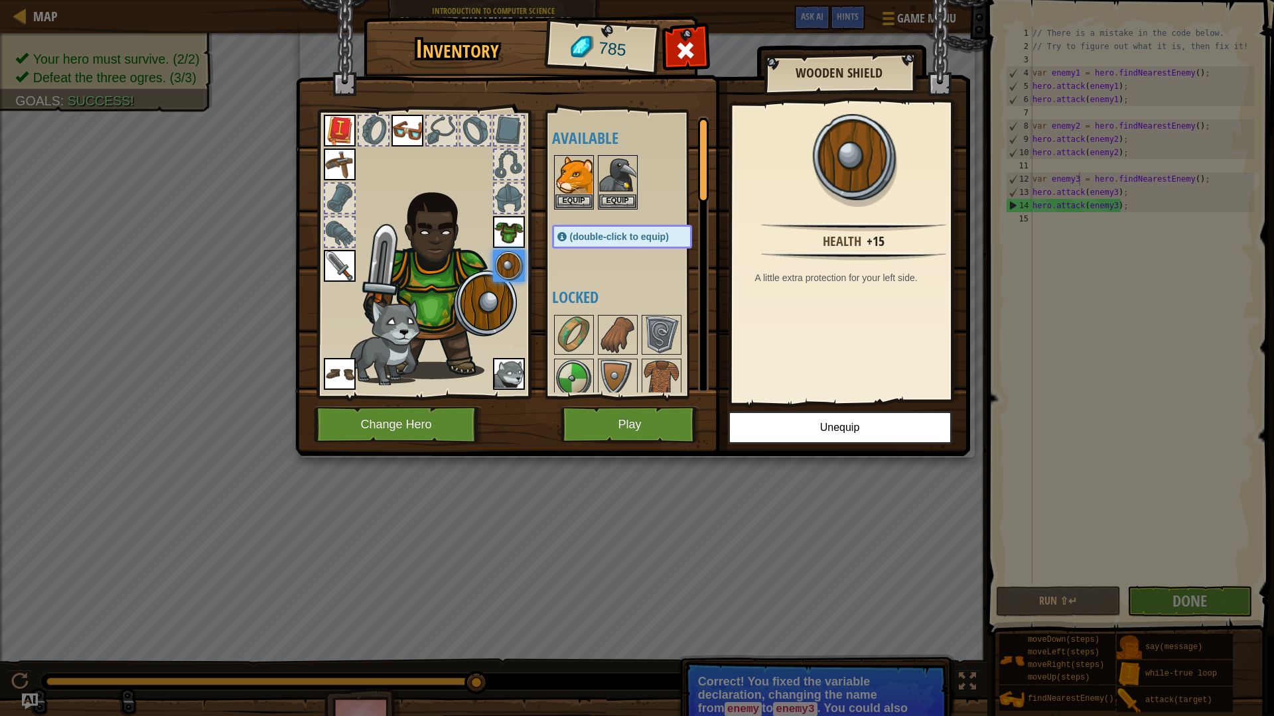
click at [505, 186] on div at bounding box center [508, 198] width 29 height 29
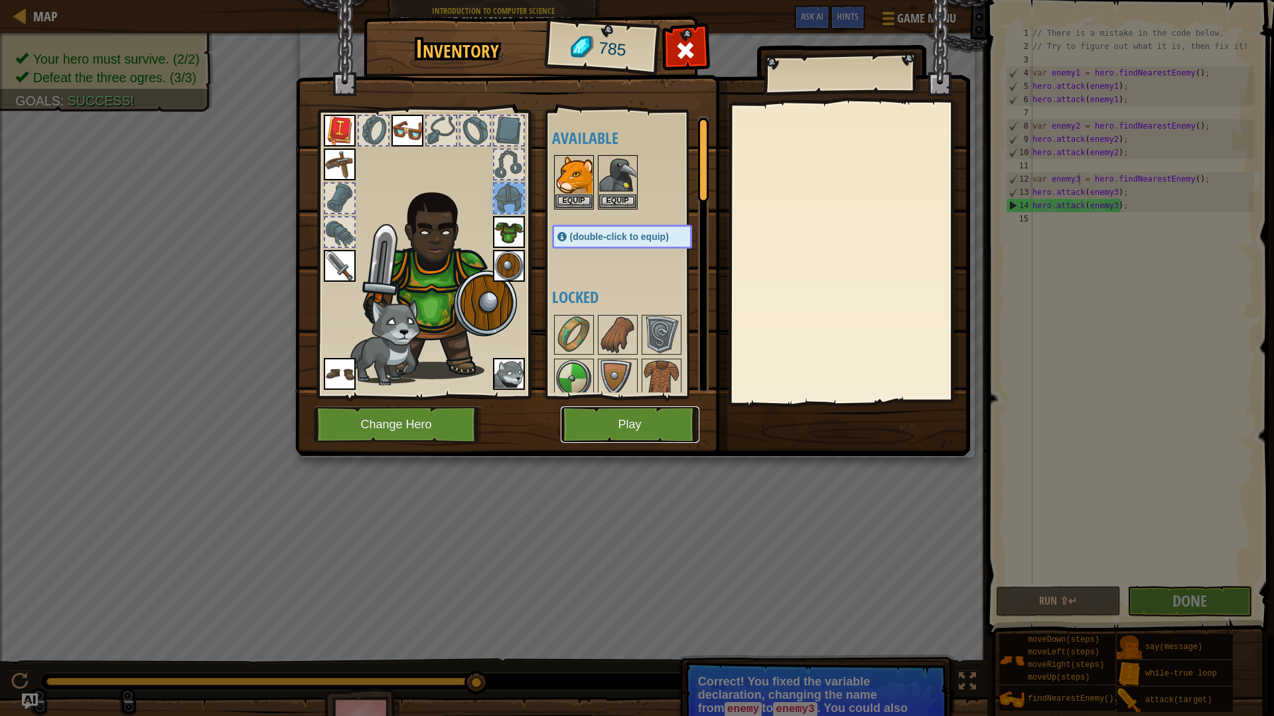
click at [657, 430] on button "Play" at bounding box center [630, 425] width 139 height 36
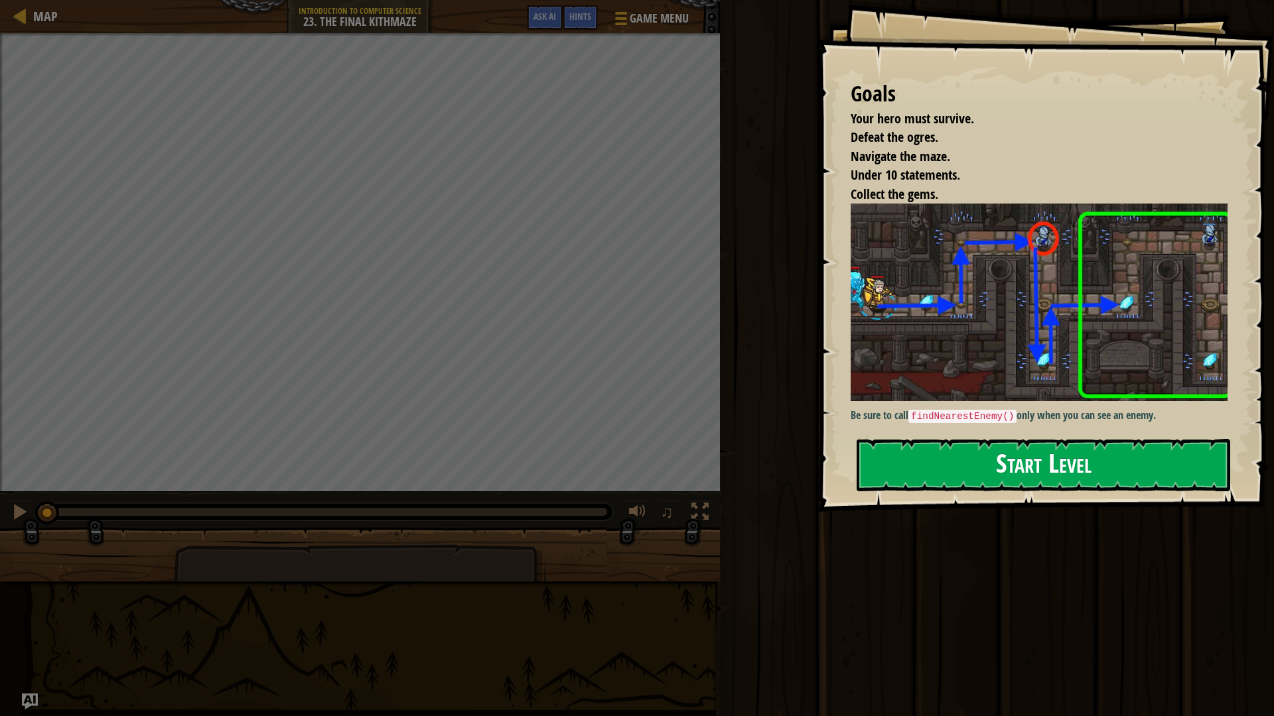
click at [1148, 441] on button "Start Level" at bounding box center [1042, 465] width 373 height 52
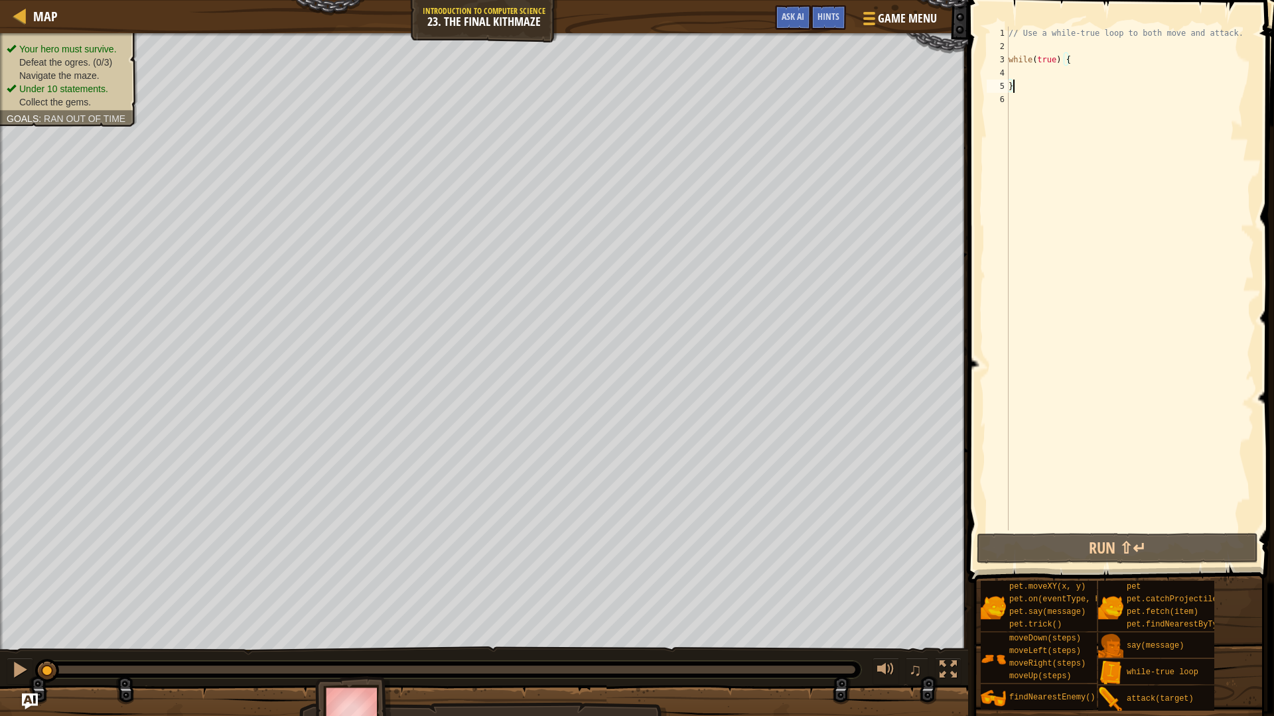
click at [1073, 70] on div "// Use a while-true loop to both move and attack. while ( true ) { }" at bounding box center [1130, 292] width 248 height 531
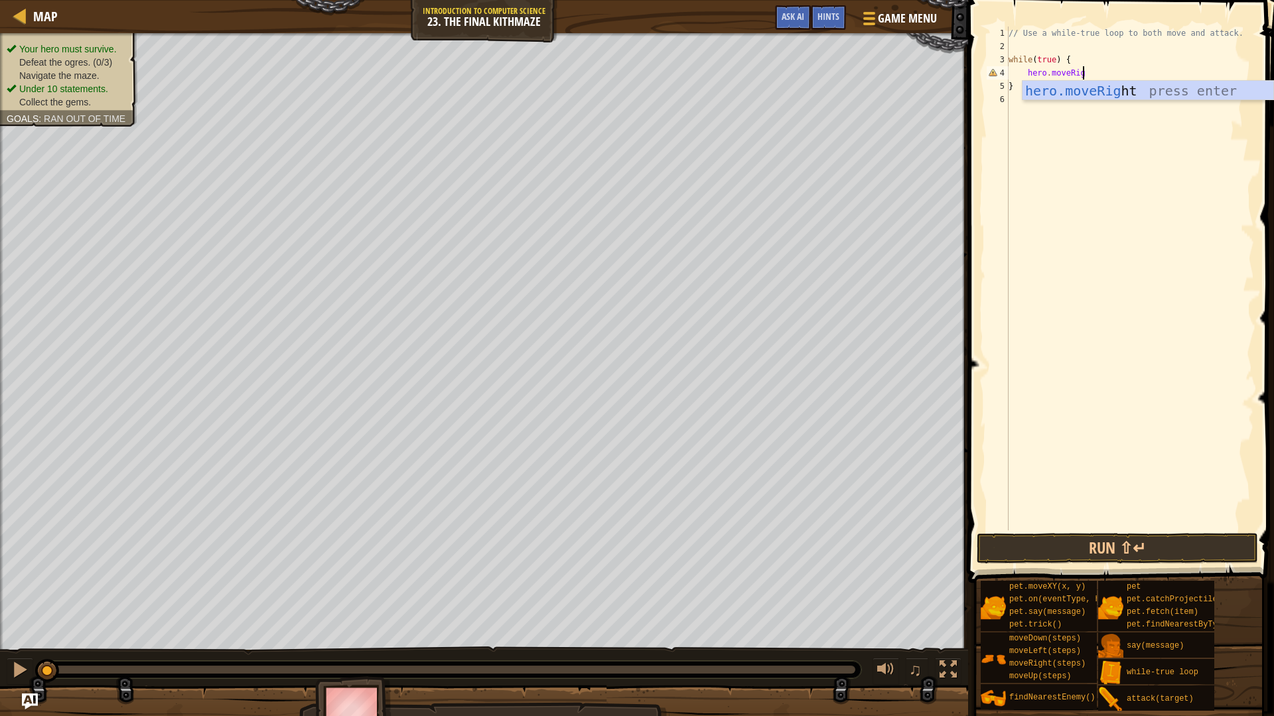
scroll to position [6, 11]
type textarea "hero.moveRight(1);"
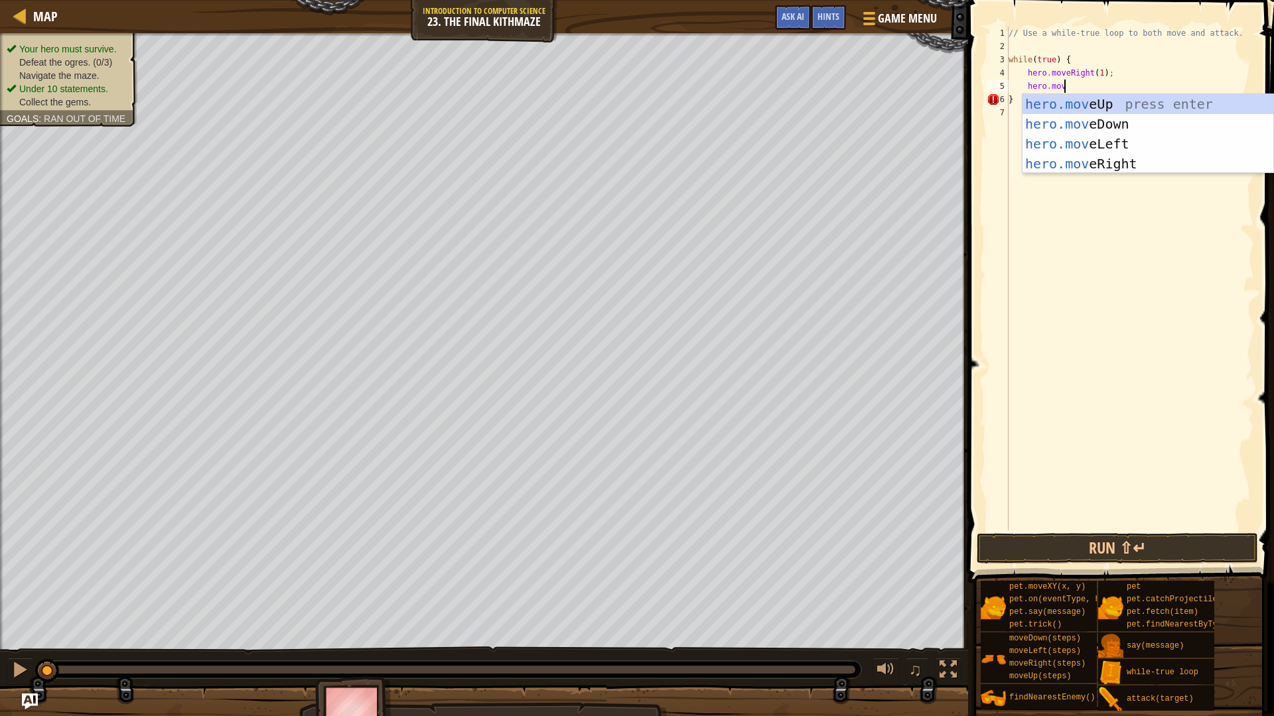
scroll to position [6, 8]
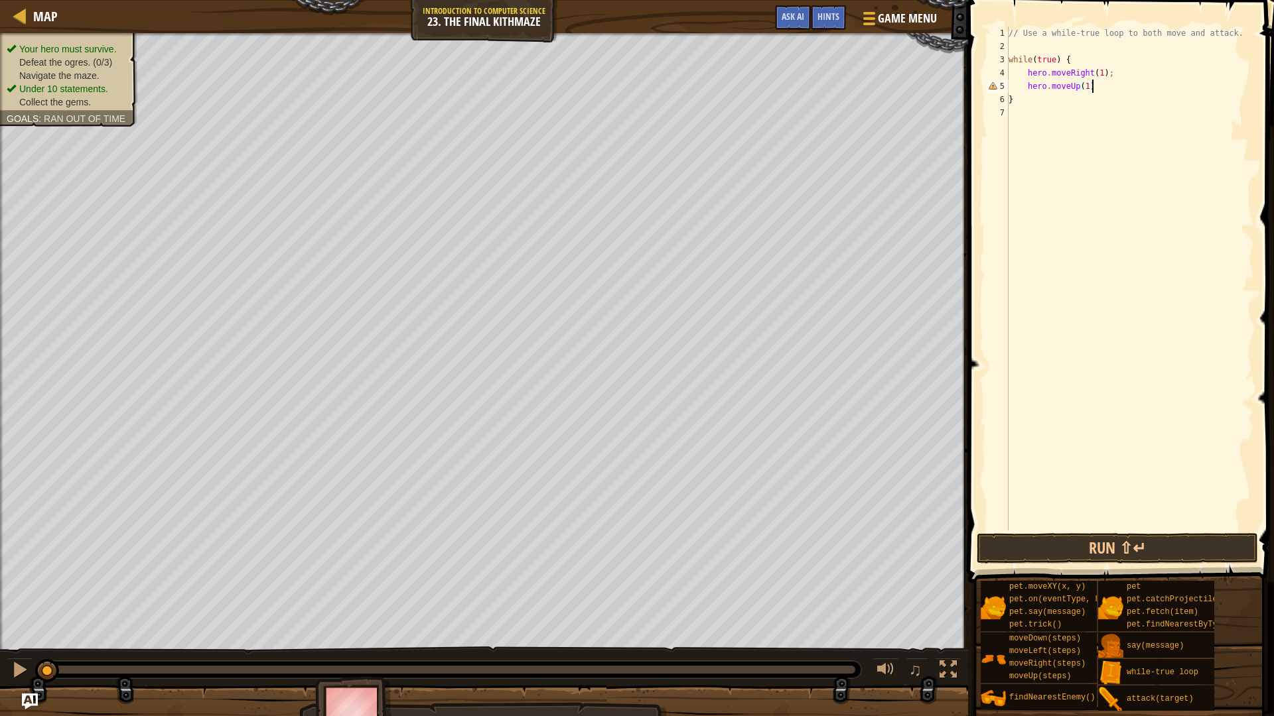
type textarea "hero.moveUp(1);"
click at [821, 20] on span "Hints" at bounding box center [828, 16] width 22 height 13
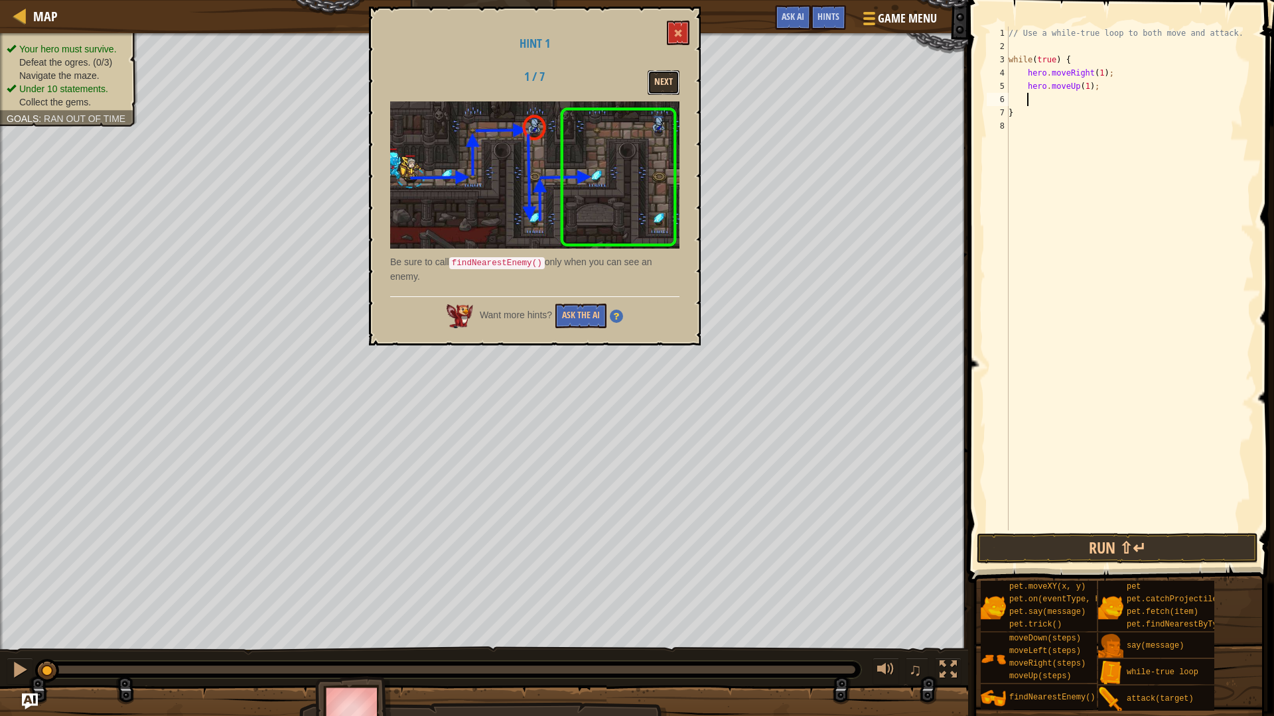
click at [658, 80] on button "Next" at bounding box center [663, 82] width 32 height 25
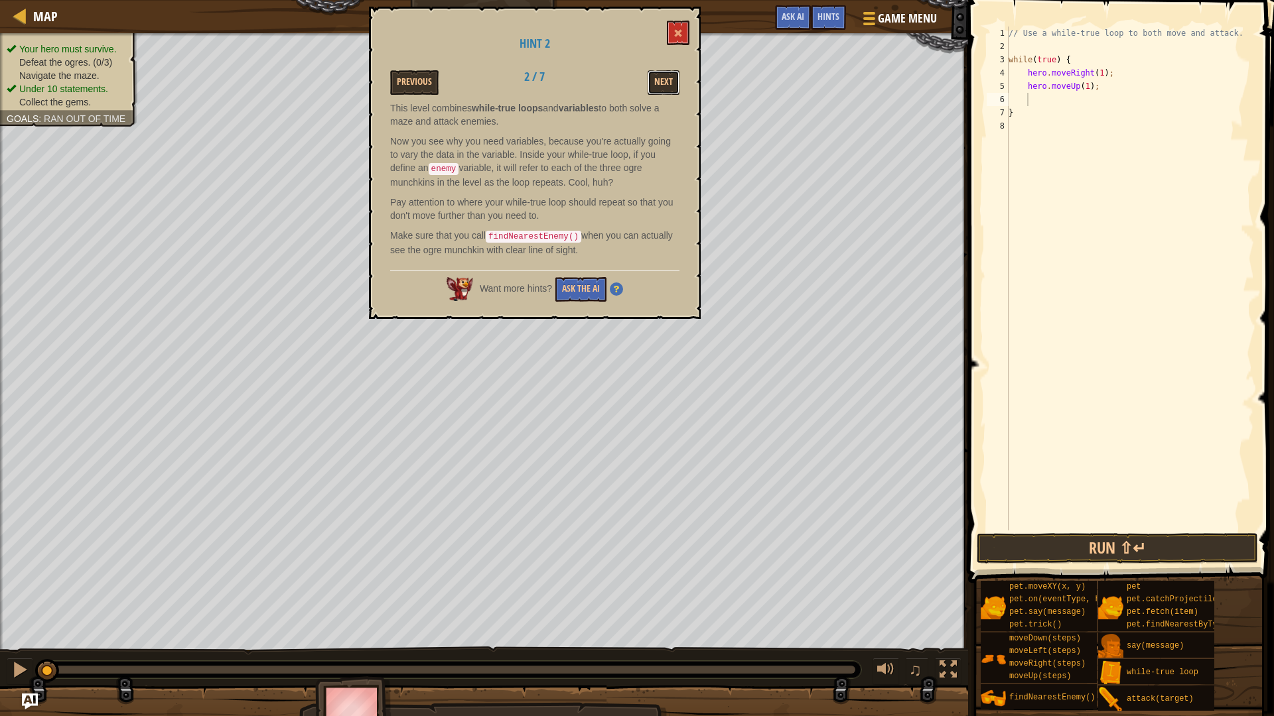
click at [658, 80] on button "Next" at bounding box center [663, 82] width 32 height 25
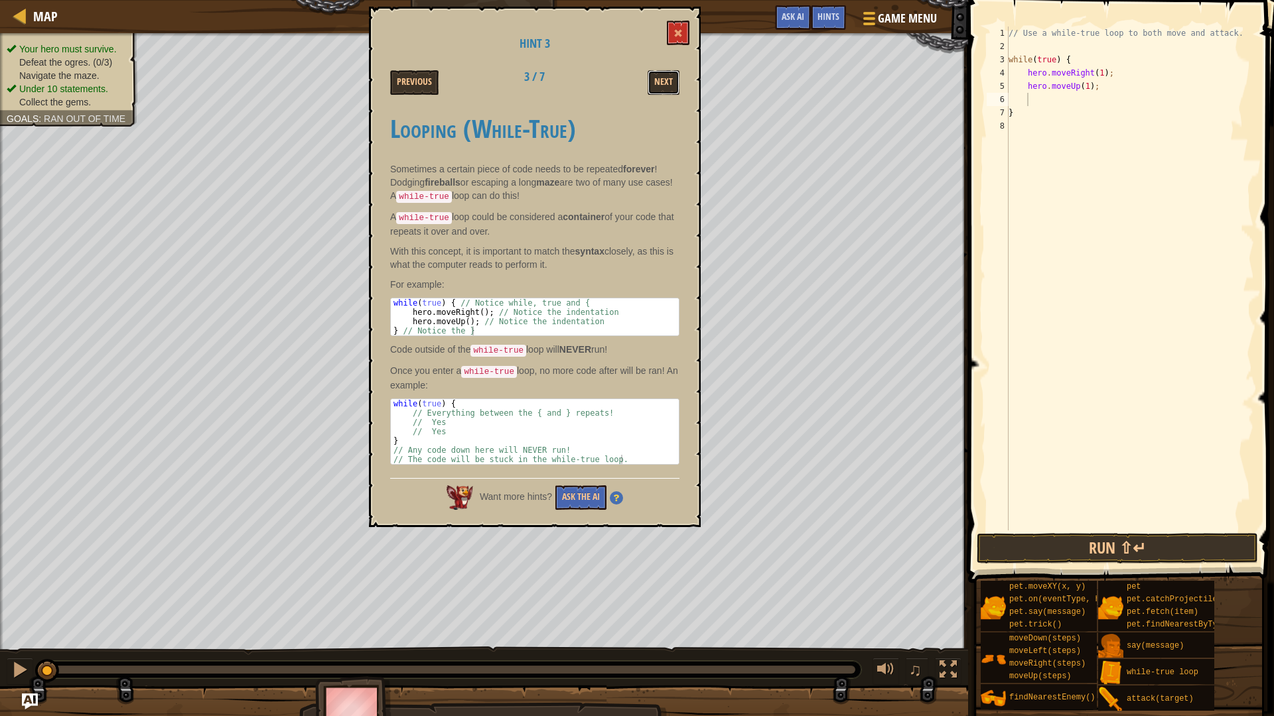
click at [658, 80] on button "Next" at bounding box center [663, 82] width 32 height 25
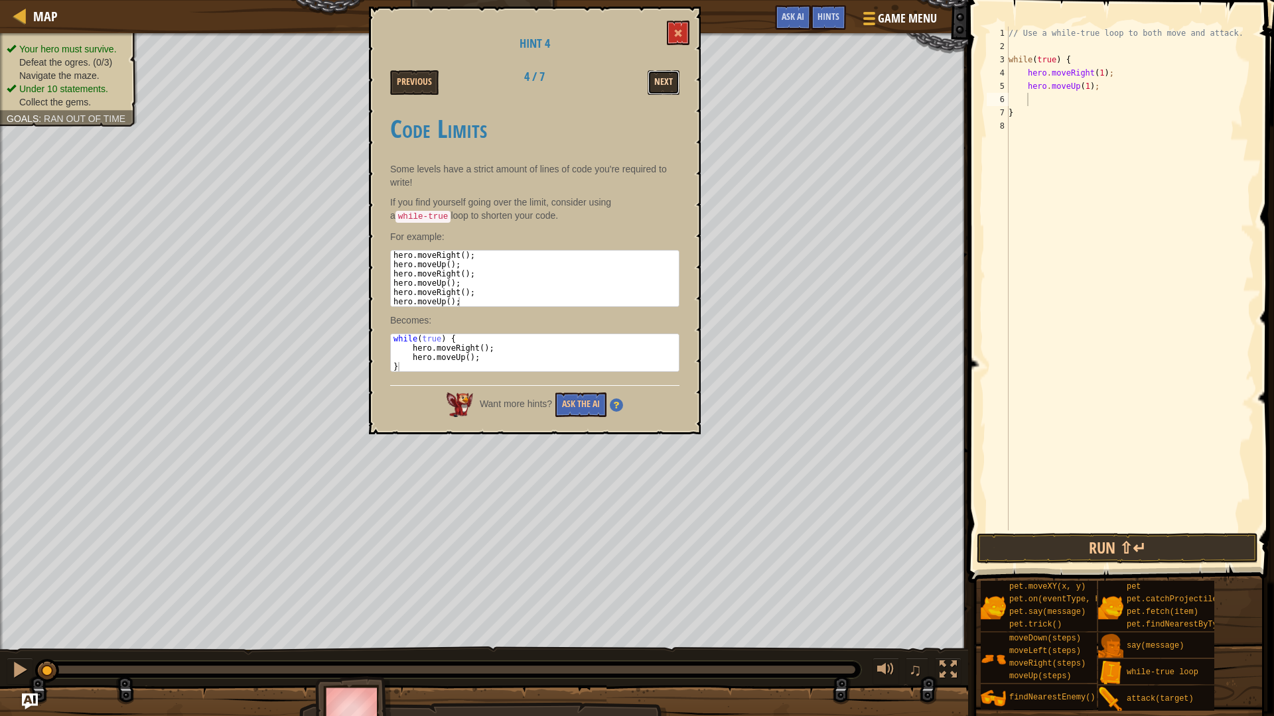
click at [662, 77] on button "Next" at bounding box center [663, 82] width 32 height 25
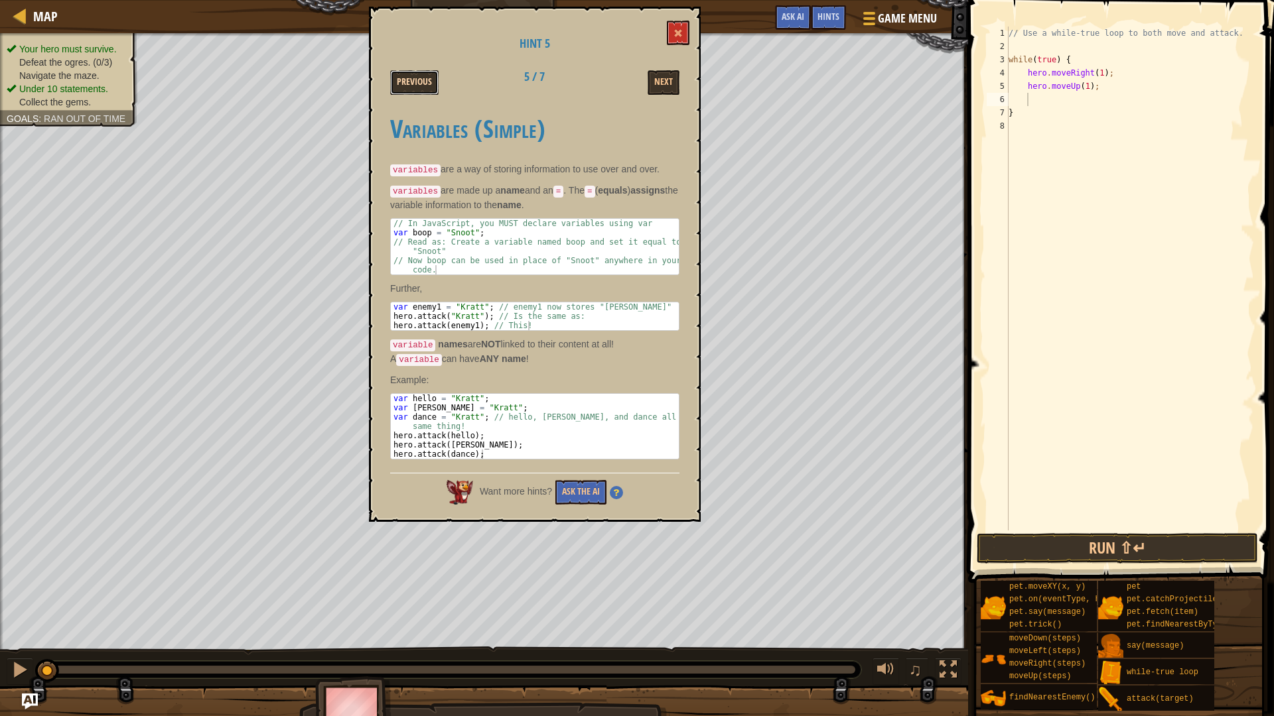
click at [422, 82] on button "Previous" at bounding box center [414, 82] width 48 height 25
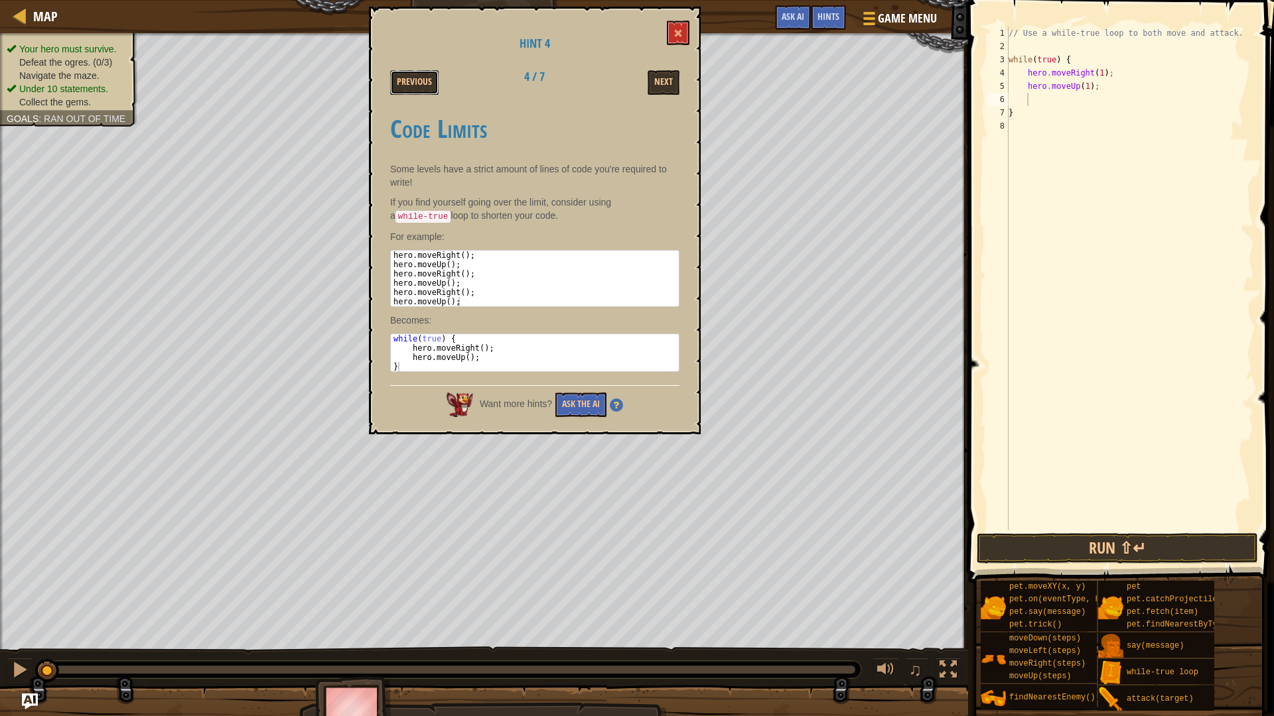
click at [422, 82] on button "Previous" at bounding box center [414, 82] width 48 height 25
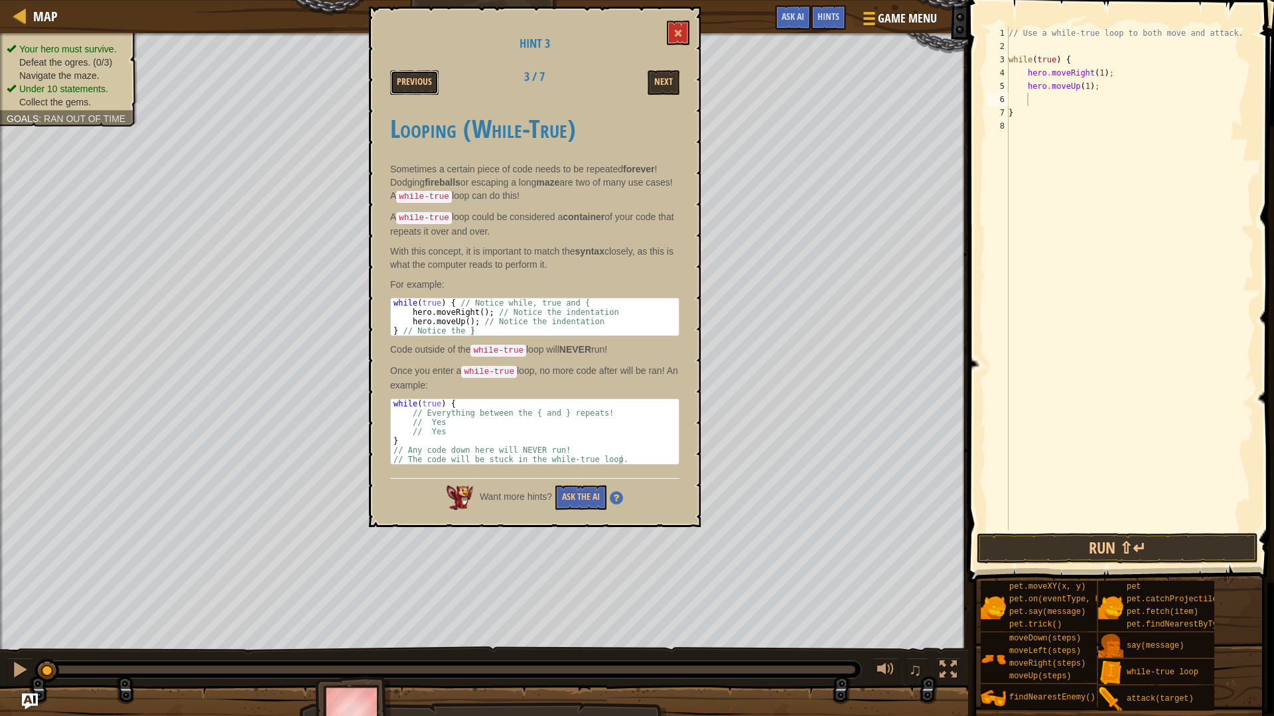
click at [422, 82] on button "Previous" at bounding box center [414, 82] width 48 height 25
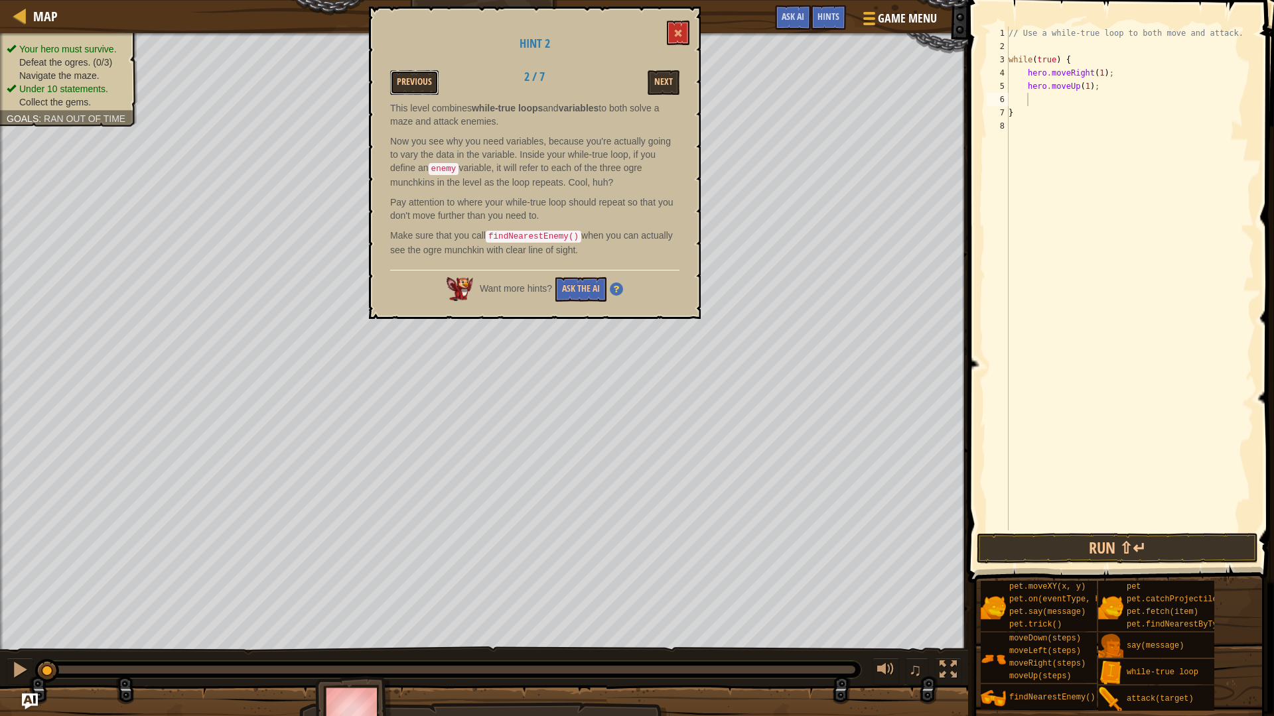
click at [422, 82] on button "Previous" at bounding box center [414, 82] width 48 height 25
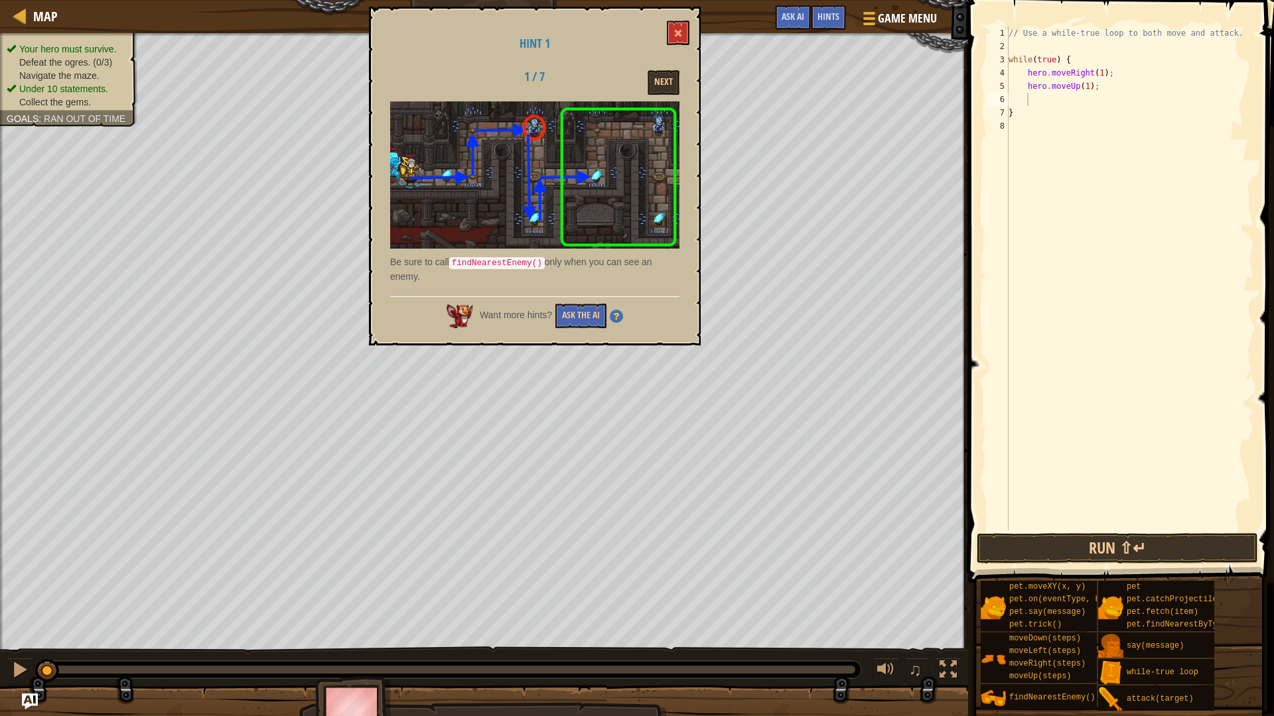
click at [1055, 100] on div "// Use a while-true loop to both move and attack. while ( true ) { hero . moveR…" at bounding box center [1130, 292] width 248 height 531
click at [1062, 44] on div "// Use a while-true loop to both move and attack. while ( true ) { hero . moveR…" at bounding box center [1130, 292] width 248 height 531
click at [673, 87] on button "Next" at bounding box center [663, 82] width 32 height 25
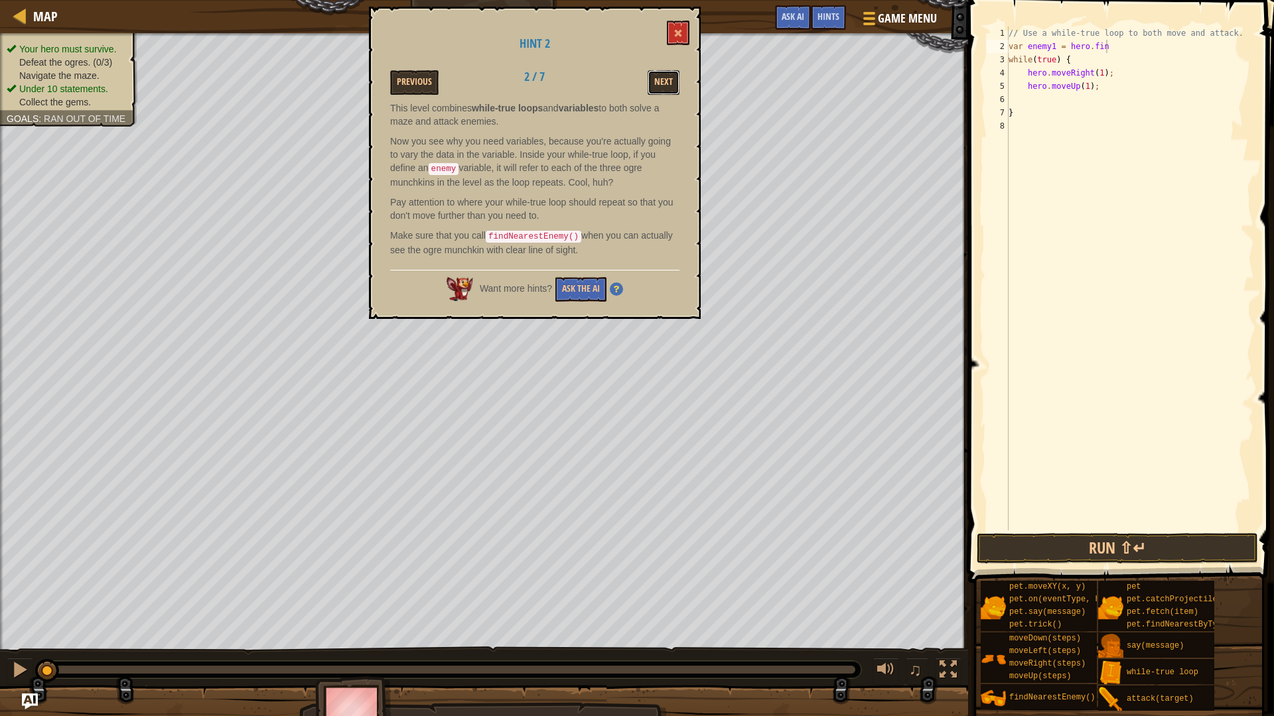
click at [673, 87] on button "Next" at bounding box center [663, 82] width 32 height 25
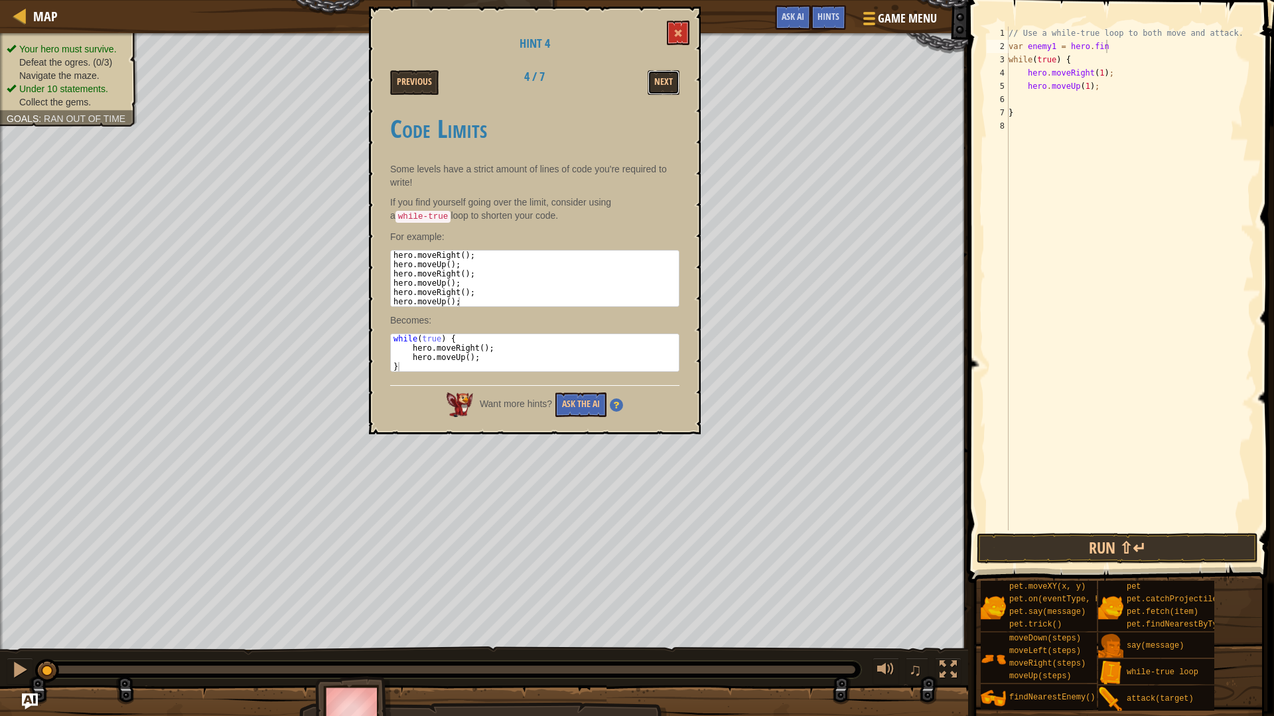
click at [673, 87] on button "Next" at bounding box center [663, 82] width 32 height 25
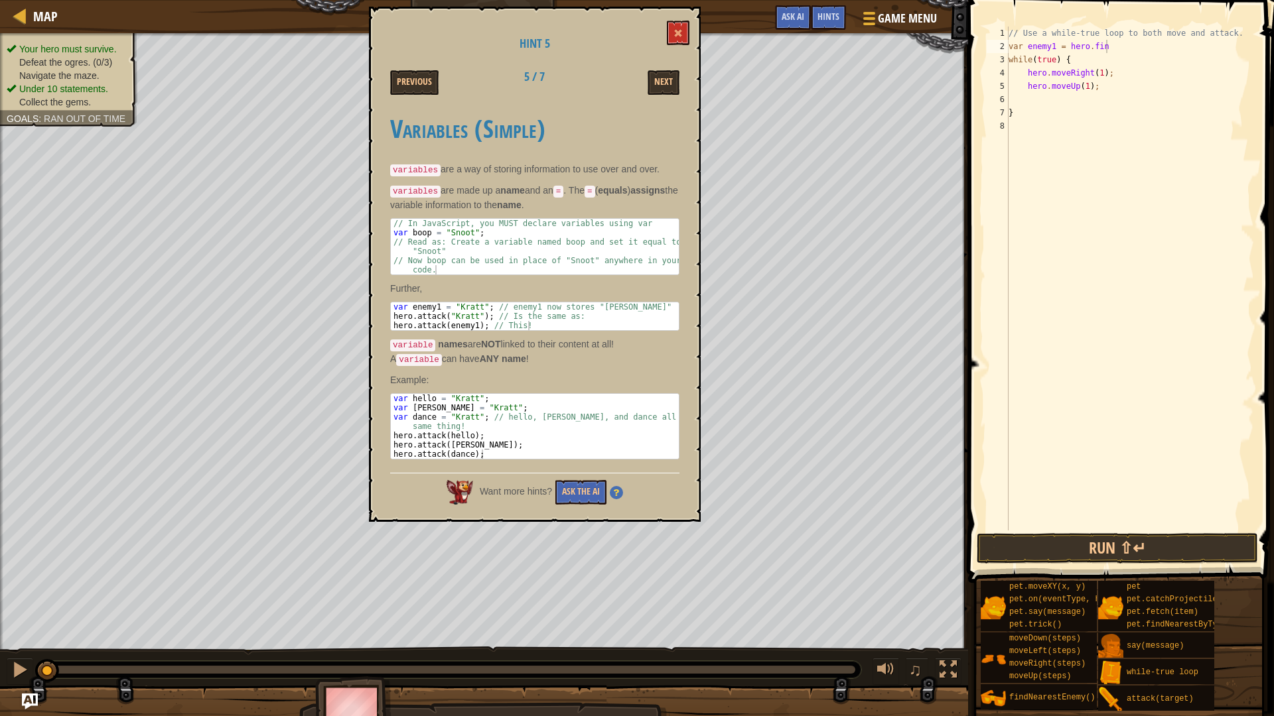
click at [673, 87] on button "Next" at bounding box center [663, 82] width 32 height 25
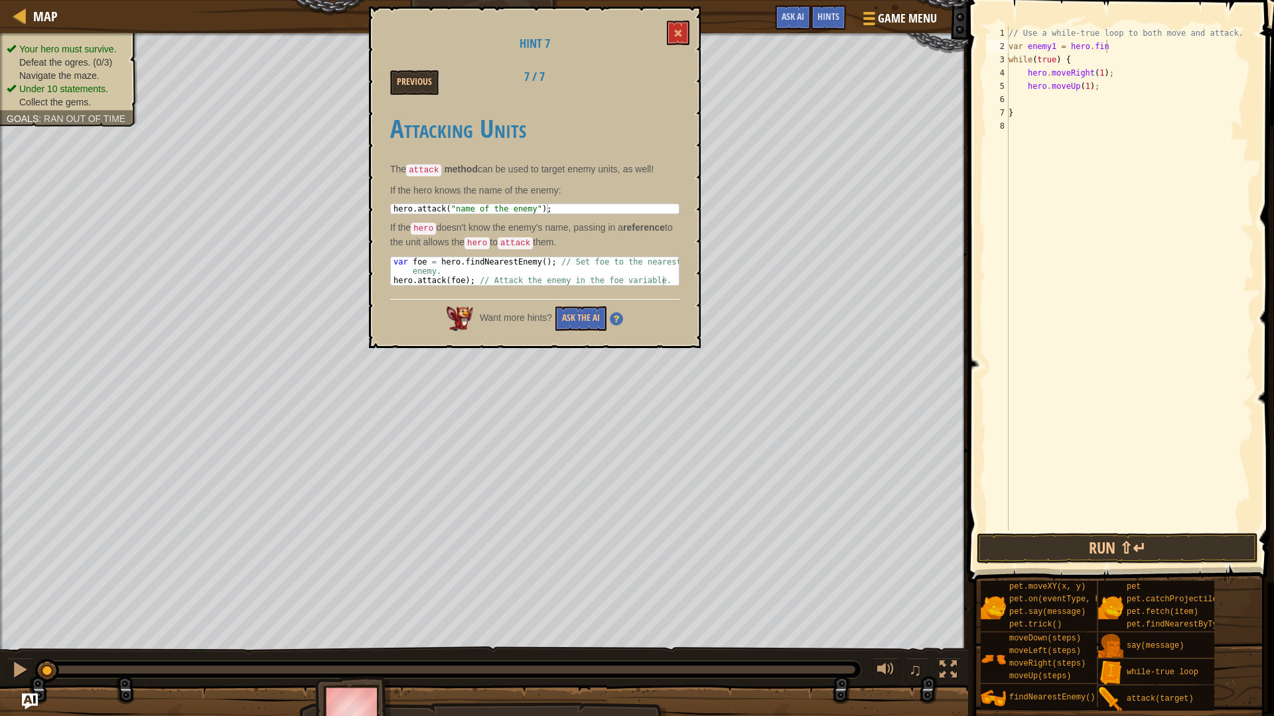
click at [665, 29] on div "Hint 7 Previous 7 / 7 Attacking Units The attack method can be used to target e…" at bounding box center [535, 178] width 332 height 342
drag, startPoint x: 682, startPoint y: 25, endPoint x: 738, endPoint y: 35, distance: 57.4
click at [682, 24] on button at bounding box center [678, 33] width 23 height 25
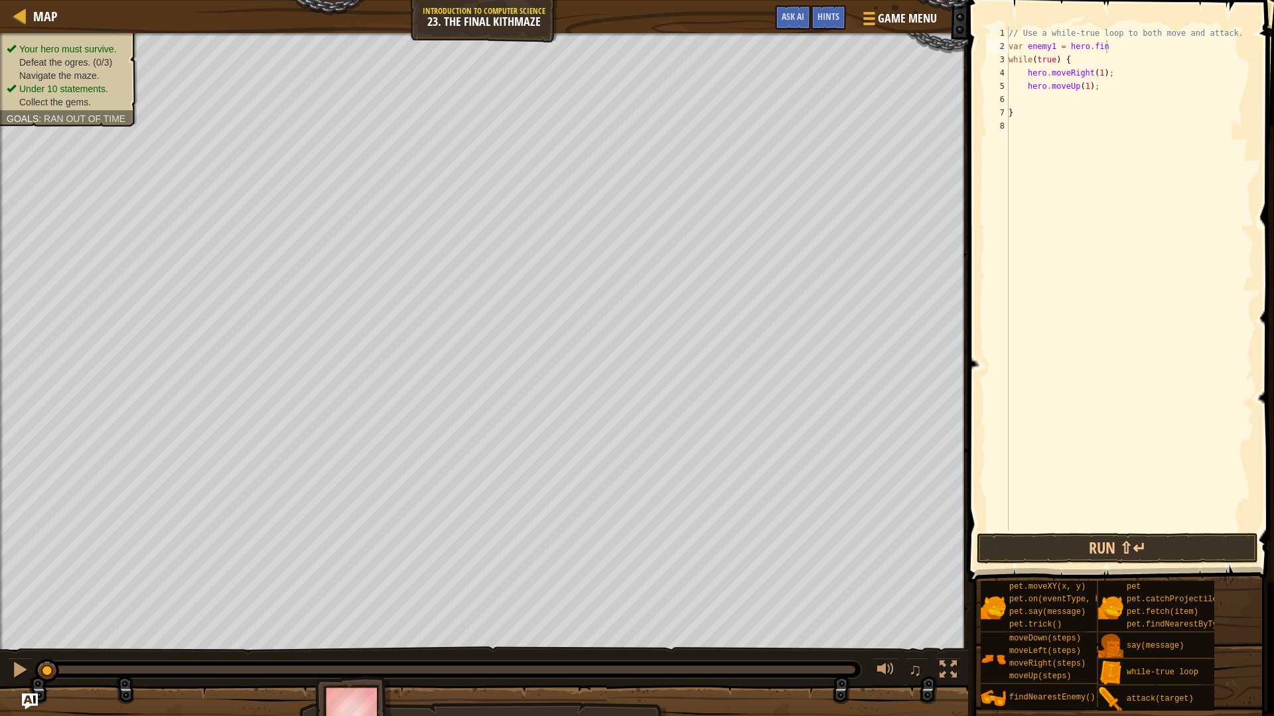
click at [1164, 46] on div "// Use a while-true loop to both move and attack. var enemy1 = hero . fin while…" at bounding box center [1130, 292] width 248 height 531
type textarea "var enemy1 = hero.findNearestEnemy;"
click at [1051, 123] on div "// Use a while-true loop to both move and attack. var enemy1 = hero . findNeare…" at bounding box center [1130, 292] width 248 height 531
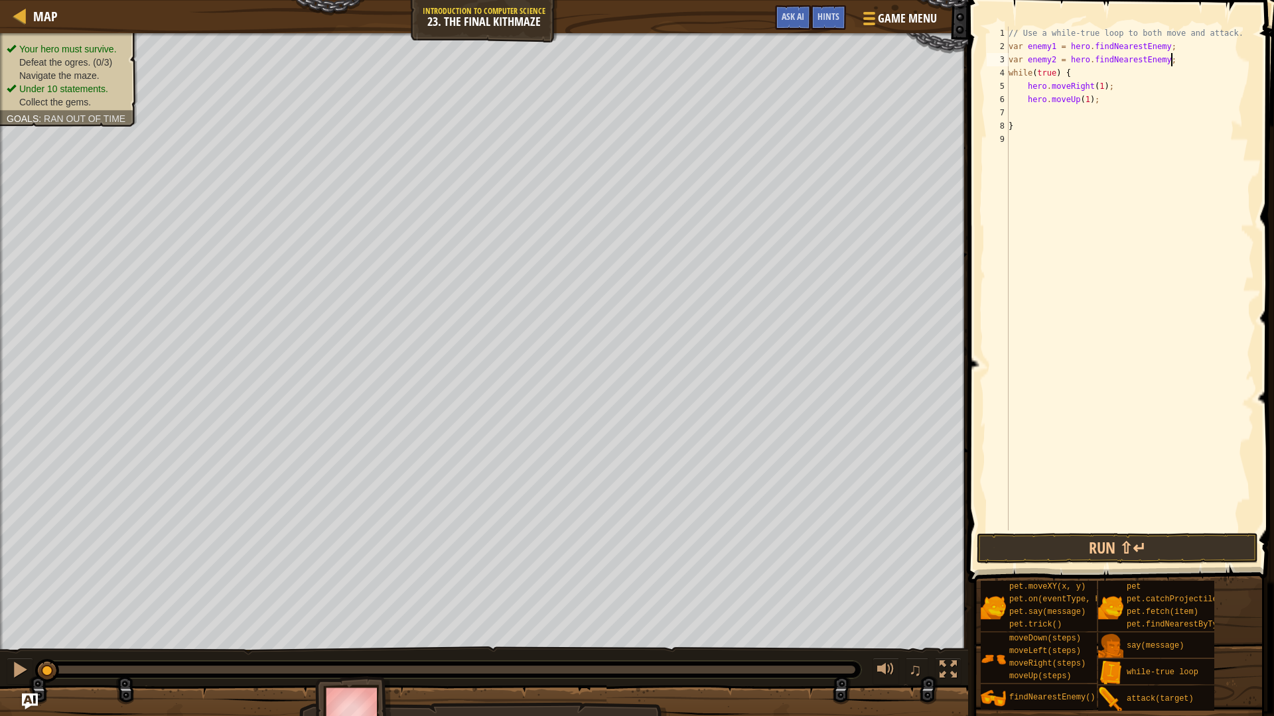
type textarea "}"
click at [1052, 116] on div "// Use a while-true loop to both move and attack. var enemy1 = hero . findNeare…" at bounding box center [1130, 292] width 248 height 531
type textarea "hero.attack(enemy1);"
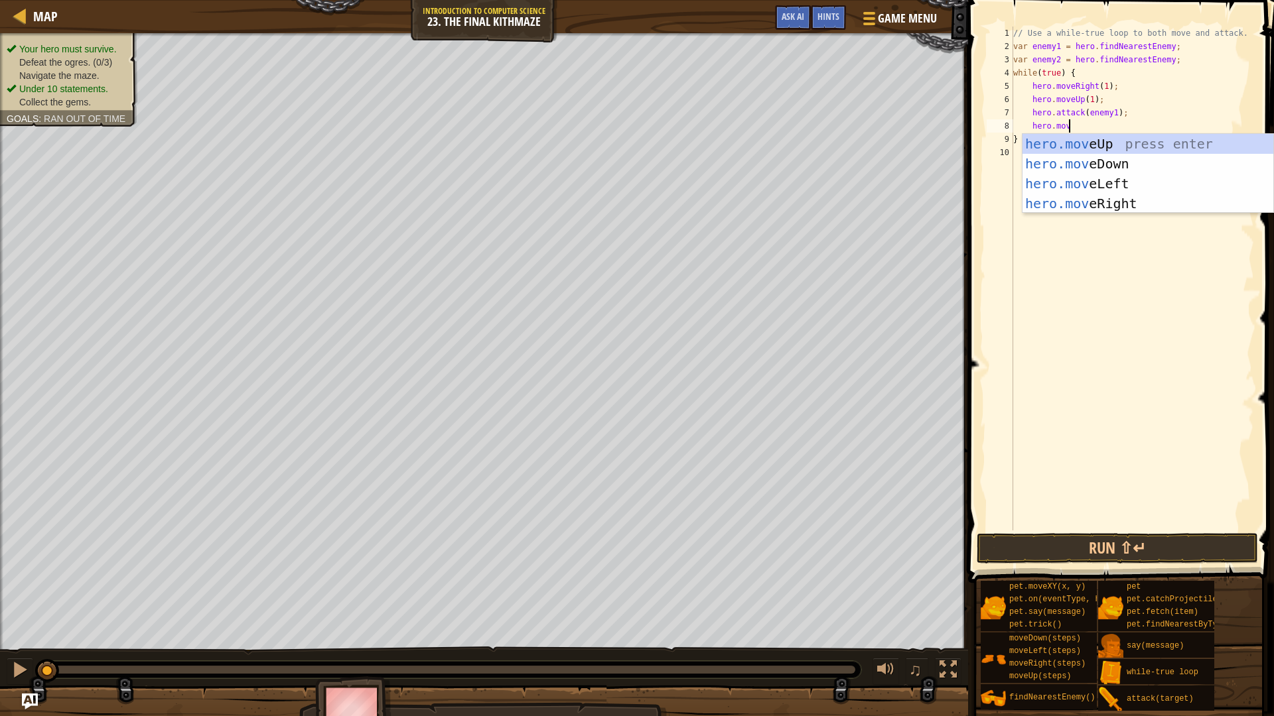
scroll to position [6, 8]
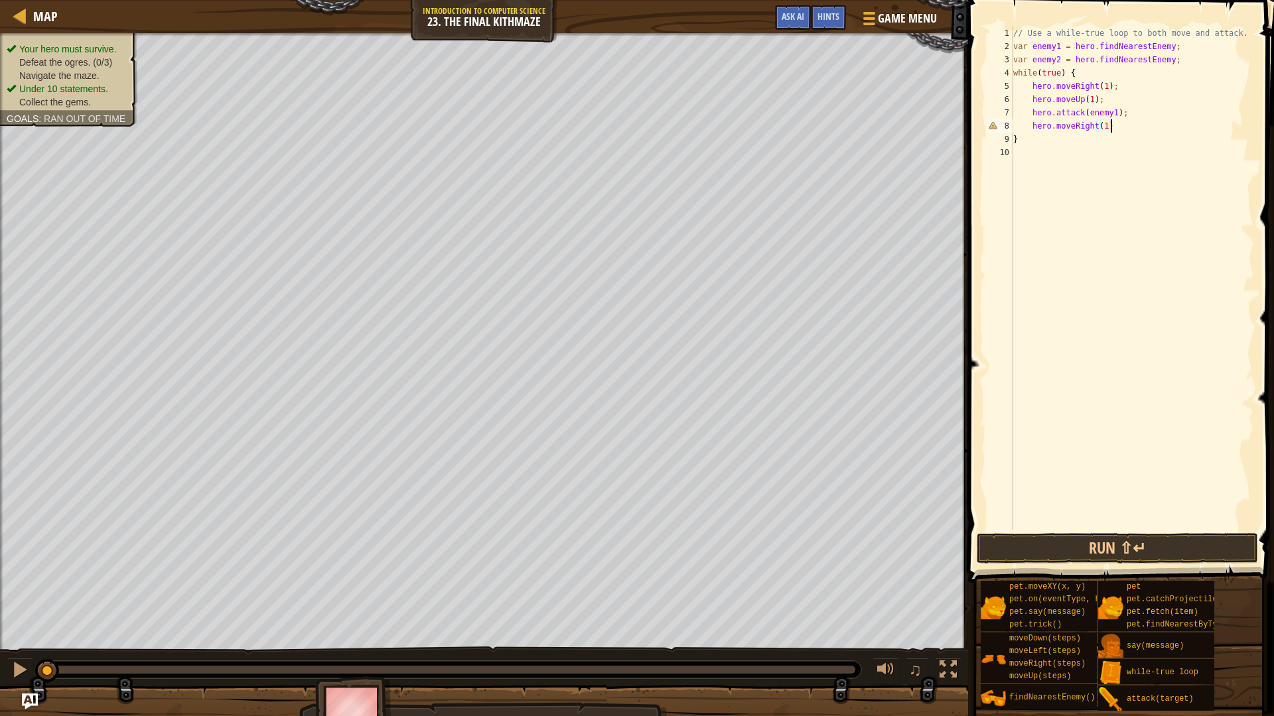
type textarea "hero.moveRight(1);"
type textarea "hero.moveDown(2);"
click at [1109, 551] on button "Run ⇧↵" at bounding box center [1117, 548] width 281 height 31
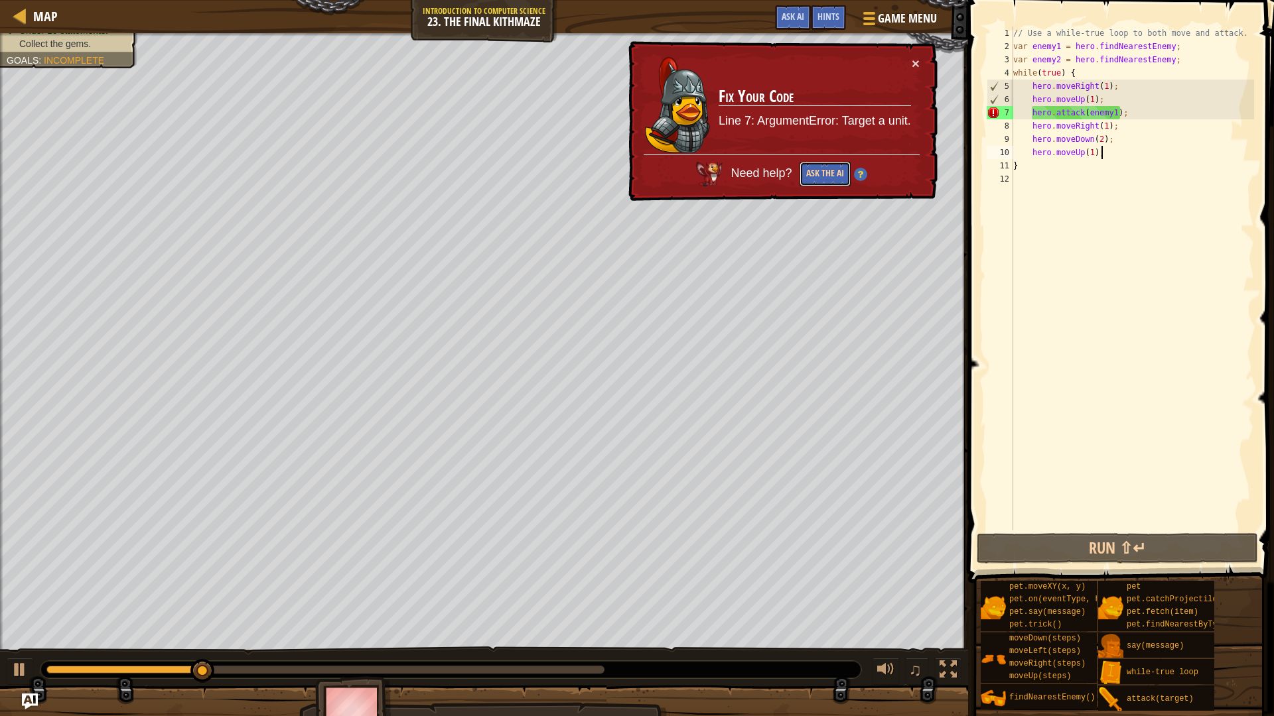
click at [829, 168] on button "Ask the AI" at bounding box center [824, 174] width 51 height 25
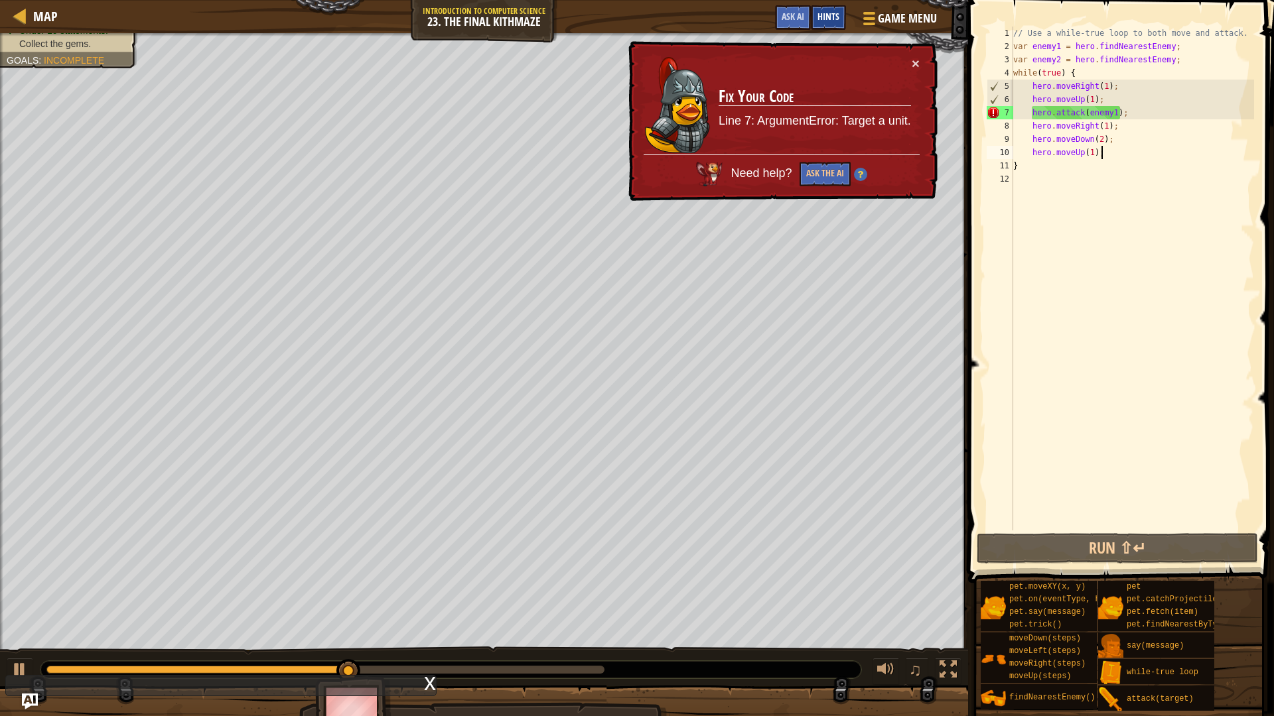
click at [831, 21] on span "Hints" at bounding box center [828, 16] width 22 height 13
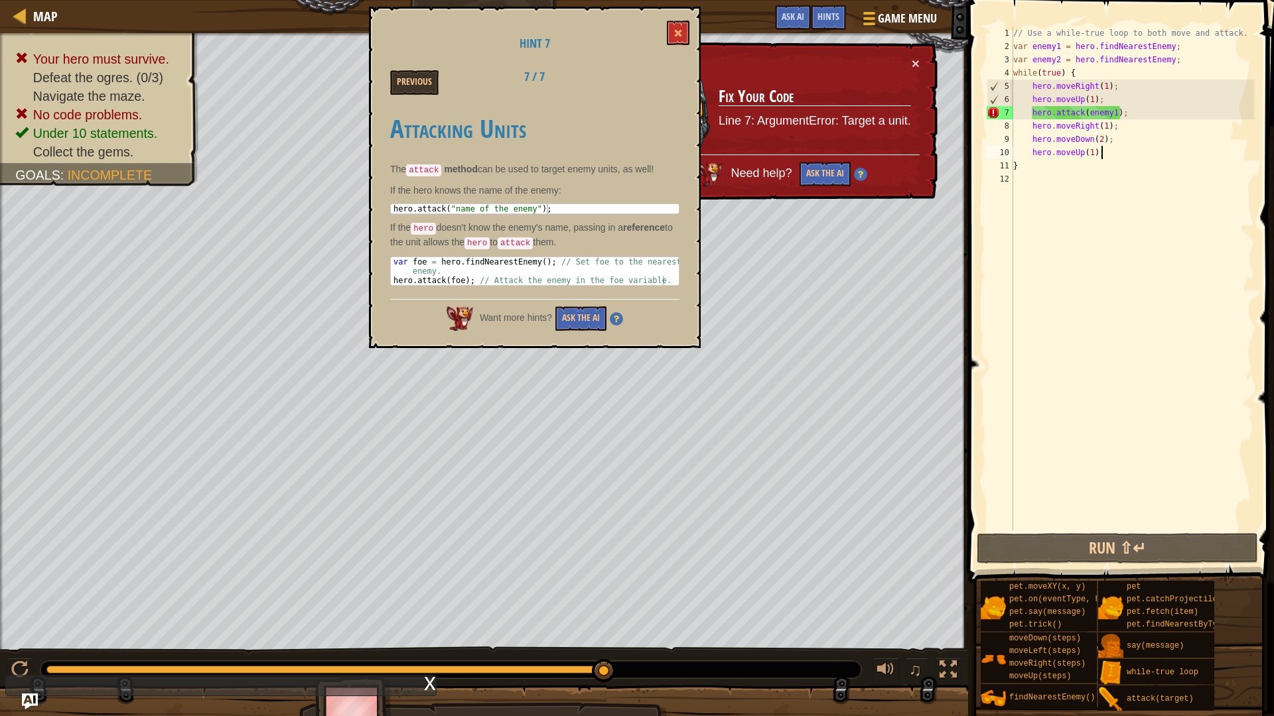
drag, startPoint x: 1184, startPoint y: 45, endPoint x: 1166, endPoint y: 44, distance: 17.9
click at [1181, 45] on div "// Use a while-true loop to both move and attack. var enemy1 = hero . findNeare…" at bounding box center [1131, 292] width 243 height 531
click at [1170, 46] on div "// Use a while-true loop to both move and attack. var enemy1 = hero . findNeare…" at bounding box center [1131, 292] width 243 height 531
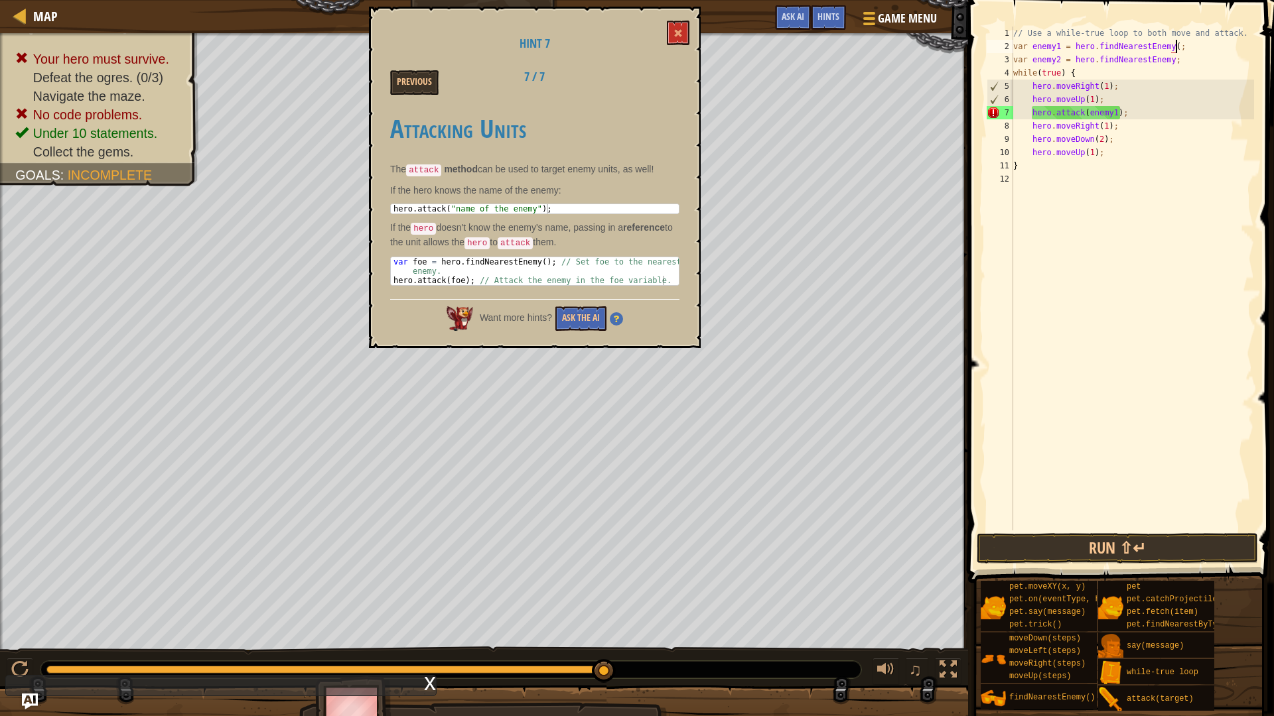
scroll to position [6, 24]
click at [1167, 62] on div "// Use a while-true loop to both move and attack. var enemy1 = hero . findNeare…" at bounding box center [1131, 292] width 243 height 531
drag, startPoint x: 1170, startPoint y: 62, endPoint x: 1191, endPoint y: 58, distance: 22.1
click at [1170, 62] on div "// Use a while-true loop to both move and attack. var enemy1 = hero . findNeare…" at bounding box center [1131, 292] width 243 height 531
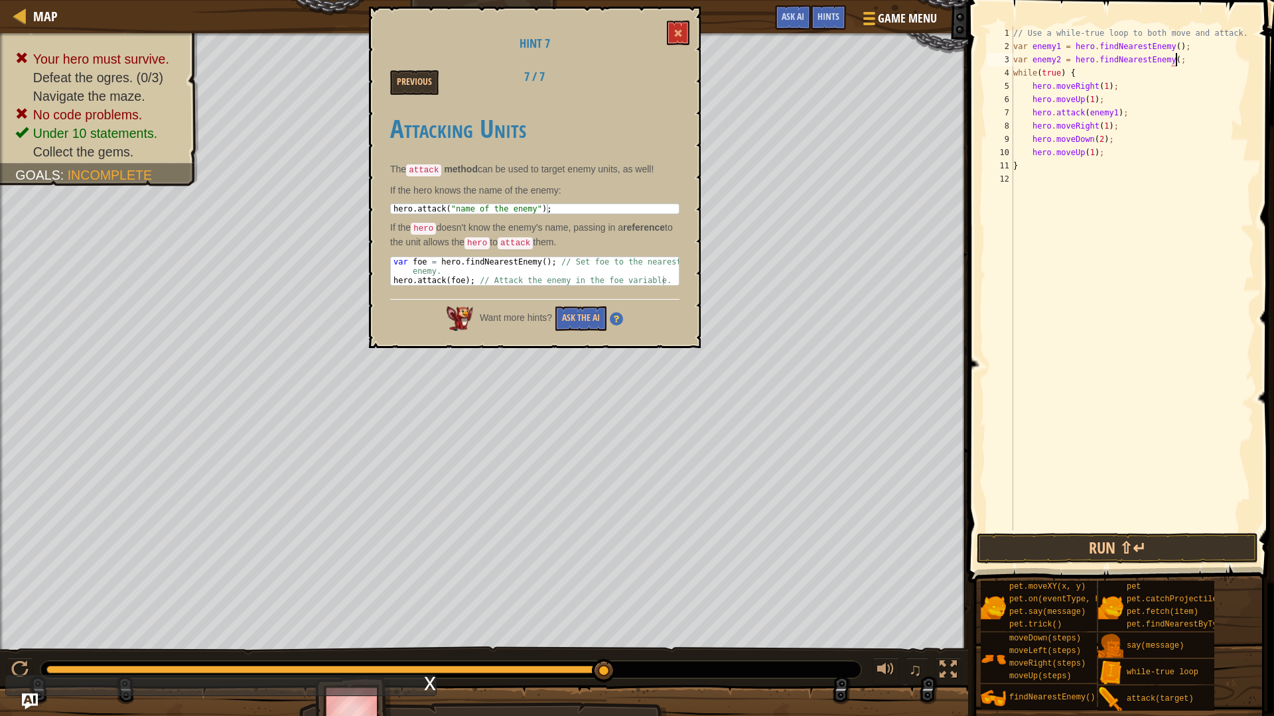
scroll to position [6, 24]
click at [679, 25] on button at bounding box center [678, 33] width 23 height 25
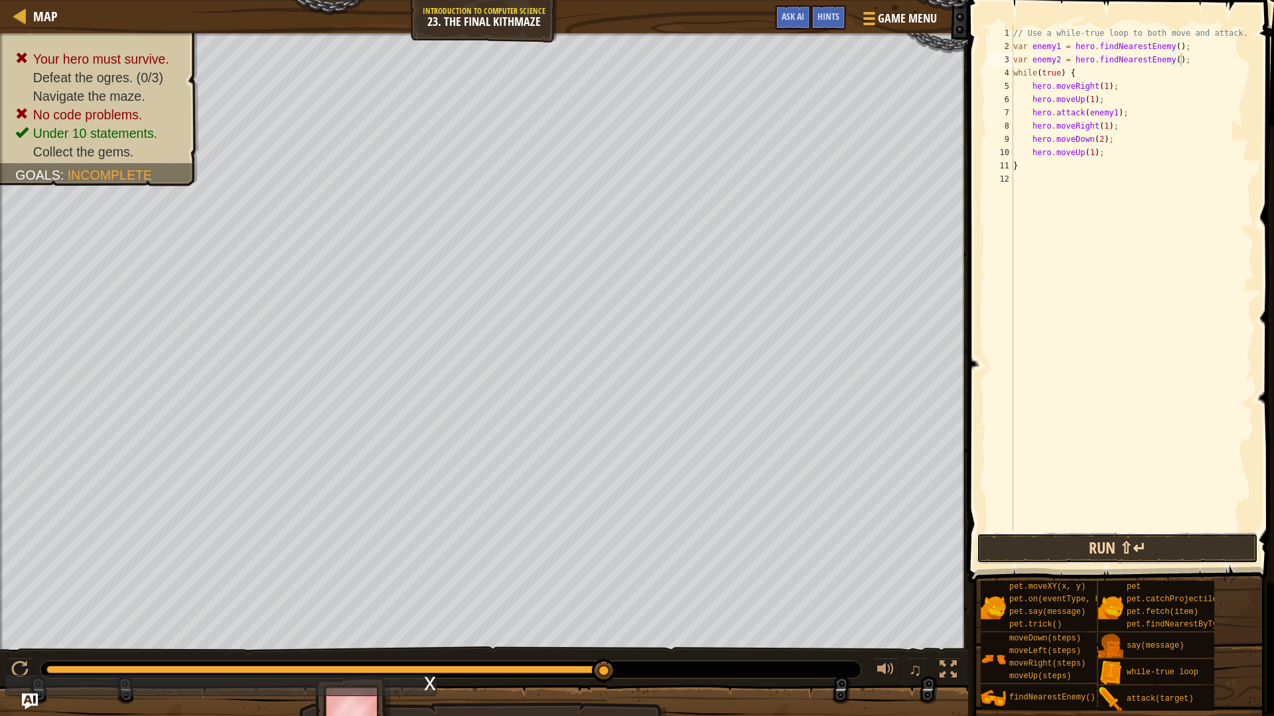
click at [1162, 555] on button "Run ⇧↵" at bounding box center [1117, 548] width 281 height 31
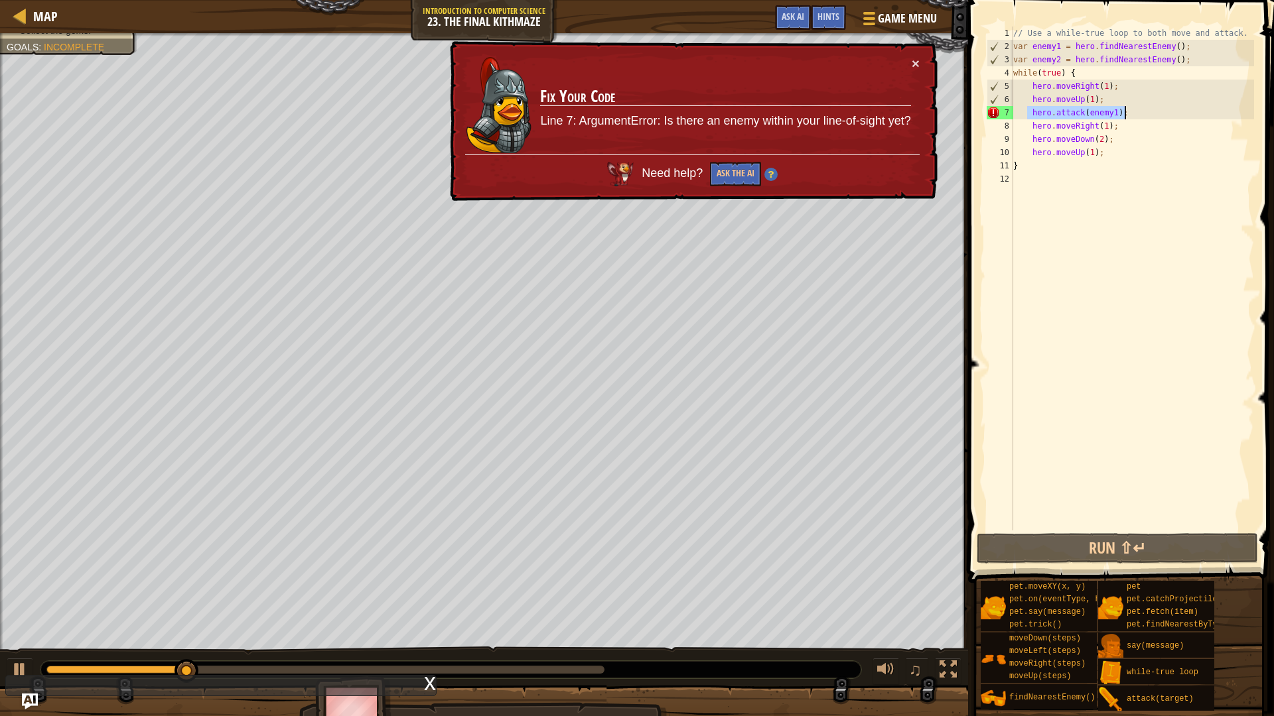
drag, startPoint x: 1028, startPoint y: 117, endPoint x: 1165, endPoint y: 113, distance: 137.4
click at [1165, 113] on div "// Use a while-true loop to both move and attack. var enemy1 = hero . findNeare…" at bounding box center [1131, 292] width 243 height 531
type textarea "hero.attack(enemy1);"
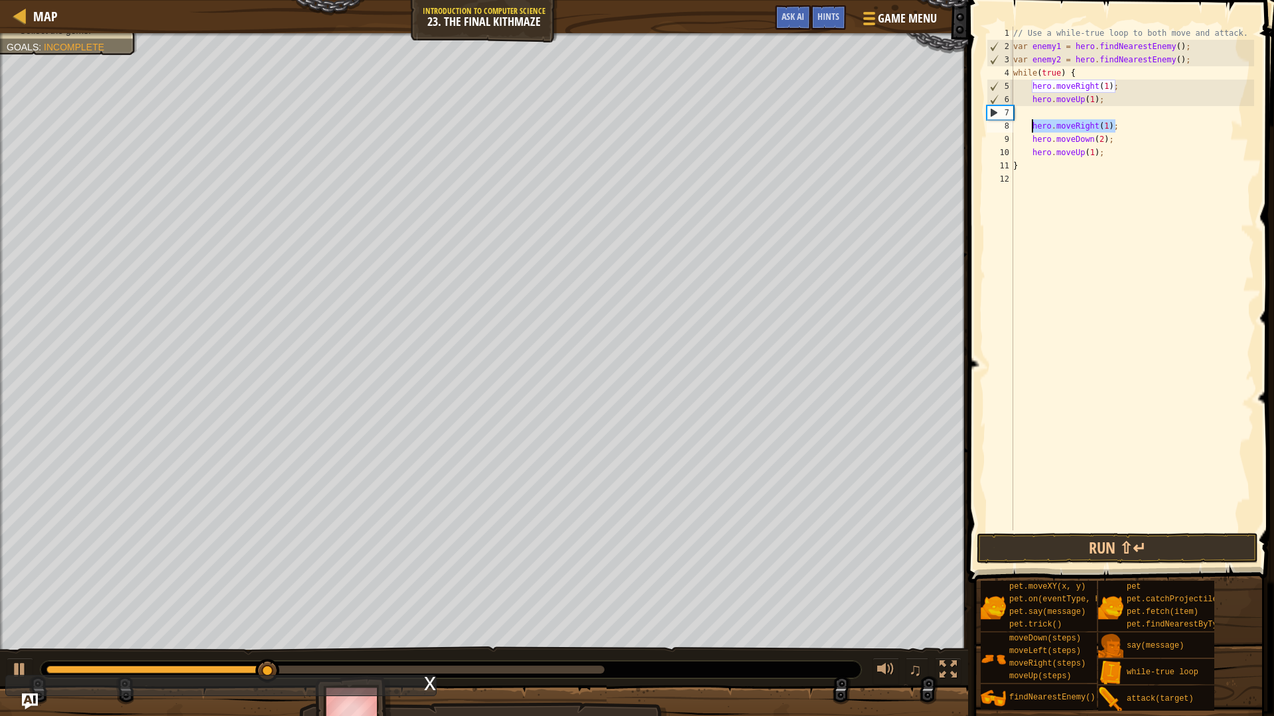
drag, startPoint x: 1071, startPoint y: 121, endPoint x: 1030, endPoint y: 131, distance: 42.2
click at [1030, 131] on div "// Use a while-true loop to both move and attack. var enemy1 = hero . findNeare…" at bounding box center [1131, 292] width 243 height 531
paste textarea "hero.attack(enemy"
type textarea "hero.attack(enemy1);"
click at [1078, 115] on div "// Use a while-true loop to both move and attack. var enemy1 = hero . findNeare…" at bounding box center [1131, 292] width 243 height 531
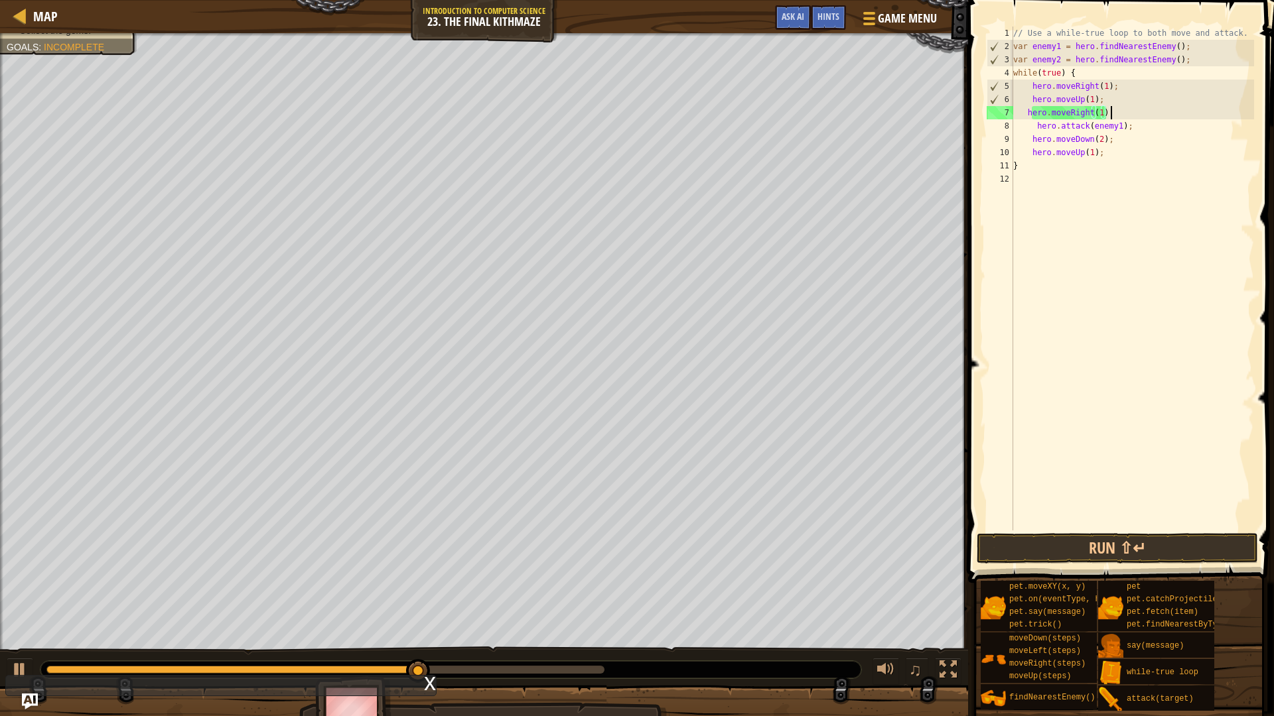
scroll to position [6, 13]
click at [1160, 547] on button "Run ⇧↵" at bounding box center [1117, 548] width 281 height 31
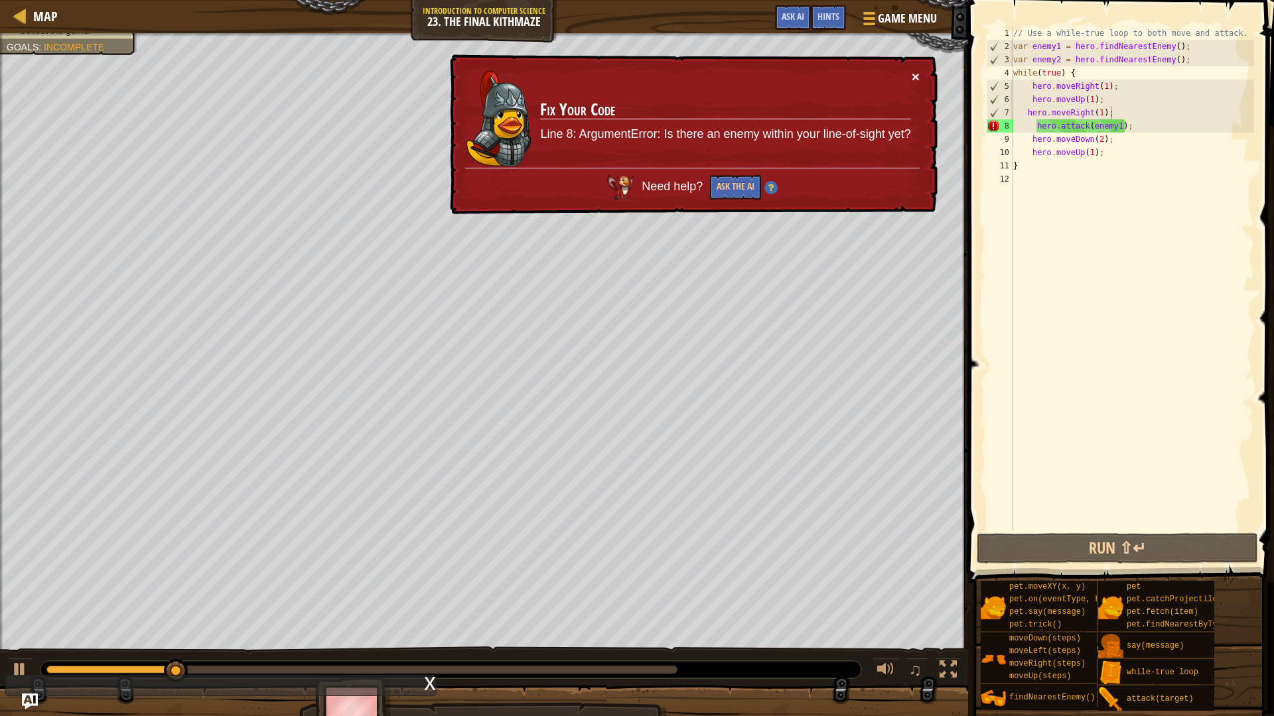
click at [918, 74] on button "×" at bounding box center [915, 77] width 8 height 14
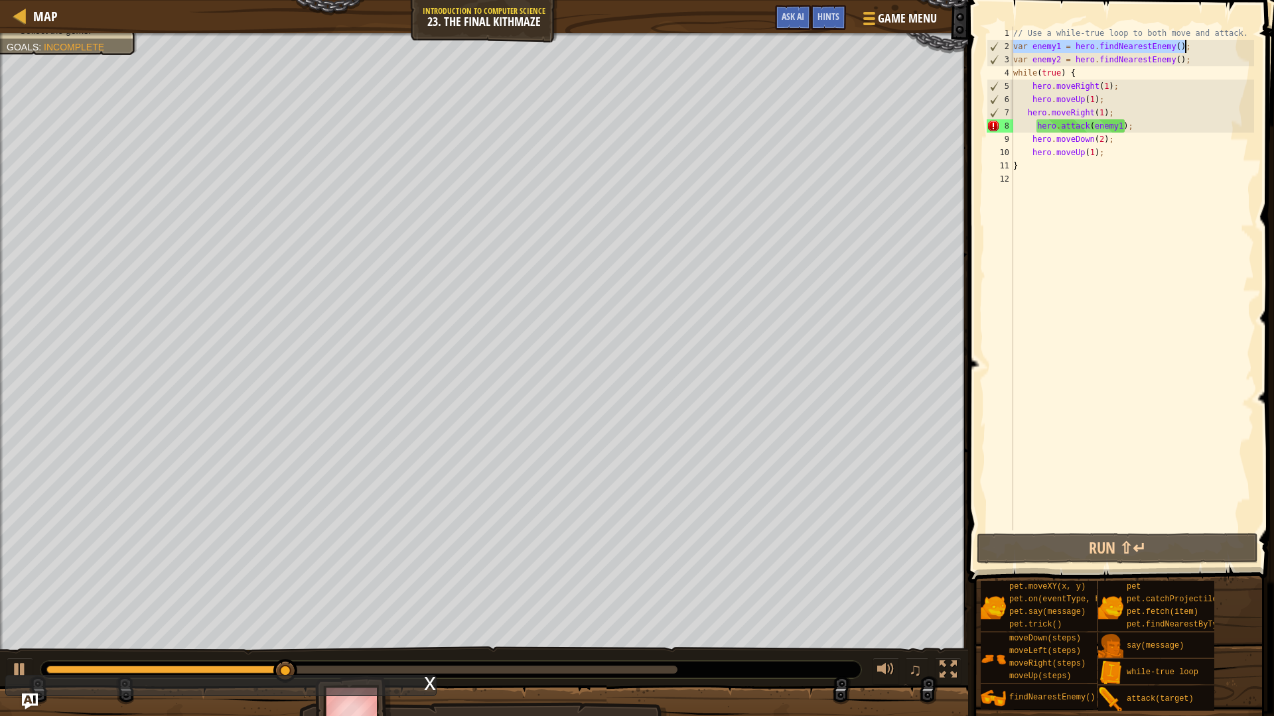
drag, startPoint x: 1014, startPoint y: 43, endPoint x: 1195, endPoint y: 43, distance: 181.1
click at [1195, 43] on div "// Use a while-true loop to both move and attack. var enemy1 = hero . findNeare…" at bounding box center [1131, 292] width 243 height 531
click at [1101, 74] on div "// Use a while-true loop to both move and attack. var enemy1 = hero . findNeare…" at bounding box center [1131, 292] width 243 height 531
type textarea "while(true) {"
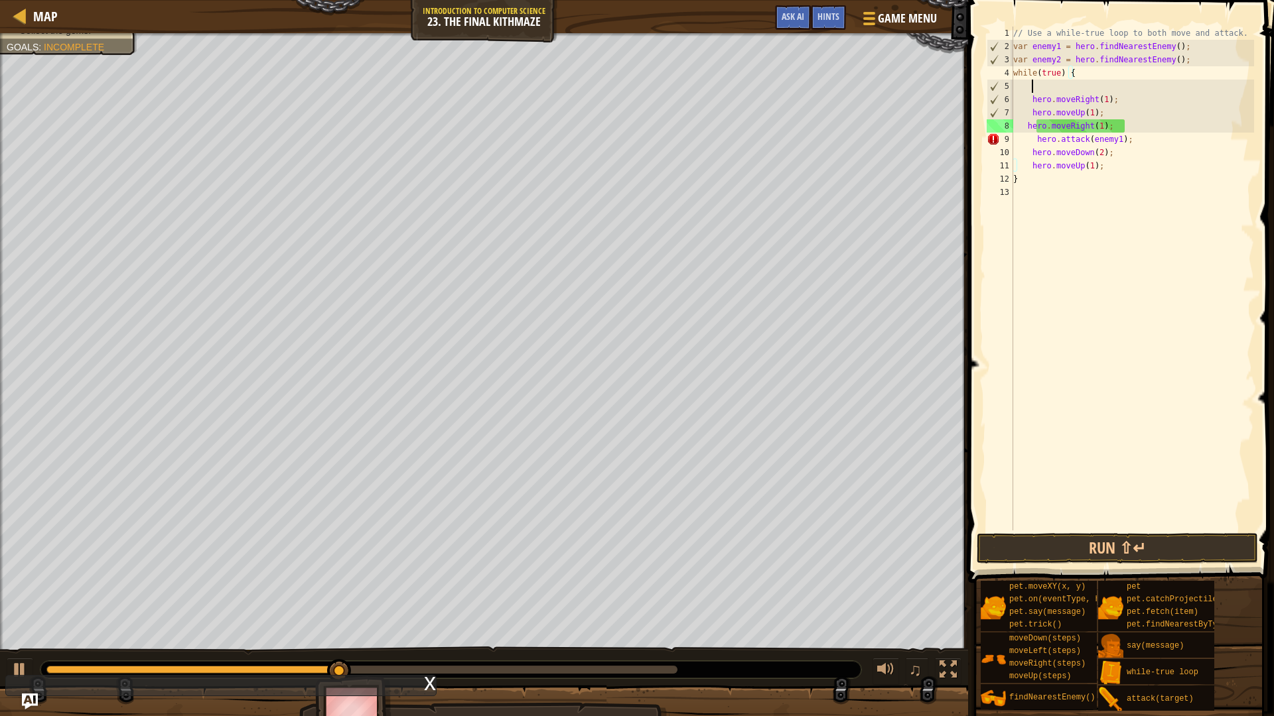
scroll to position [6, 2]
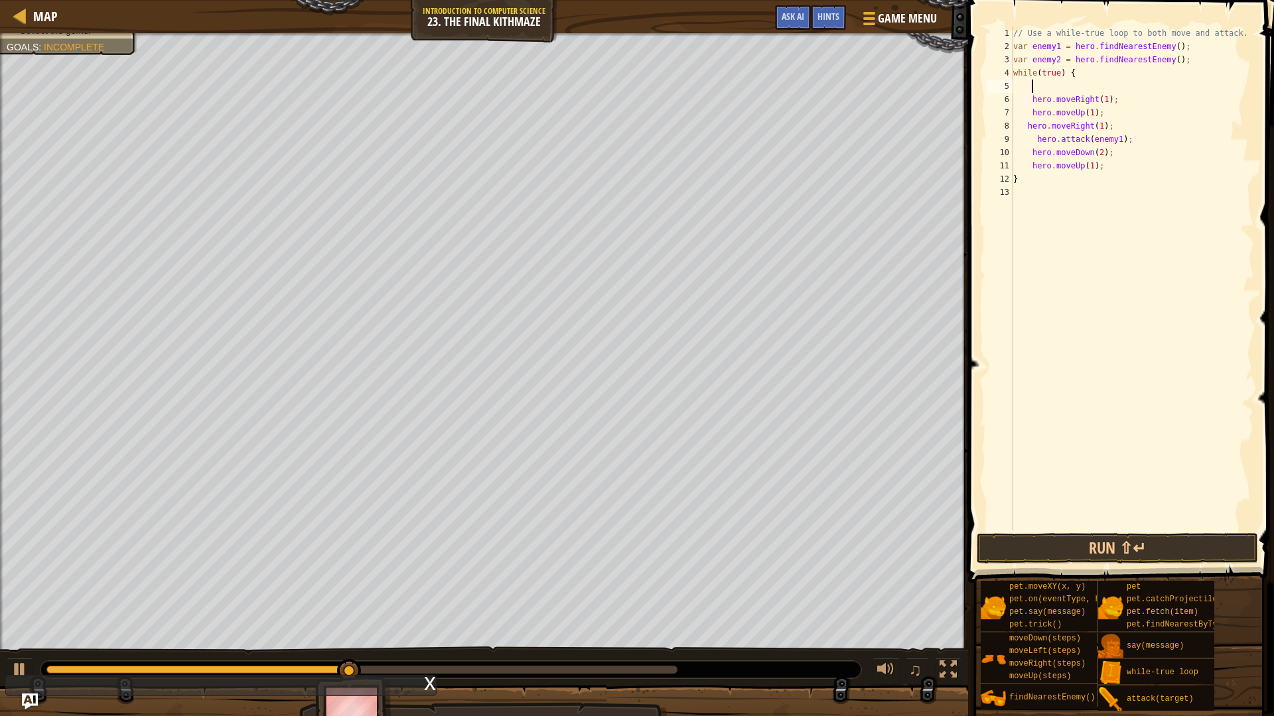
paste textarea "var enemy1 = hero.findNearestEnemy();"
type textarea "var enemy1 = hero.findNearestEnemy();"
click at [1166, 545] on button "Run ⇧↵" at bounding box center [1117, 548] width 281 height 31
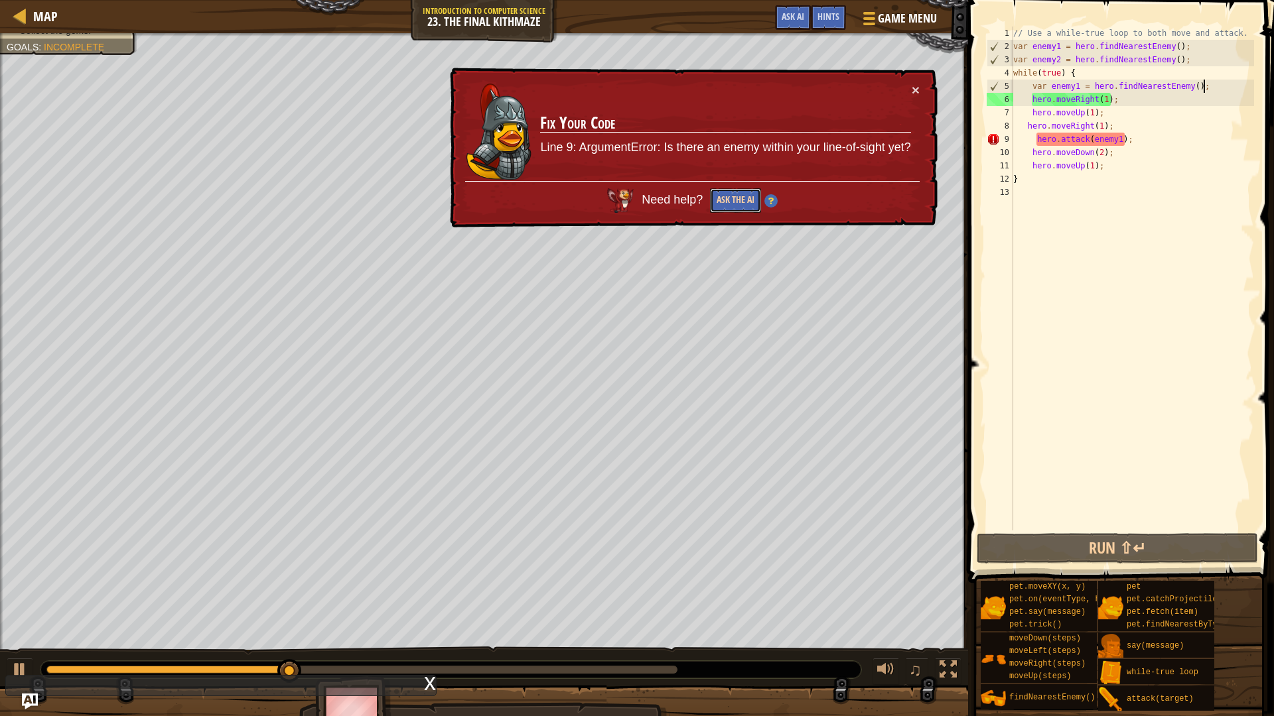
click at [720, 203] on button "Ask the AI" at bounding box center [735, 200] width 51 height 25
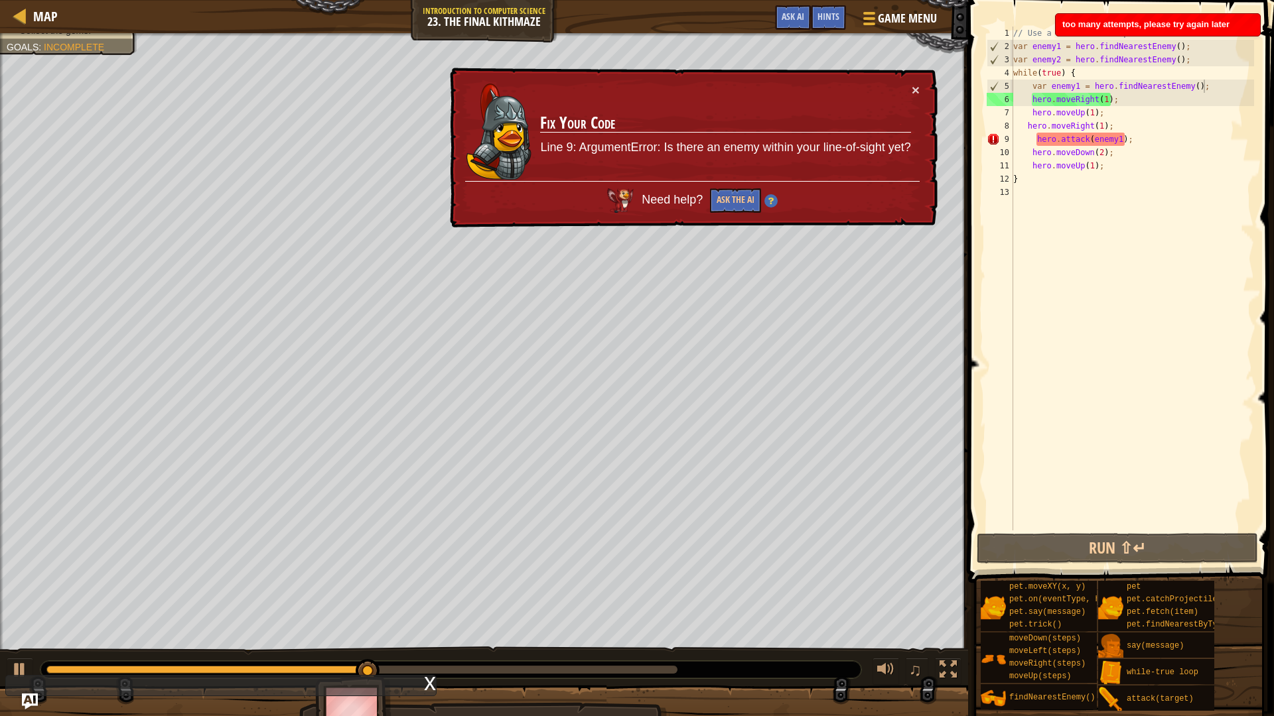
click at [775, 199] on img at bounding box center [770, 200] width 13 height 13
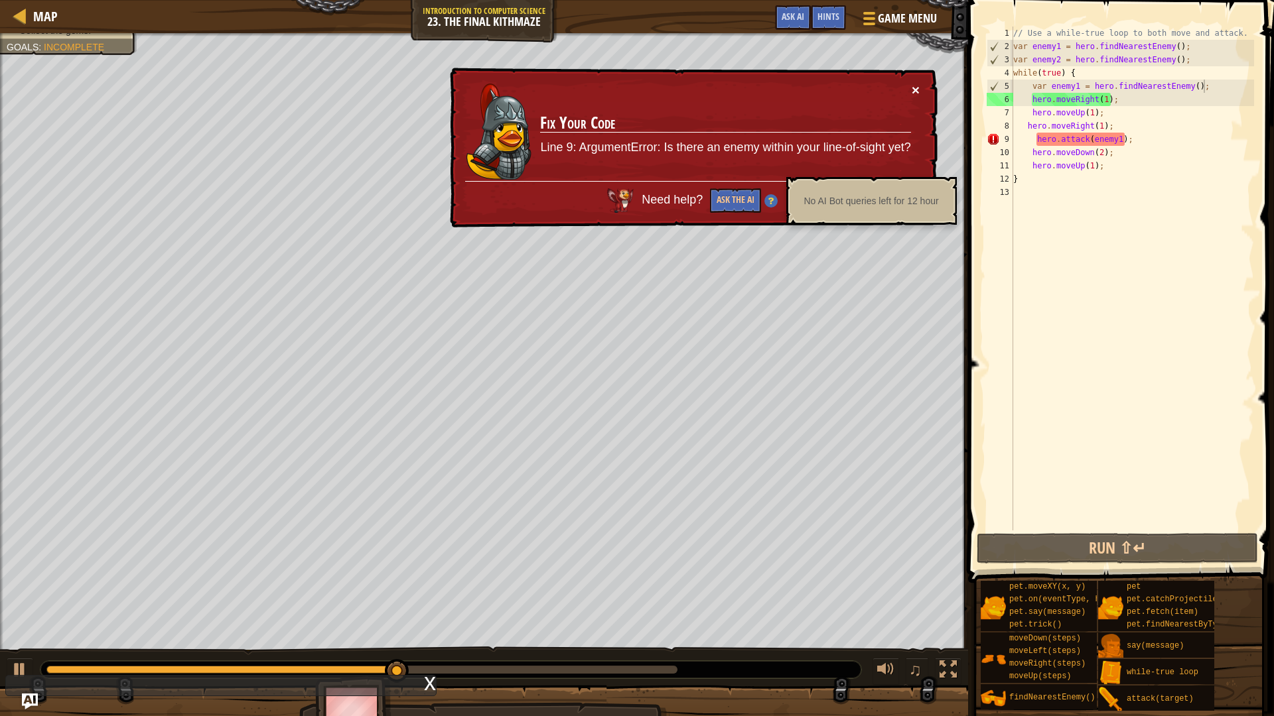
click at [913, 90] on button "×" at bounding box center [915, 90] width 8 height 14
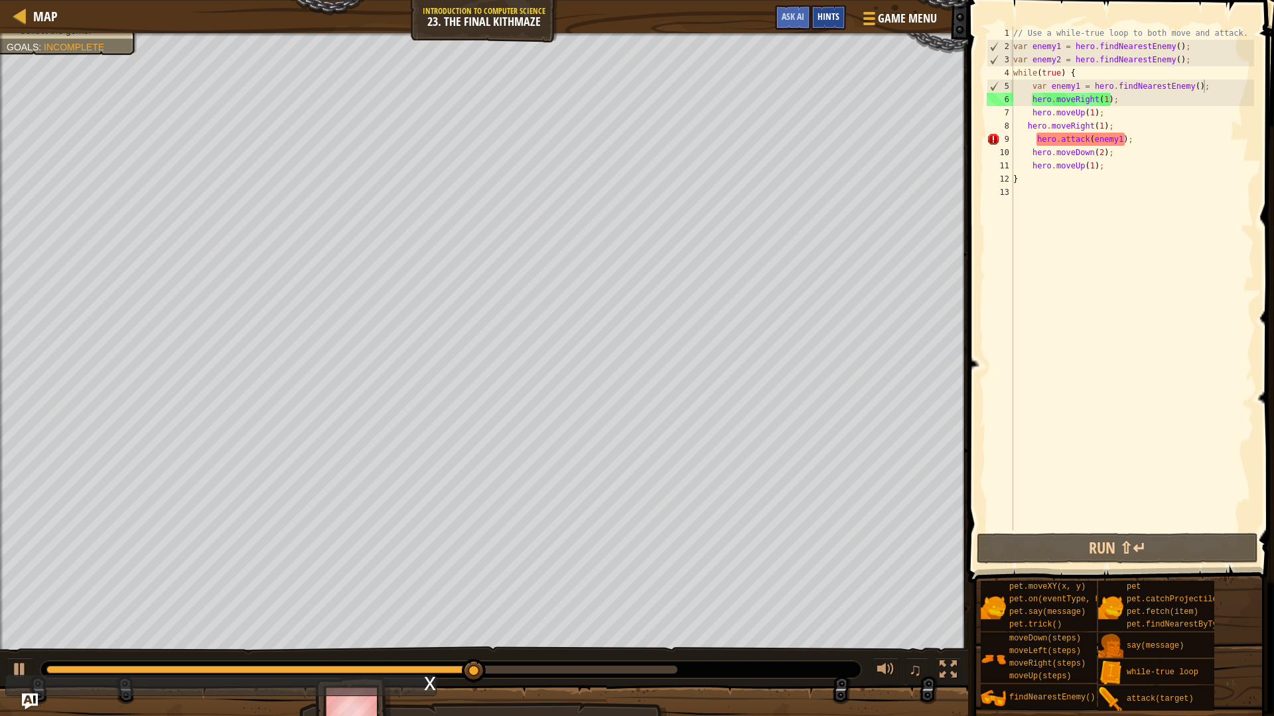
click at [822, 16] on span "Hints" at bounding box center [828, 16] width 22 height 13
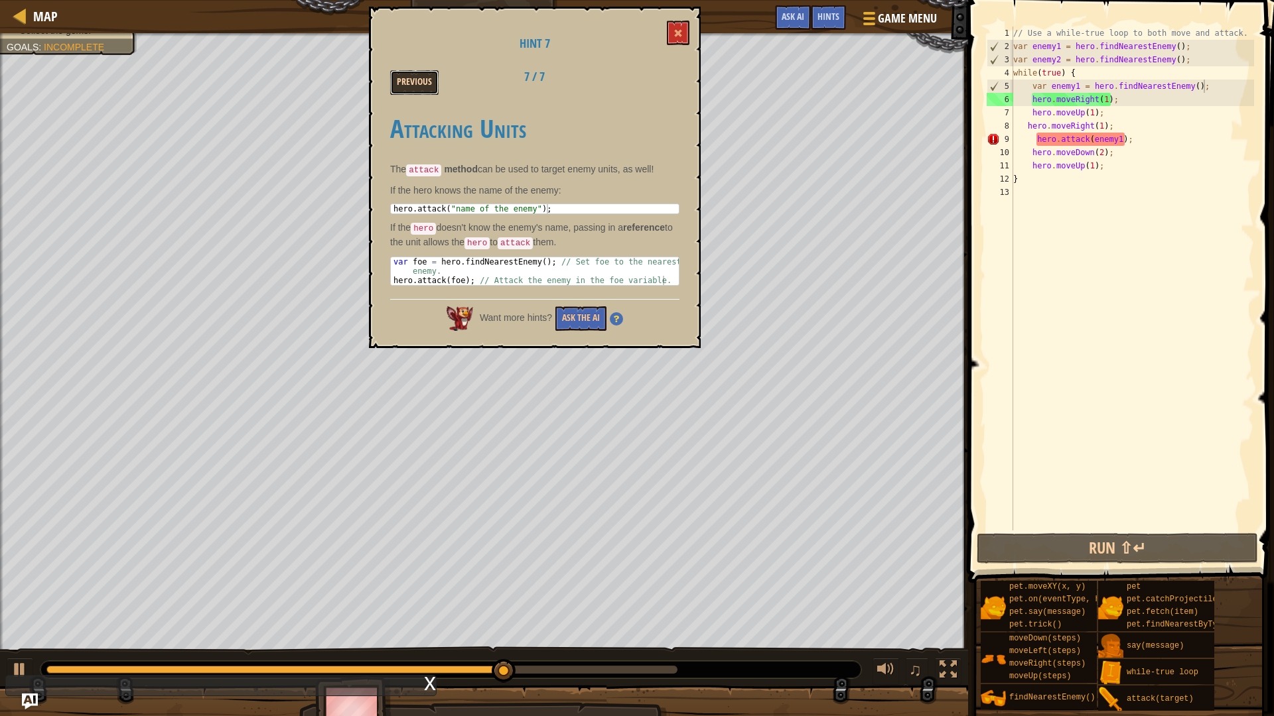
click at [427, 76] on button "Previous" at bounding box center [414, 82] width 48 height 25
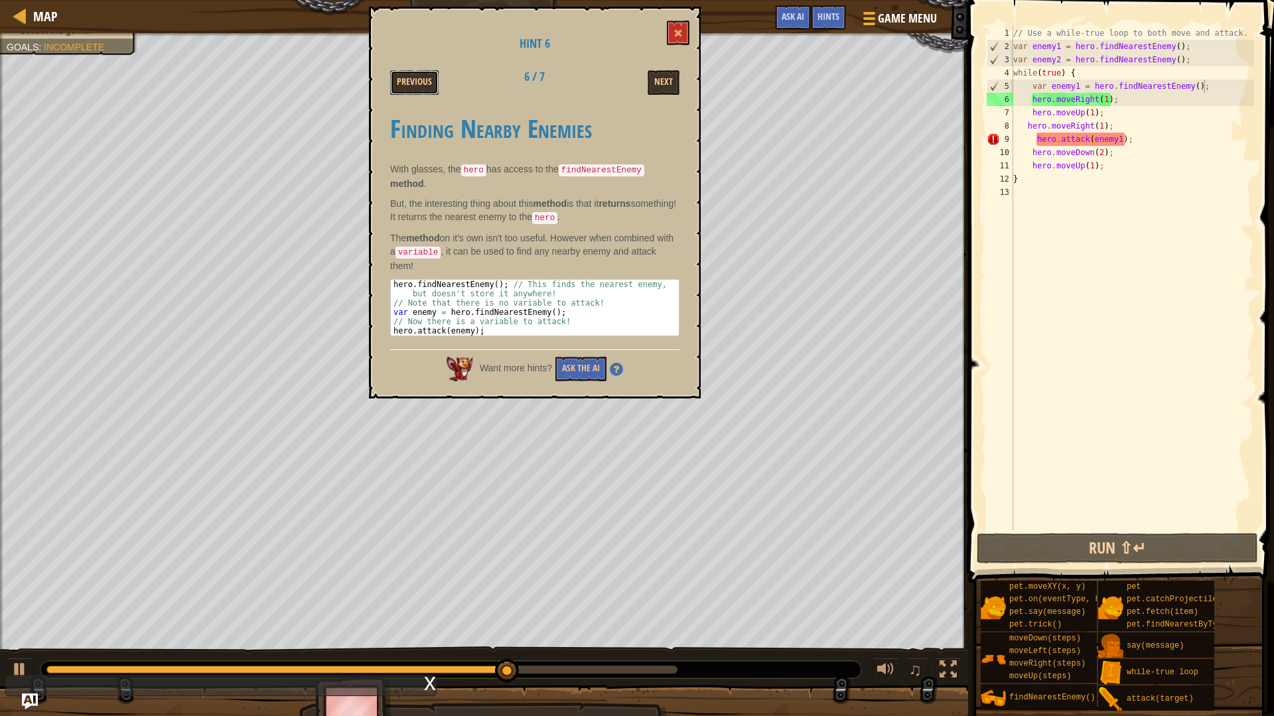
click at [427, 76] on button "Previous" at bounding box center [414, 82] width 48 height 25
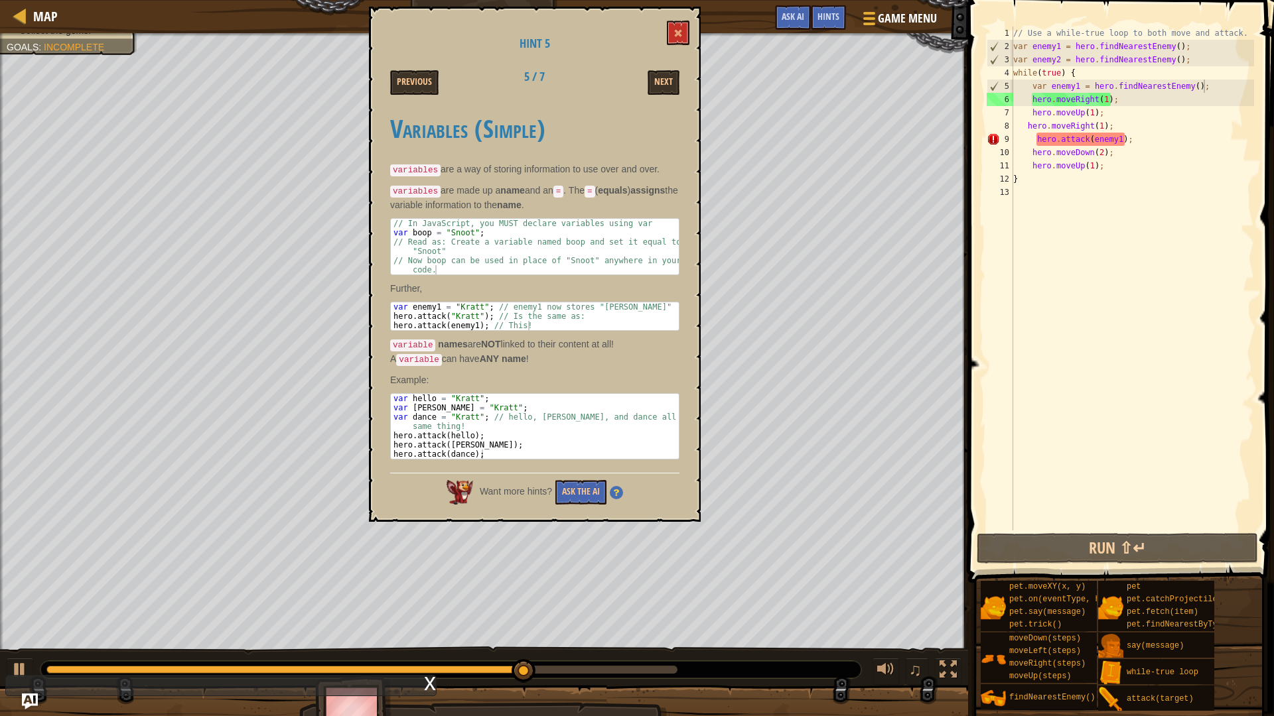
click at [695, 96] on div "Hint 5 Previous 5 / 7 Next Variables (Simple) variables are a way of storing in…" at bounding box center [535, 264] width 332 height 515
click at [683, 86] on div "Next" at bounding box center [637, 82] width 103 height 25
click at [673, 83] on button "Next" at bounding box center [663, 82] width 32 height 25
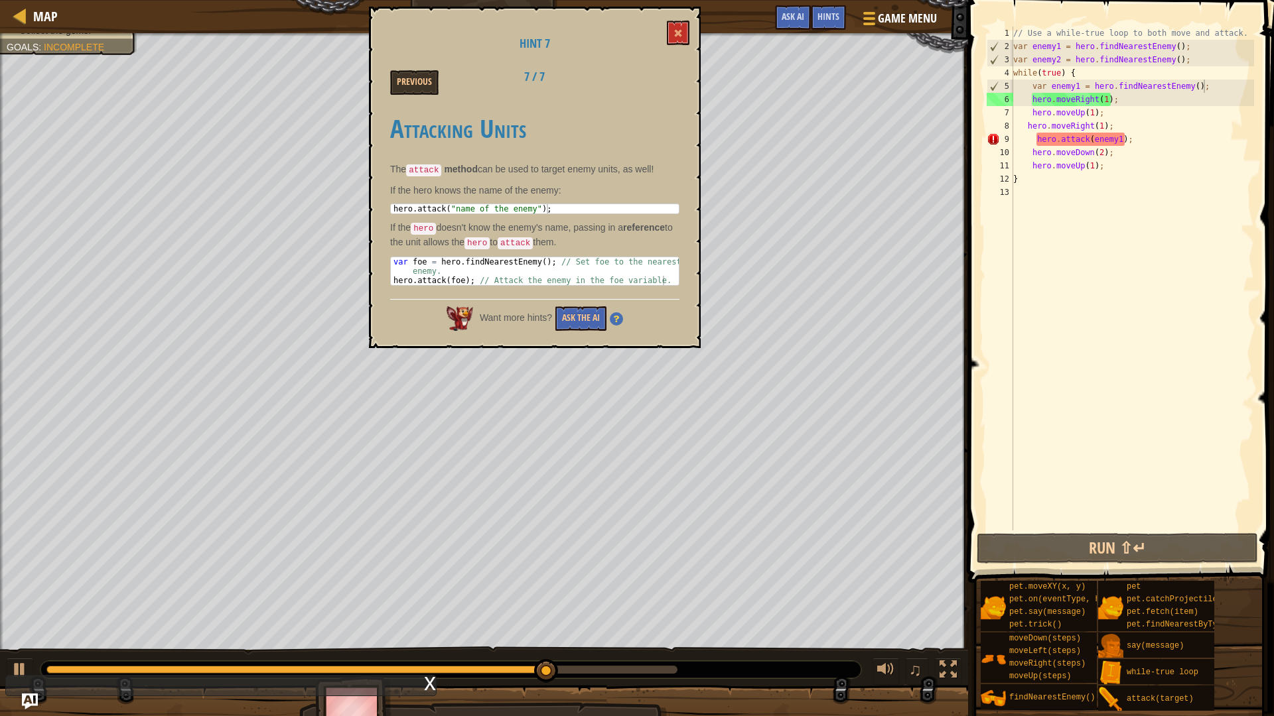
click at [471, 85] on div "Previous" at bounding box center [431, 82] width 103 height 25
click at [448, 82] on div "Previous" at bounding box center [431, 82] width 103 height 25
click at [437, 80] on button "Previous" at bounding box center [414, 82] width 48 height 25
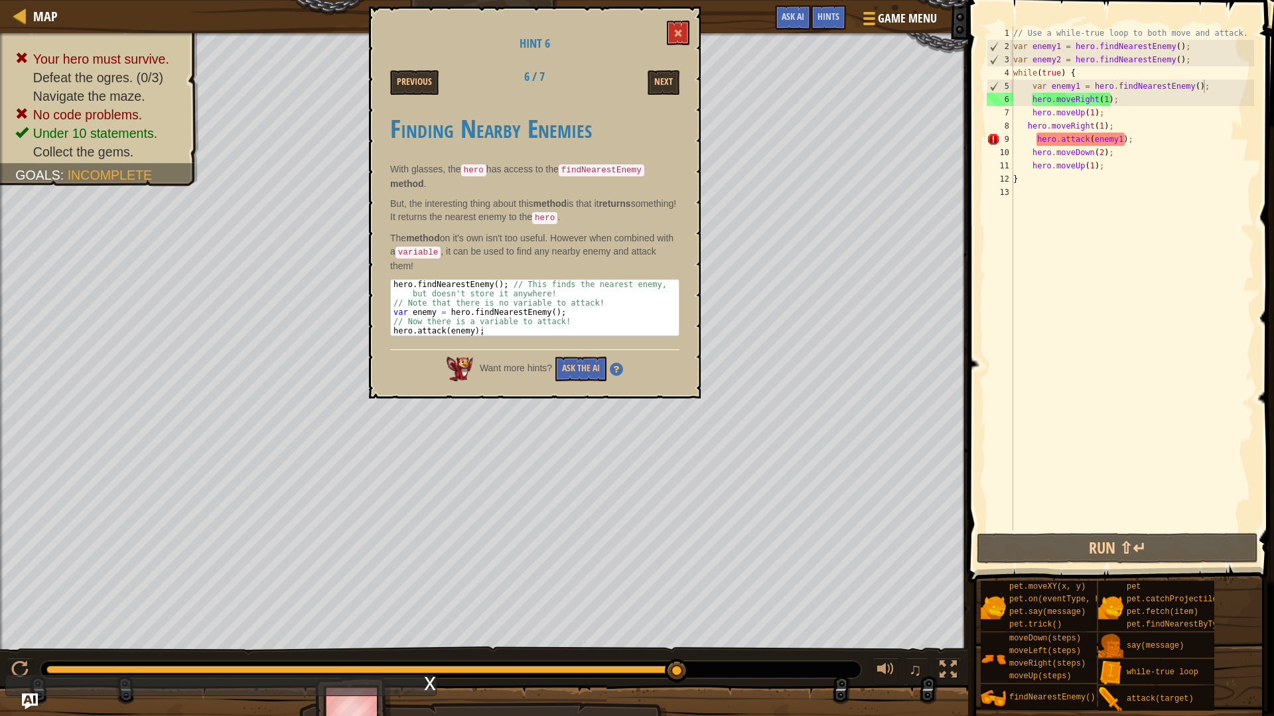
drag, startPoint x: 424, startPoint y: 80, endPoint x: 394, endPoint y: 208, distance: 131.5
click at [394, 208] on p "But, the interesting thing about this method is that it returns something! It r…" at bounding box center [534, 211] width 289 height 28
click at [413, 74] on button "Previous" at bounding box center [414, 82] width 48 height 25
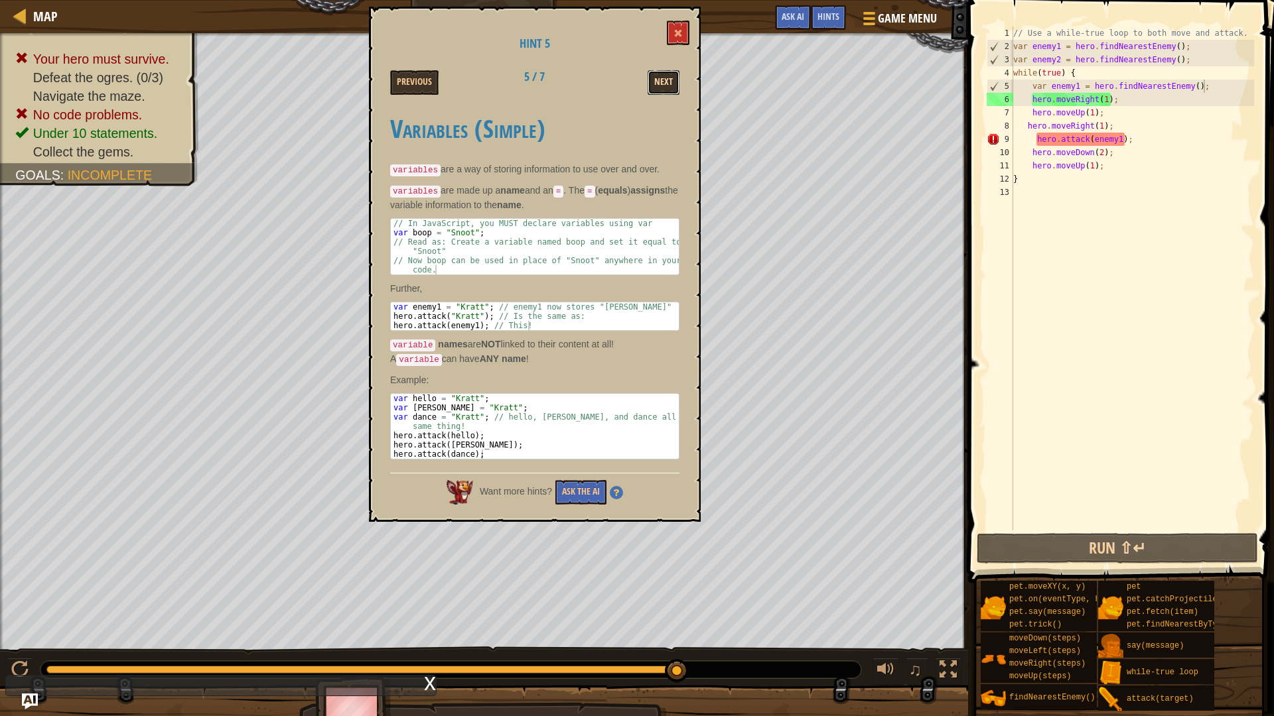
click at [663, 83] on button "Next" at bounding box center [663, 82] width 32 height 25
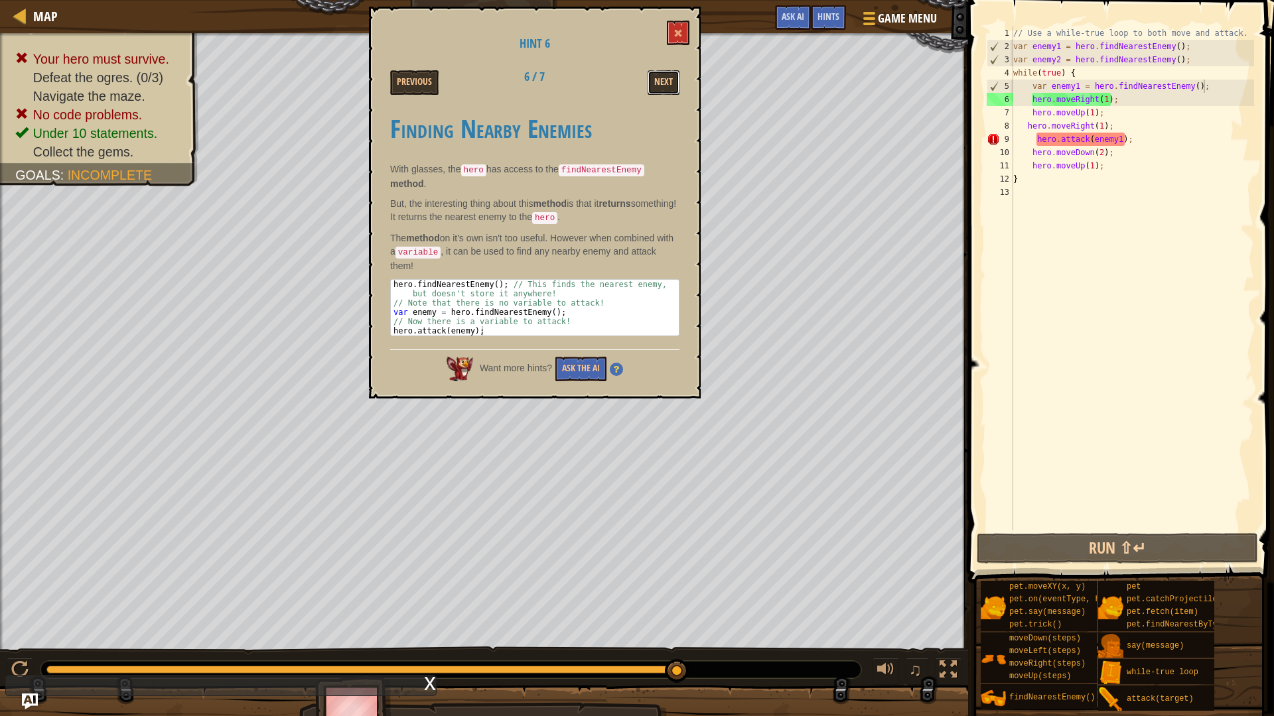
click at [663, 83] on button "Next" at bounding box center [663, 82] width 32 height 25
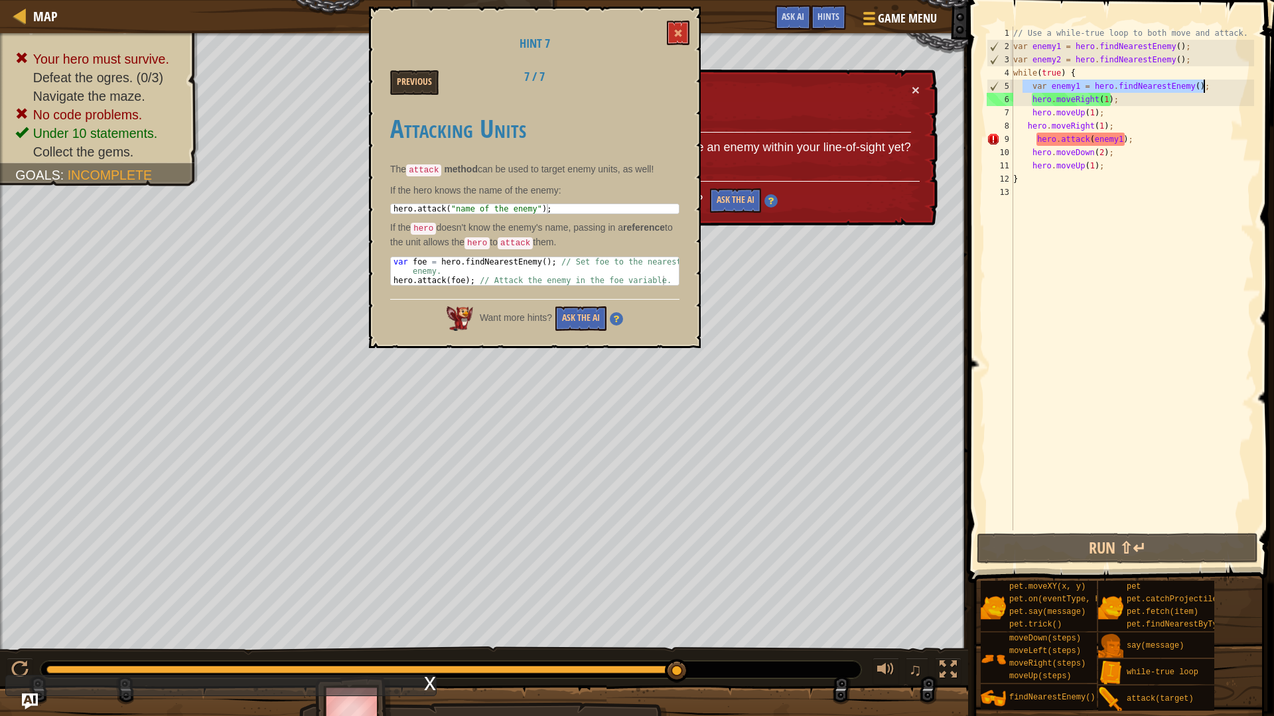
drag, startPoint x: 1022, startPoint y: 82, endPoint x: 1221, endPoint y: 84, distance: 199.0
click at [1221, 84] on div "// Use a while-true loop to both move and attack. var enemy1 = hero . findNeare…" at bounding box center [1131, 292] width 243 height 531
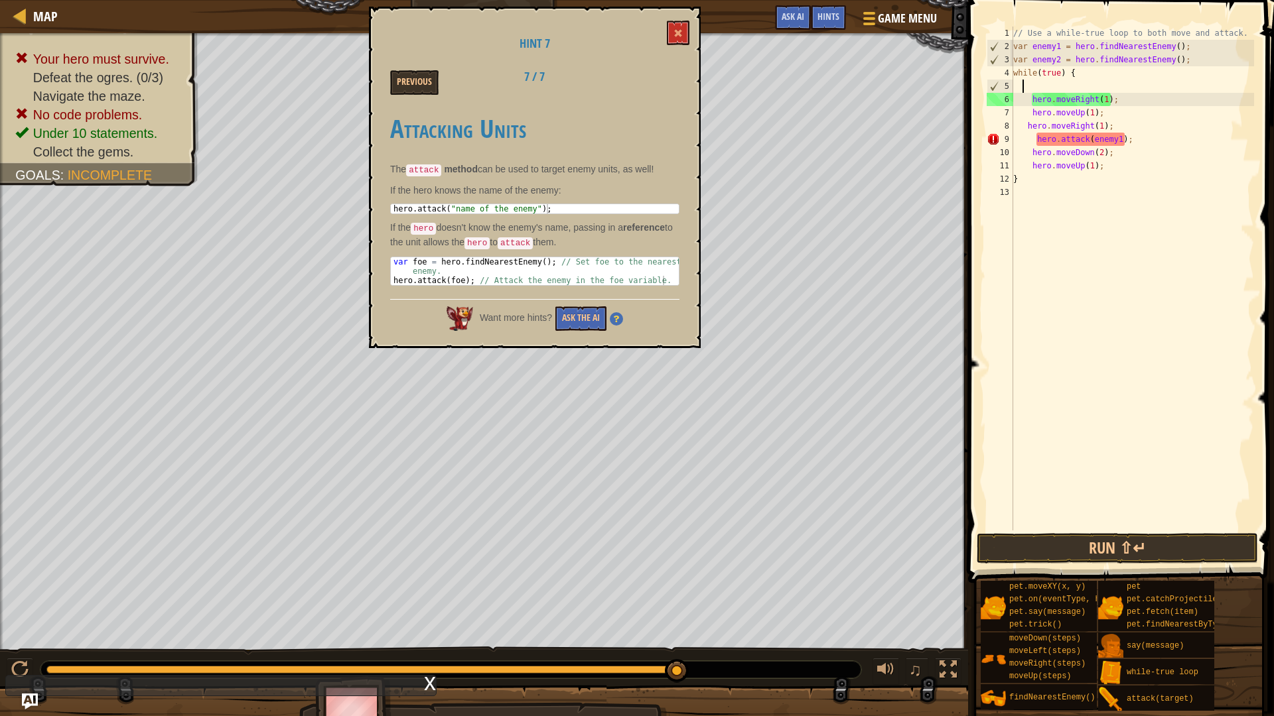
scroll to position [6, 1]
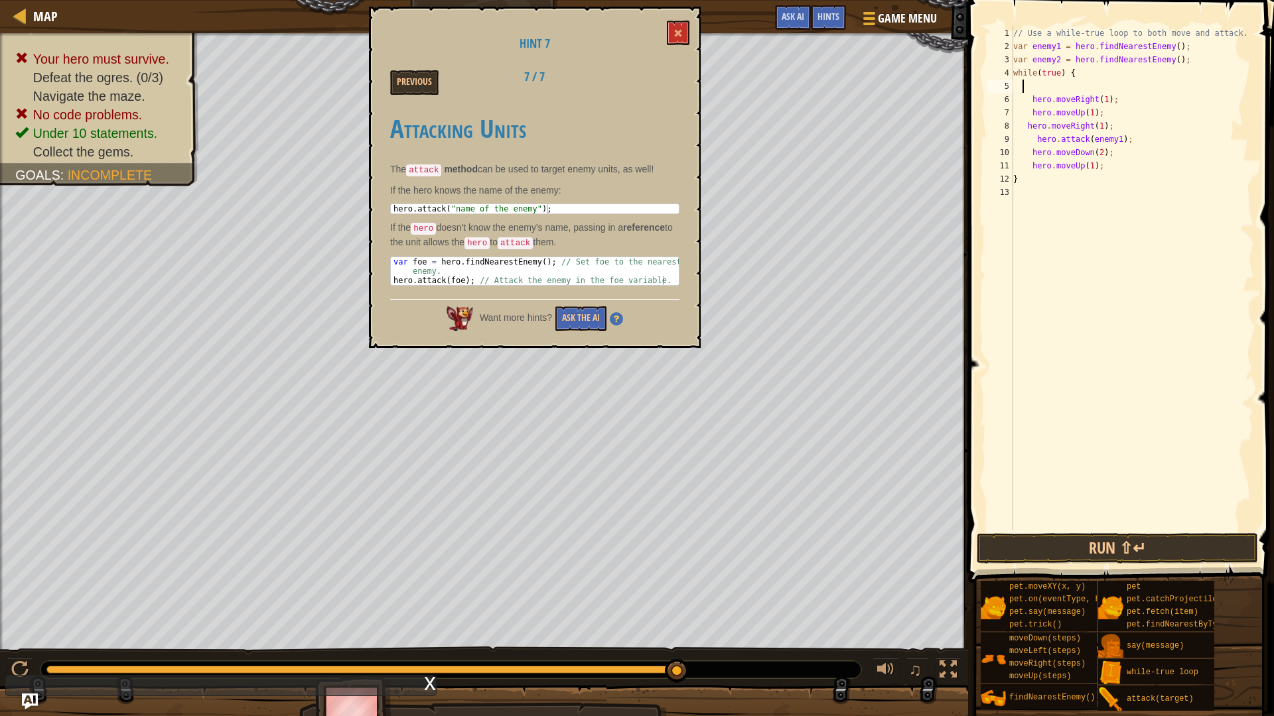
click at [1130, 122] on div "// Use a while-true loop to both move and attack. var enemy1 = hero . findNeare…" at bounding box center [1131, 292] width 243 height 531
type textarea "hero.moveRight(1);"
paste textarea "var enemy1 = hero.findNearestEnemy();"
click at [1061, 552] on button "Run ⇧↵" at bounding box center [1117, 548] width 281 height 31
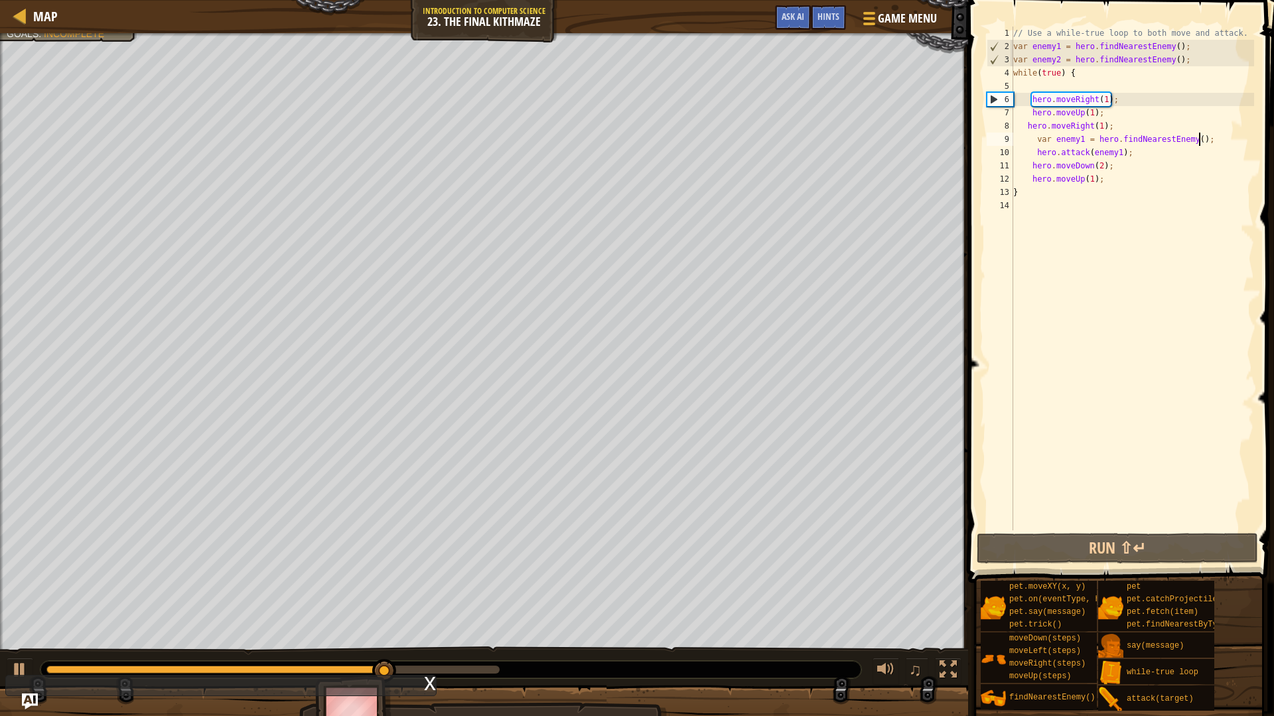
click at [1199, 138] on div "// Use a while-true loop to both move and attack. var enemy1 = hero . findNeare…" at bounding box center [1131, 292] width 243 height 531
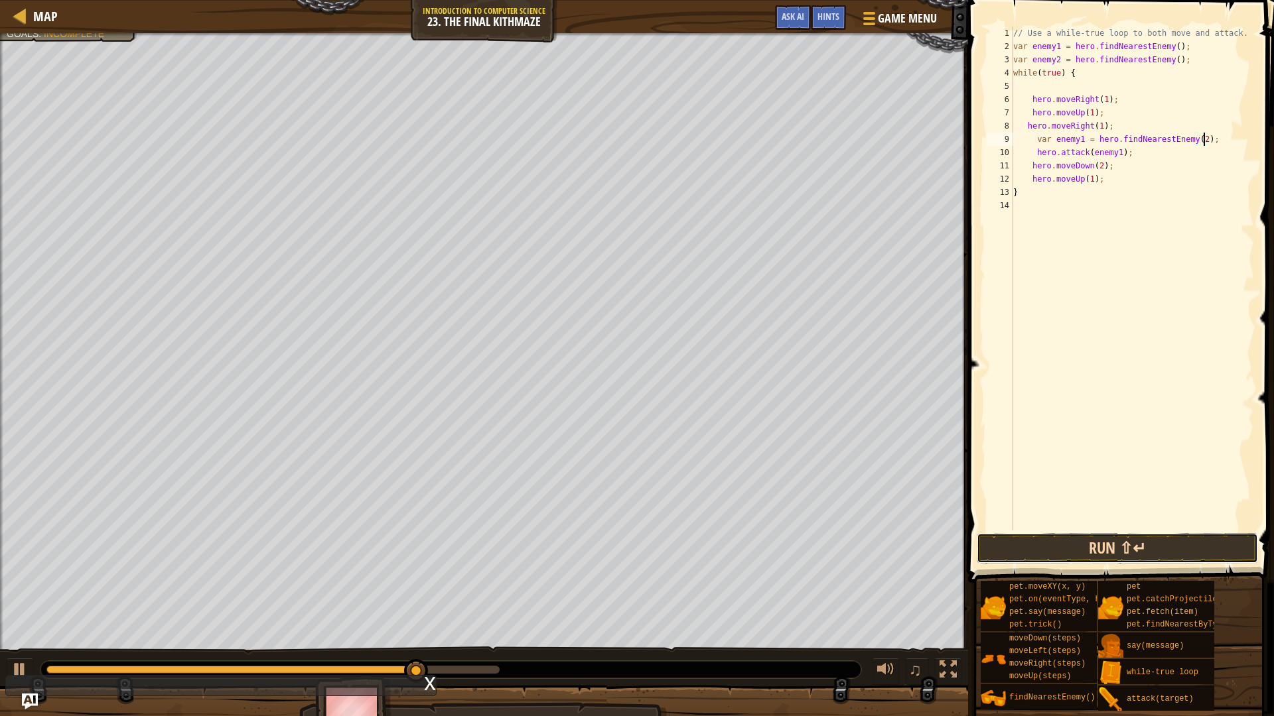
click at [1151, 539] on button "Run ⇧↵" at bounding box center [1117, 548] width 281 height 31
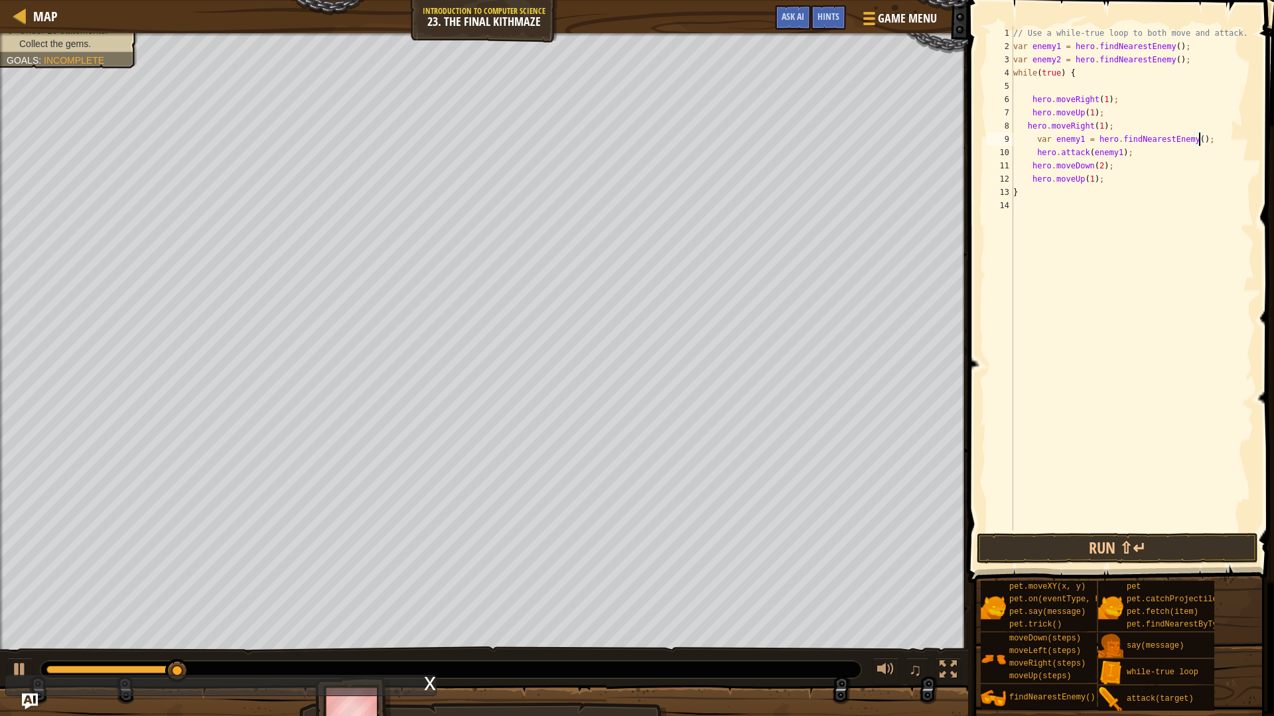
click at [1140, 155] on div "// Use a while-true loop to both move and attack. var enemy1 = hero . findNeare…" at bounding box center [1131, 292] width 243 height 531
type textarea "hero.attack(enemy1);"
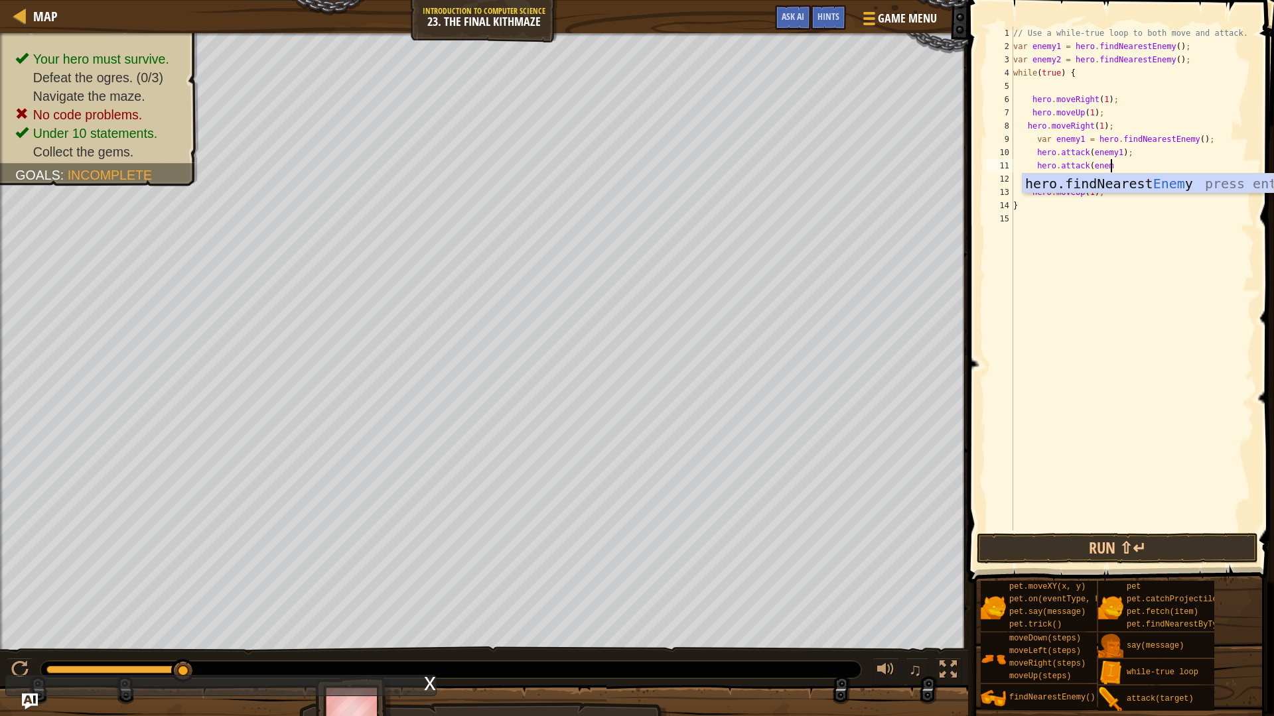
scroll to position [6, 14]
type textarea "hero.attack(enemy1);"
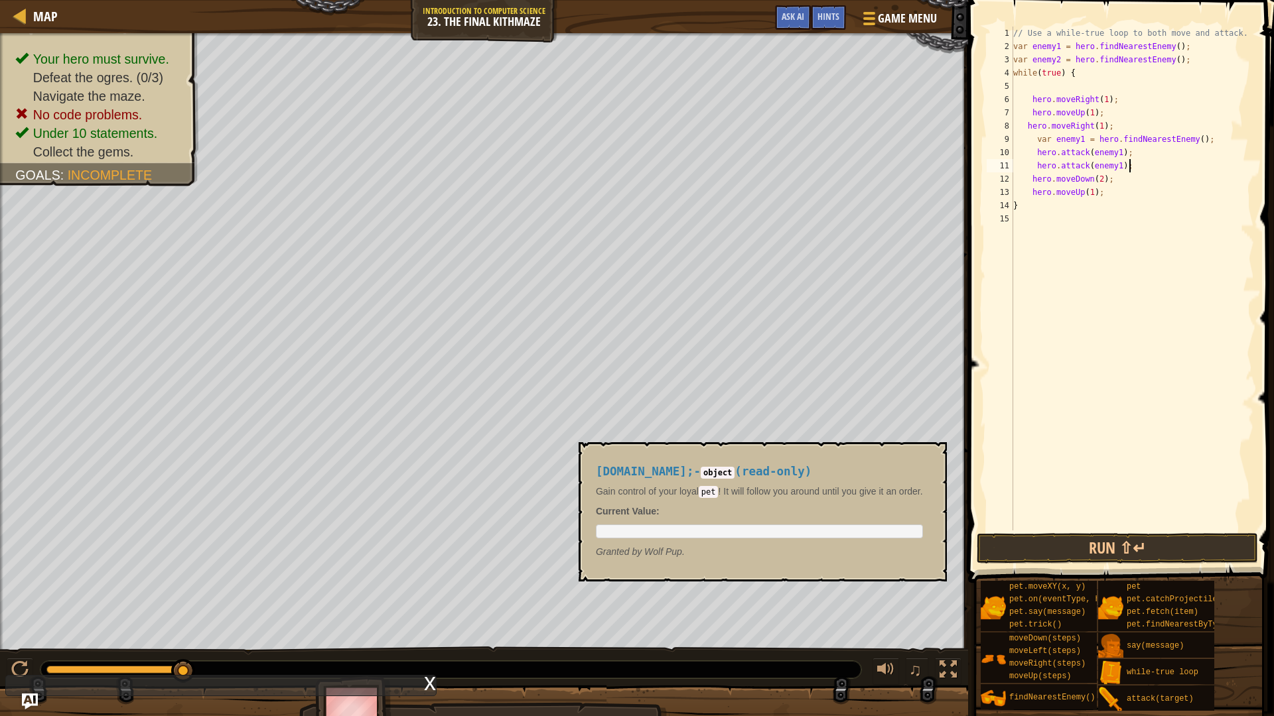
click at [1119, 521] on div "// Use a while-true loop to both move and attack. var enemy1 = hero . findNeare…" at bounding box center [1131, 292] width 243 height 531
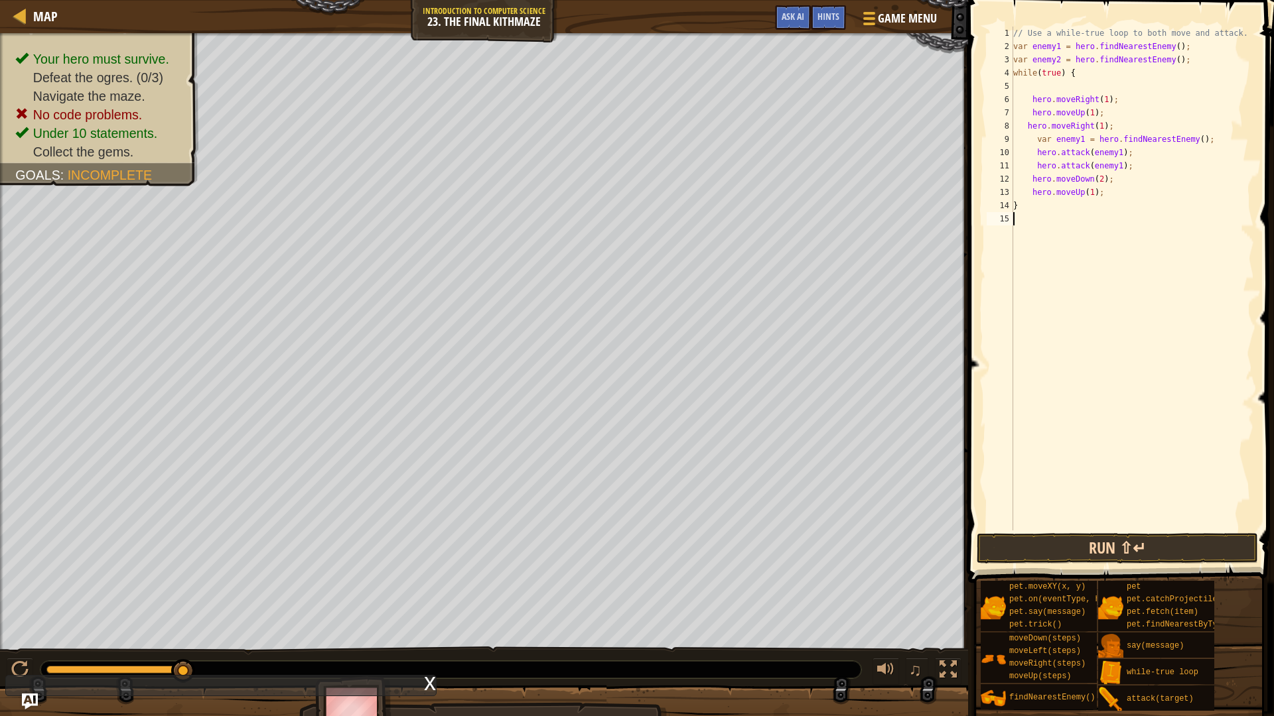
scroll to position [6, 0]
click at [1114, 545] on button "Run ⇧↵" at bounding box center [1117, 548] width 281 height 31
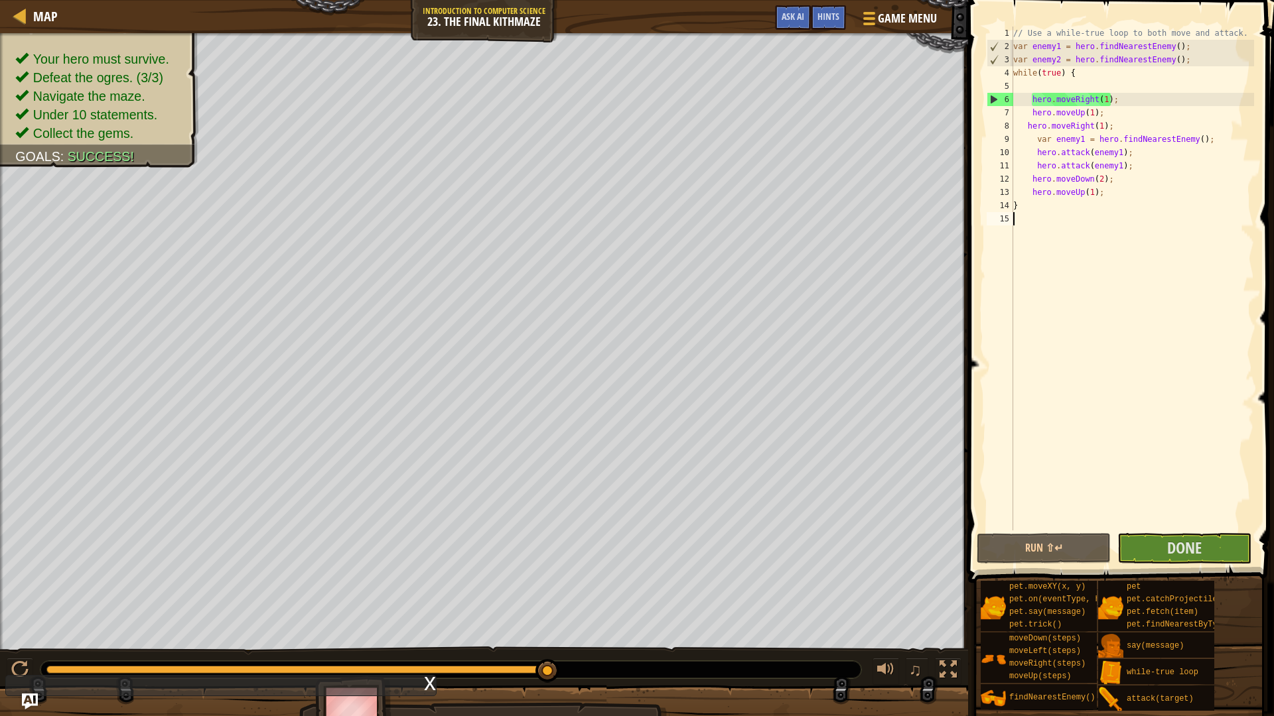
click at [910, 632] on div "Your hero must survive. Defeat the ogres. (3/3) Navigate the maze. Under 10 sta…" at bounding box center [637, 386] width 1274 height 707
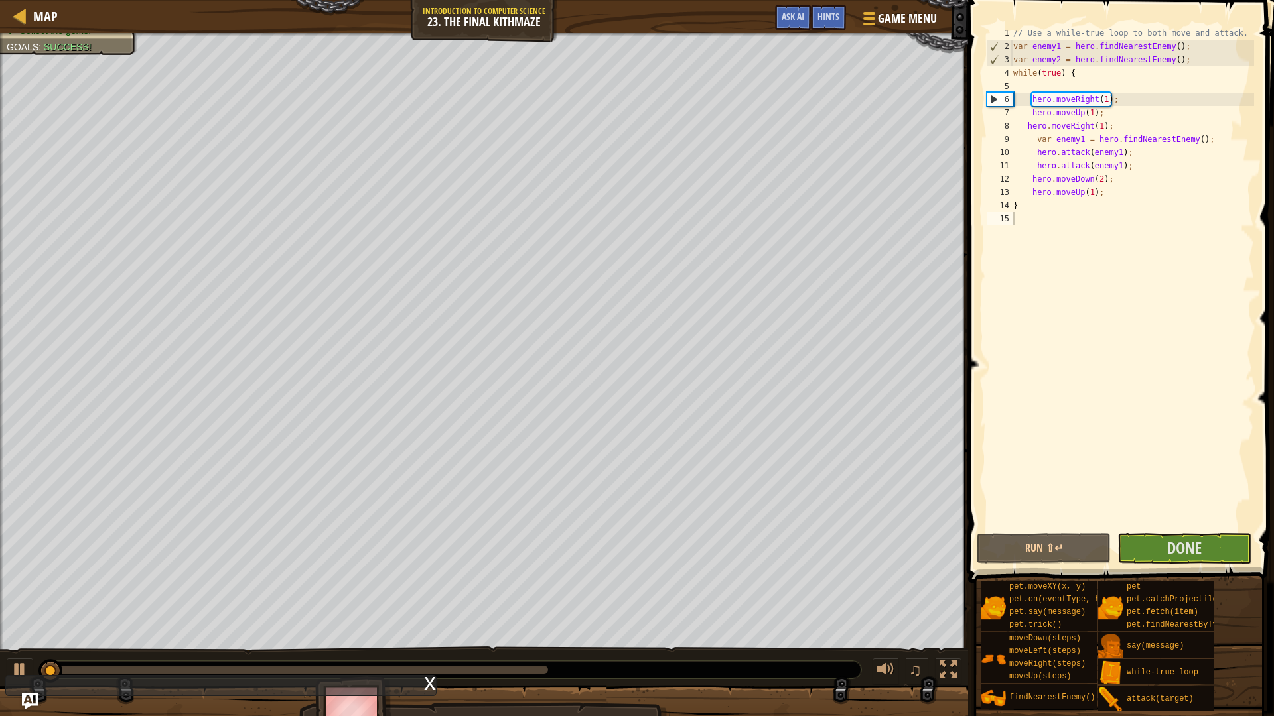
drag, startPoint x: 552, startPoint y: 669, endPoint x: 610, endPoint y: 658, distance: 59.3
click at [604, 632] on div at bounding box center [451, 670] width 822 height 19
click at [1195, 551] on span "Done" at bounding box center [1184, 547] width 34 height 21
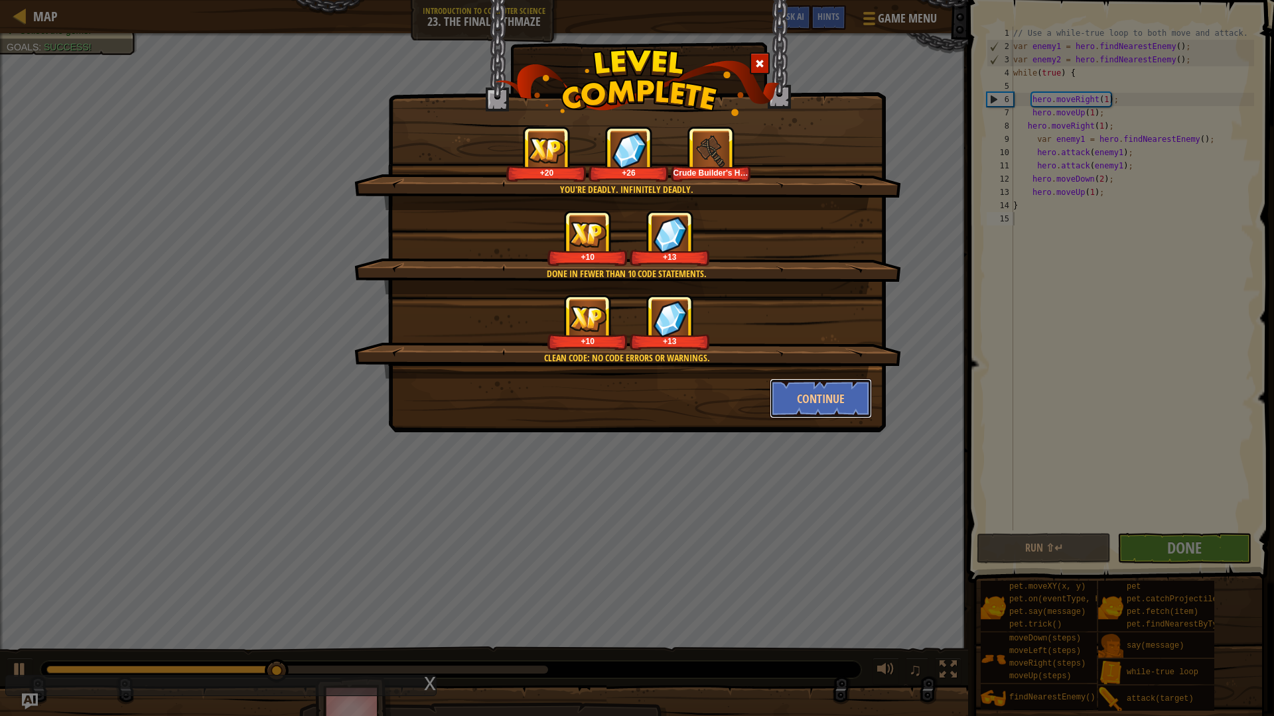
click at [824, 395] on button "Continue" at bounding box center [821, 399] width 103 height 40
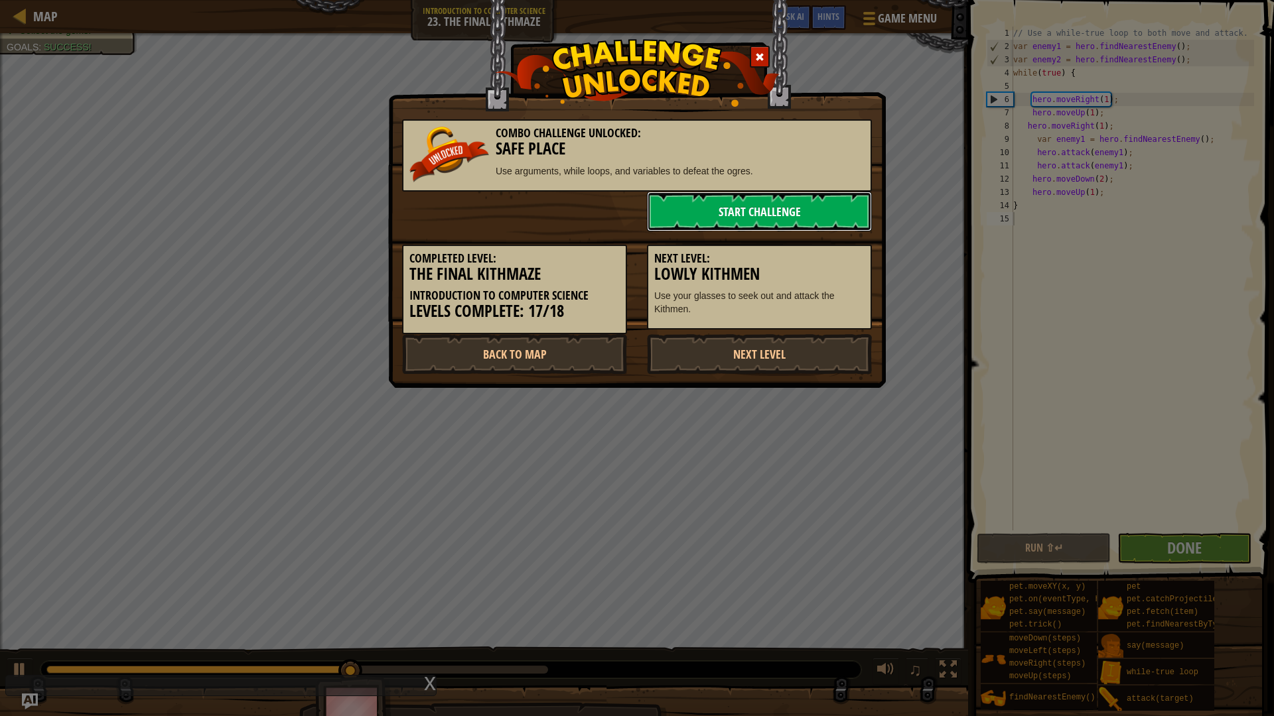
click at [753, 199] on link "Start Challenge" at bounding box center [759, 212] width 225 height 40
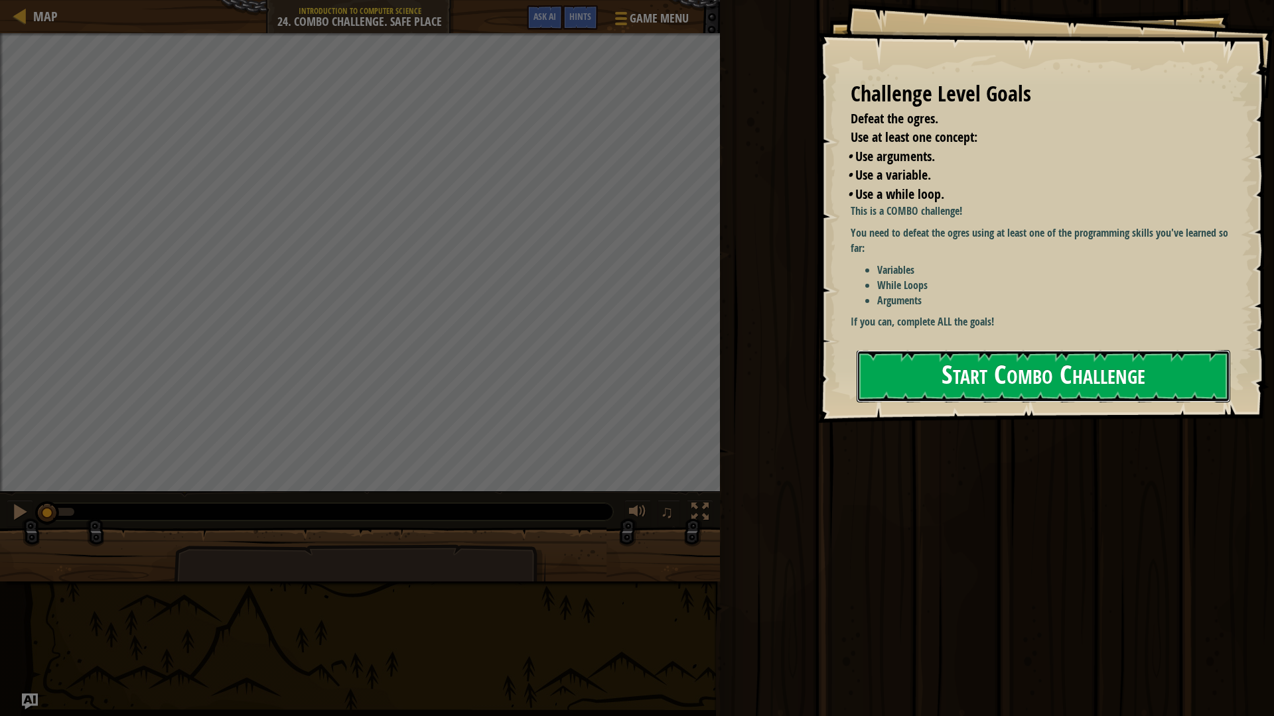
click at [1073, 384] on button "Start Combo Challenge" at bounding box center [1042, 376] width 373 height 52
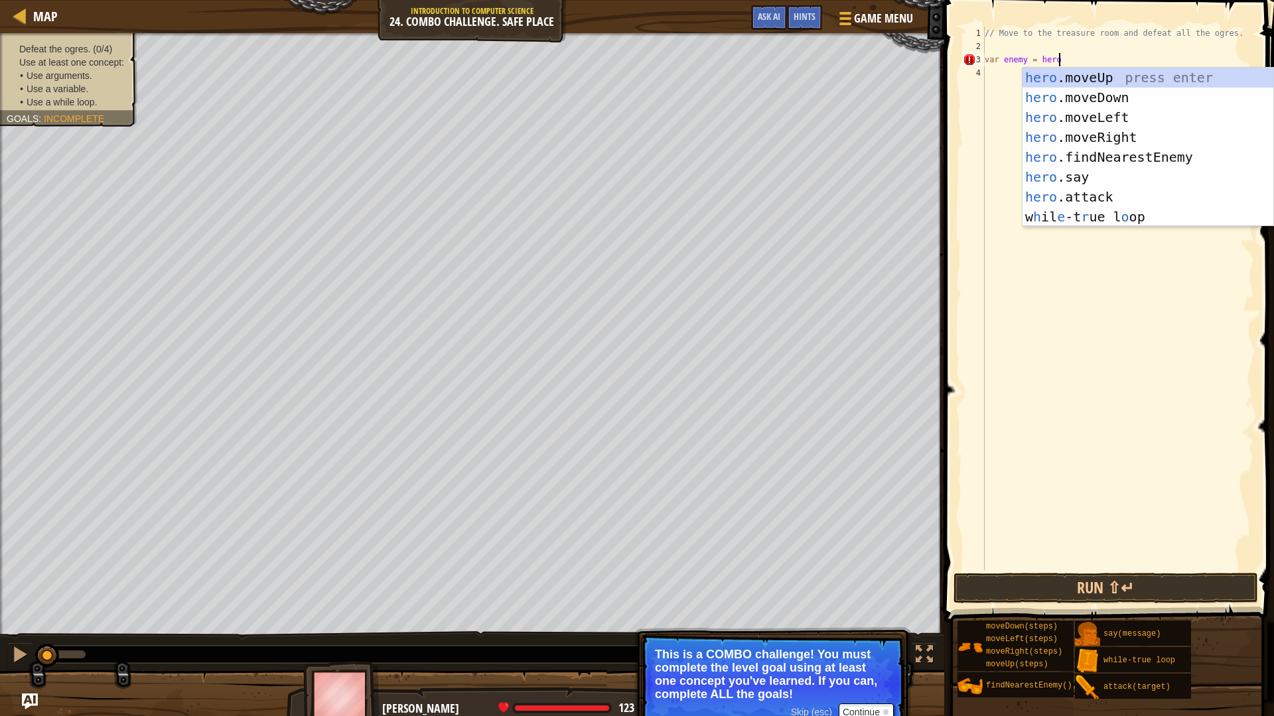
scroll to position [6, 10]
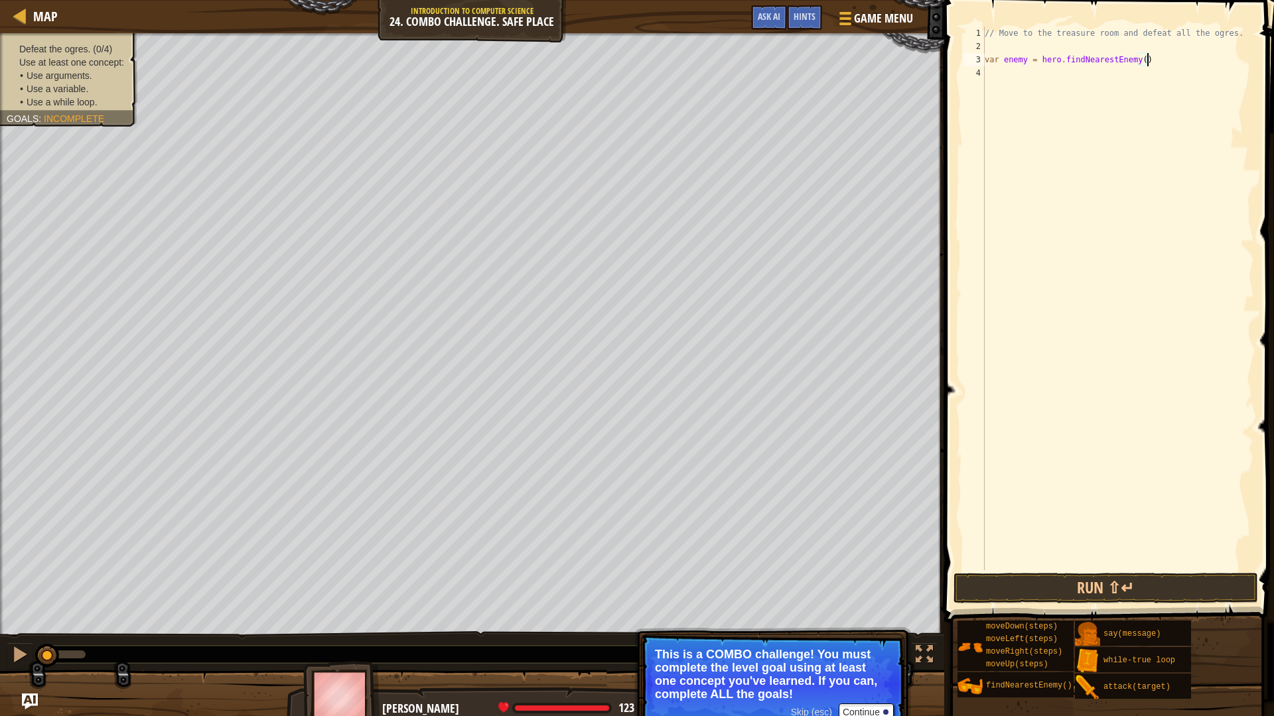
type textarea "var enemy = hero.findNearestEnemy();"
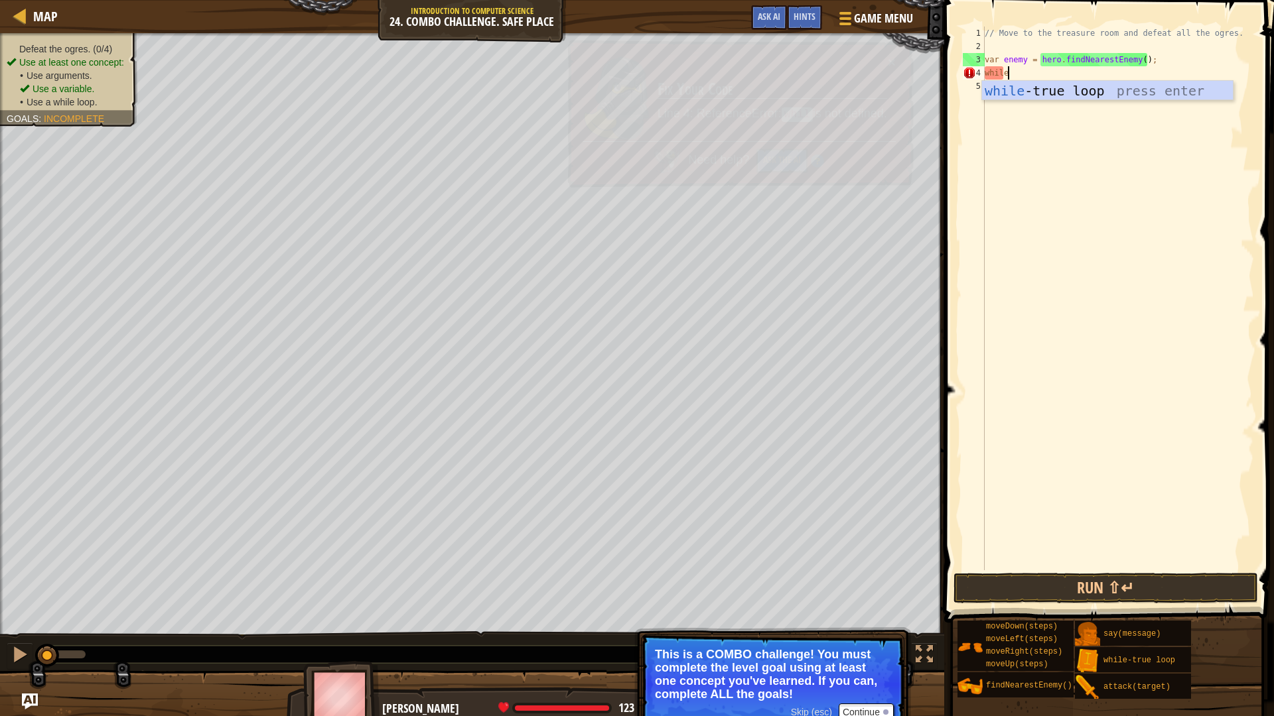
type textarea "while"
click at [1050, 88] on div "while -true loop press enter" at bounding box center [1107, 111] width 251 height 60
click at [1048, 99] on div "// Move to the treasure room and defeat all the ogres. var enemy = hero . findN…" at bounding box center [1118, 312] width 272 height 571
type textarea "}"
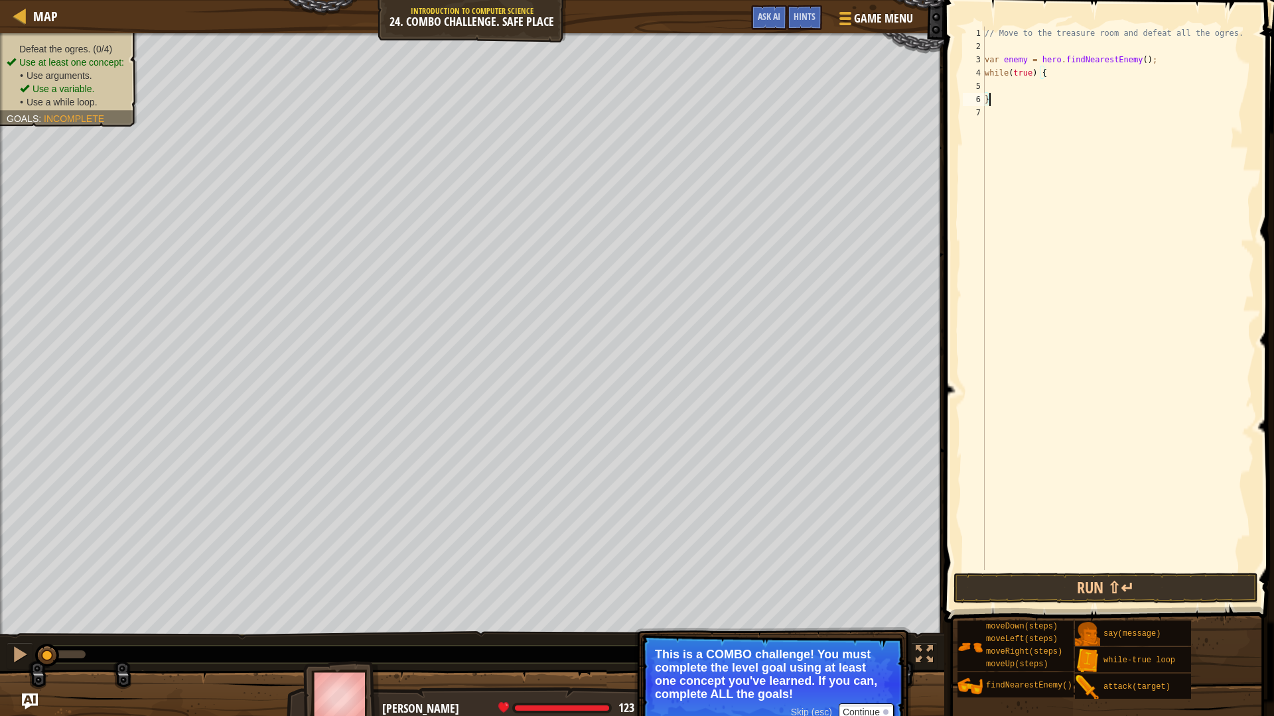
scroll to position [6, 0]
click at [1048, 88] on div "// Move to the treasure room and defeat all the ogres. var enemy = hero . findN…" at bounding box center [1118, 312] width 272 height 571
type textarea "hero.moveUp(4);"
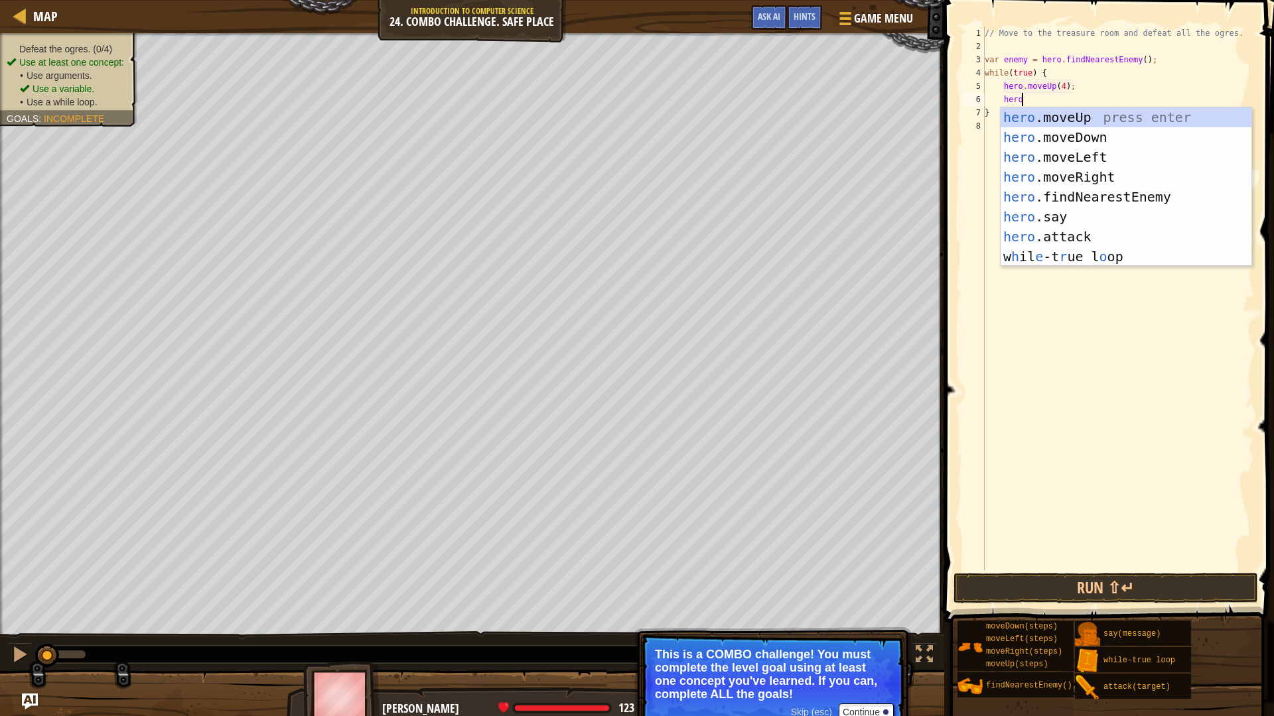
scroll to position [6, 5]
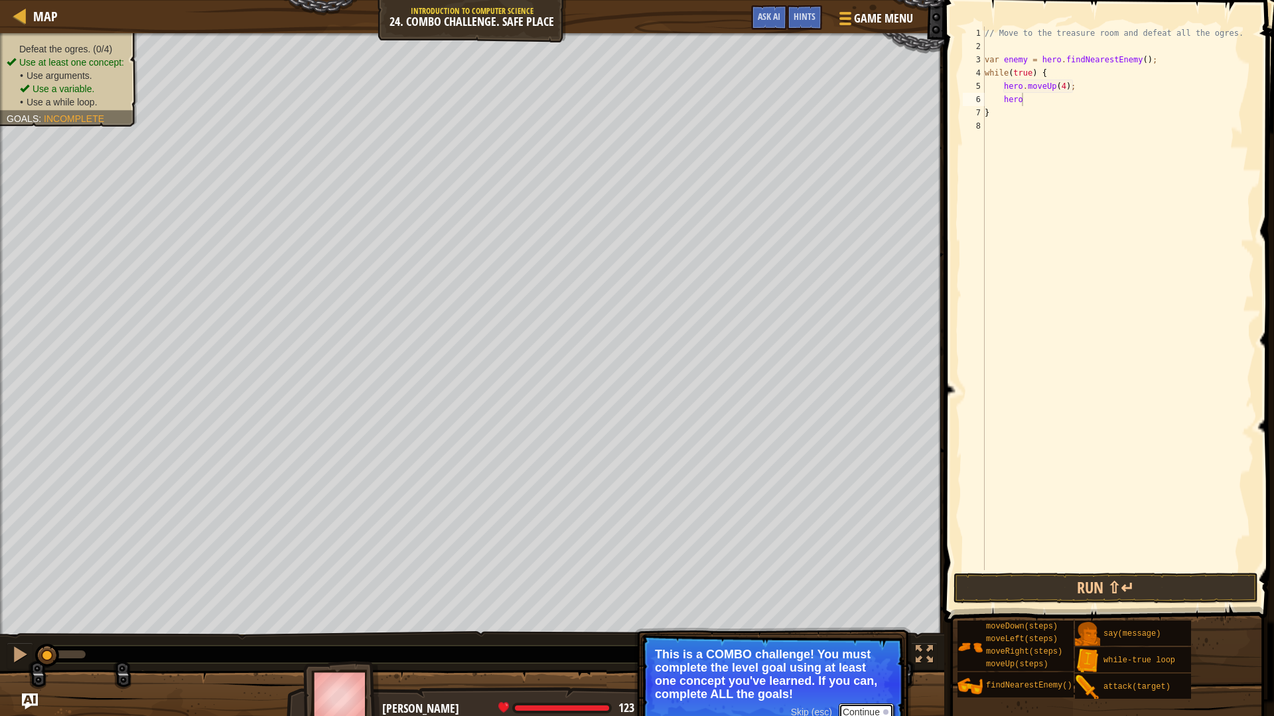
click at [856, 632] on button "Continue" at bounding box center [866, 712] width 55 height 17
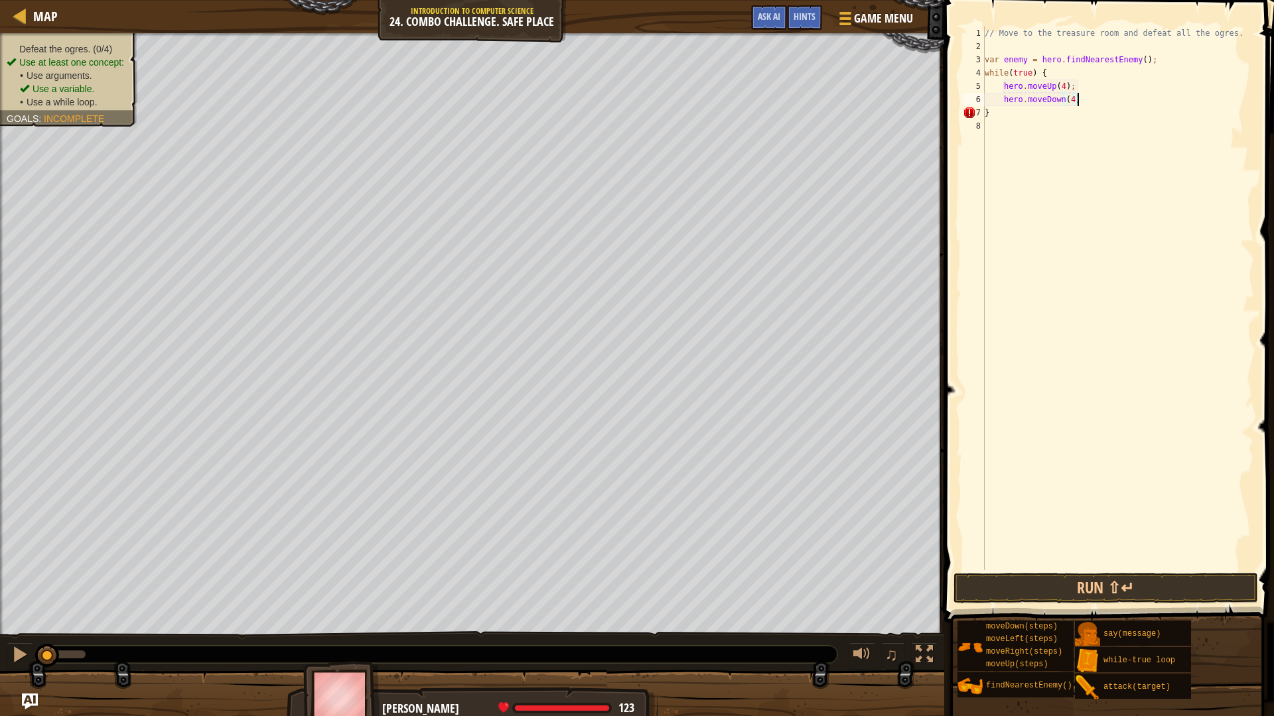
type textarea "hero.moveDown(4);"
type textarea "hero.moveLeft(2);"
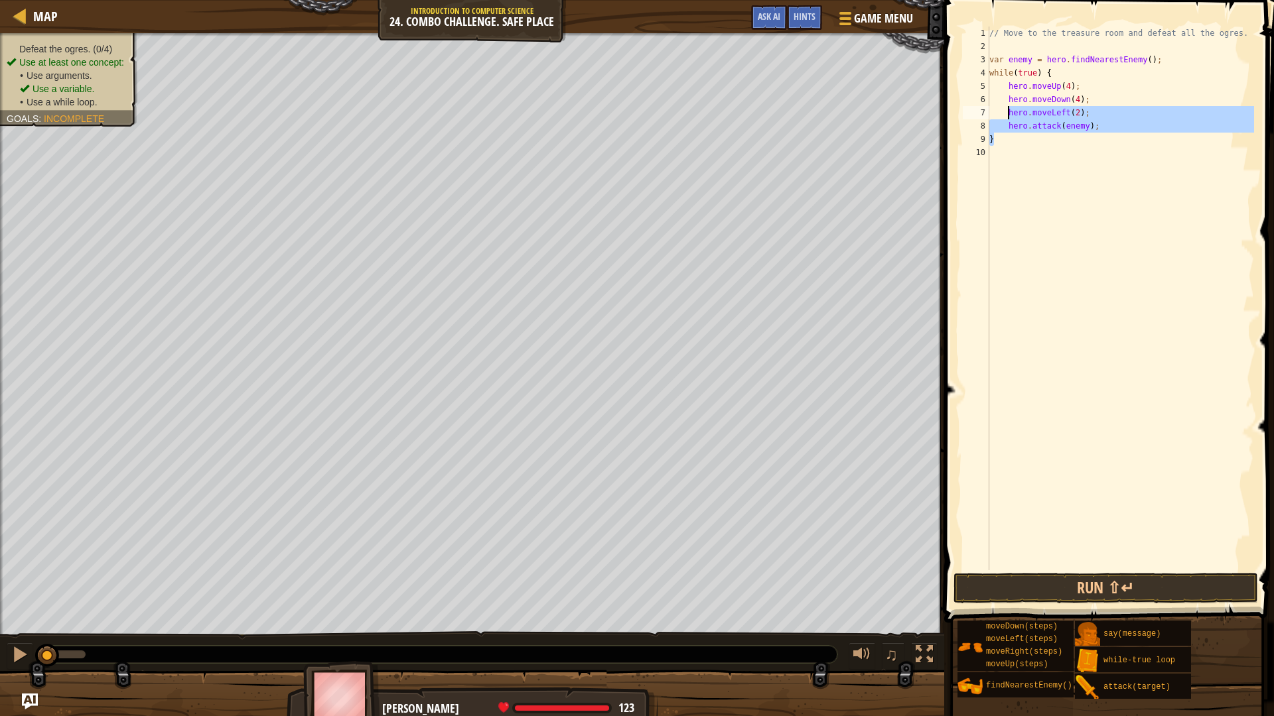
drag, startPoint x: 1095, startPoint y: 134, endPoint x: 1090, endPoint y: 121, distance: 13.4
click at [1039, 121] on div "// Move to the treasure room and defeat all the ogres. var enemy = hero . findN…" at bounding box center [1119, 312] width 267 height 571
click at [1091, 122] on div "// Move to the treasure room and defeat all the ogres. var enemy = hero . findN…" at bounding box center [1119, 299] width 267 height 544
type textarea "hero.attack(enemy);"
drag, startPoint x: 1093, startPoint y: 122, endPoint x: 1009, endPoint y: 125, distance: 83.7
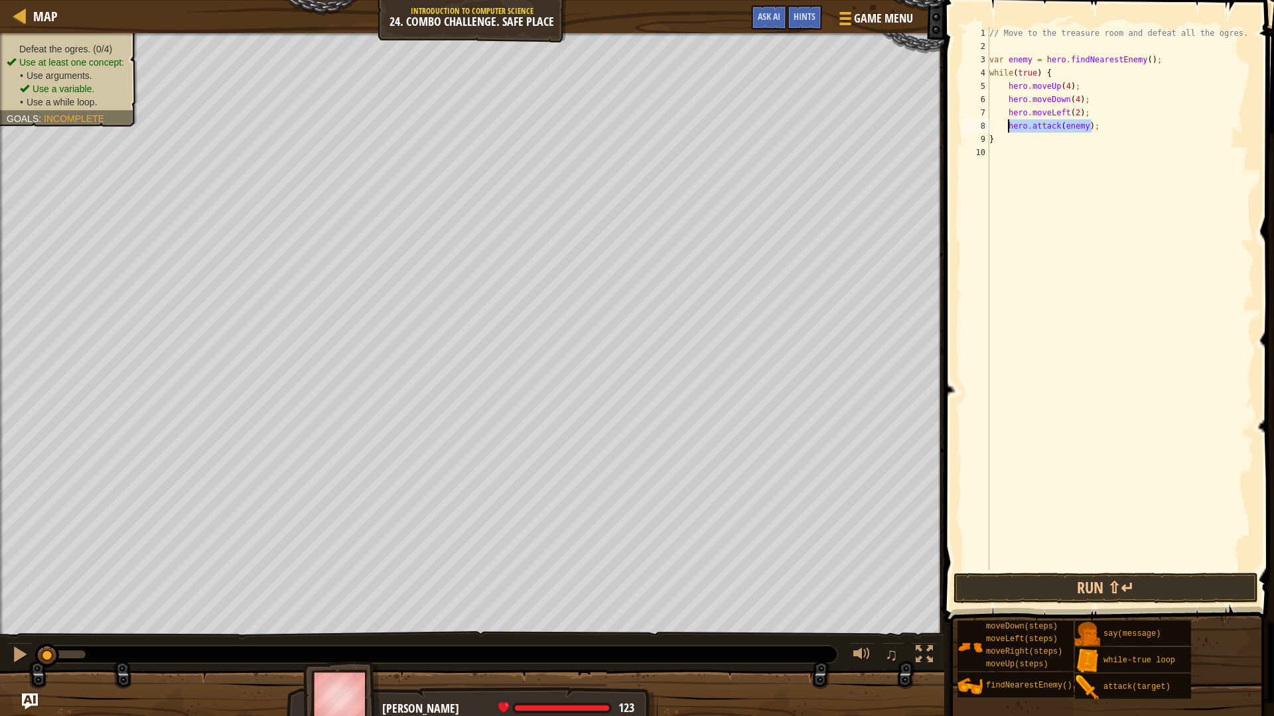
click at [1009, 125] on div "// Move to the treasure room and defeat all the ogres. var enemy = hero . findN…" at bounding box center [1119, 312] width 267 height 571
click at [1103, 129] on div "// Move to the treasure room and defeat all the ogres. var enemy = hero . findN…" at bounding box center [1119, 312] width 267 height 571
paste textarea "hero.attack(enemy)"
type textarea "hero.attack(enemy)"
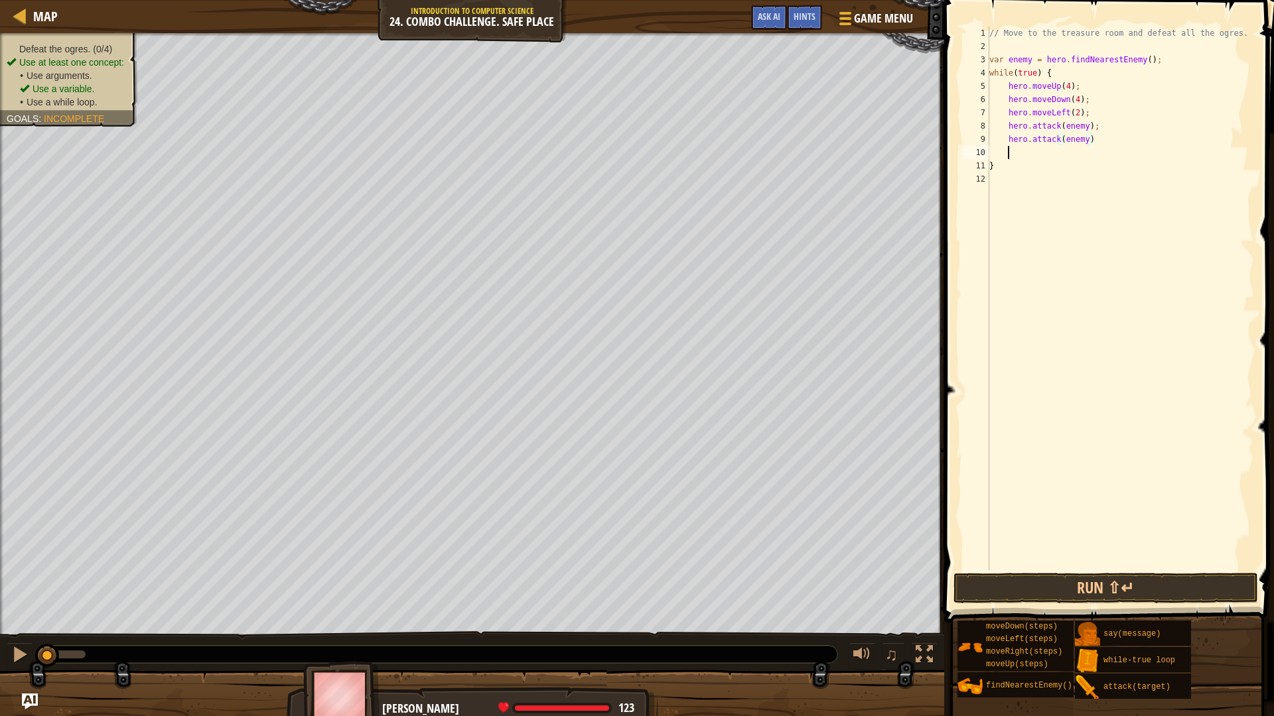
paste textarea "hero.attack(enemy)"
type textarea "hero.attack(enemy)"
paste textarea "hero.attack(enemy)"
type textarea "hero.attack(enemy)"
paste textarea "hero.attack(enemy)"
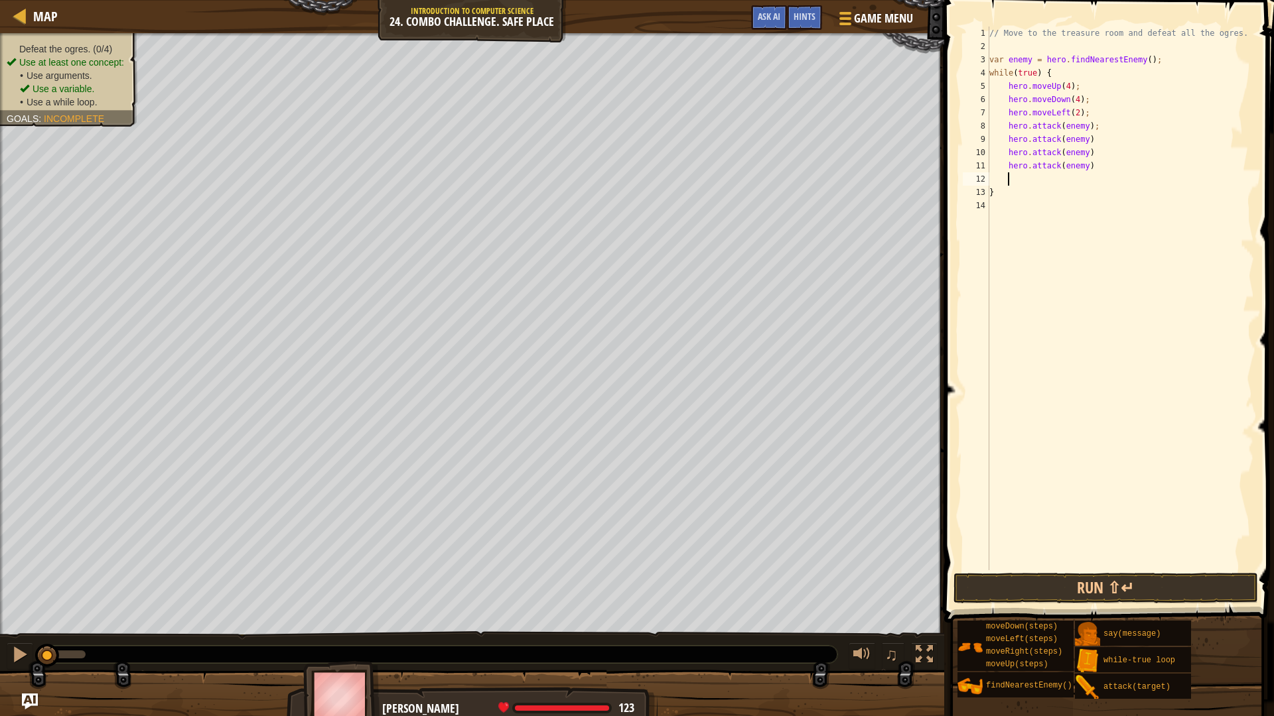
type textarea "hero.attack(enemy)"
paste textarea "hero.attack(enemy)"
type textarea "hero.attack(enemy)"
paste textarea "hero.attack(enemy)"
type textarea "hero.attack(enemy)"
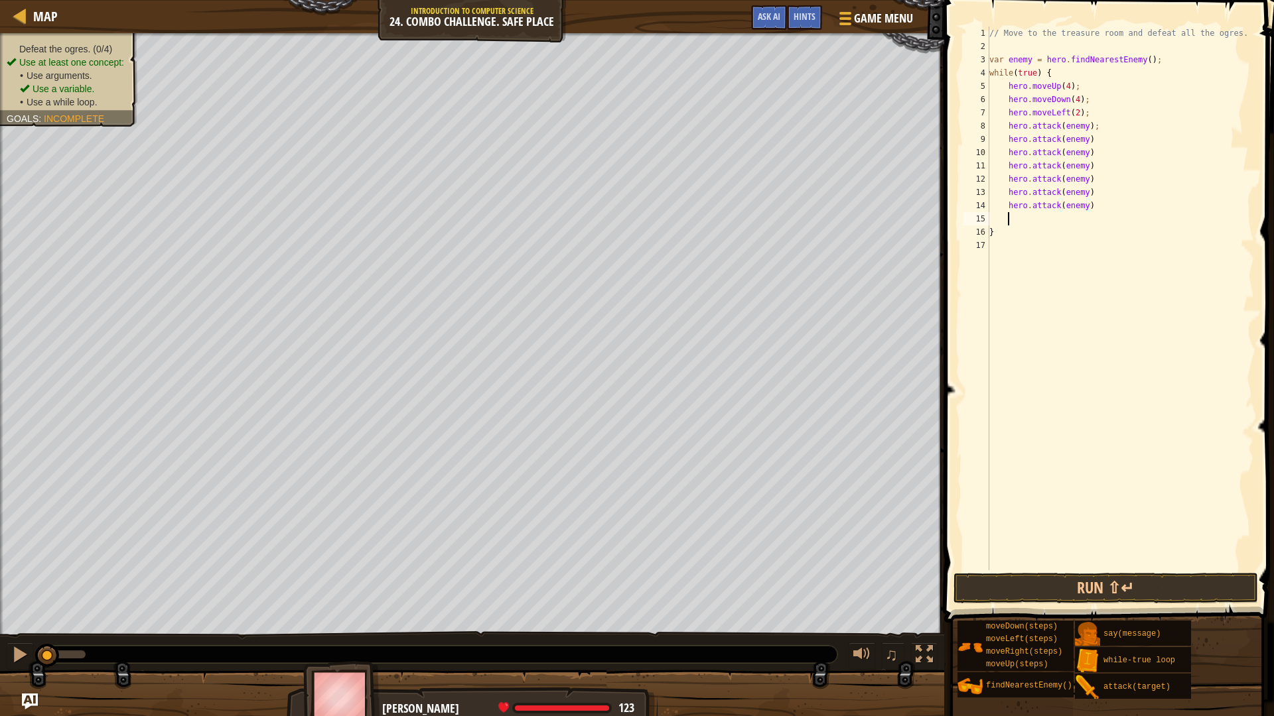
paste textarea "hero.attack(enemy)"
click at [1138, 584] on button "Run ⇧↵" at bounding box center [1105, 588] width 304 height 31
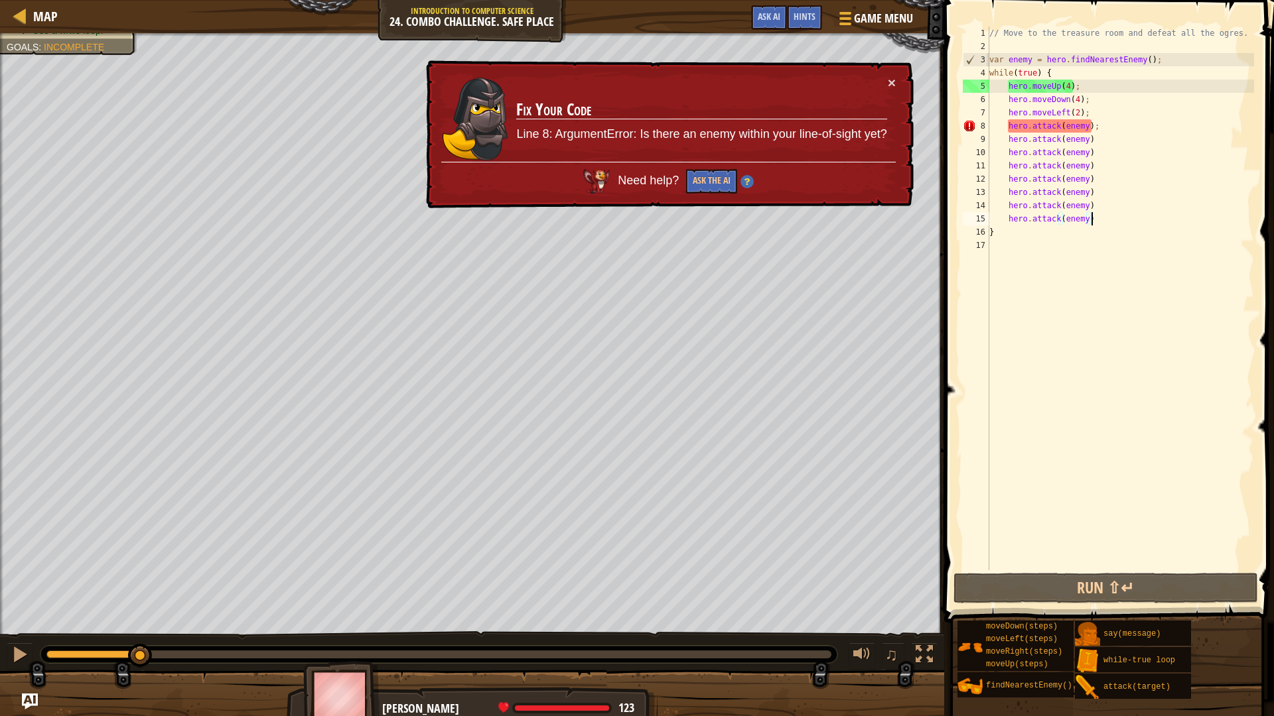
click at [140, 621] on div "Defeat the ogres. (0/4) Use at least one concept: Use arguments. Use a variable…" at bounding box center [637, 378] width 1274 height 691
drag, startPoint x: 990, startPoint y: 57, endPoint x: 1176, endPoint y: 58, distance: 185.1
click at [1176, 58] on div "// Move to the treasure room and defeat all the ogres. var enemy = hero . findN…" at bounding box center [1119, 312] width 267 height 571
type textarea "var enemy = hero.findNearestEnemy();"
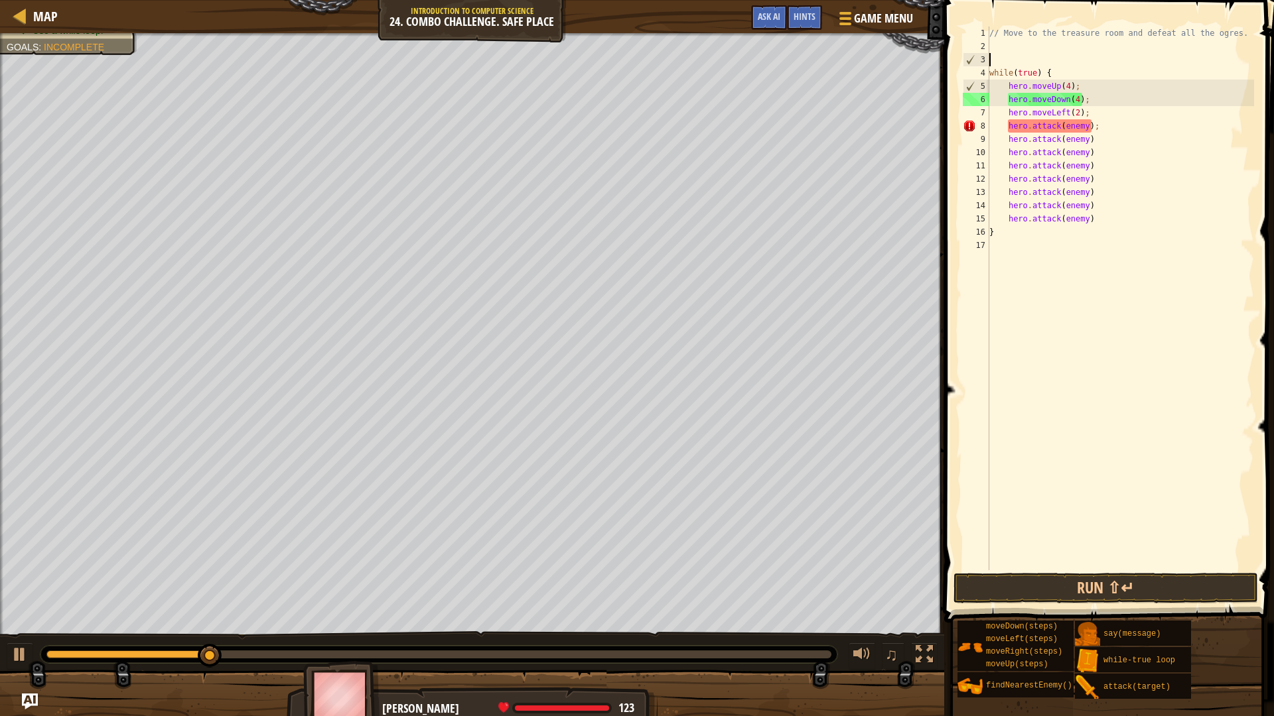
scroll to position [6, 0]
click at [1141, 117] on div "// Move to the treasure room and defeat all the ogres. while ( true ) { hero . …" at bounding box center [1119, 312] width 267 height 571
type textarea "hero.moveLeft(2);"
paste textarea "var enemy = hero.findNearestEnemy();"
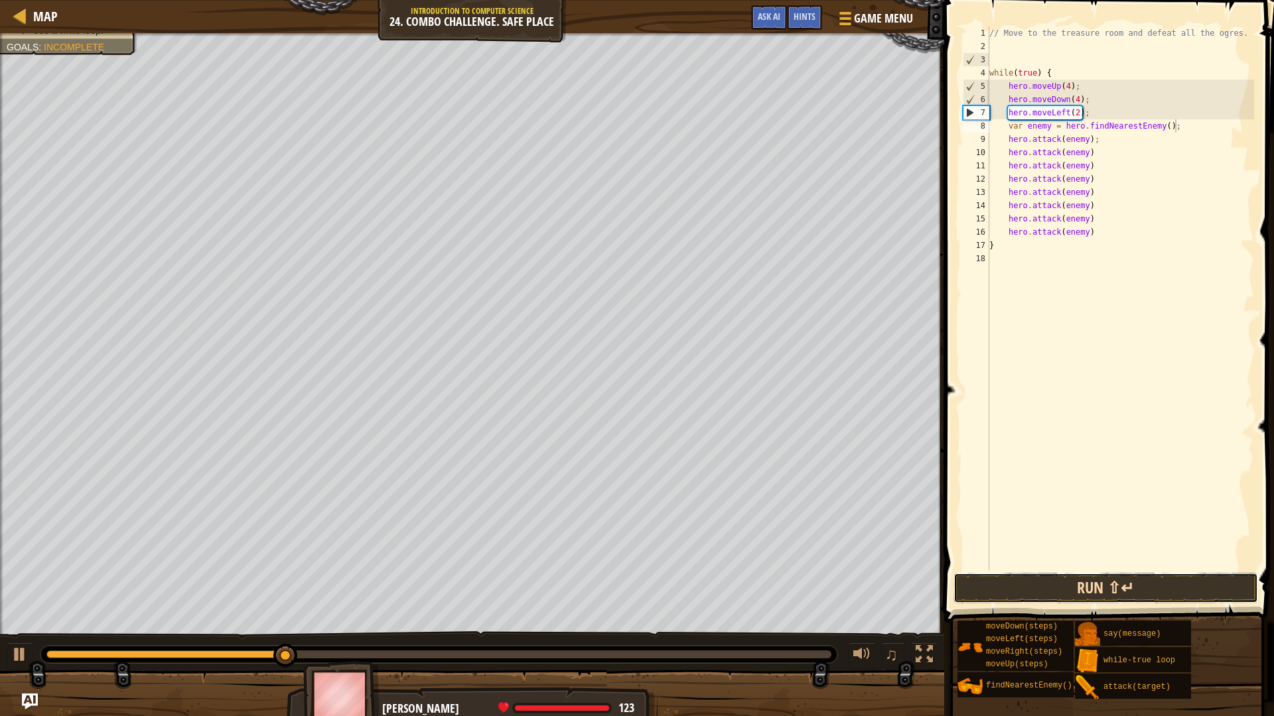
click at [1075, 578] on button "Run ⇧↵" at bounding box center [1105, 588] width 304 height 31
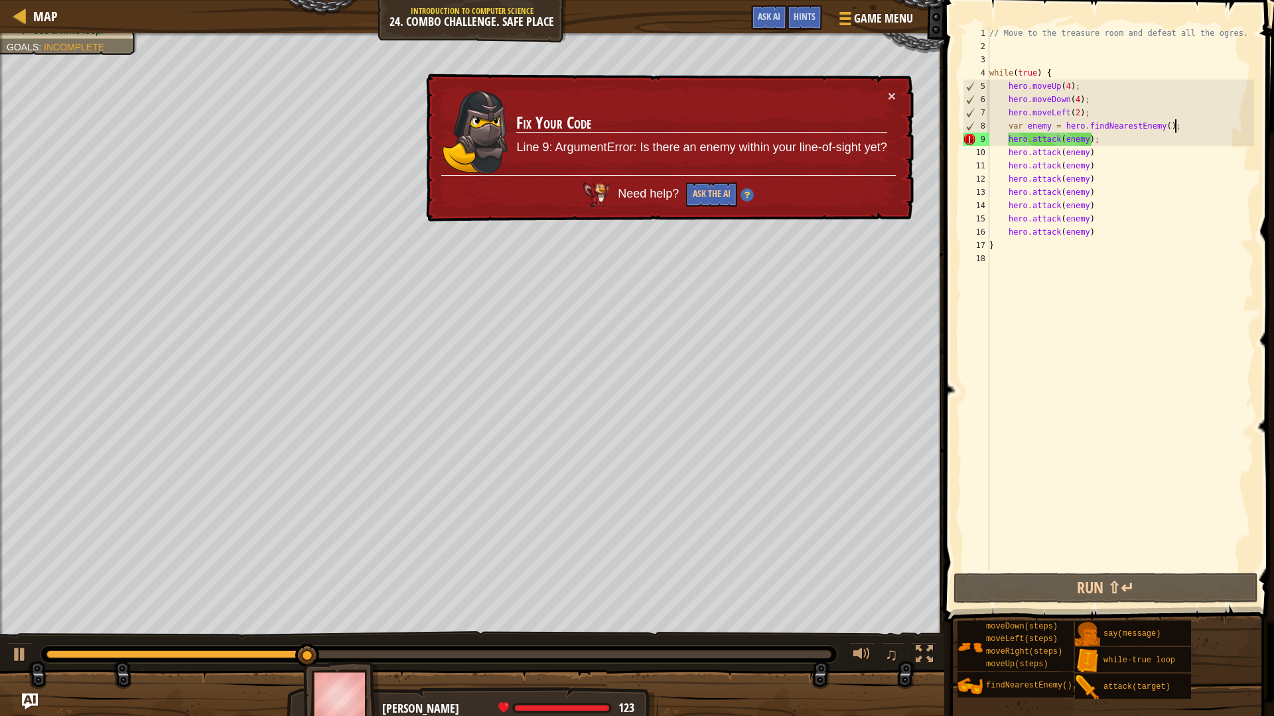
click at [1065, 100] on div "// Move to the treasure room and defeat all the ogres. while ( true ) { hero . …" at bounding box center [1119, 312] width 267 height 571
click at [1068, 100] on div "// Move to the treasure room and defeat all the ogres. while ( true ) { hero . …" at bounding box center [1119, 312] width 267 height 571
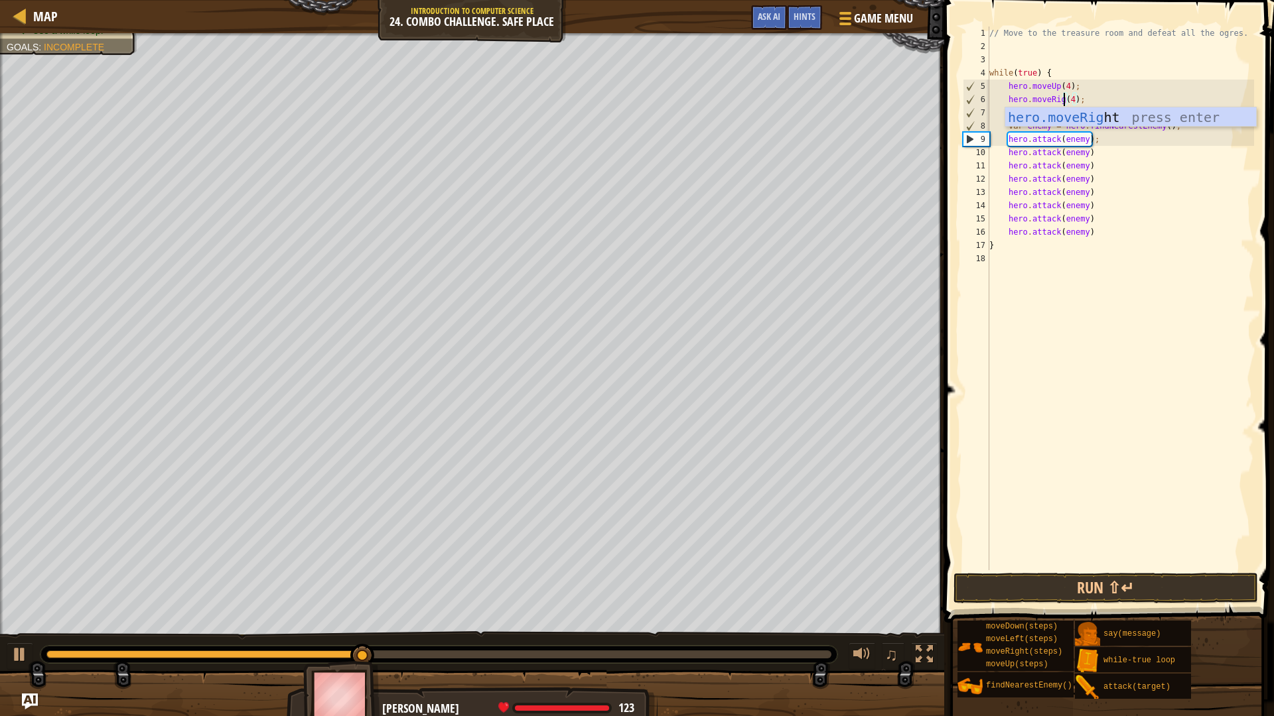
type textarea "hero.moveRight(4);"
click at [1120, 100] on div "// Move to the treasure room and defeat all the ogres. while ( true ) { hero . …" at bounding box center [1119, 312] width 267 height 571
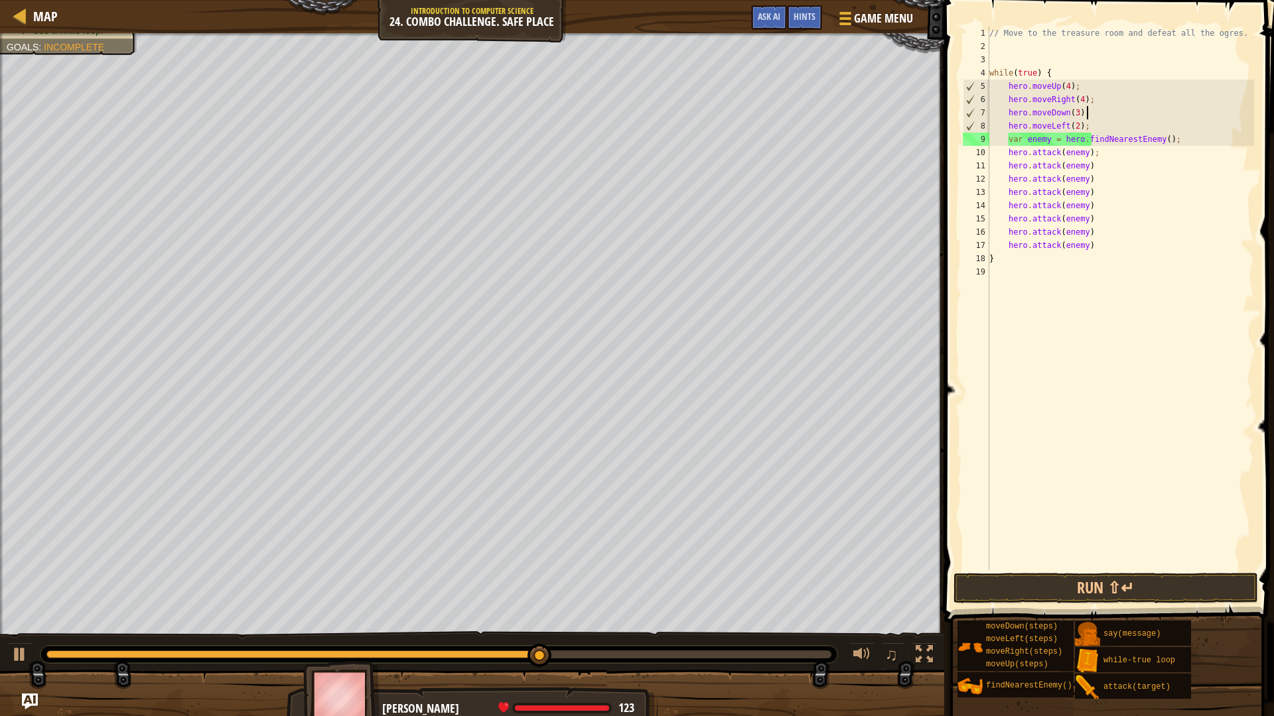
scroll to position [6, 13]
drag, startPoint x: 1191, startPoint y: 142, endPoint x: 982, endPoint y: 135, distance: 209.1
click at [982, 135] on div "hero.moveDown(3); 1 2 3 4 5 6 7 8 9 10 11 12 13 14 15 16 17 18 19 // Move to th…" at bounding box center [1107, 299] width 294 height 544
type textarea "var enemy = hero.findNearestEnemy();"
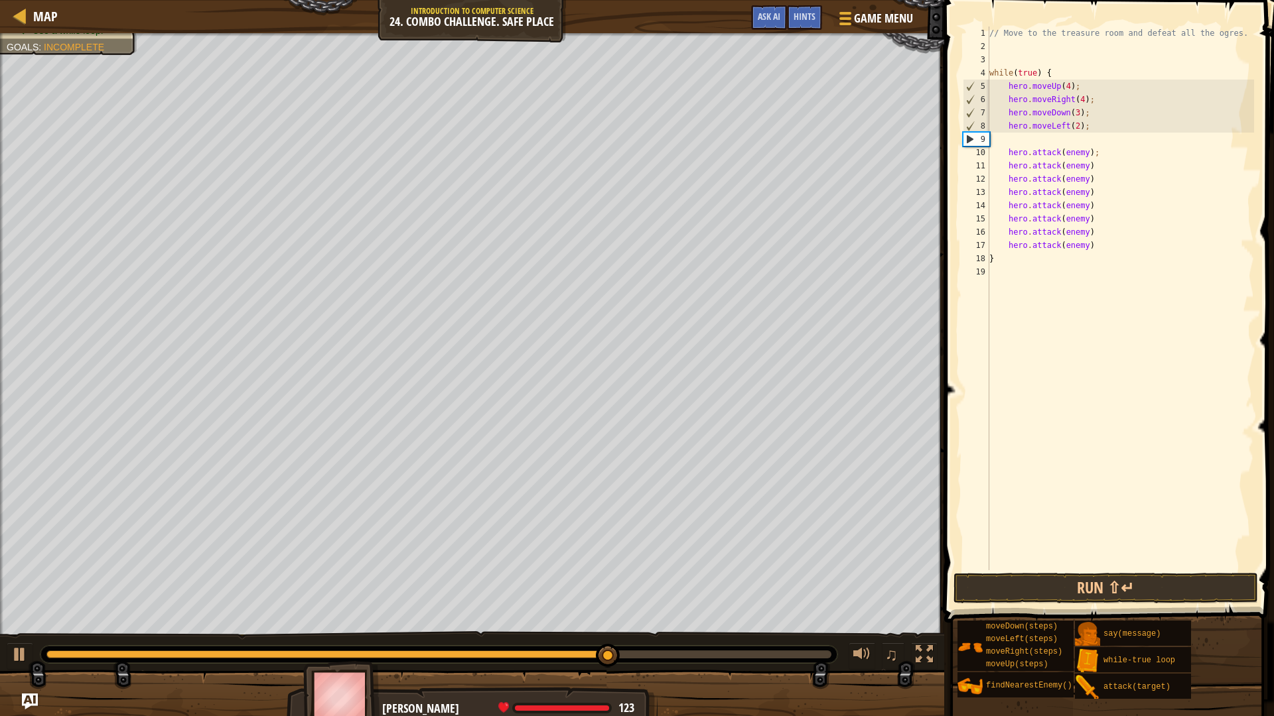
type textarea "hero.moveLeft(2);"
click at [1036, 60] on div "// Move to the treasure room and defeat all the ogres. while ( true ) { hero . …" at bounding box center [1119, 312] width 267 height 571
paste textarea "var enemy = hero.findNearestEnemy();"
type textarea "var enemy = hero.findNearestEnemy();"
click at [1112, 582] on button "Run ⇧↵" at bounding box center [1105, 588] width 304 height 31
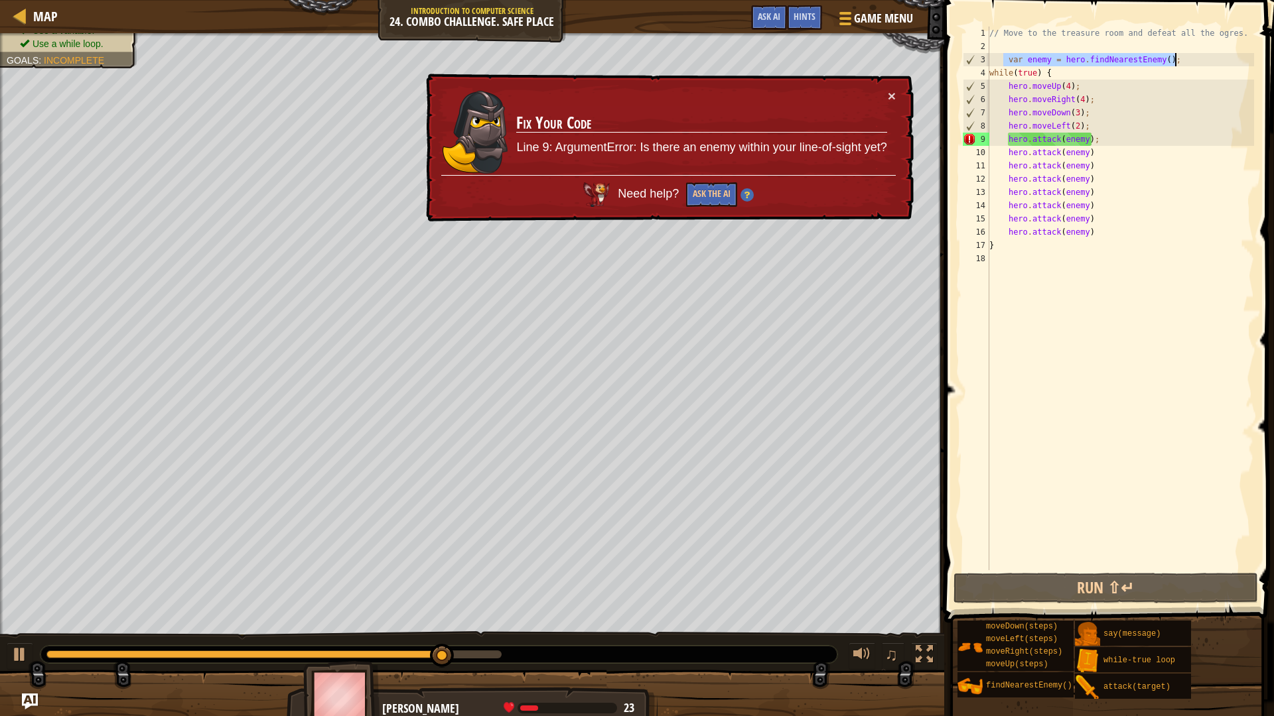
drag, startPoint x: 1002, startPoint y: 58, endPoint x: 1204, endPoint y: 66, distance: 201.8
click at [1204, 66] on div "// Move to the treasure room and defeat all the ogres. var enemy = hero . findN…" at bounding box center [1119, 312] width 267 height 571
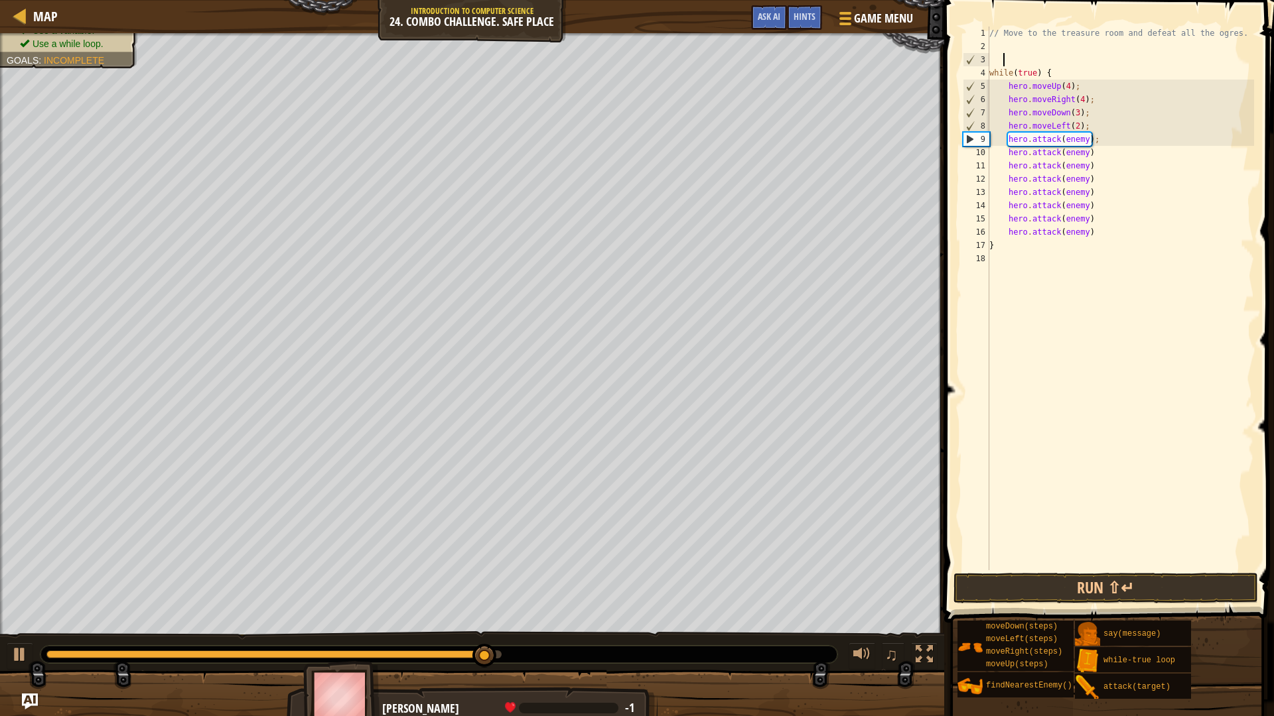
click at [1107, 131] on div "// Move to the treasure room and defeat all the ogres. while ( true ) { hero . …" at bounding box center [1119, 312] width 267 height 571
type textarea "hero.moveLeft(2);"
paste textarea "var enemy = hero.findNearestEnemy();"
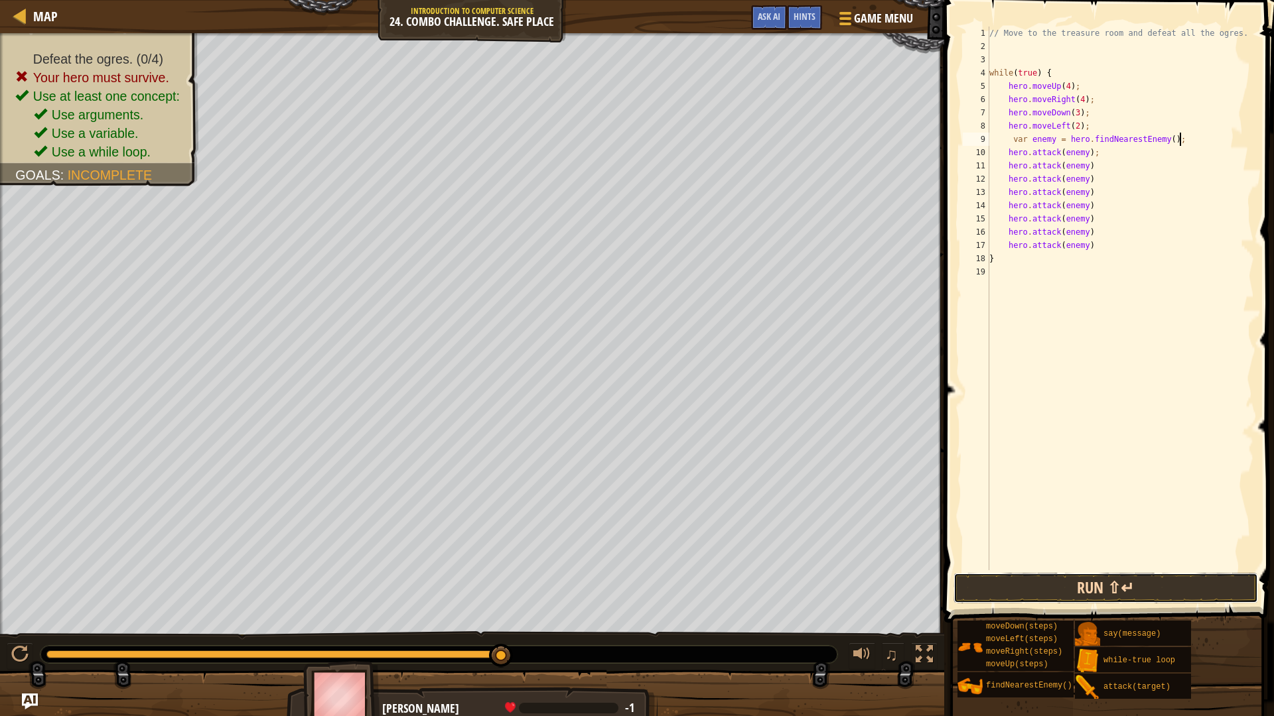
click at [1095, 595] on button "Run ⇧↵" at bounding box center [1105, 588] width 304 height 31
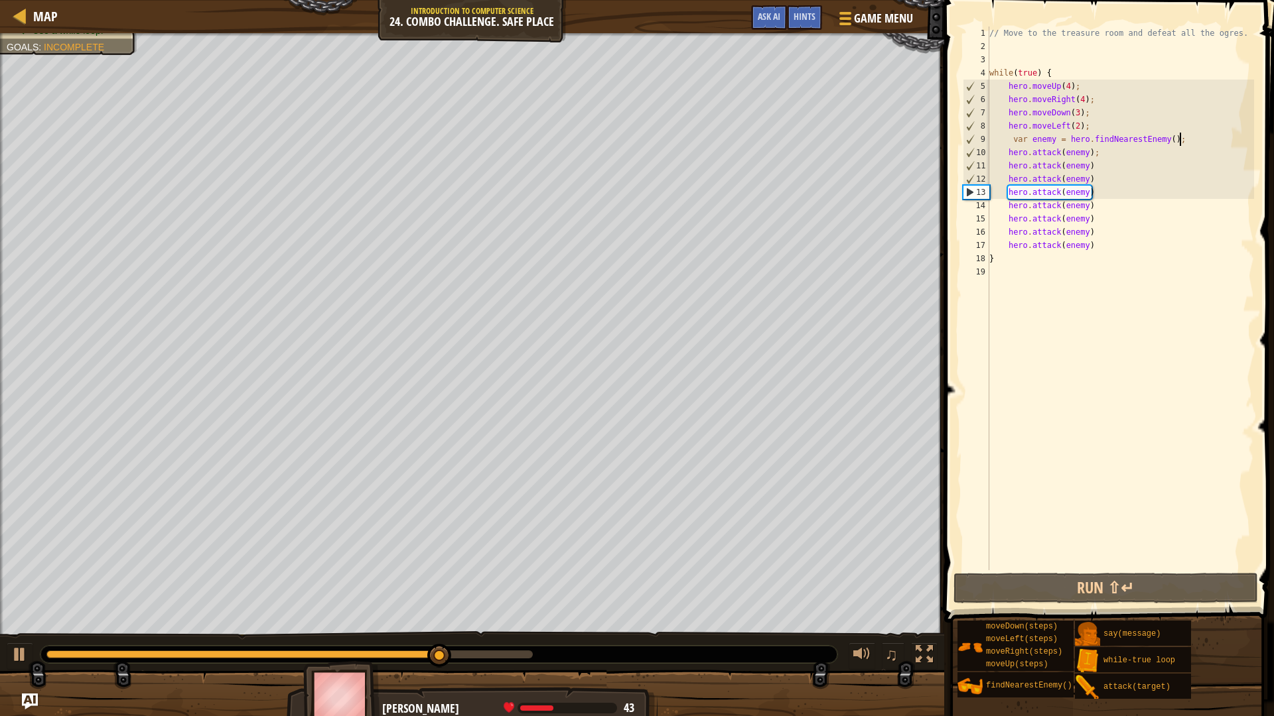
click at [1106, 178] on div "// Move to the treasure room and defeat all the ogres. while ( true ) { hero . …" at bounding box center [1119, 312] width 267 height 571
type textarea "hero.attack(enemy)"
click at [1112, 179] on div "// Move to the treasure room and defeat all the ogres. while ( true ) { hero . …" at bounding box center [1119, 312] width 267 height 571
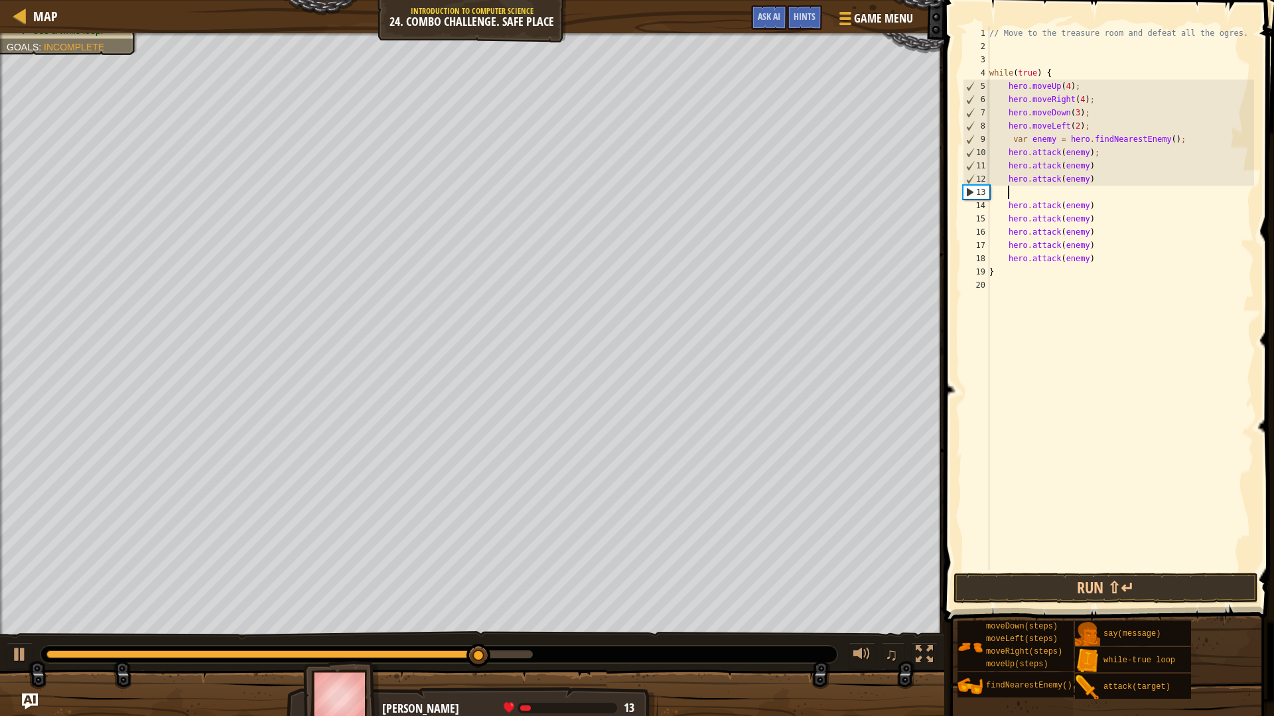
paste textarea "var enemy = hero.findNearestEnemy();"
click at [1090, 594] on button "Run ⇧↵" at bounding box center [1105, 588] width 304 height 31
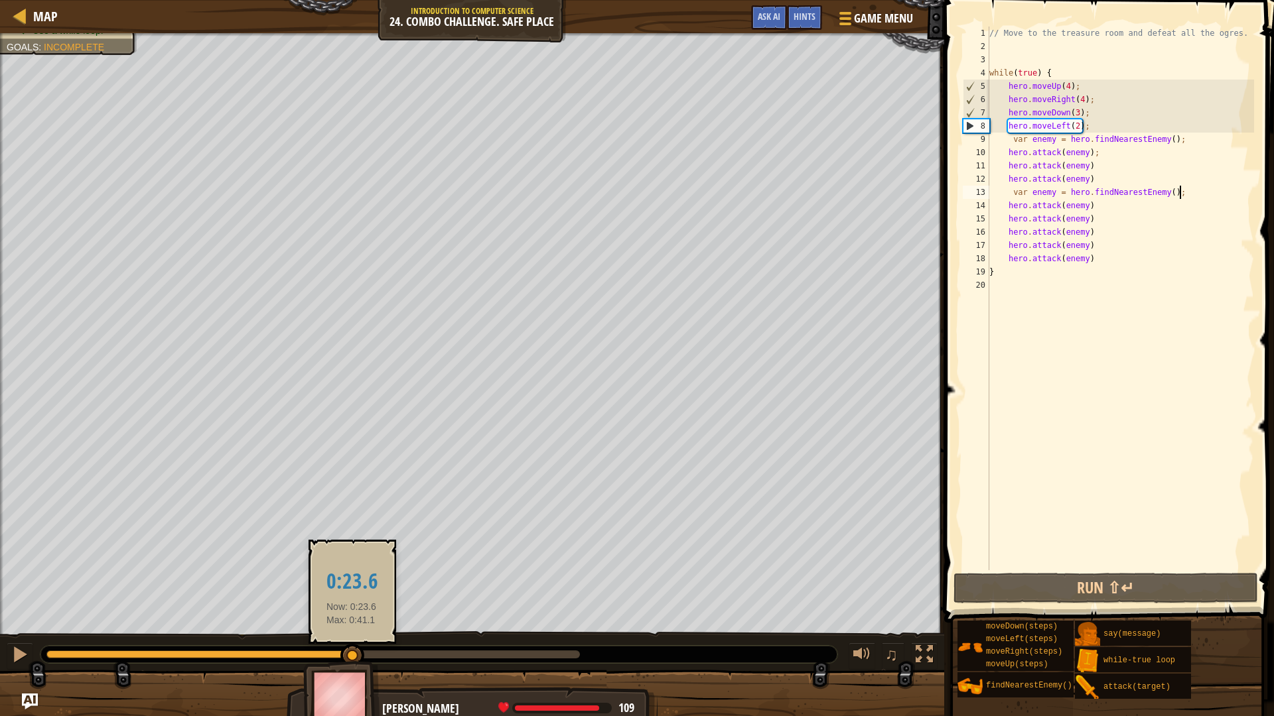
drag, startPoint x: 100, startPoint y: 655, endPoint x: 352, endPoint y: 655, distance: 252.1
click at [352, 632] on div at bounding box center [352, 656] width 24 height 24
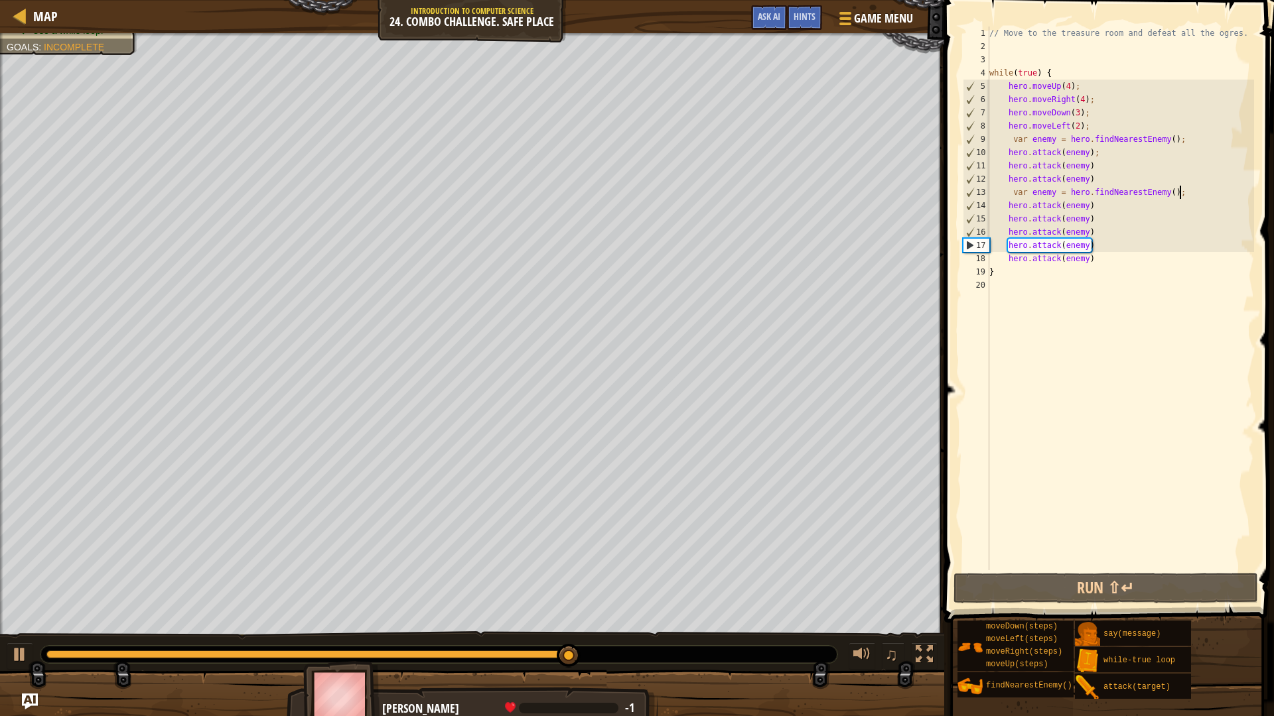
click at [1111, 232] on div "// Move to the treasure room and defeat all the ogres. while ( true ) { hero . …" at bounding box center [1119, 312] width 267 height 571
type textarea "hero.attack(enemy)"
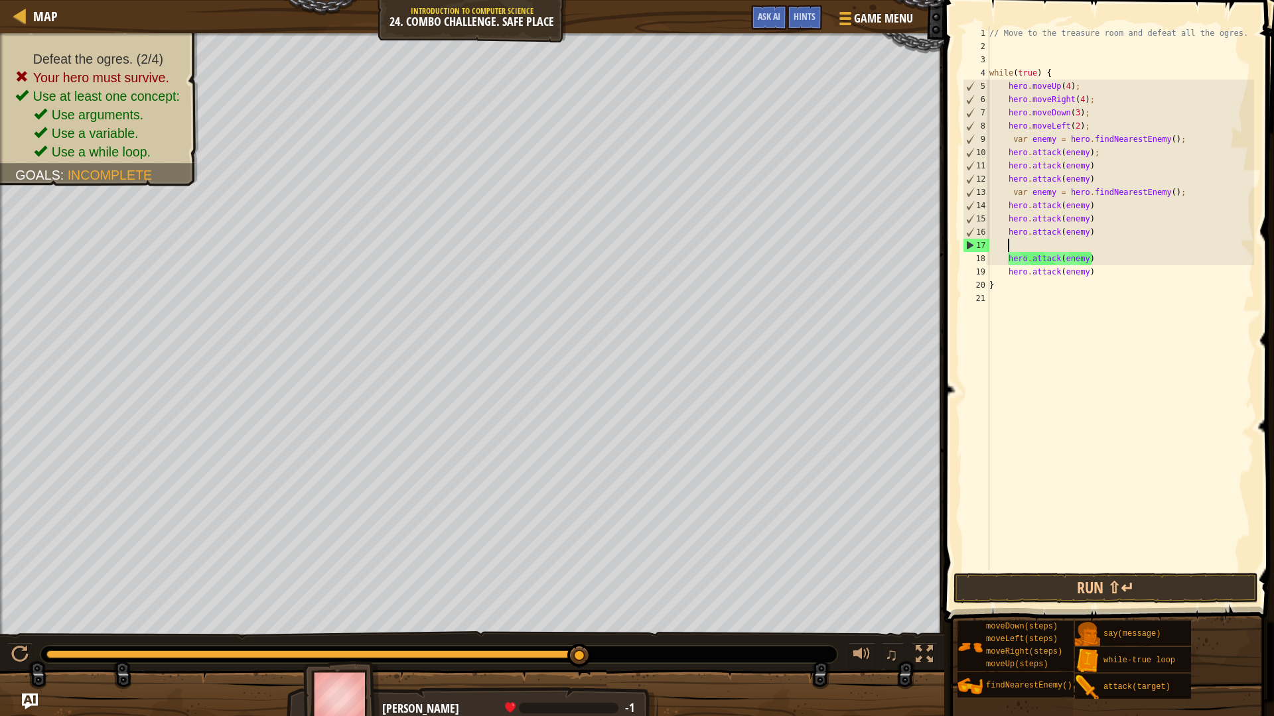
paste textarea "var enemy = hero.findNearestEnemy();"
type textarea "var enemy = hero.findNearestEnemy();"
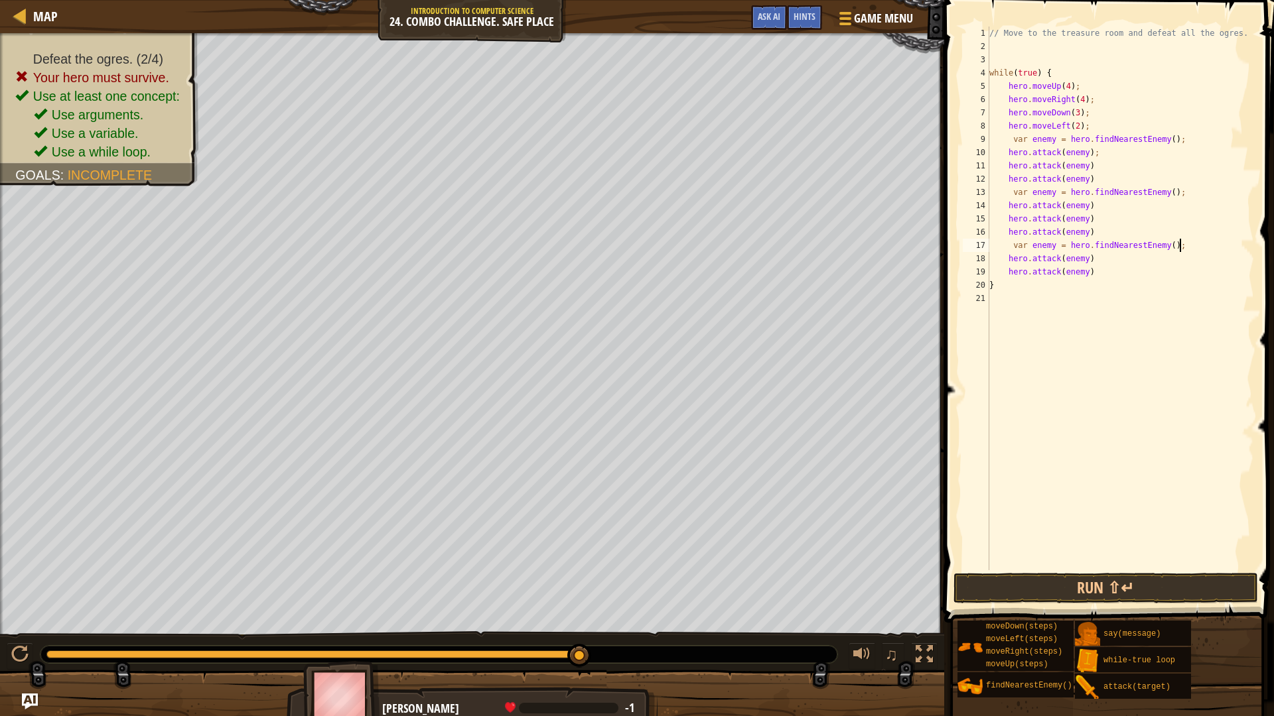
click at [1114, 298] on div "// Move to the treasure room and defeat all the ogres. while ( true ) { hero . …" at bounding box center [1119, 312] width 267 height 571
click at [988, 284] on div "20" at bounding box center [976, 285] width 27 height 13
type textarea "}"
click at [1113, 289] on div "// Move to the treasure room and defeat all the ogres. while ( true ) { hero . …" at bounding box center [1119, 312] width 267 height 571
click at [1111, 306] on div "// Move to the treasure room and defeat all the ogres. while ( true ) { hero . …" at bounding box center [1119, 312] width 267 height 571
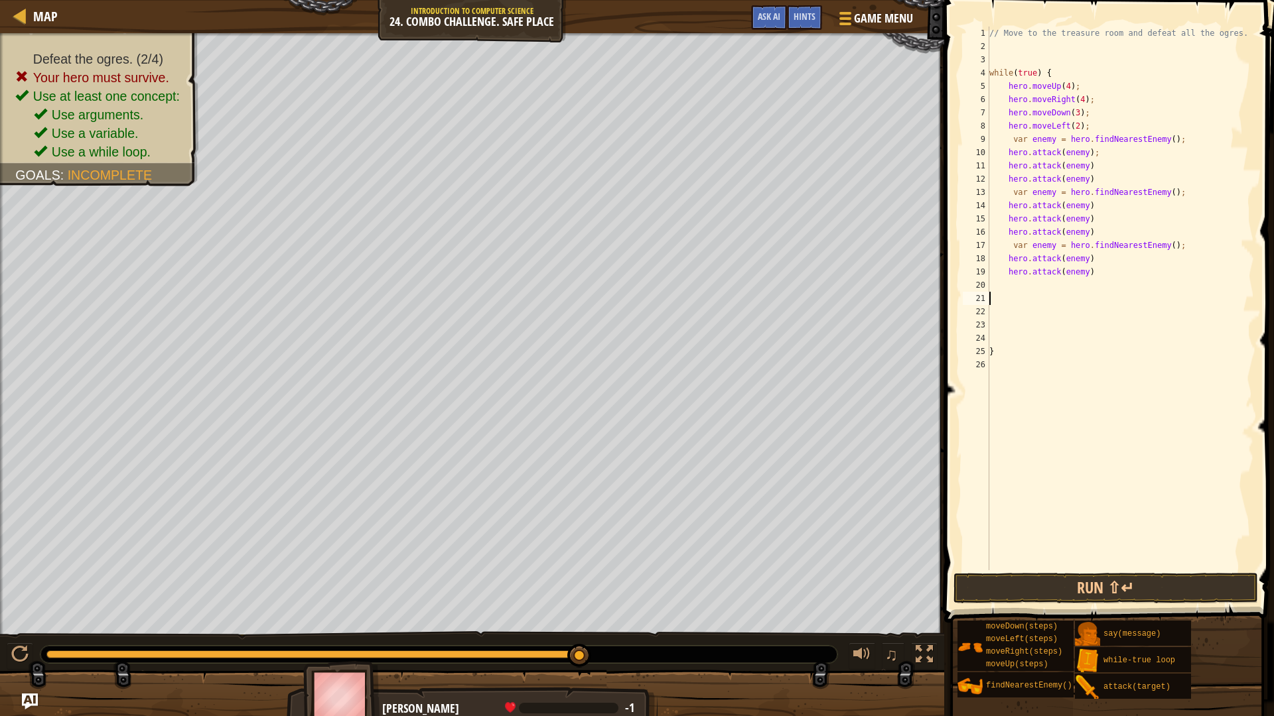
click at [1113, 301] on div "// Move to the treasure room and defeat all the ogres. while ( true ) { hero . …" at bounding box center [1119, 312] width 267 height 571
paste textarea "var enemy = hero.findNearestEnemy();"
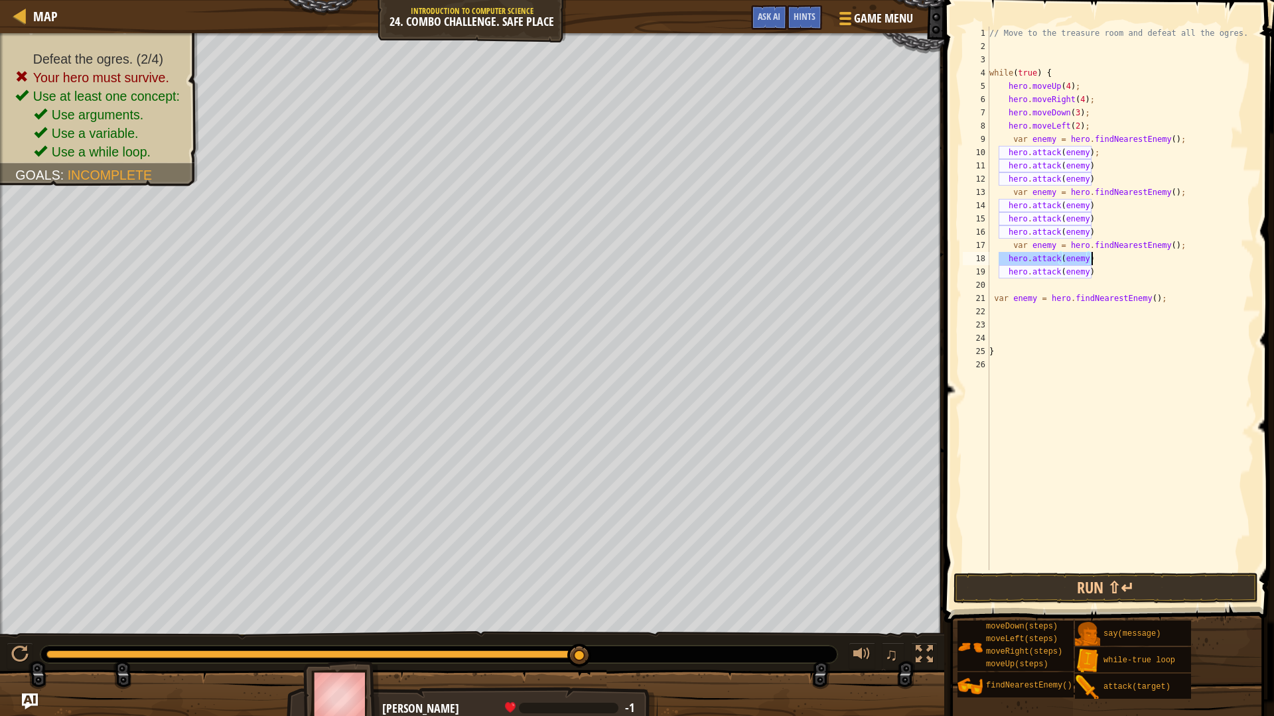
drag, startPoint x: 1000, startPoint y: 255, endPoint x: 1091, endPoint y: 263, distance: 90.6
click at [1091, 263] on div "// Move to the treasure room and defeat all the ogres. while ( true ) { hero . …" at bounding box center [1119, 312] width 267 height 571
click at [1091, 263] on div "// Move to the treasure room and defeat all the ogres. while ( true ) { hero . …" at bounding box center [1119, 299] width 267 height 544
drag, startPoint x: 1008, startPoint y: 260, endPoint x: 1075, endPoint y: 262, distance: 67.7
click at [1075, 262] on div "// Move to the treasure room and defeat all the ogres. while ( true ) { hero . …" at bounding box center [1119, 312] width 267 height 571
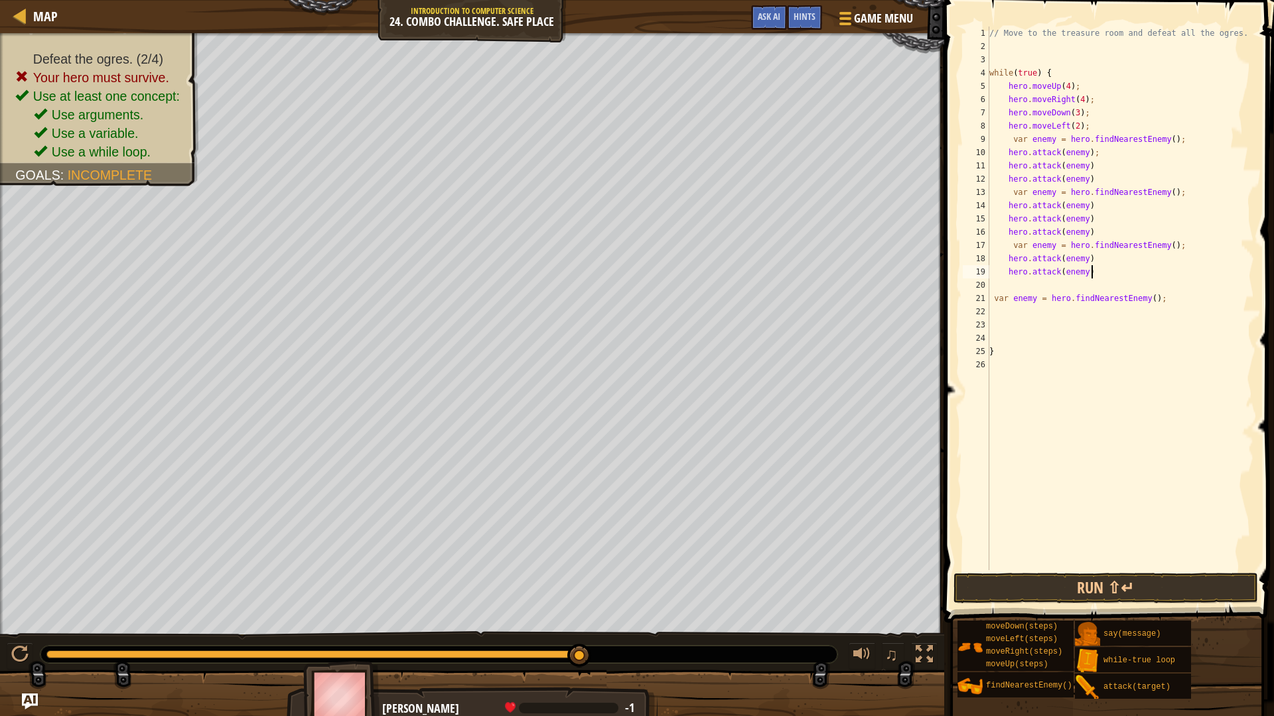
click at [1093, 269] on div "// Move to the treasure room and defeat all the ogres. while ( true ) { hero . …" at bounding box center [1119, 312] width 267 height 571
click at [1091, 273] on div "// Move to the treasure room and defeat all the ogres. while ( true ) { hero . …" at bounding box center [1119, 312] width 267 height 571
type textarea "hero.attack(enemy)"
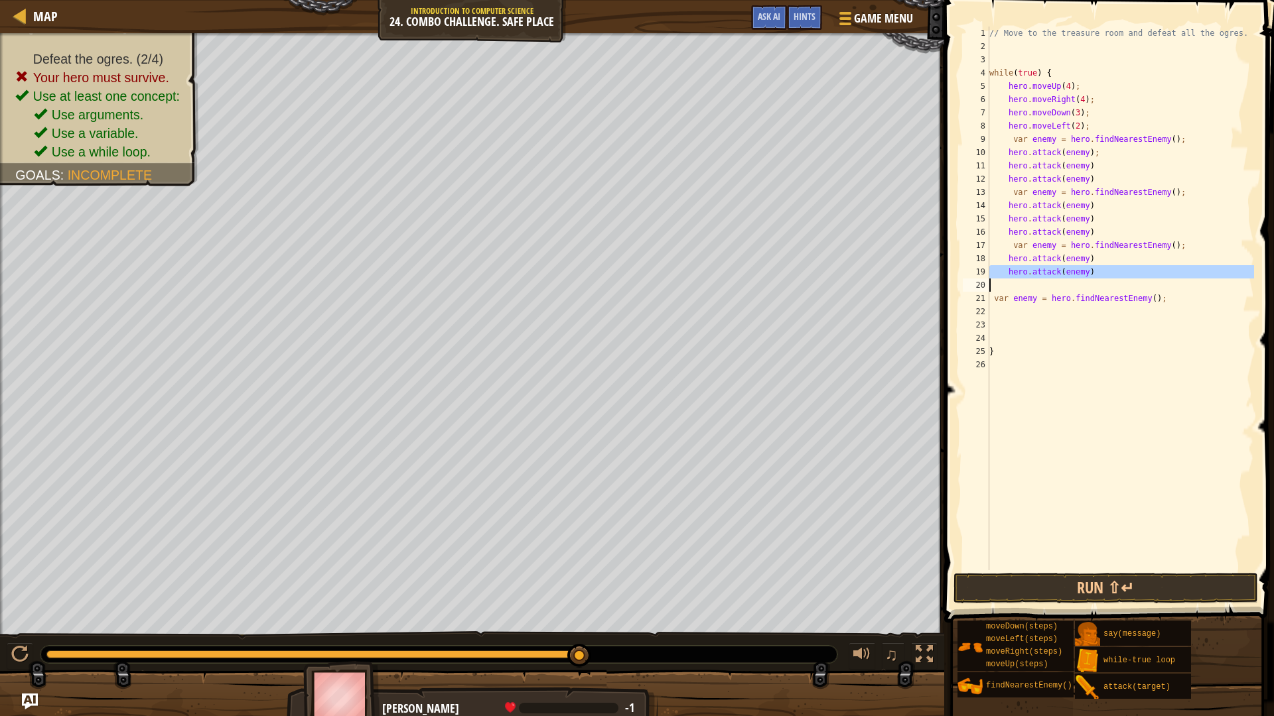
click at [1079, 289] on div "// Move to the treasure room and defeat all the ogres. while ( true ) { hero . …" at bounding box center [1119, 299] width 267 height 544
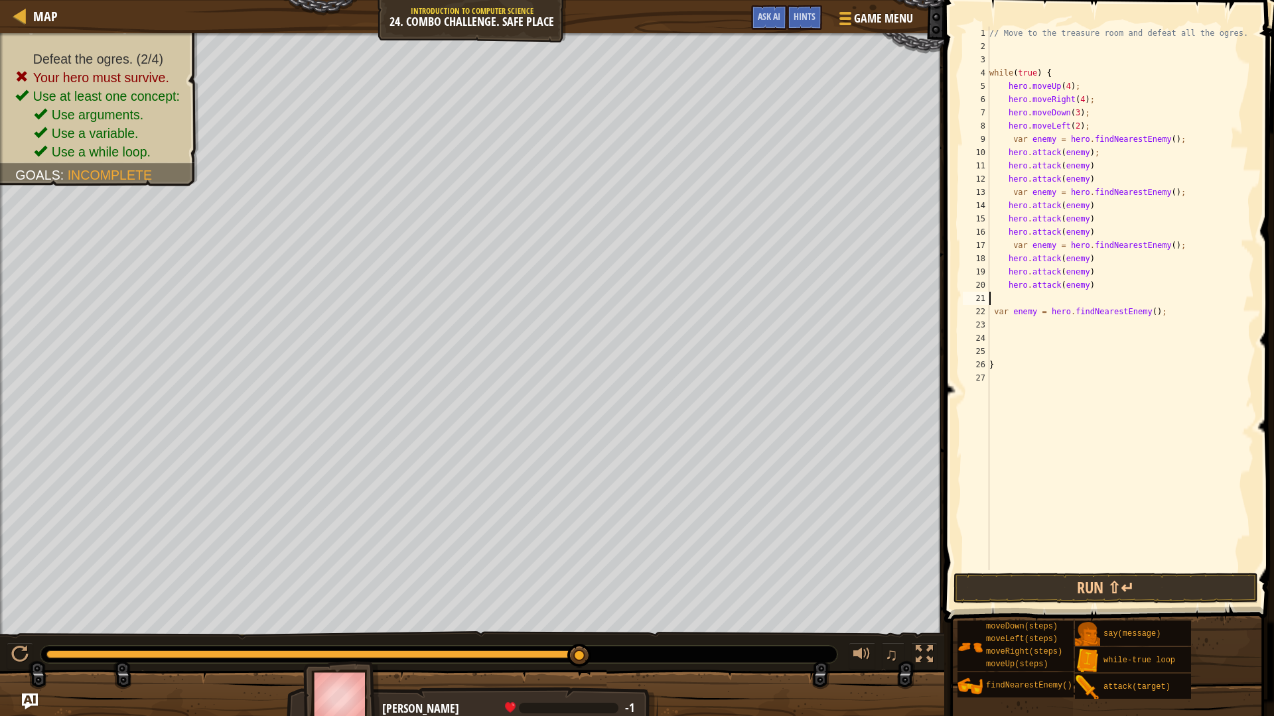
click at [1152, 326] on div "// Move to the treasure room and defeat all the ogres. while ( true ) { hero . …" at bounding box center [1119, 312] width 267 height 571
click at [1139, 583] on button "Run ⇧↵" at bounding box center [1105, 588] width 304 height 31
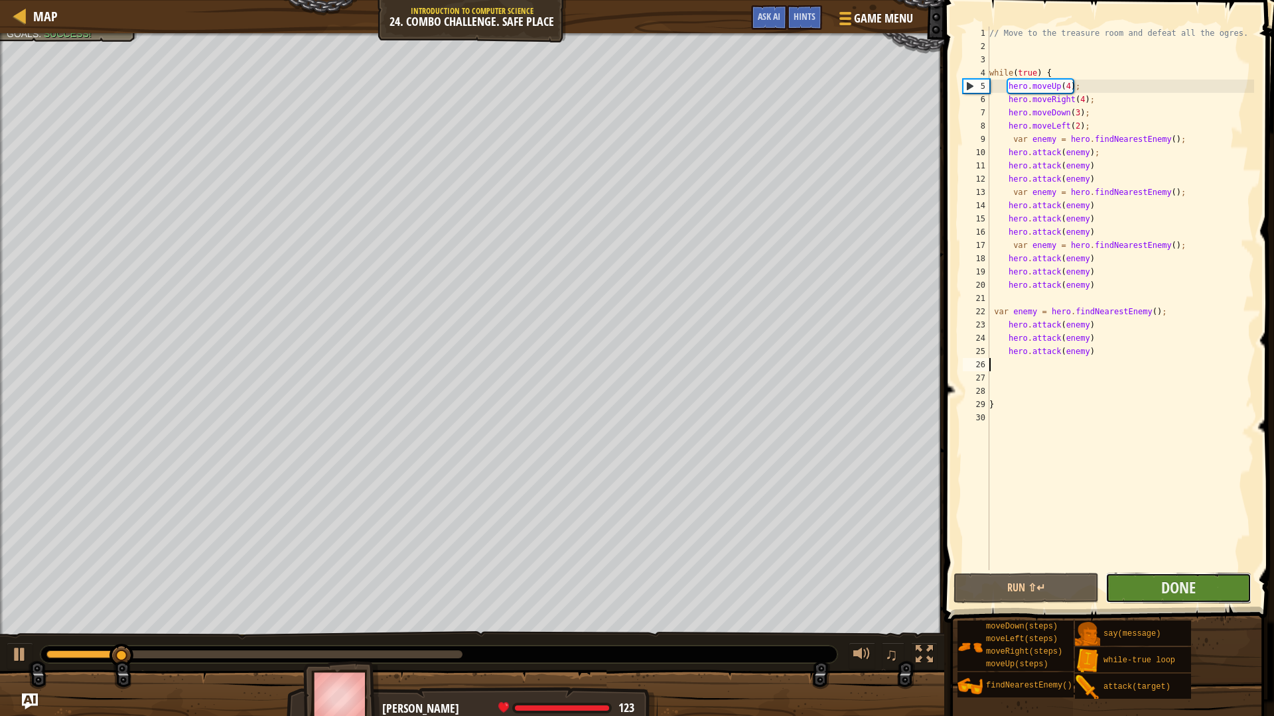
click at [1134, 584] on button "Done" at bounding box center [1177, 588] width 145 height 31
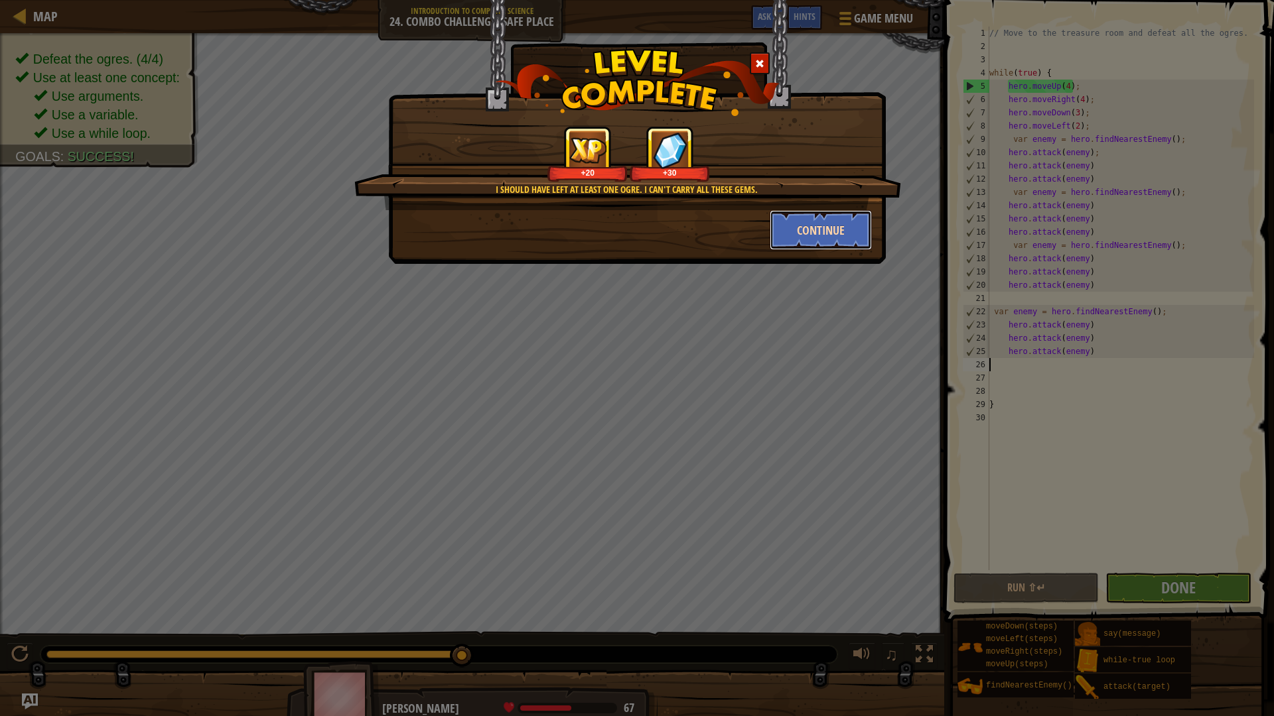
click at [806, 224] on button "Continue" at bounding box center [821, 230] width 103 height 40
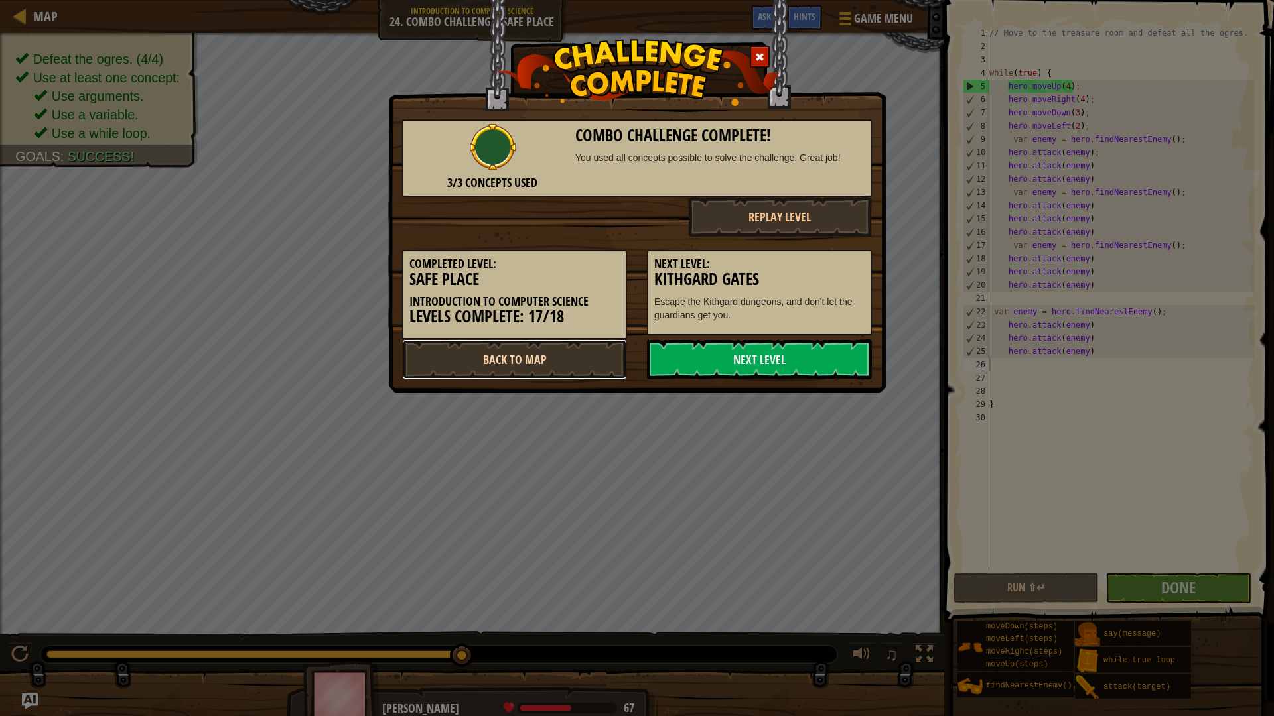
click at [579, 360] on link "Back to Map" at bounding box center [514, 360] width 225 height 40
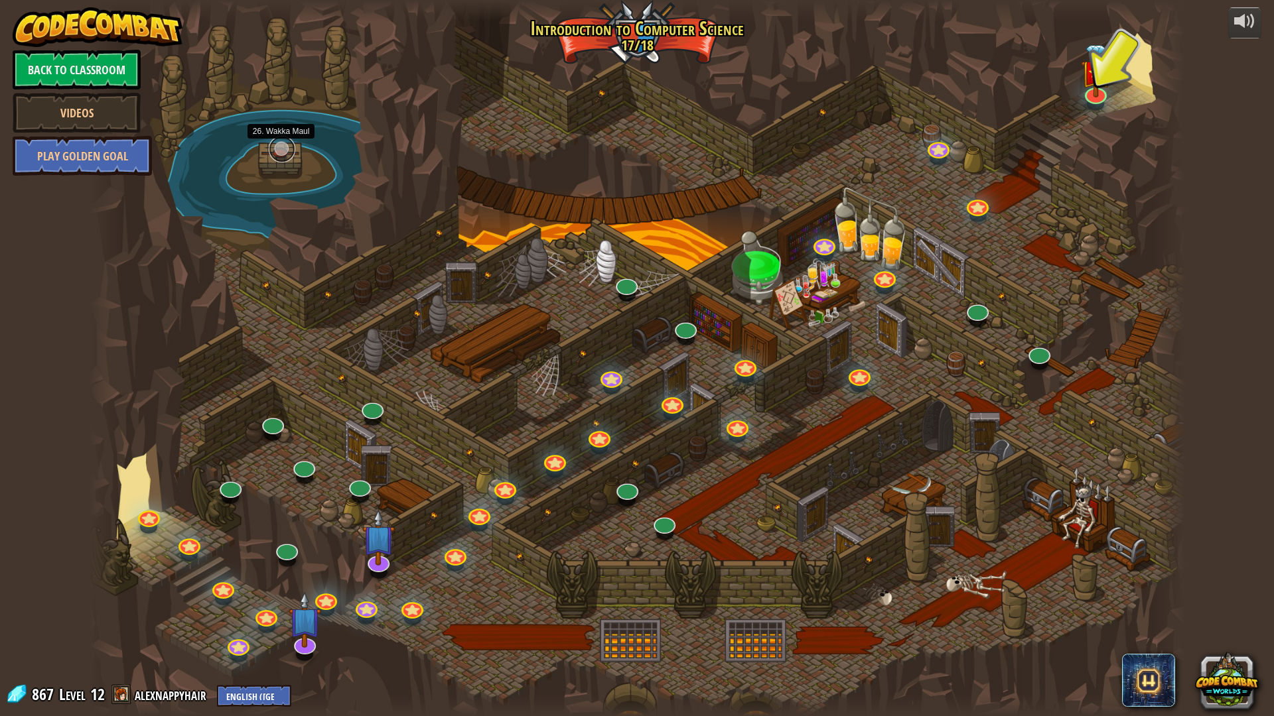
click at [277, 147] on link at bounding box center [282, 149] width 27 height 27
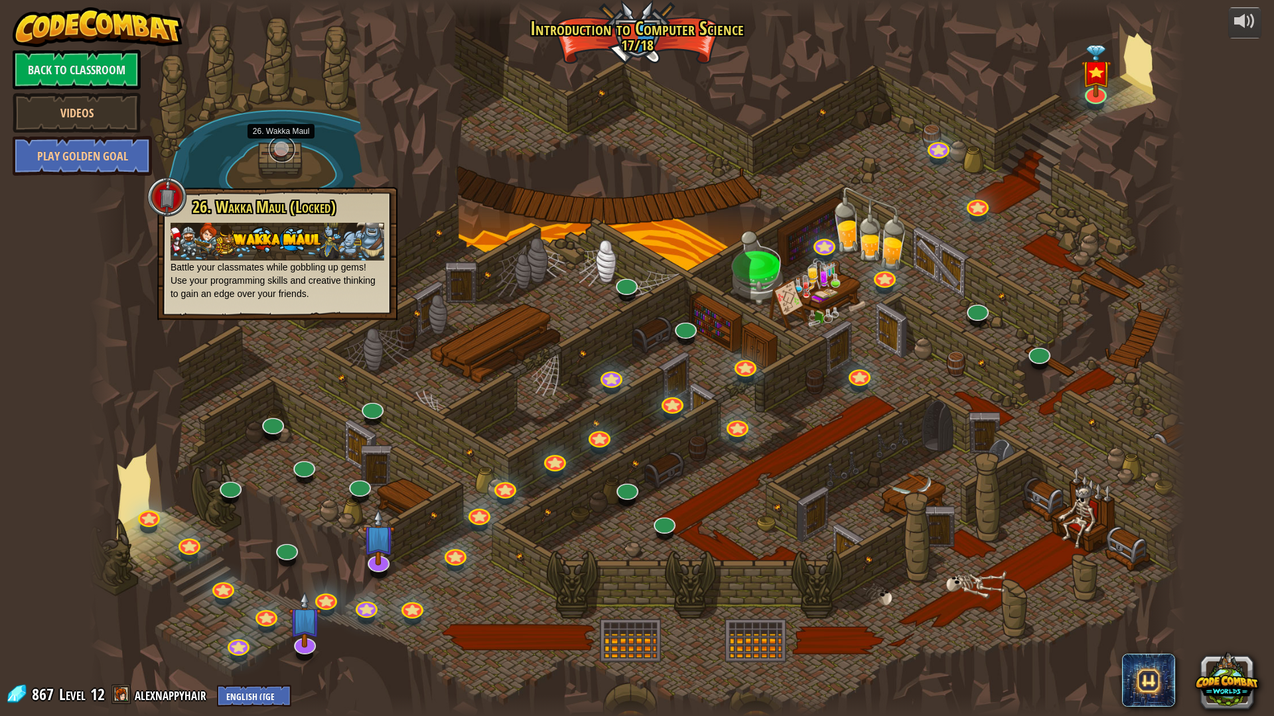
click at [283, 159] on link at bounding box center [282, 149] width 27 height 27
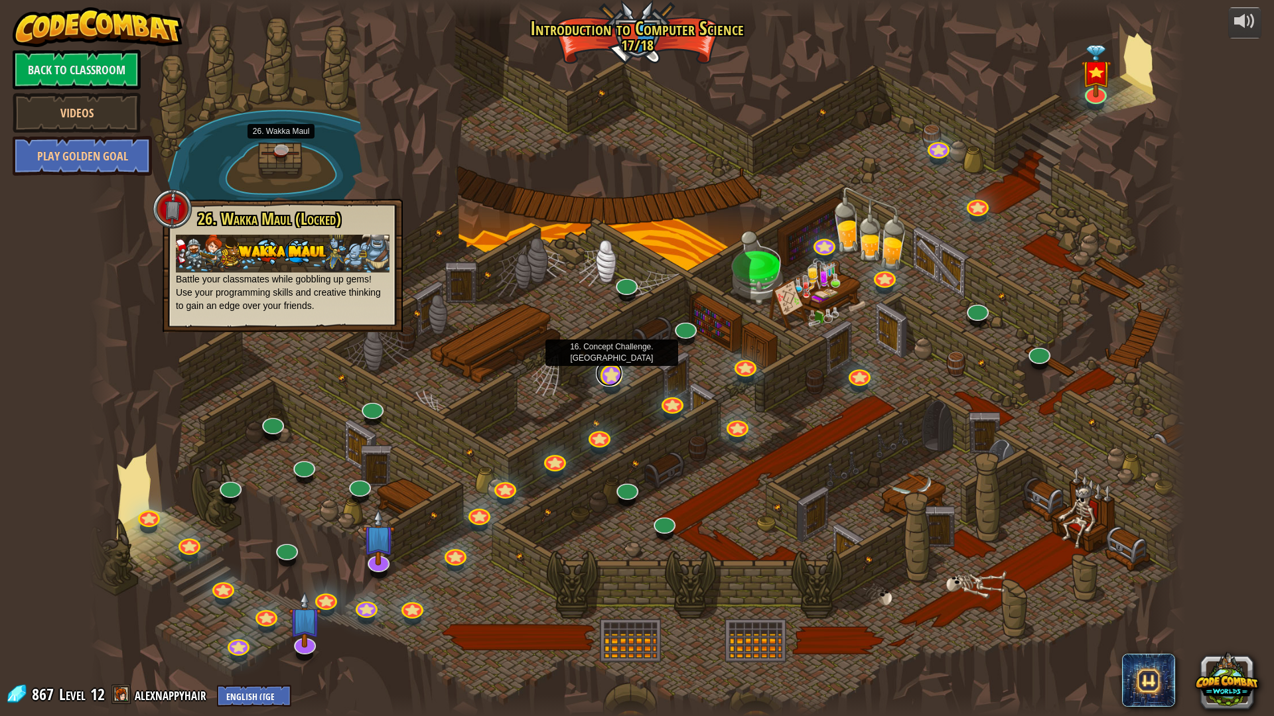
click at [611, 379] on link at bounding box center [609, 373] width 27 height 27
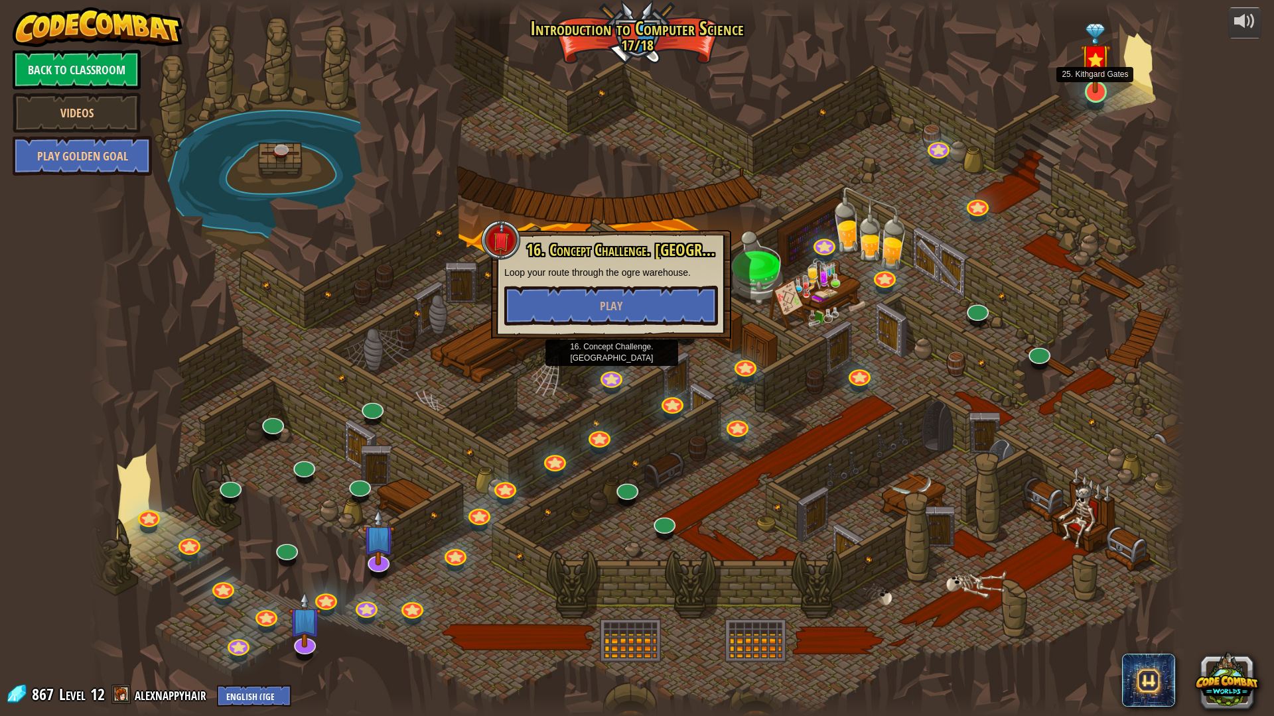
click at [1082, 86] on img at bounding box center [1095, 58] width 31 height 70
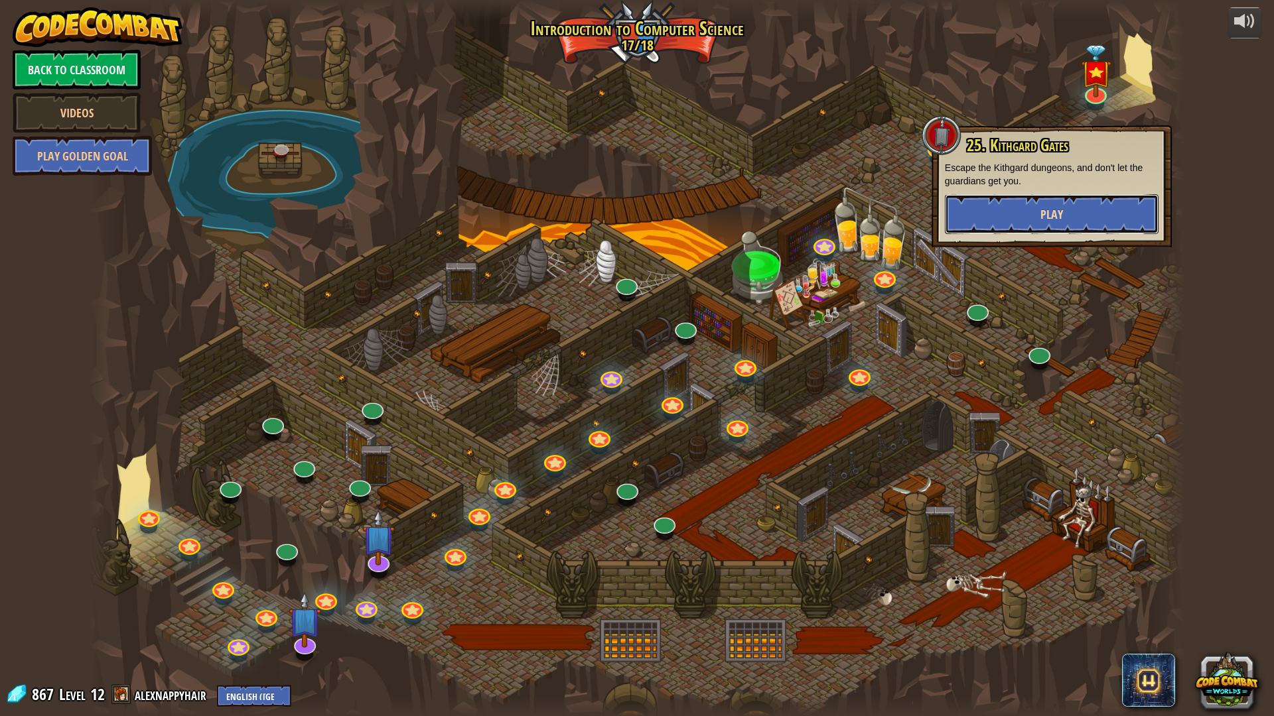
click at [1007, 212] on button "Play" at bounding box center [1052, 214] width 214 height 40
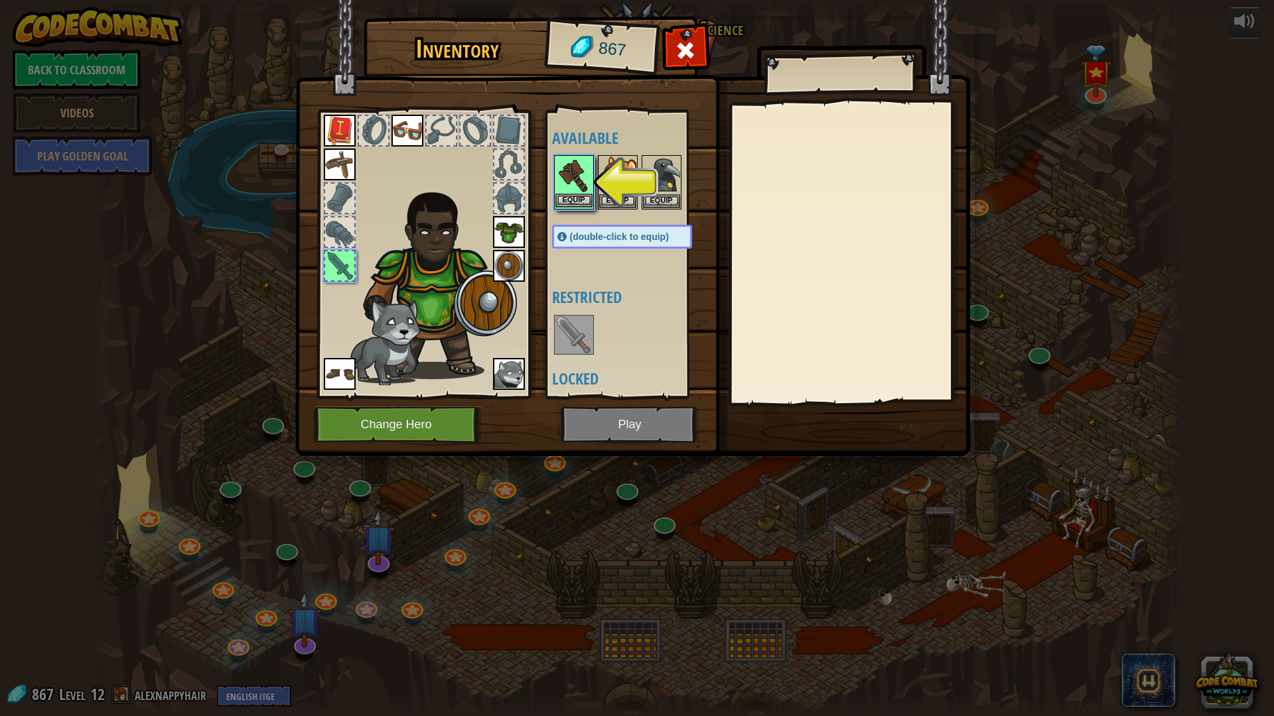
click at [580, 168] on img at bounding box center [573, 175] width 37 height 37
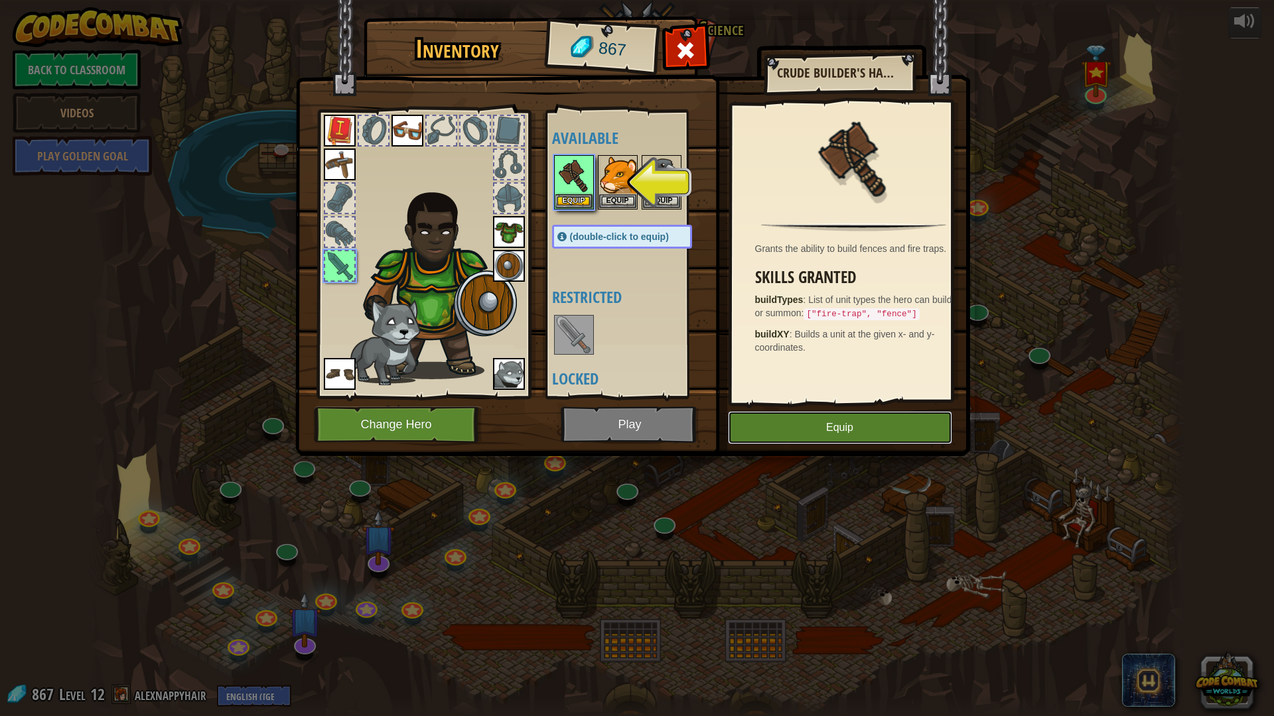
click at [878, 425] on button "Equip" at bounding box center [840, 427] width 224 height 33
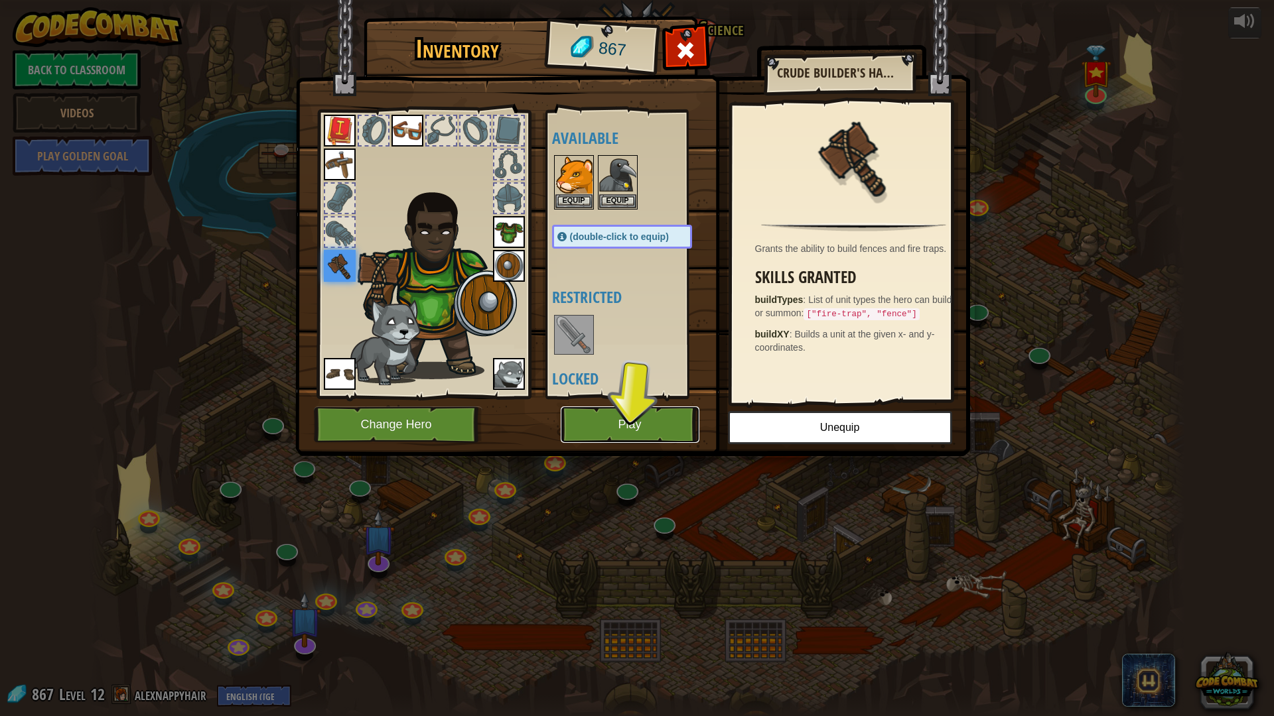
click at [607, 419] on button "Play" at bounding box center [630, 425] width 139 height 36
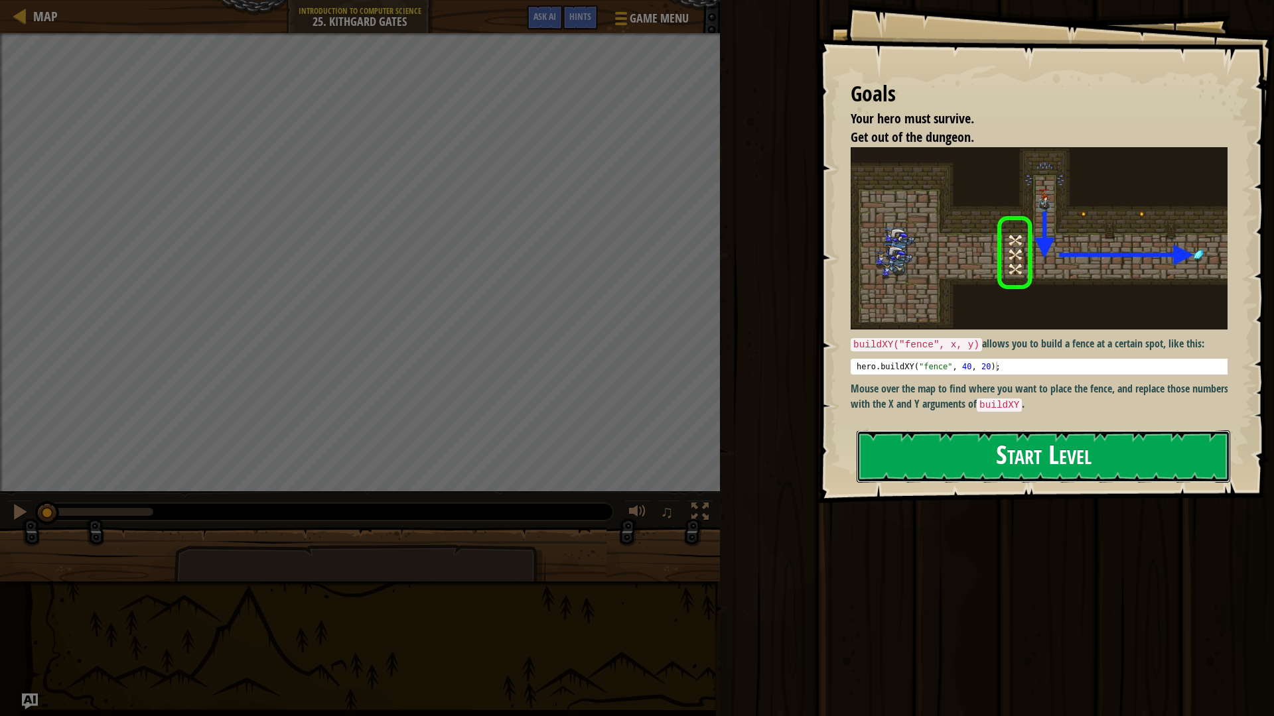
click at [1071, 465] on button "Start Level" at bounding box center [1042, 457] width 373 height 52
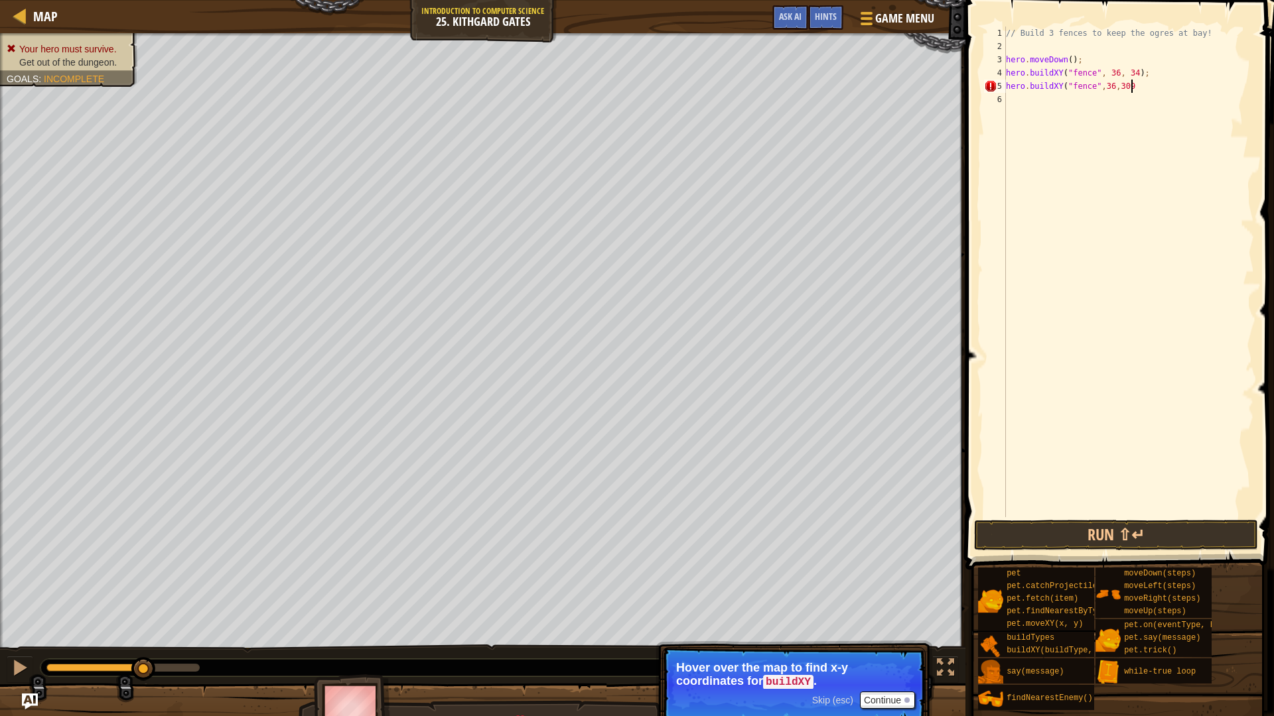
scroll to position [6, 17]
type textarea "hero.buildXY("fence",36,30);"
type textarea "hero.buildXY("fence",36,26);"
click at [1119, 536] on button "Run ⇧↵" at bounding box center [1116, 535] width 284 height 31
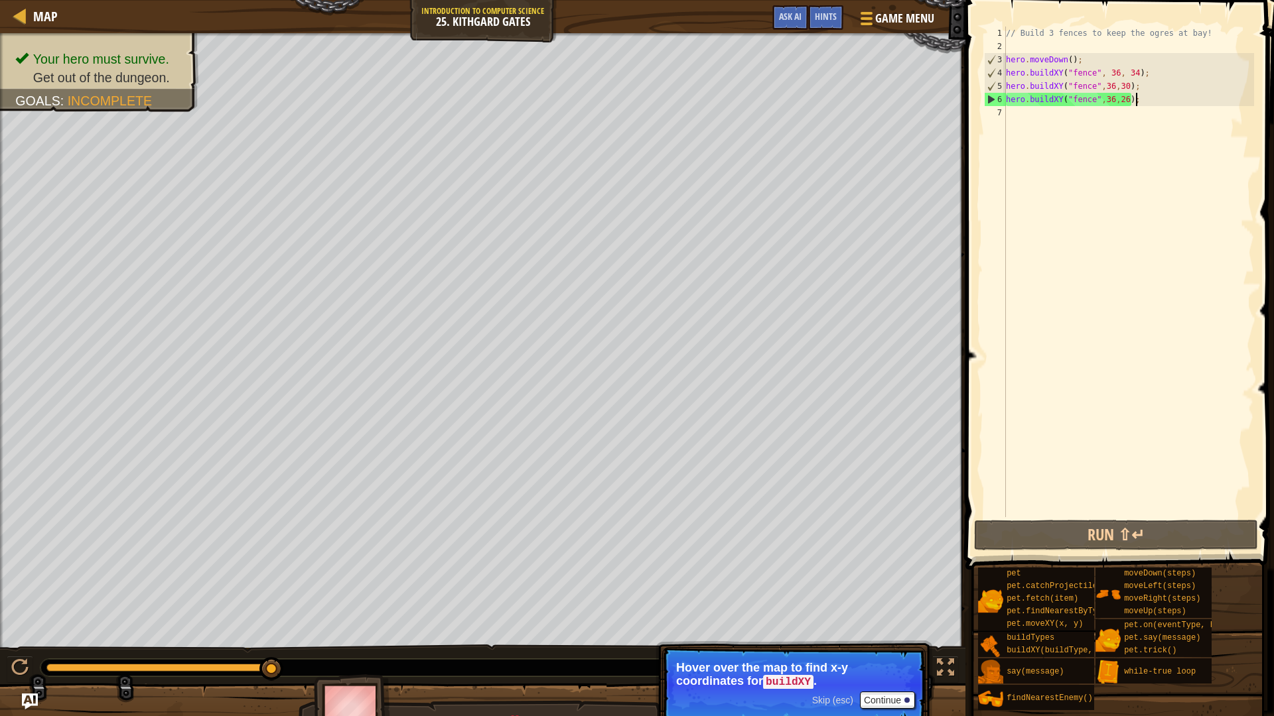
click at [1065, 136] on div "// Build 3 fences to keep the ogres at bay! hero . moveDown ( ) ; hero . buildX…" at bounding box center [1128, 285] width 251 height 517
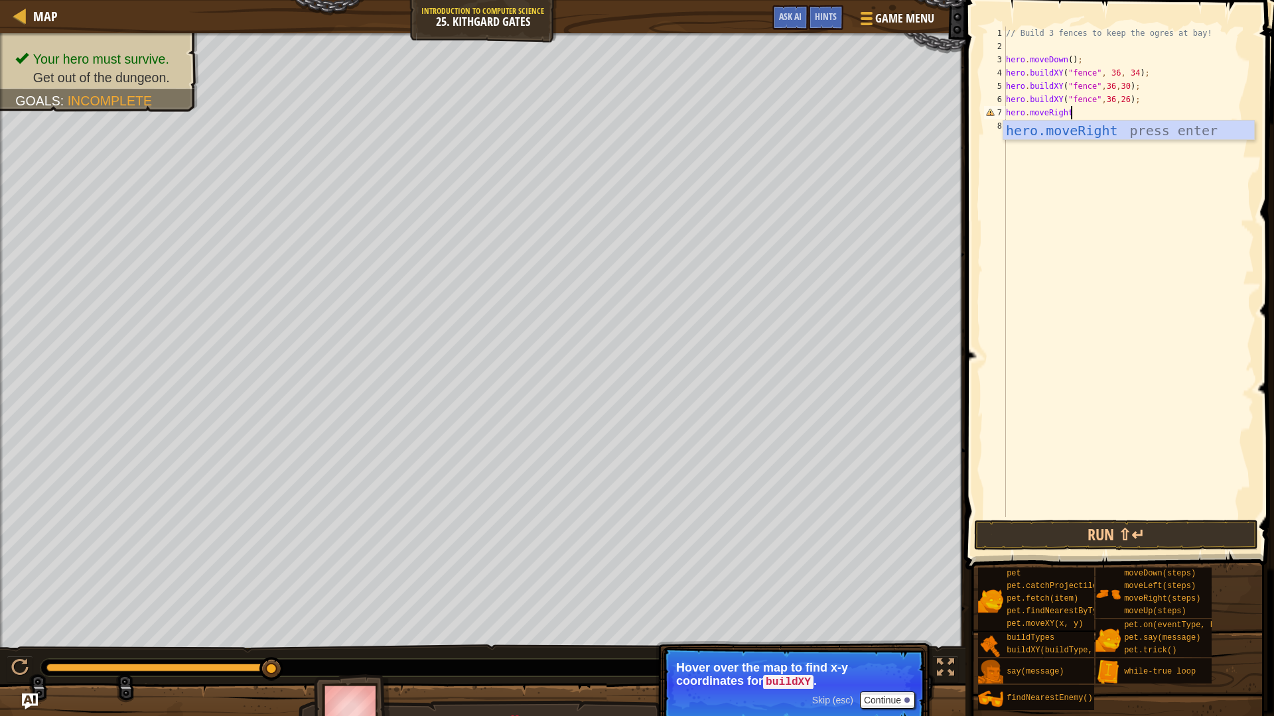
scroll to position [6, 9]
type textarea "hero.moveRight(4);"
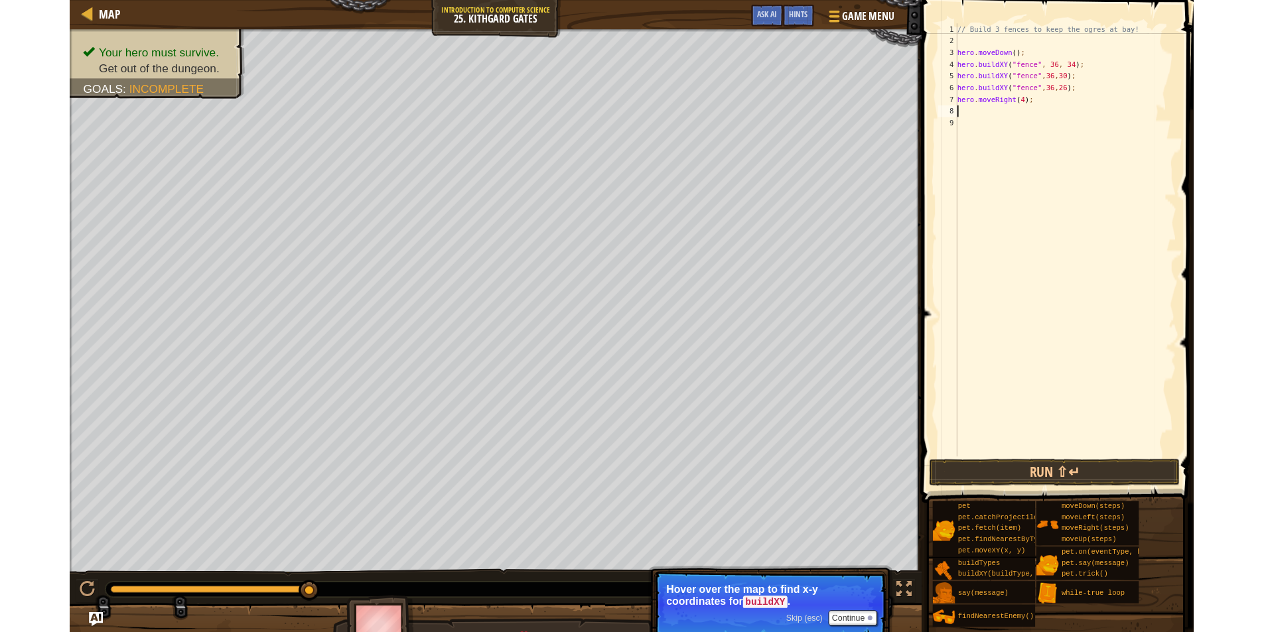
scroll to position [6, 0]
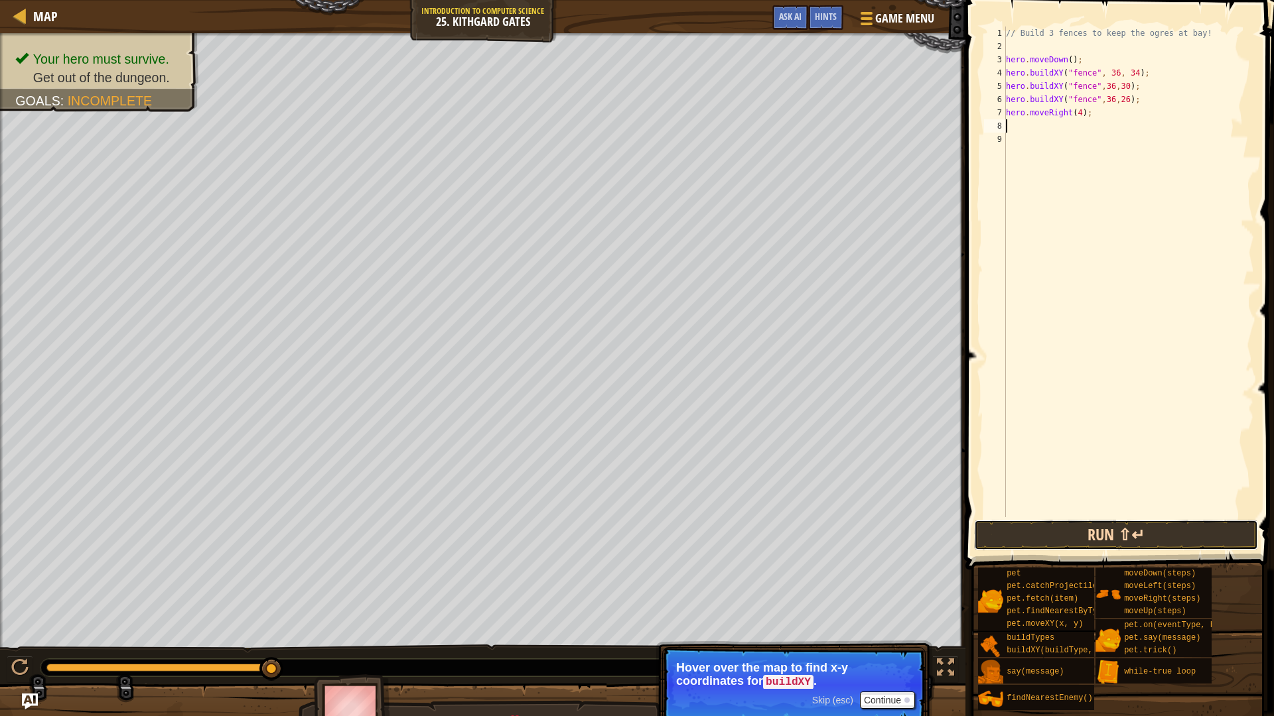
click at [1174, 545] on button "Run ⇧↵" at bounding box center [1116, 535] width 284 height 31
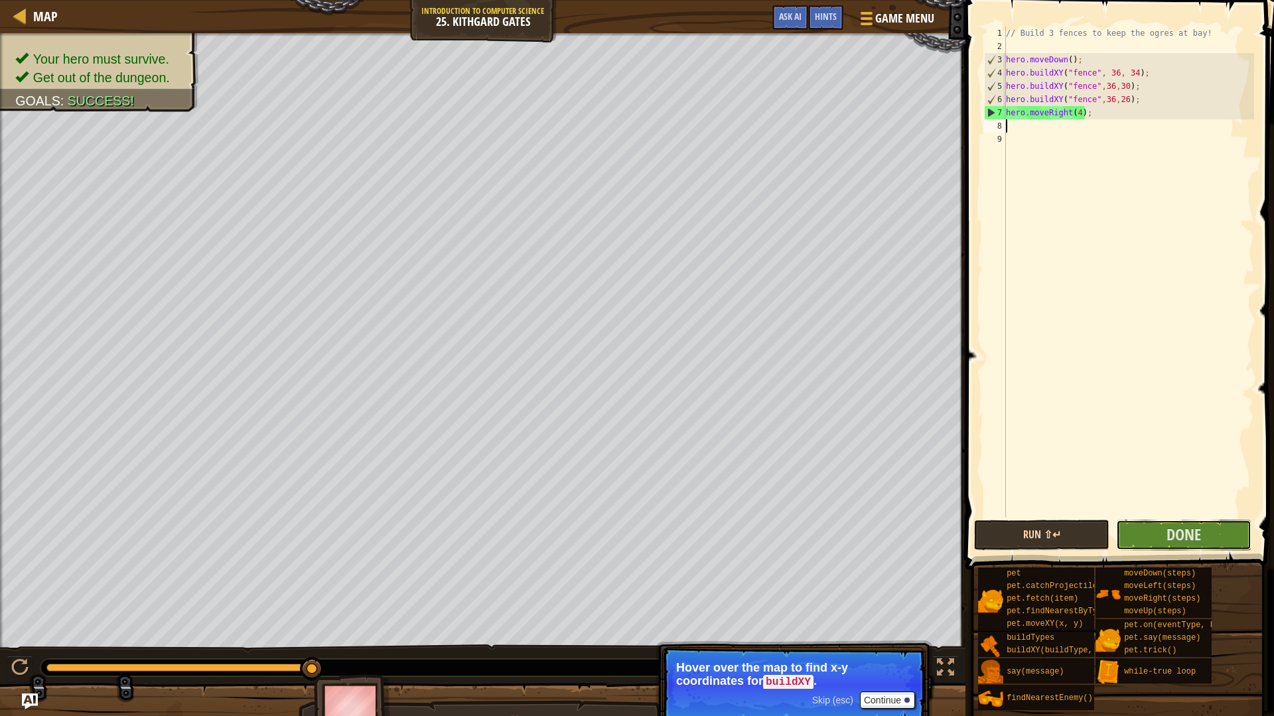
click at [1174, 545] on span "Done" at bounding box center [1183, 534] width 34 height 21
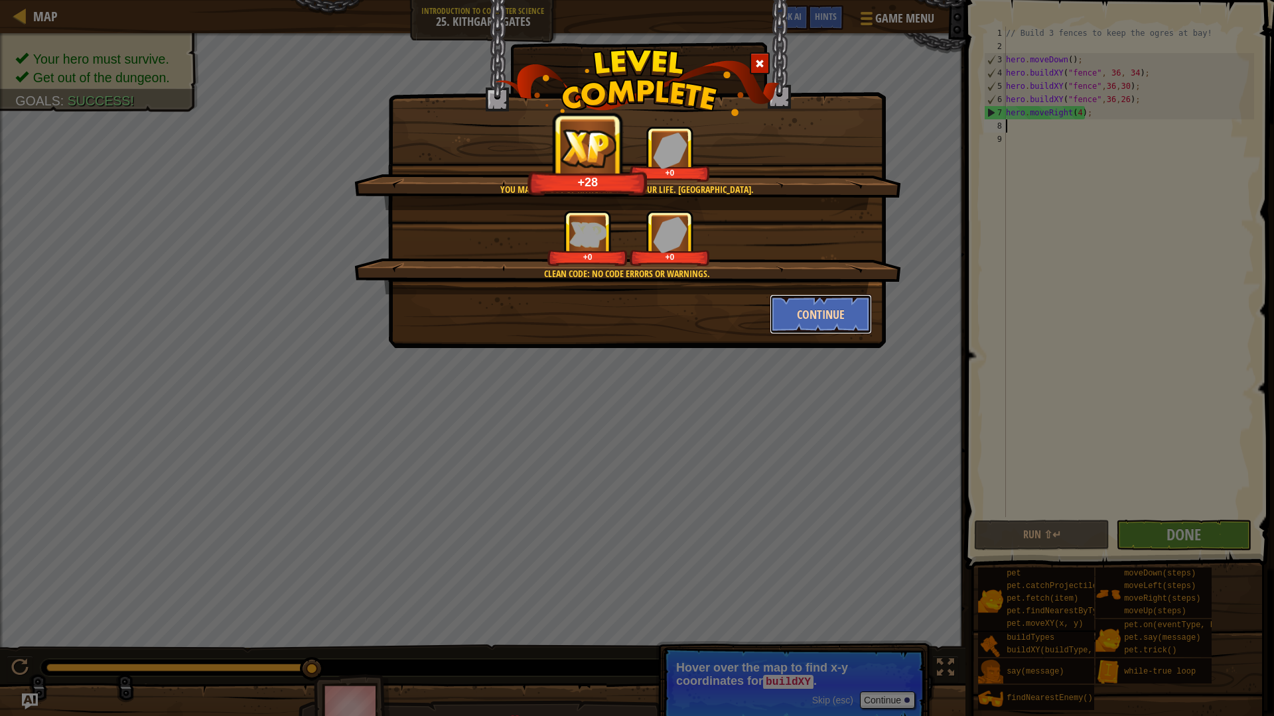
click at [807, 320] on button "Continue" at bounding box center [821, 315] width 103 height 40
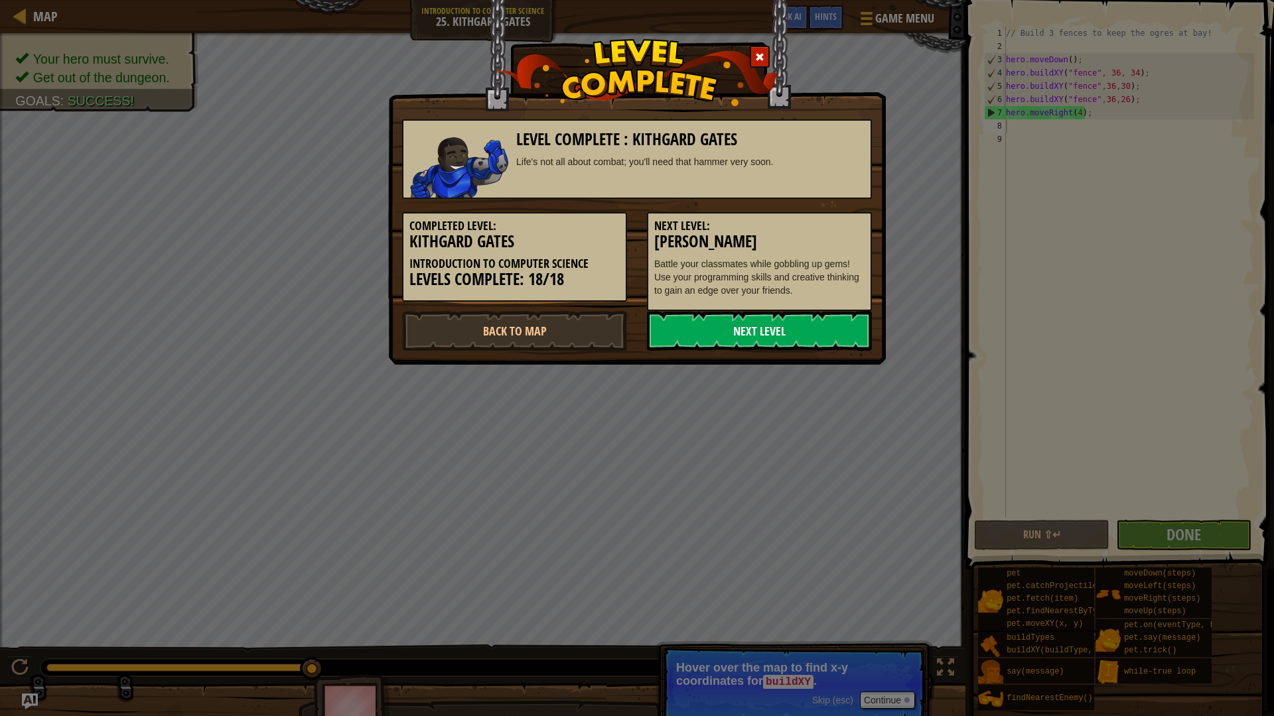
click at [774, 327] on link "Next Level" at bounding box center [759, 331] width 225 height 40
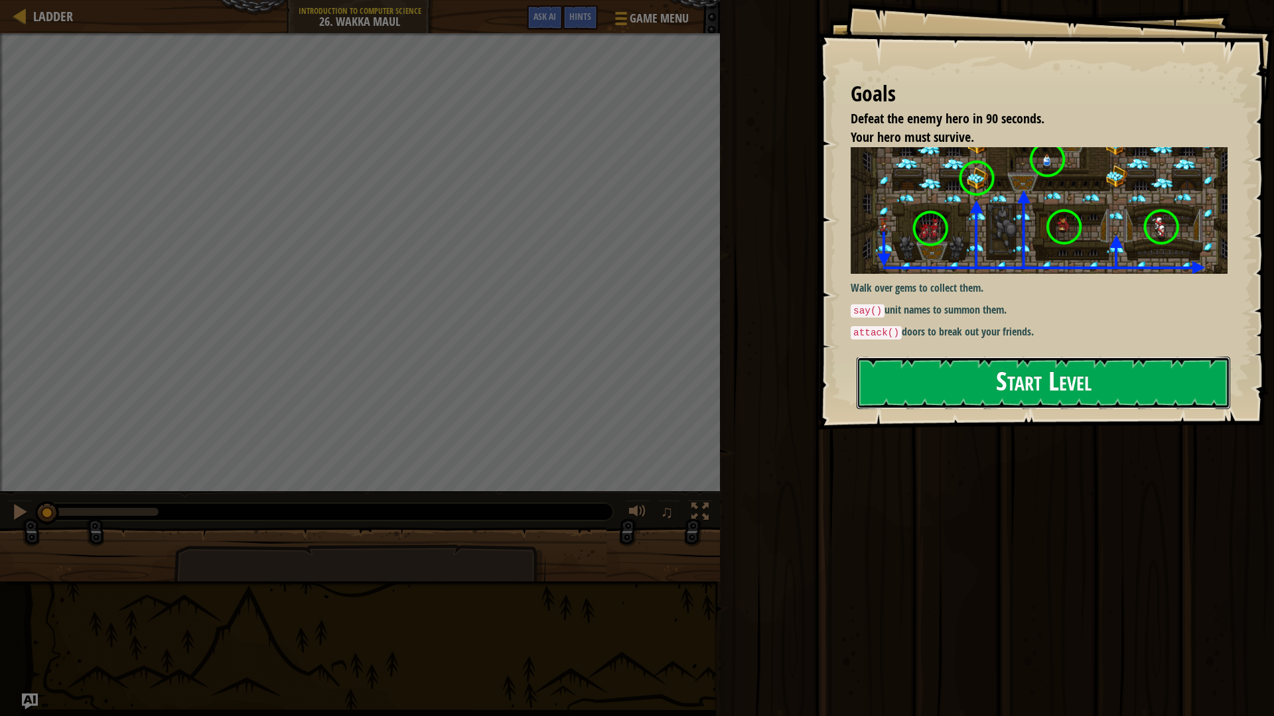
click at [933, 397] on button "Start Level" at bounding box center [1042, 383] width 373 height 52
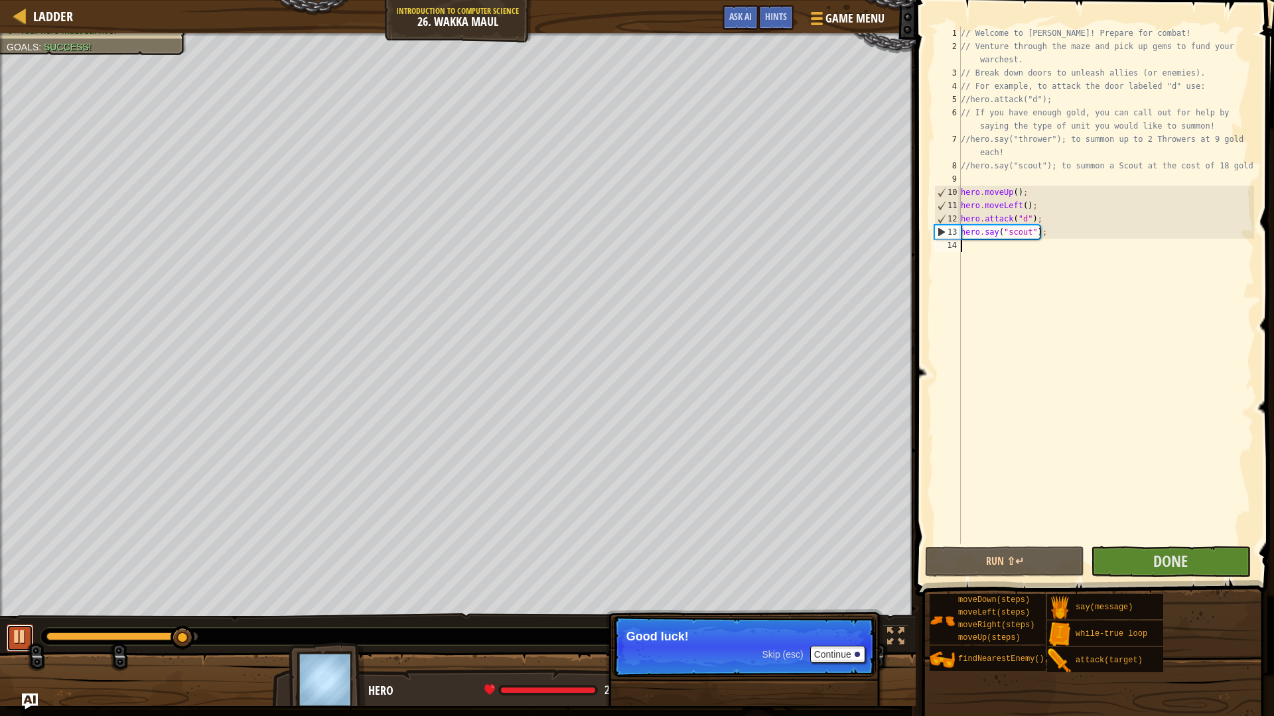
click at [20, 632] on div at bounding box center [19, 636] width 17 height 17
click at [50, 19] on span "Ladder" at bounding box center [53, 16] width 40 height 18
